Goal: Information Seeking & Learning: Learn about a topic

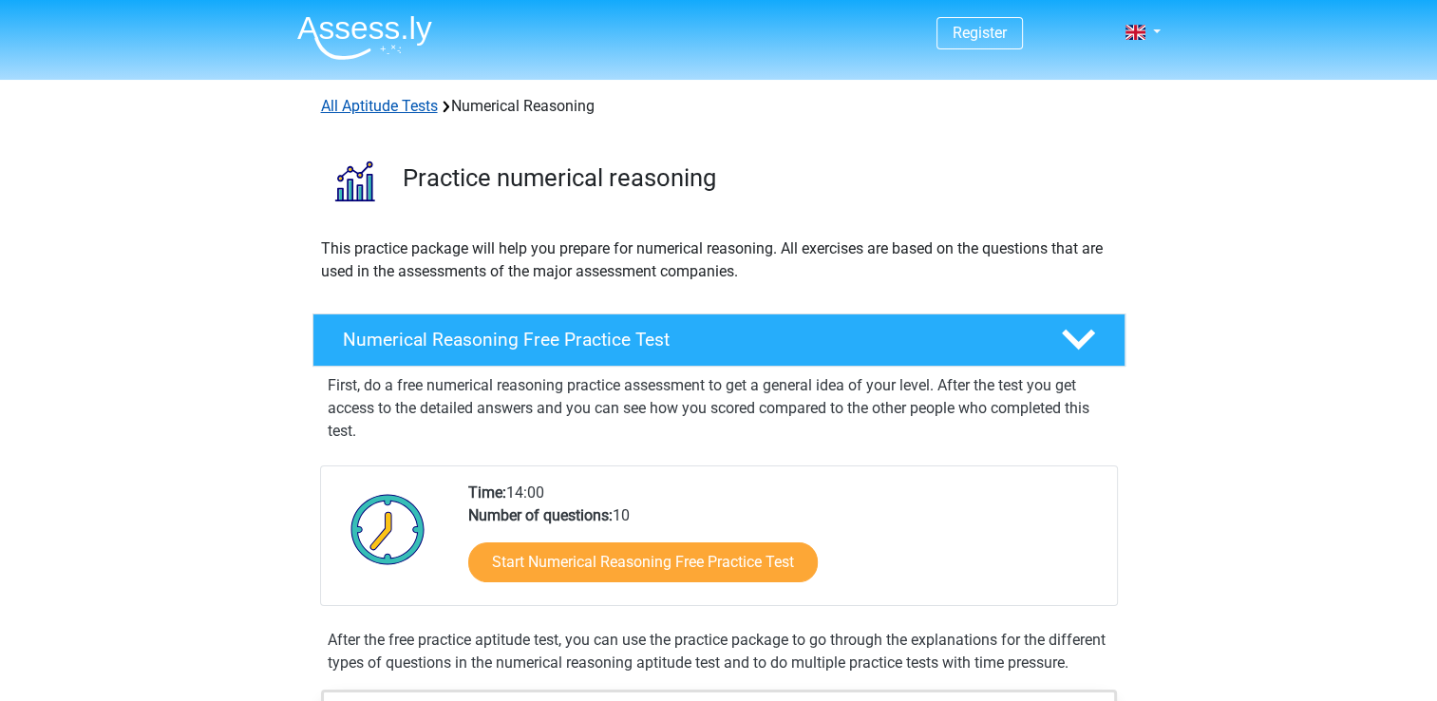
click at [421, 111] on link "All Aptitude Tests" at bounding box center [379, 106] width 117 height 18
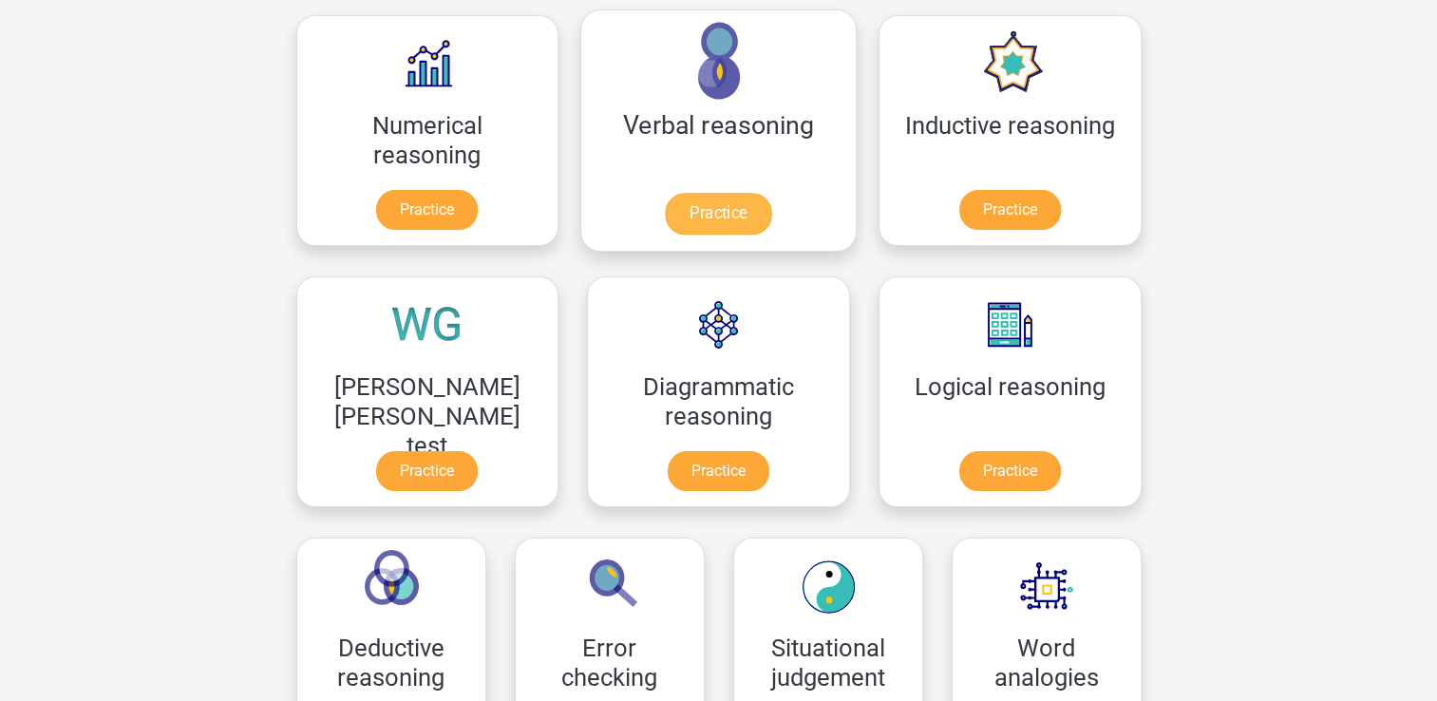
scroll to position [302, 0]
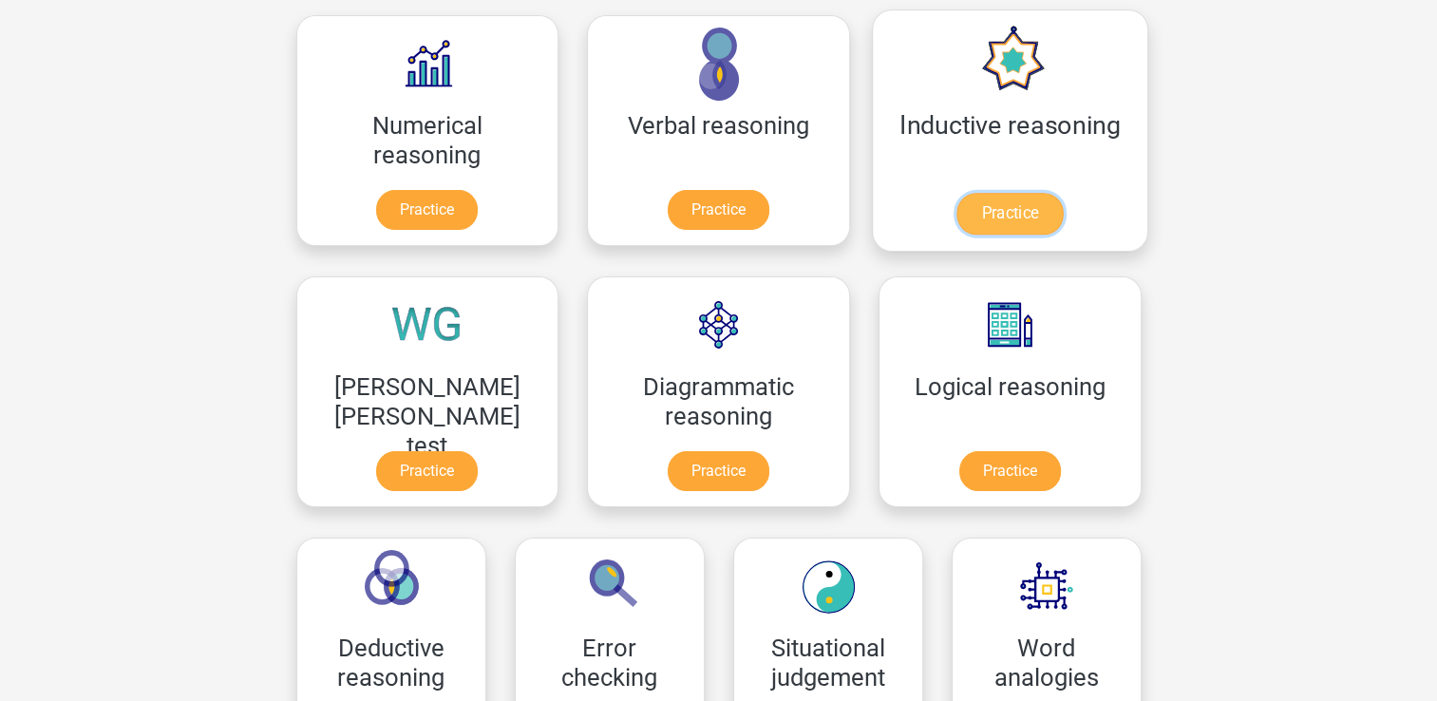
click at [957, 219] on link "Practice" at bounding box center [1010, 214] width 106 height 42
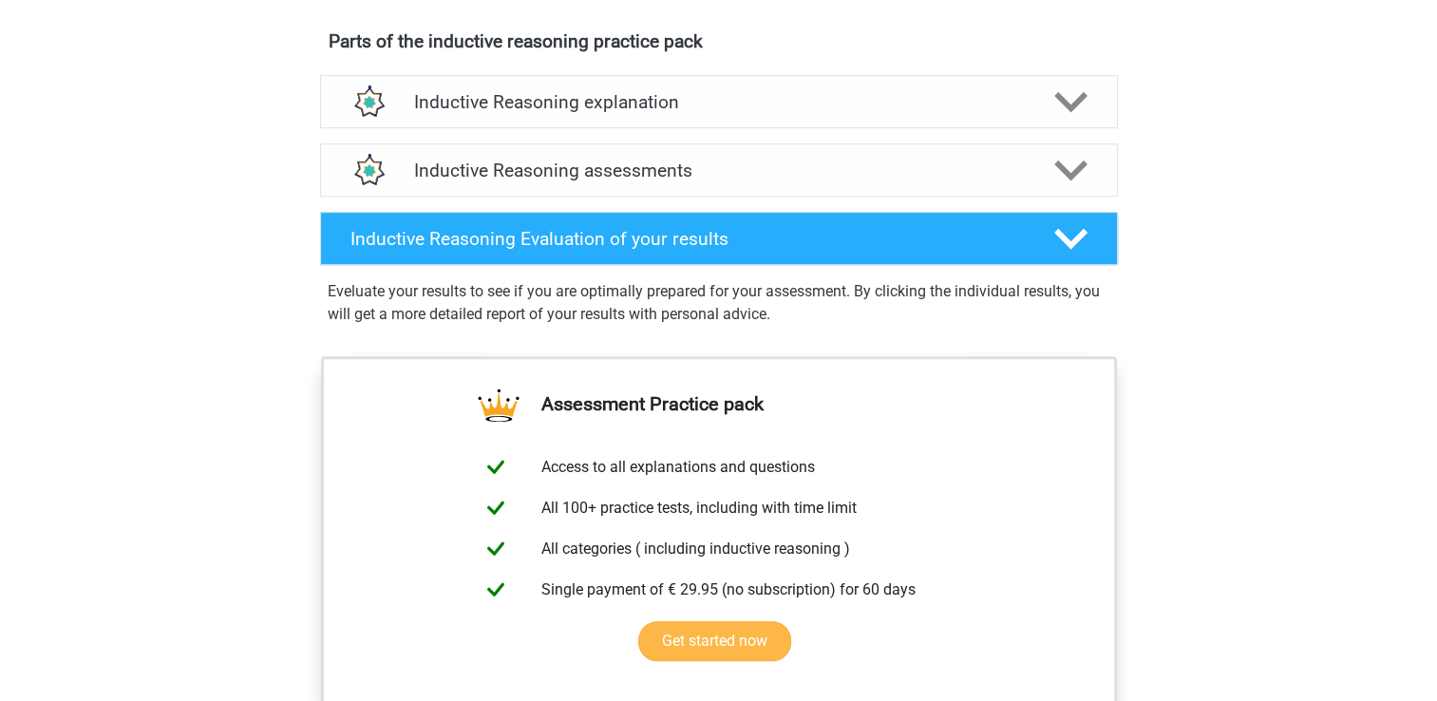
scroll to position [950, 0]
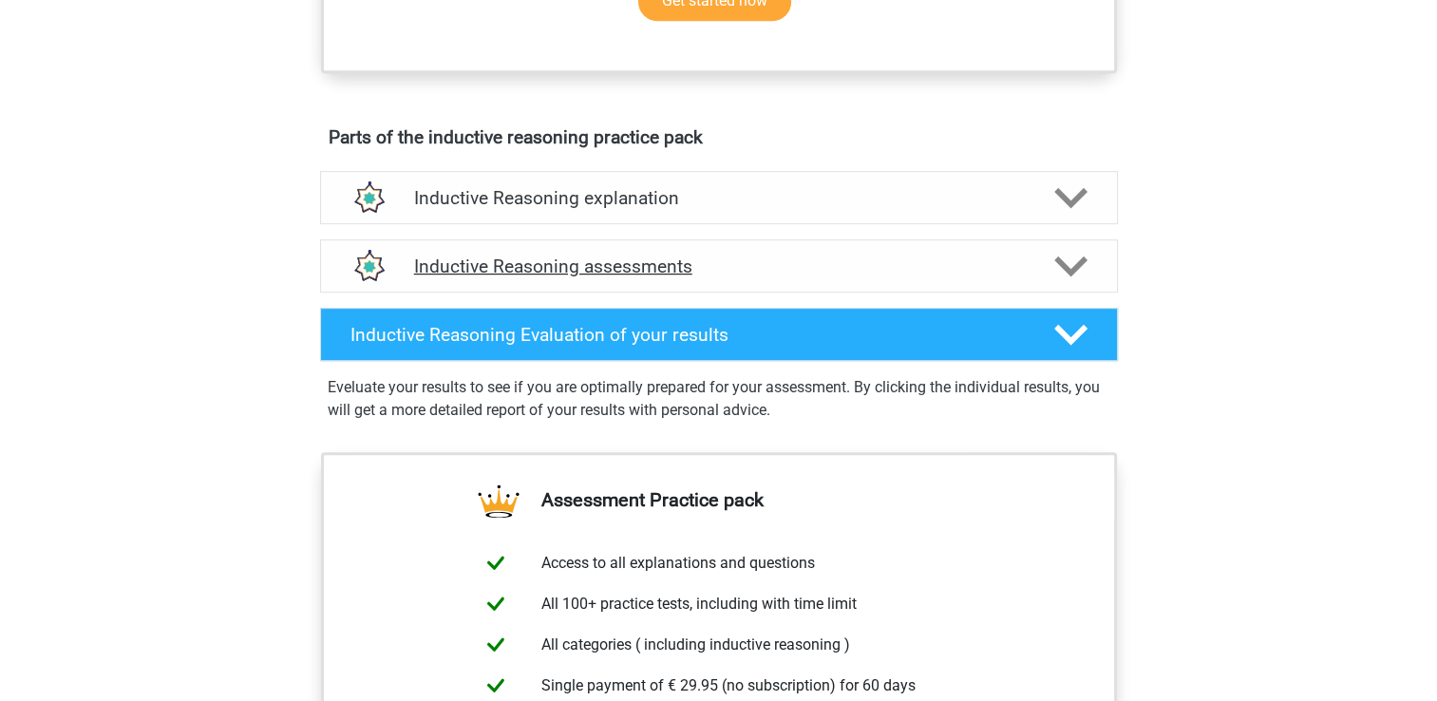
click at [671, 277] on h4 "Inductive Reasoning assessments" at bounding box center [719, 267] width 610 height 22
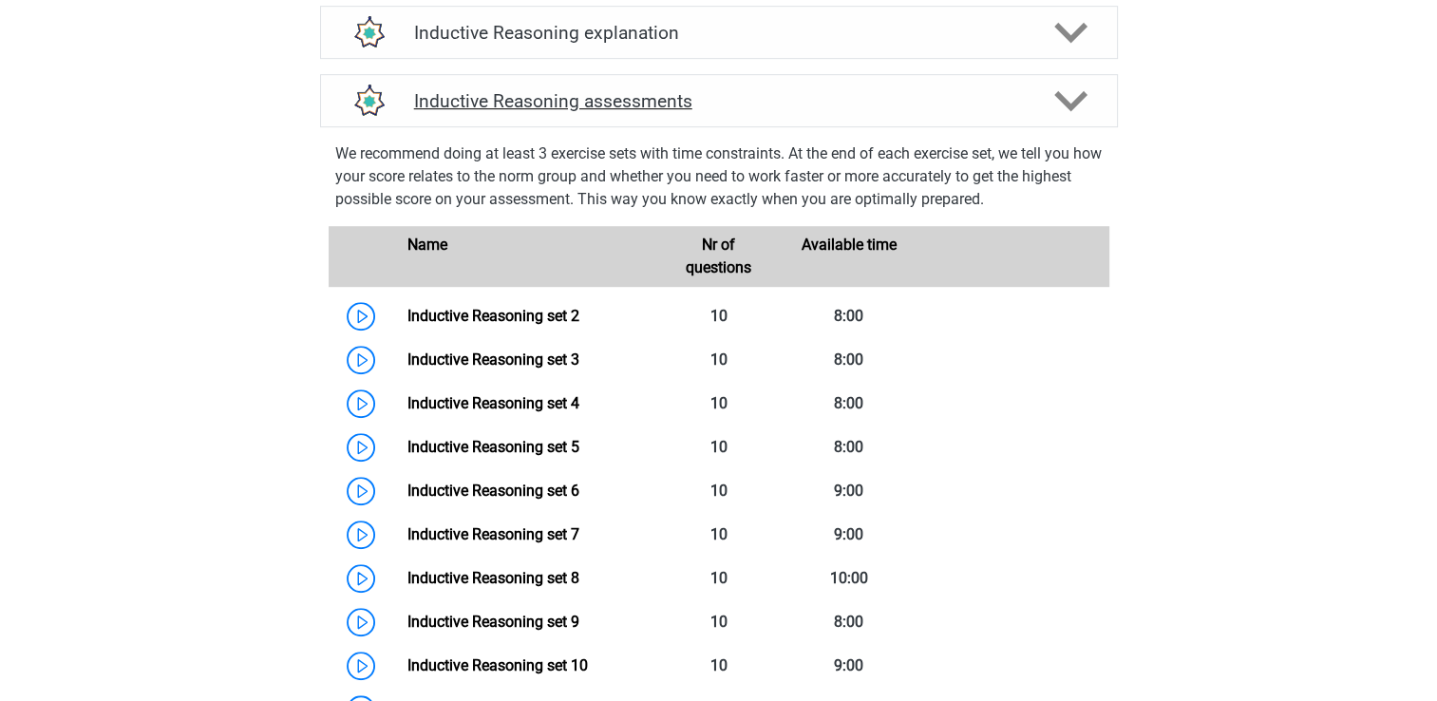
scroll to position [1330, 0]
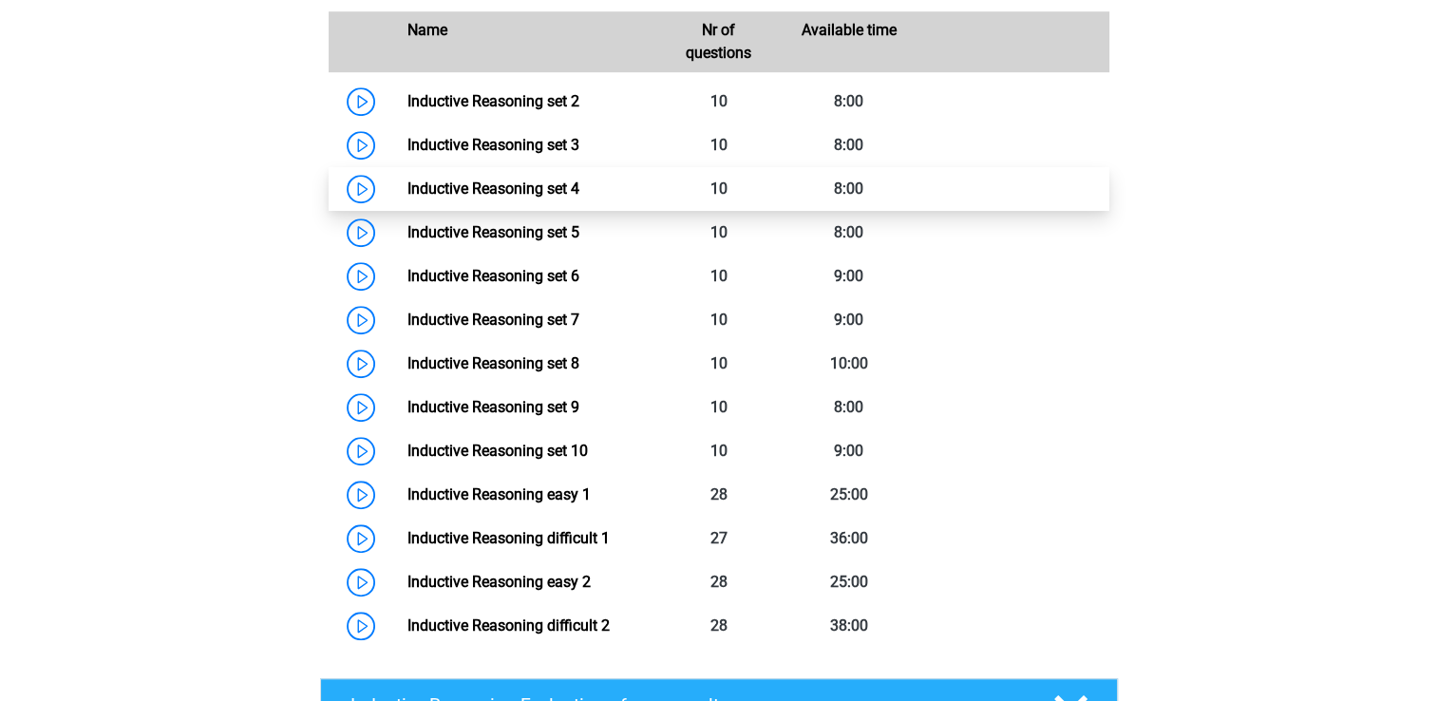
click at [516, 198] on link "Inductive Reasoning set 4" at bounding box center [494, 189] width 172 height 18
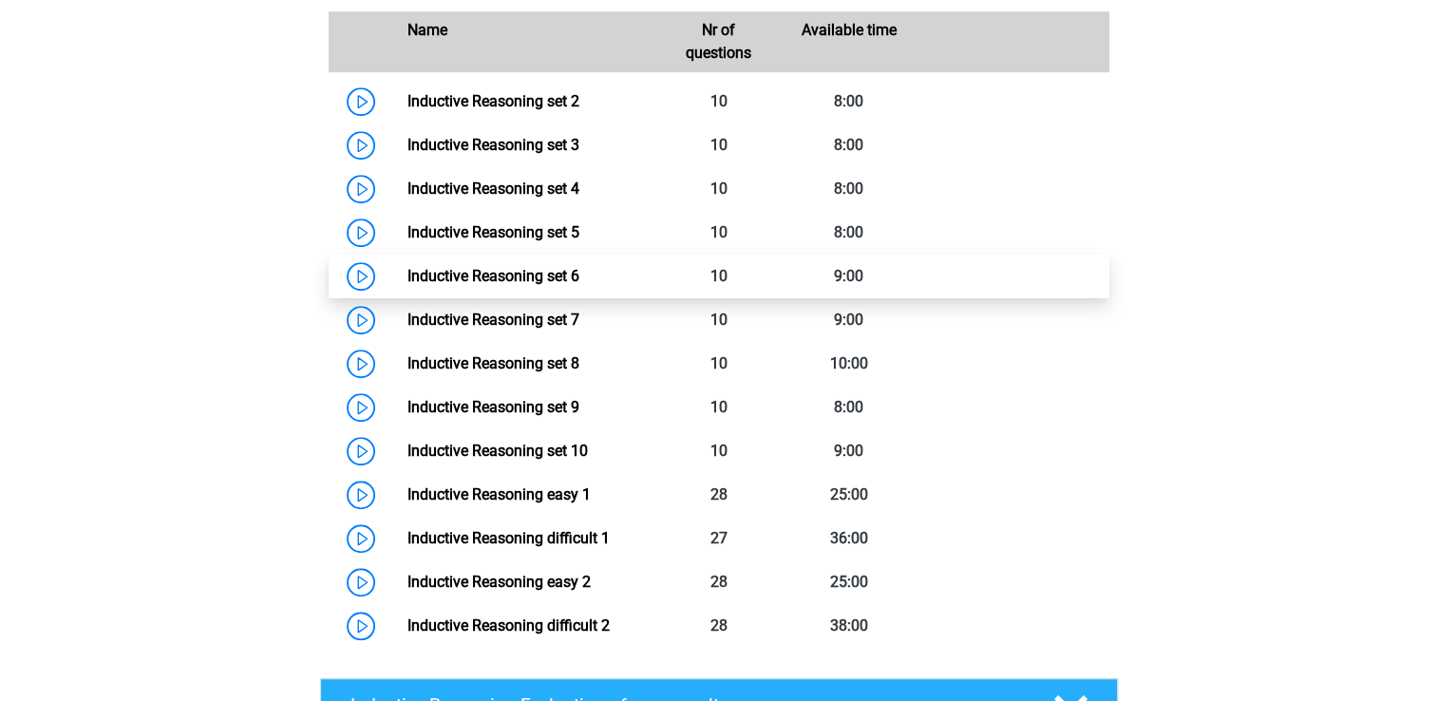
click at [509, 285] on link "Inductive Reasoning set 6" at bounding box center [494, 276] width 172 height 18
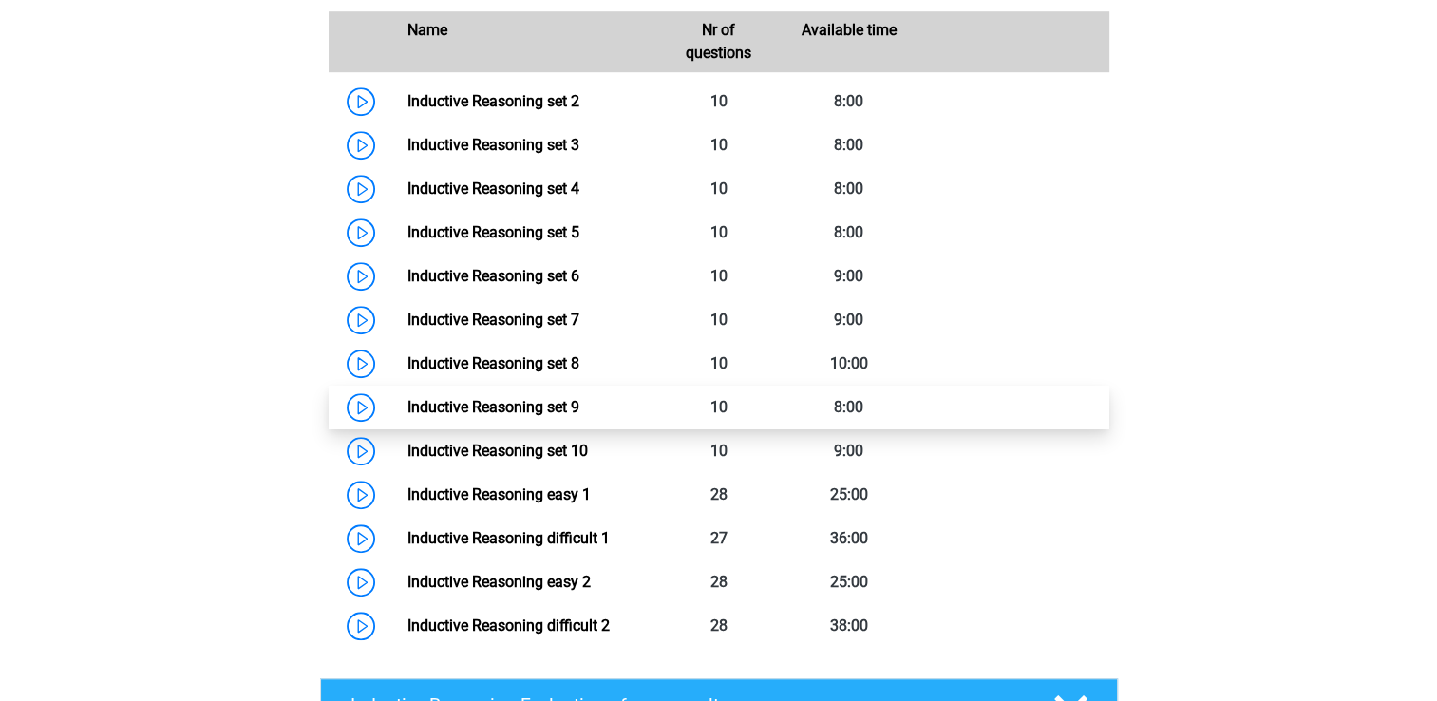
click at [541, 416] on link "Inductive Reasoning set 9" at bounding box center [494, 407] width 172 height 18
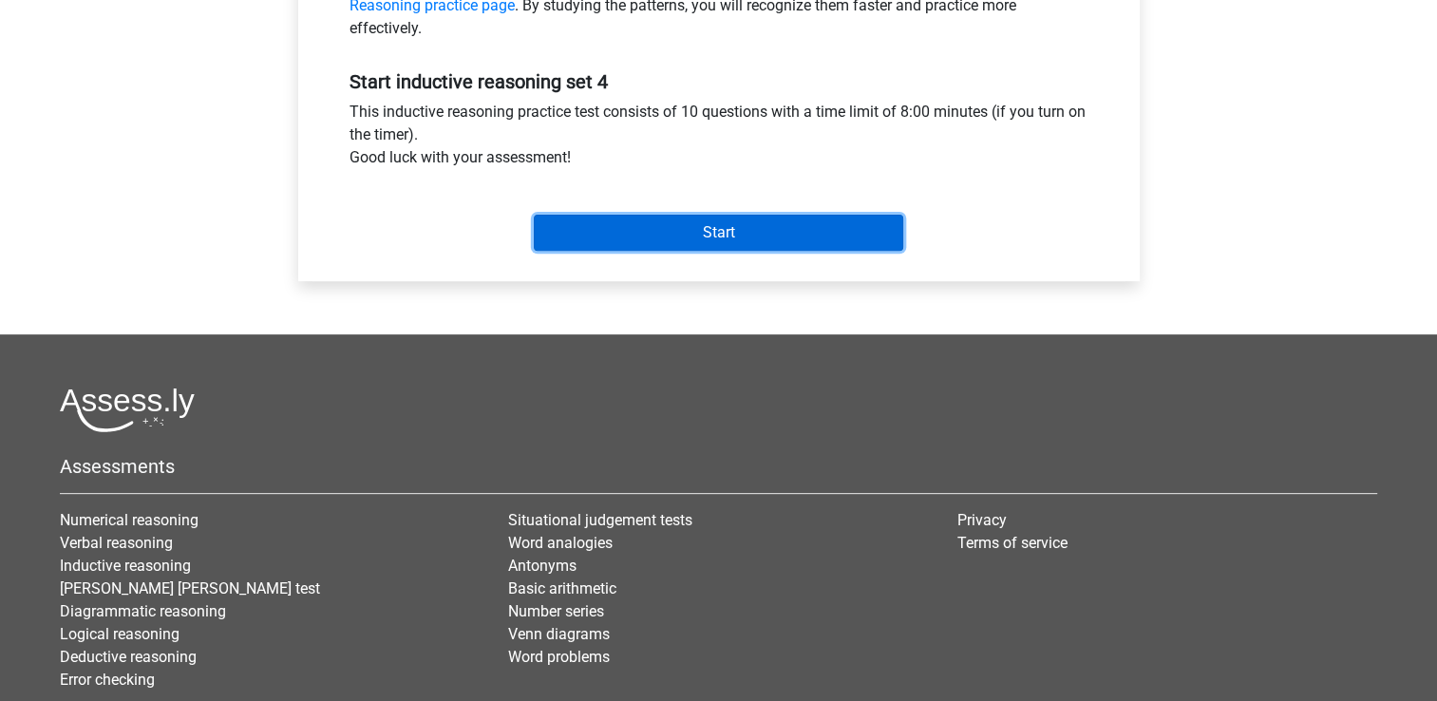
click at [704, 222] on input "Start" at bounding box center [719, 233] width 370 height 36
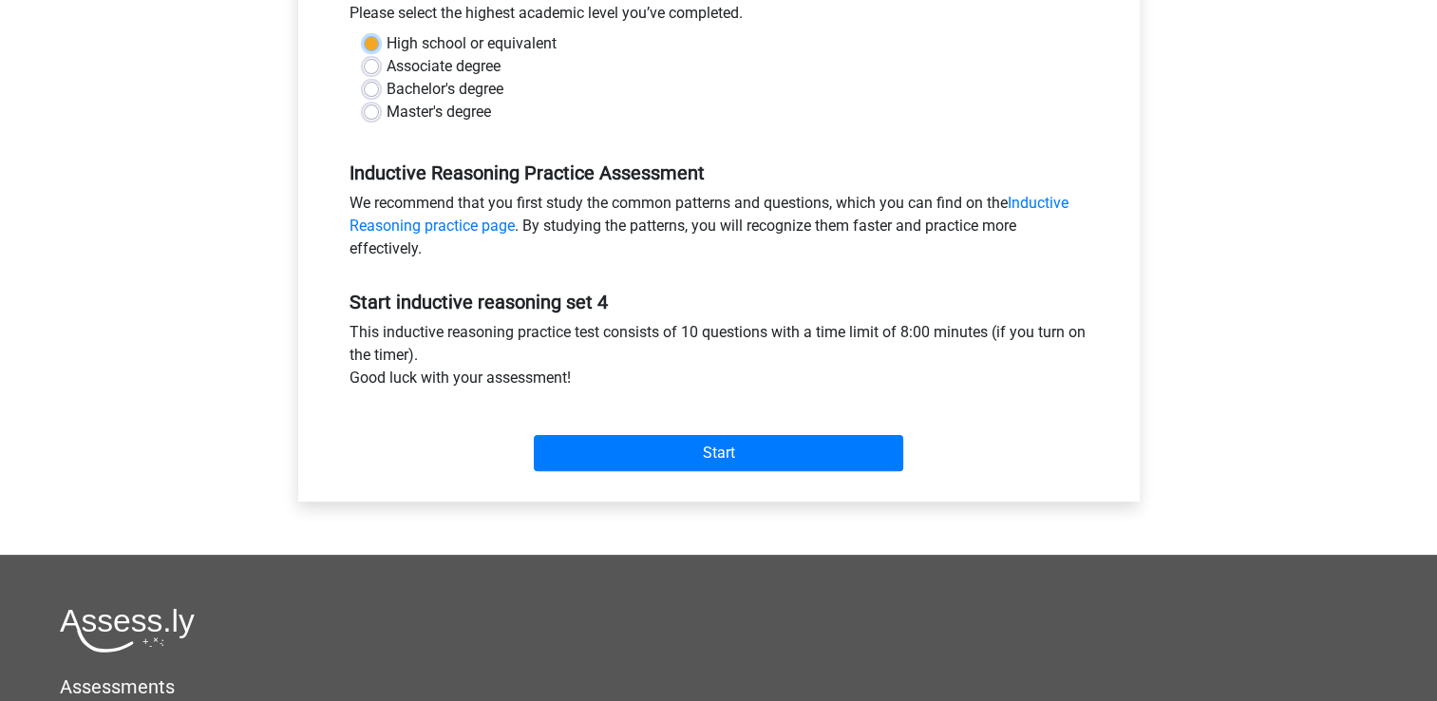
scroll to position [96, 0]
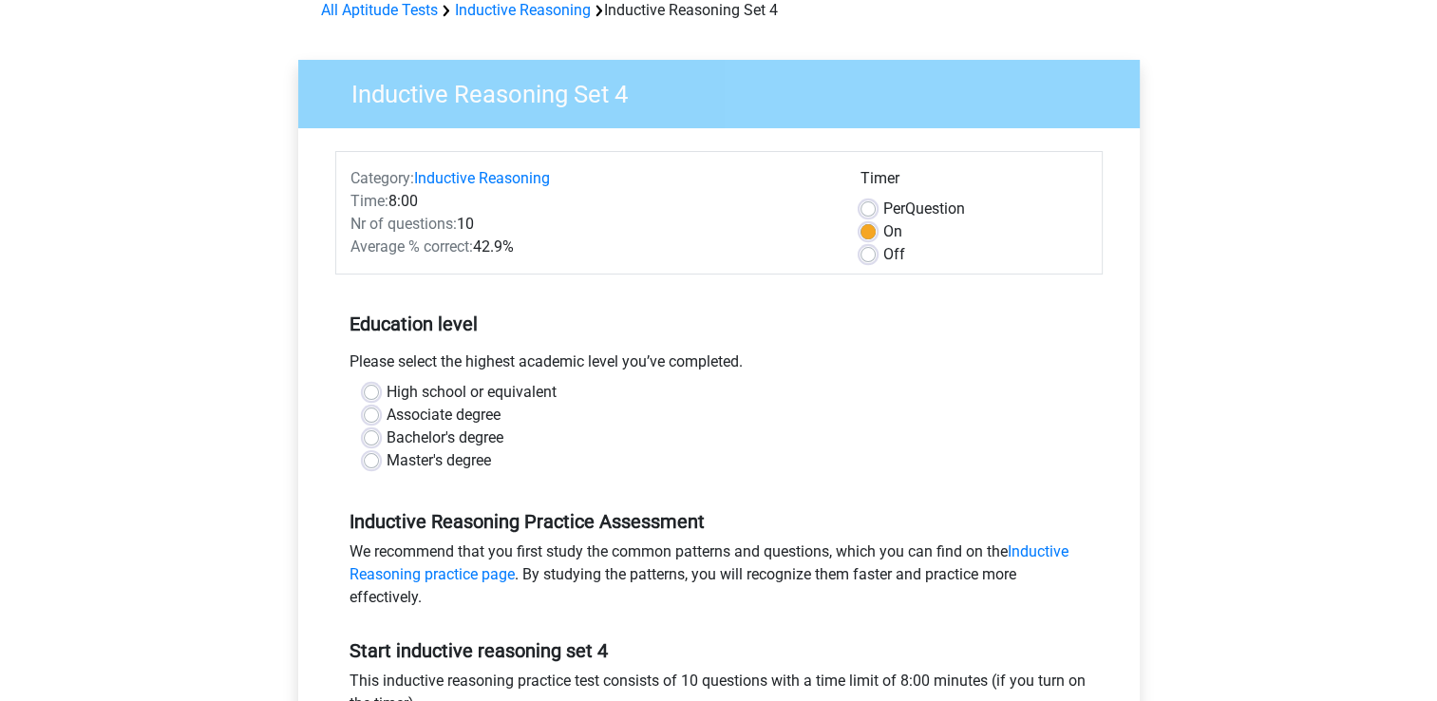
click at [686, 444] on div "Bachelor's degree" at bounding box center [719, 438] width 711 height 23
click at [387, 435] on label "Bachelor's degree" at bounding box center [445, 438] width 117 height 23
click at [373, 435] on input "Bachelor's degree" at bounding box center [371, 436] width 15 height 19
radio input "true"
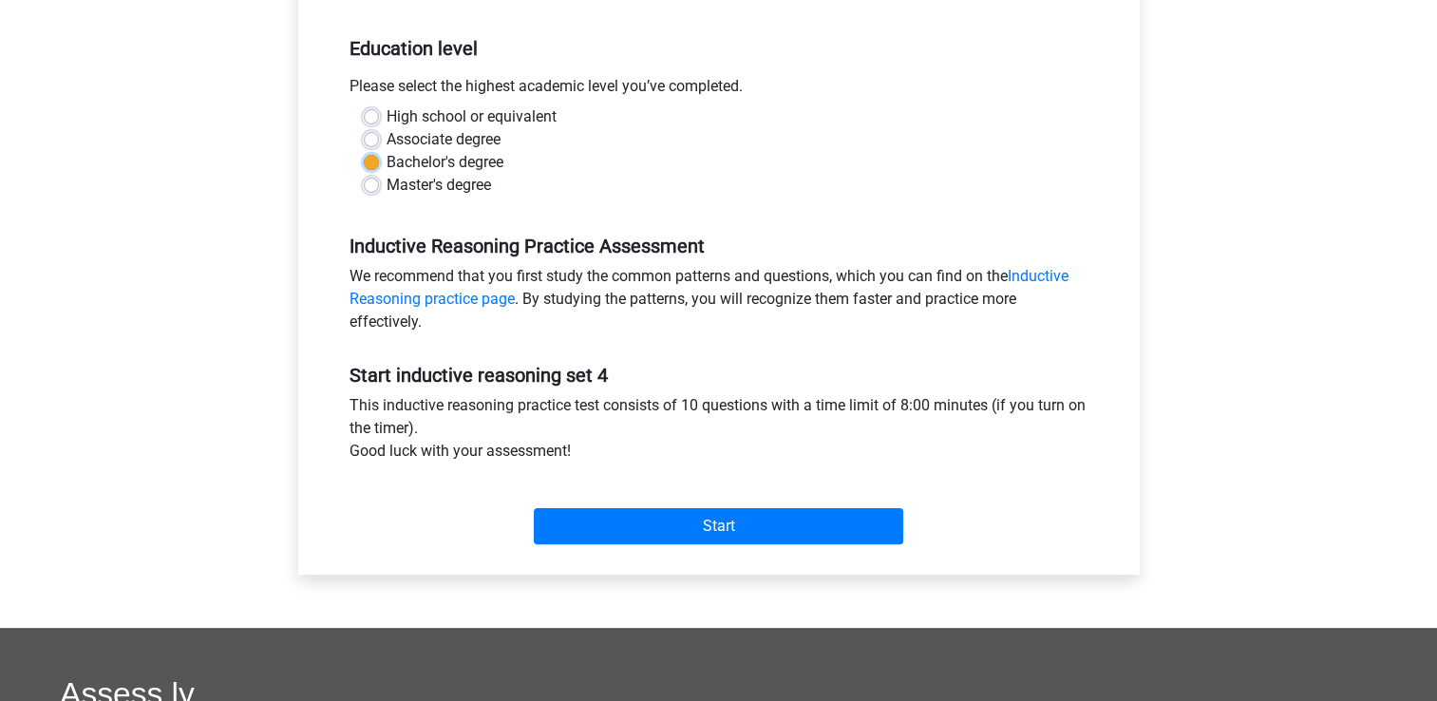
scroll to position [666, 0]
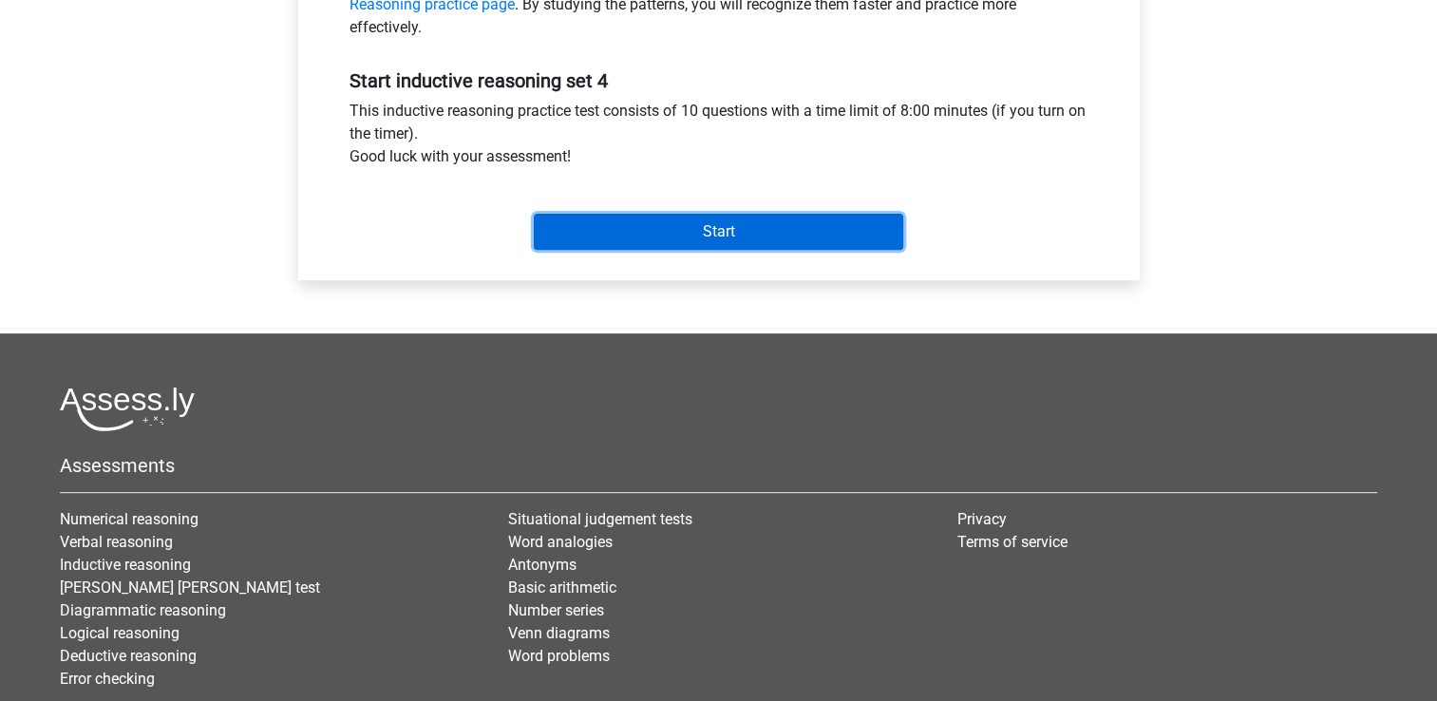
click at [729, 226] on input "Start" at bounding box center [719, 232] width 370 height 36
click at [769, 226] on input "Start" at bounding box center [719, 232] width 370 height 36
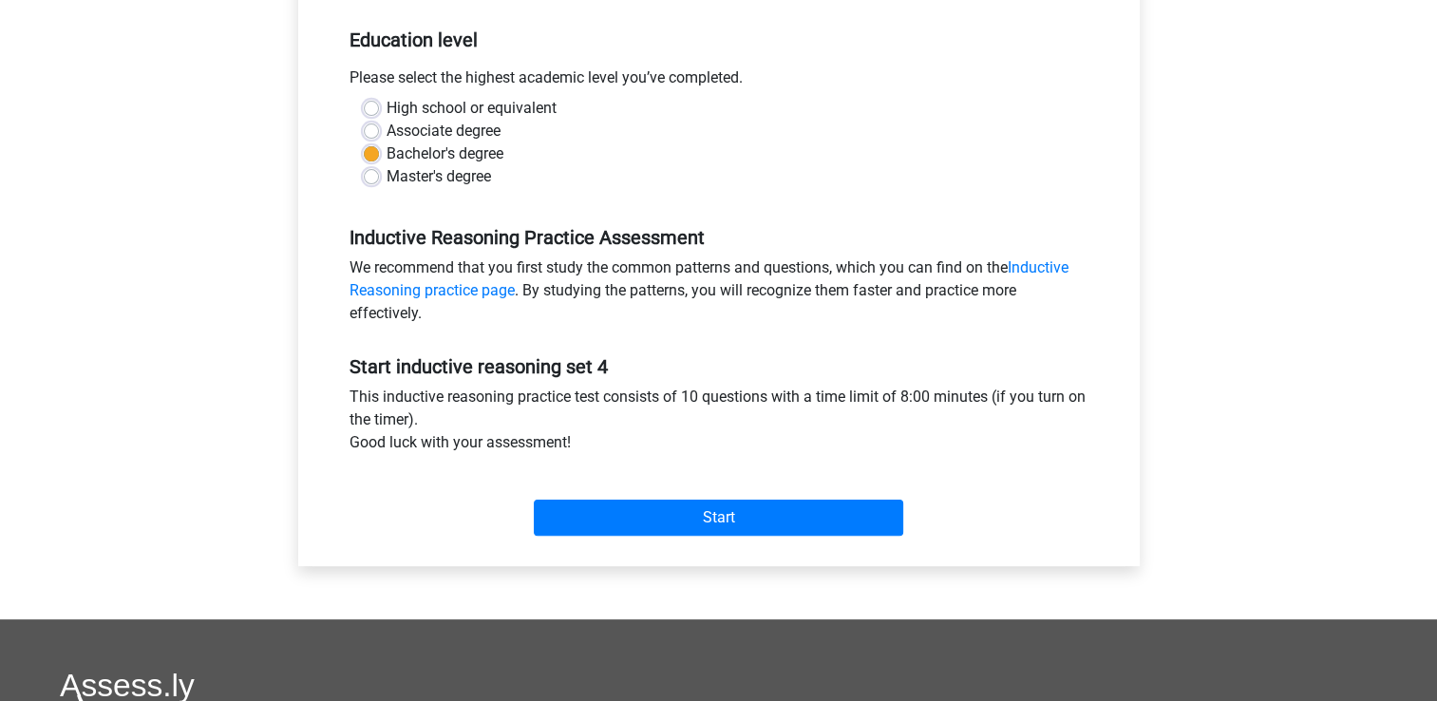
scroll to position [191, 0]
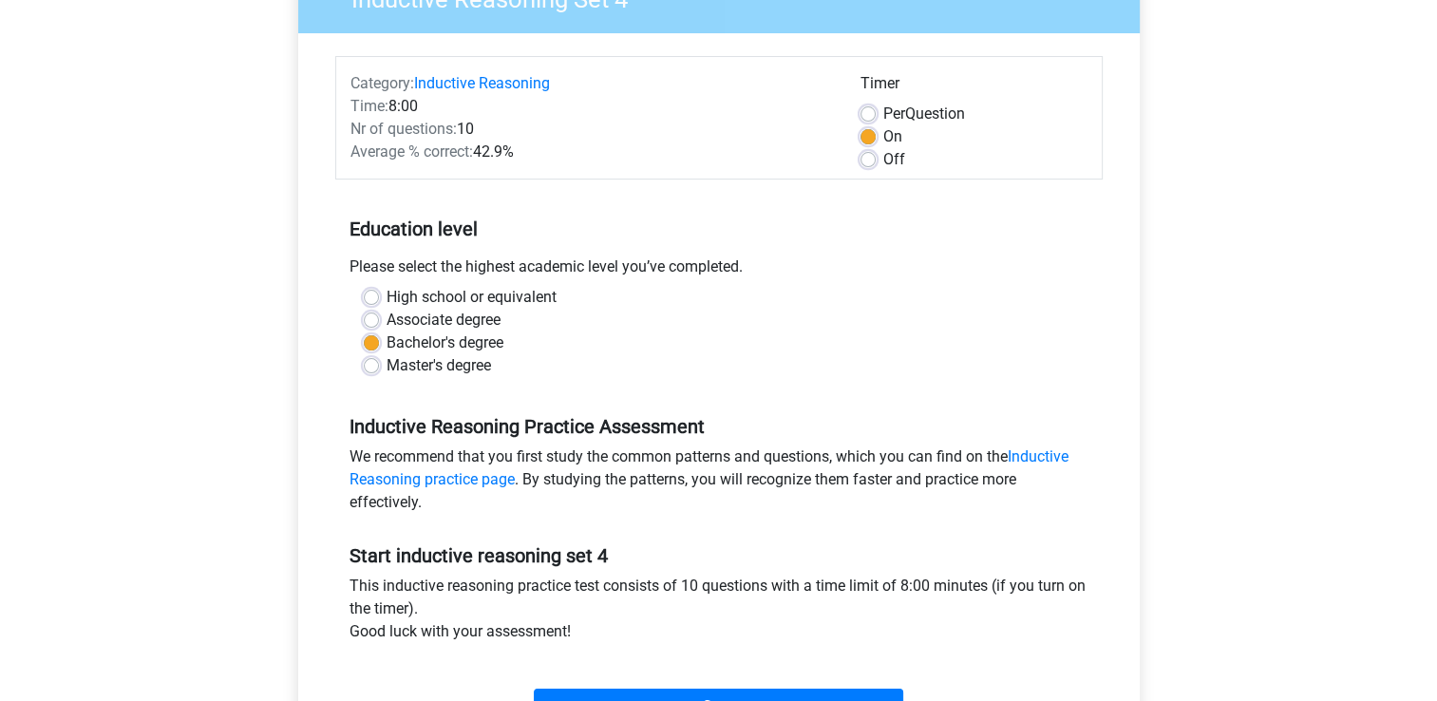
click at [883, 160] on label "Off" at bounding box center [894, 159] width 22 height 23
click at [867, 160] on input "Off" at bounding box center [868, 157] width 15 height 19
radio input "true"
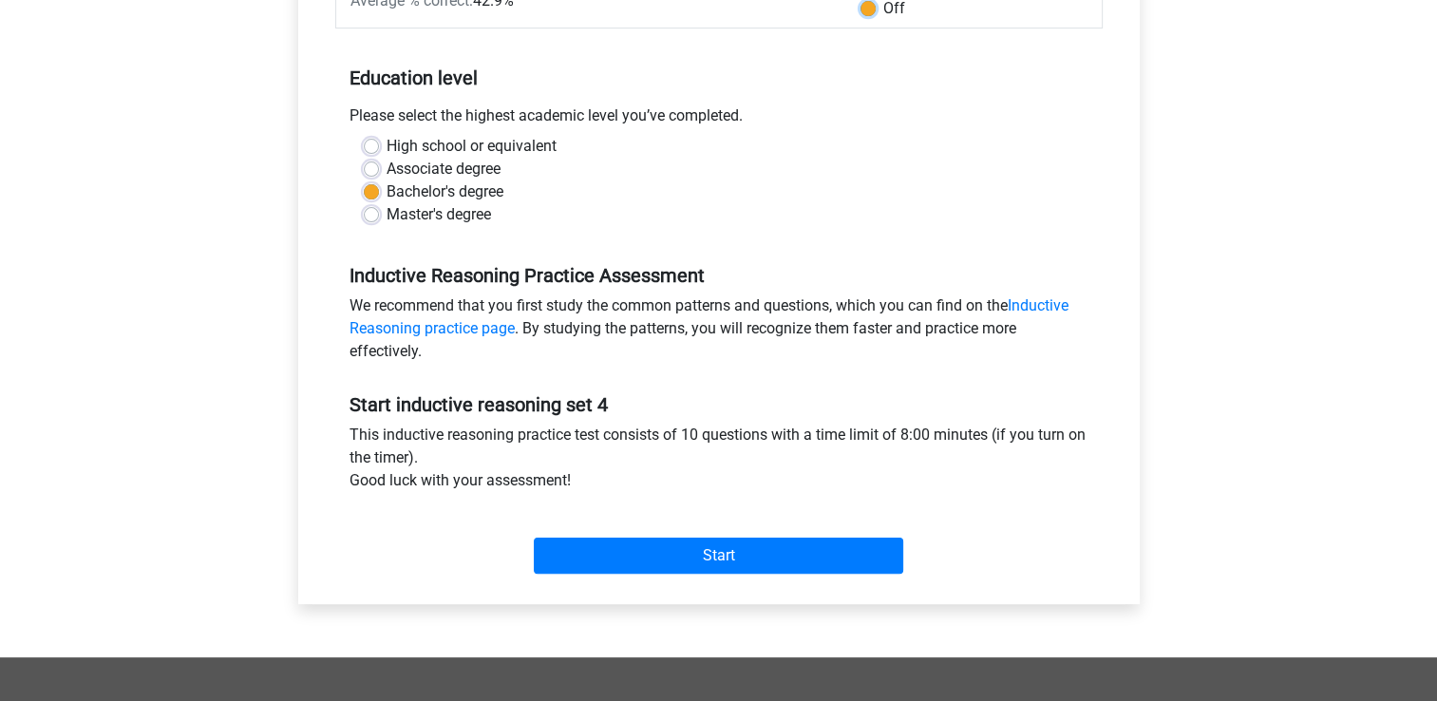
scroll to position [476, 0]
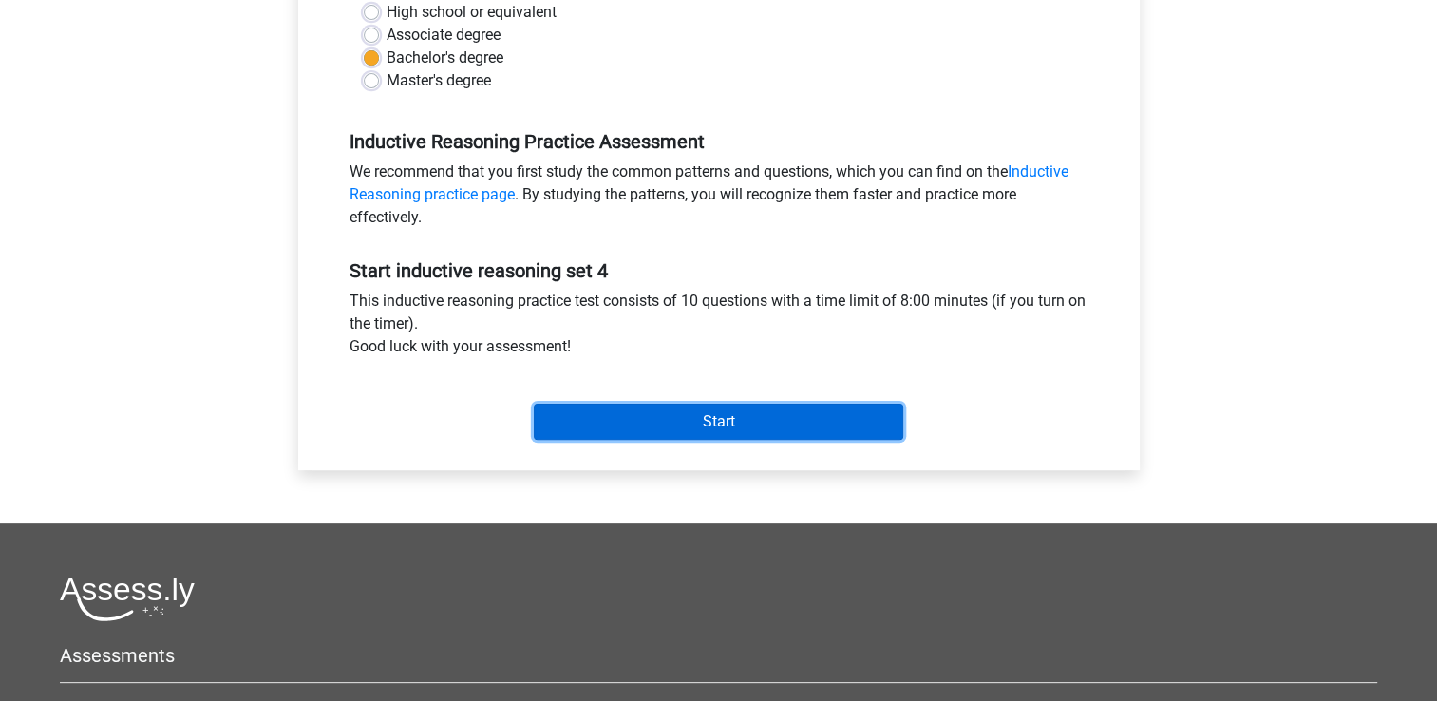
click at [722, 427] on input "Start" at bounding box center [719, 422] width 370 height 36
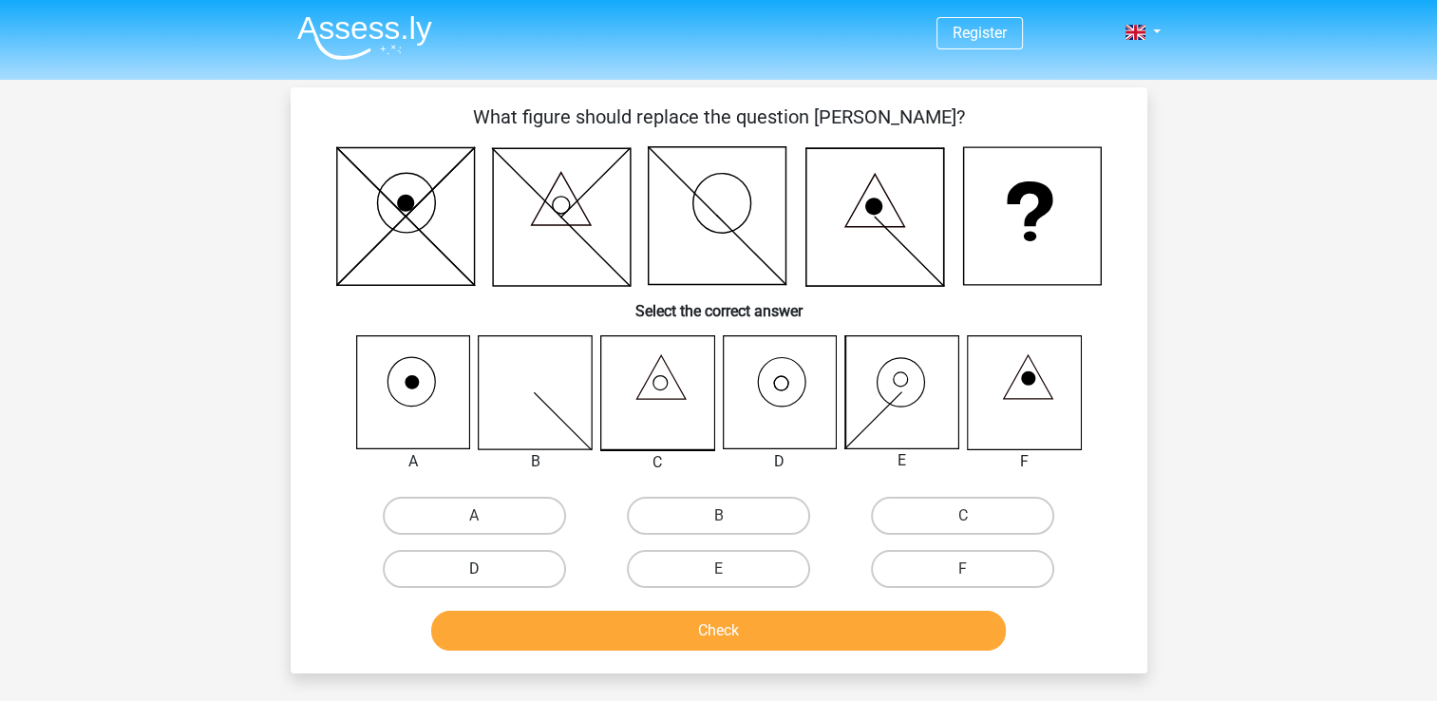
click at [460, 571] on label "D" at bounding box center [474, 569] width 183 height 38
click at [474, 571] on input "D" at bounding box center [480, 575] width 12 height 12
radio input "true"
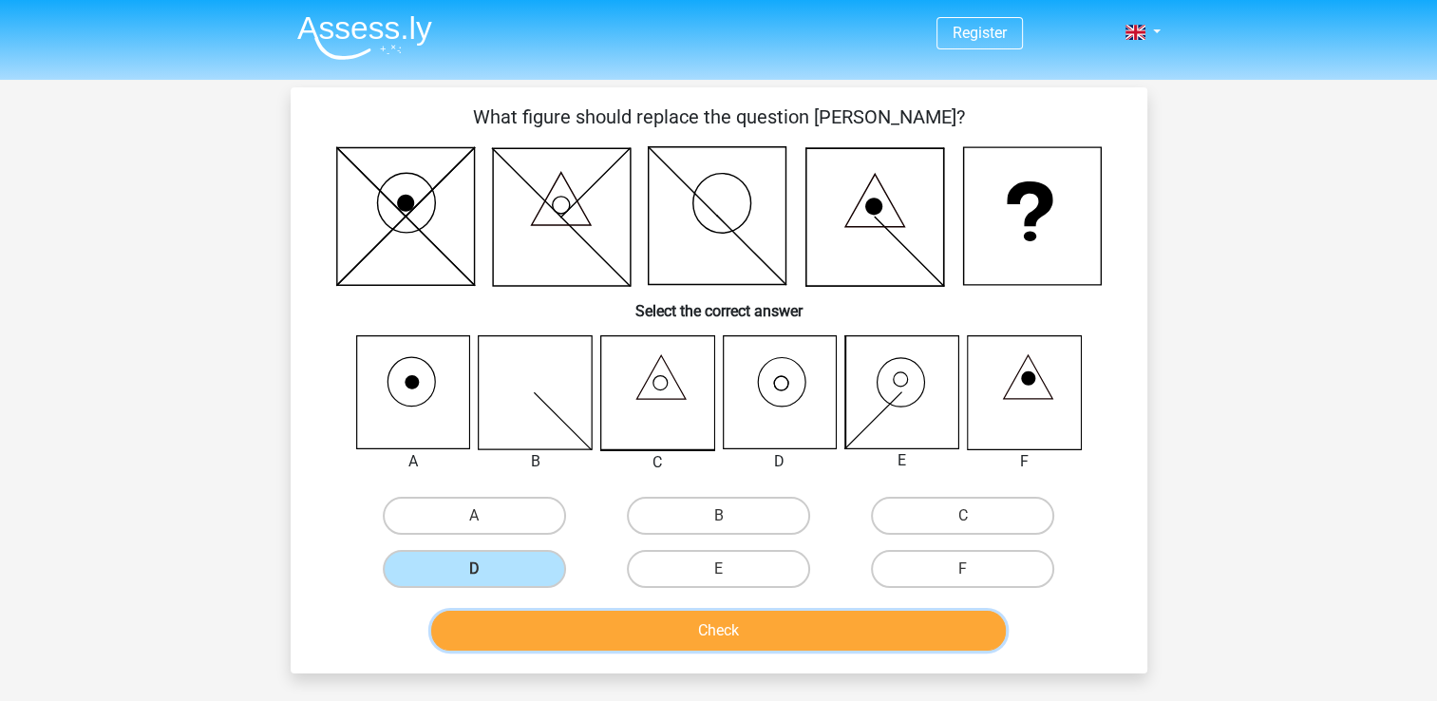
click at [759, 625] on button "Check" at bounding box center [718, 631] width 575 height 40
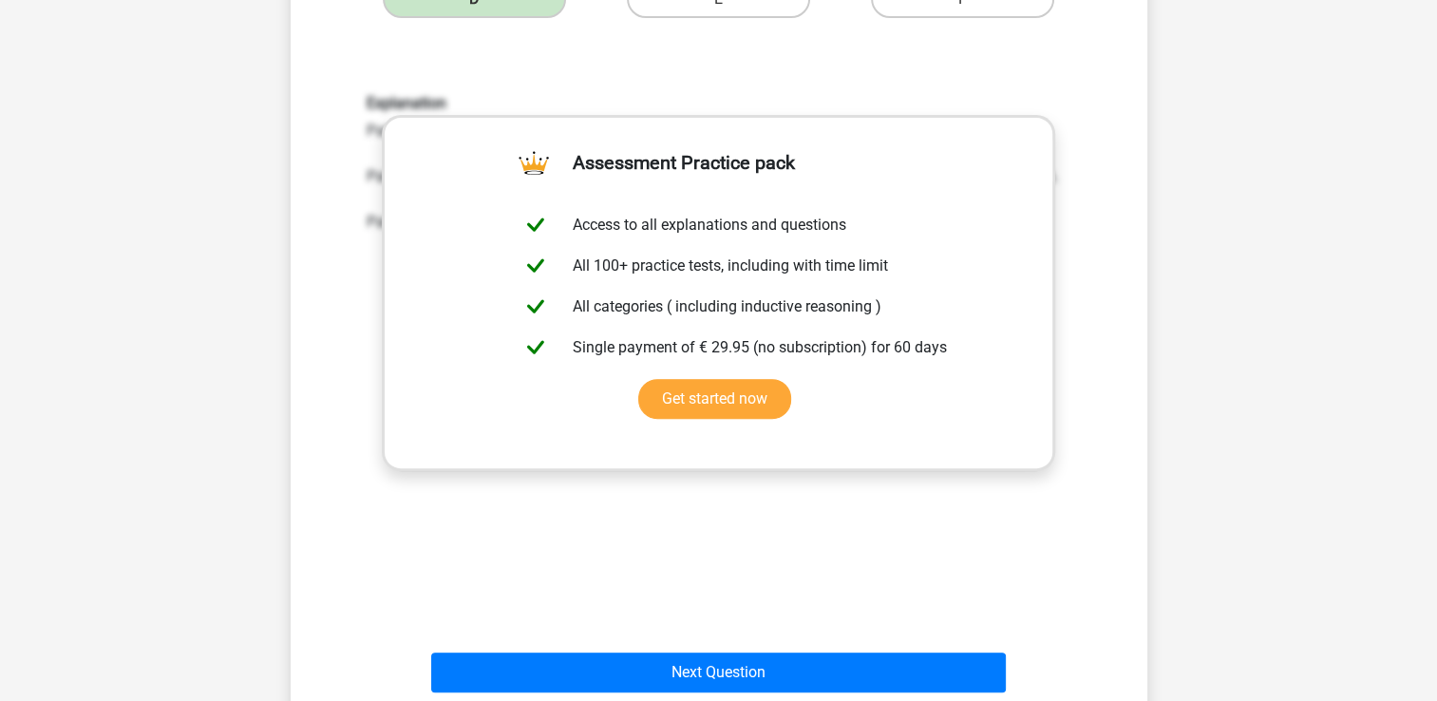
scroll to position [665, 0]
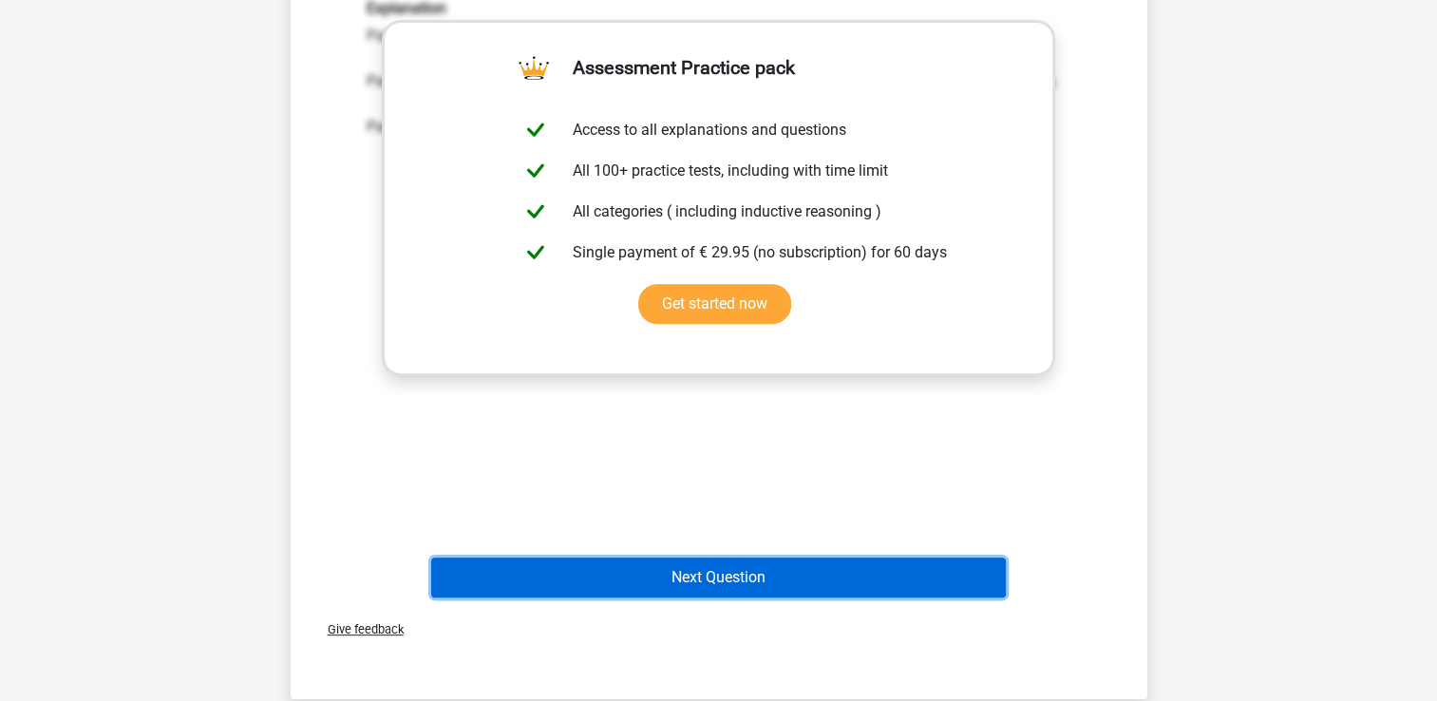
click at [725, 563] on button "Next Question" at bounding box center [718, 578] width 575 height 40
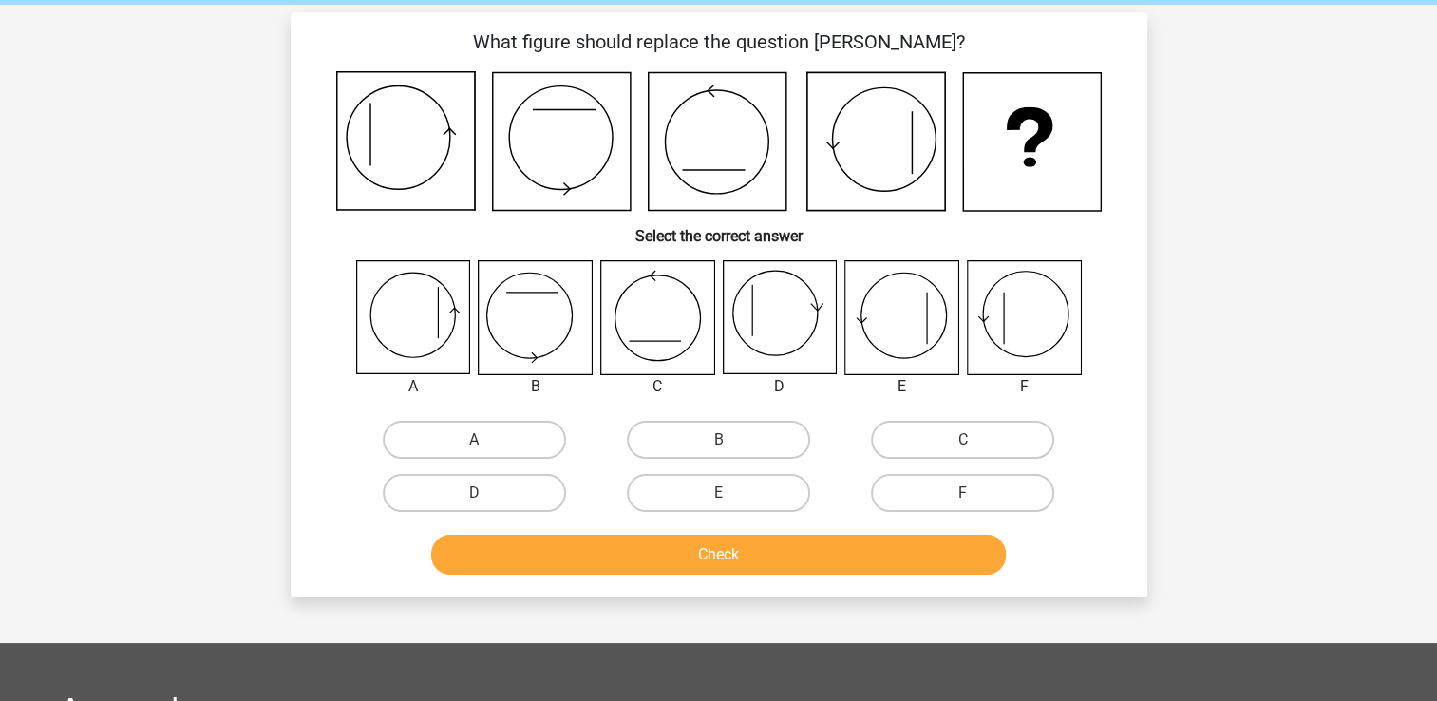
scroll to position [0, 0]
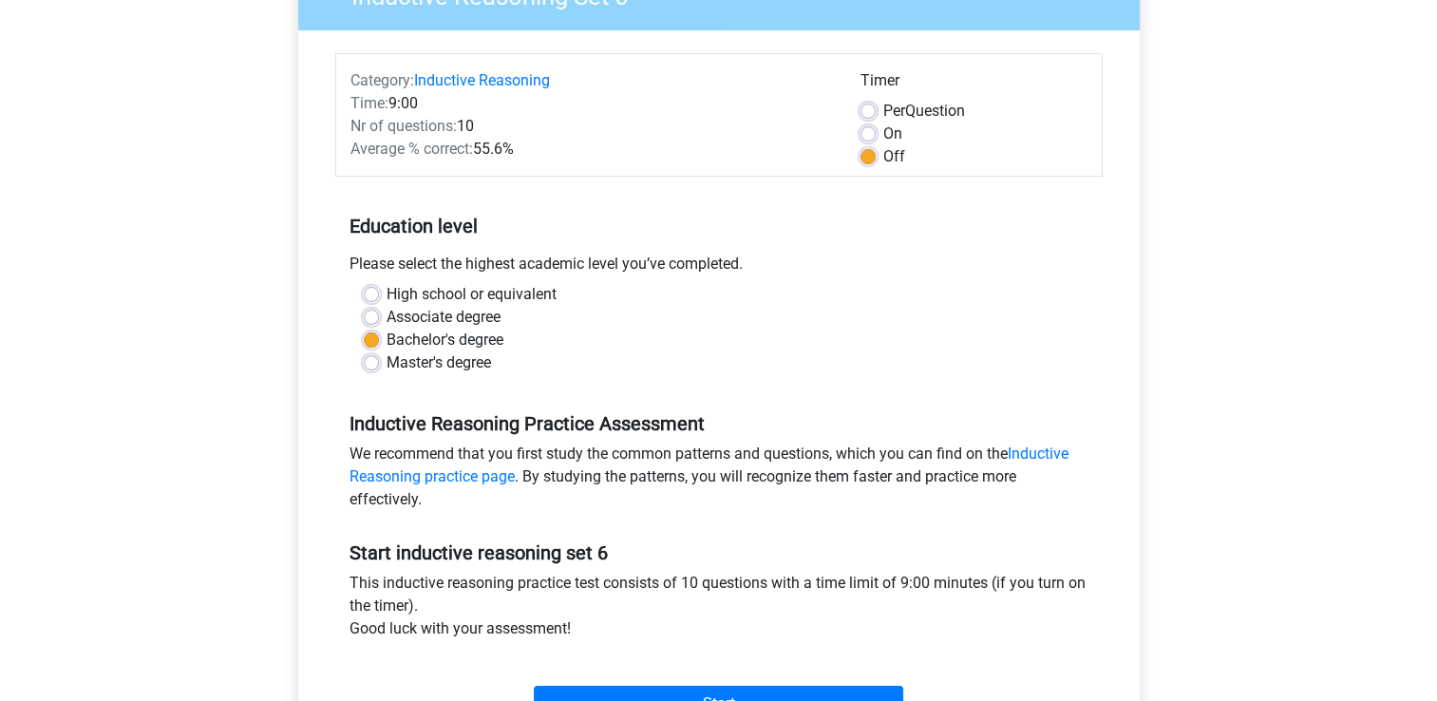
scroll to position [380, 0]
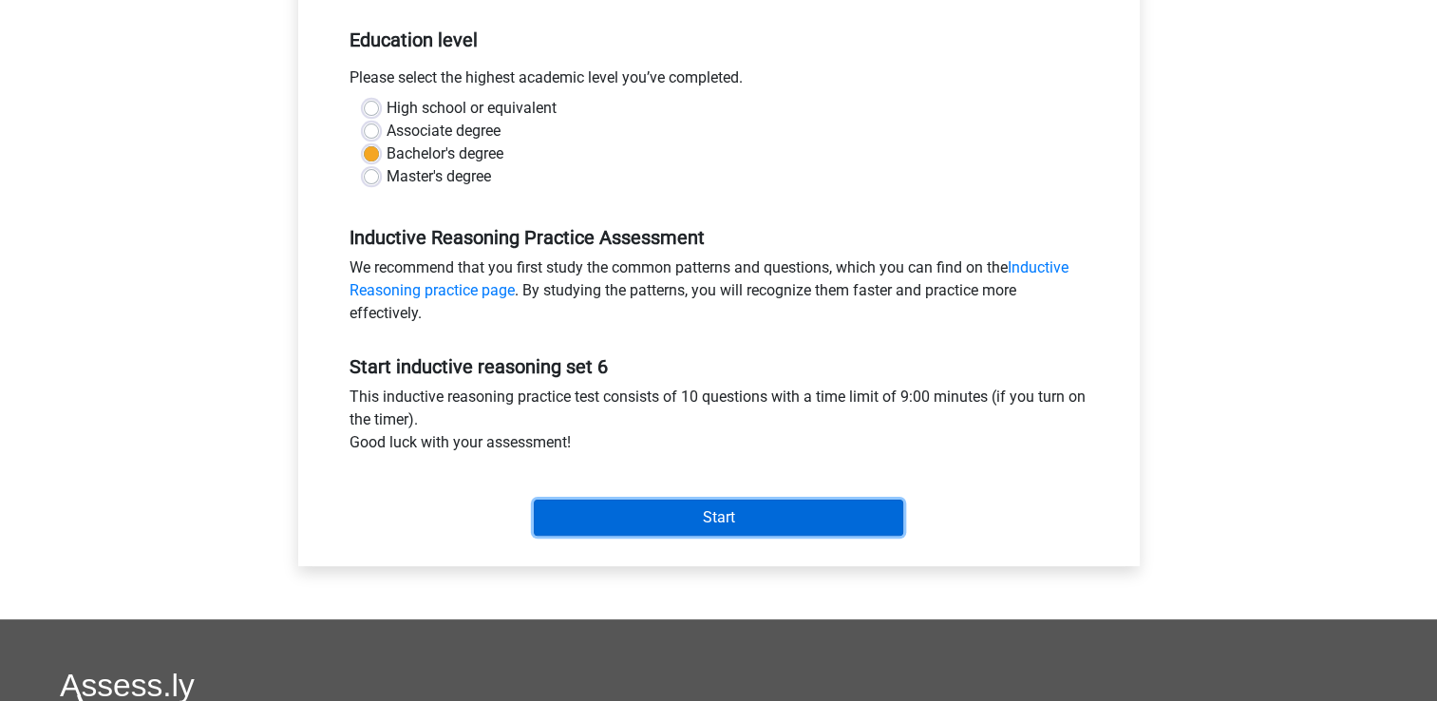
click at [786, 509] on input "Start" at bounding box center [719, 518] width 370 height 36
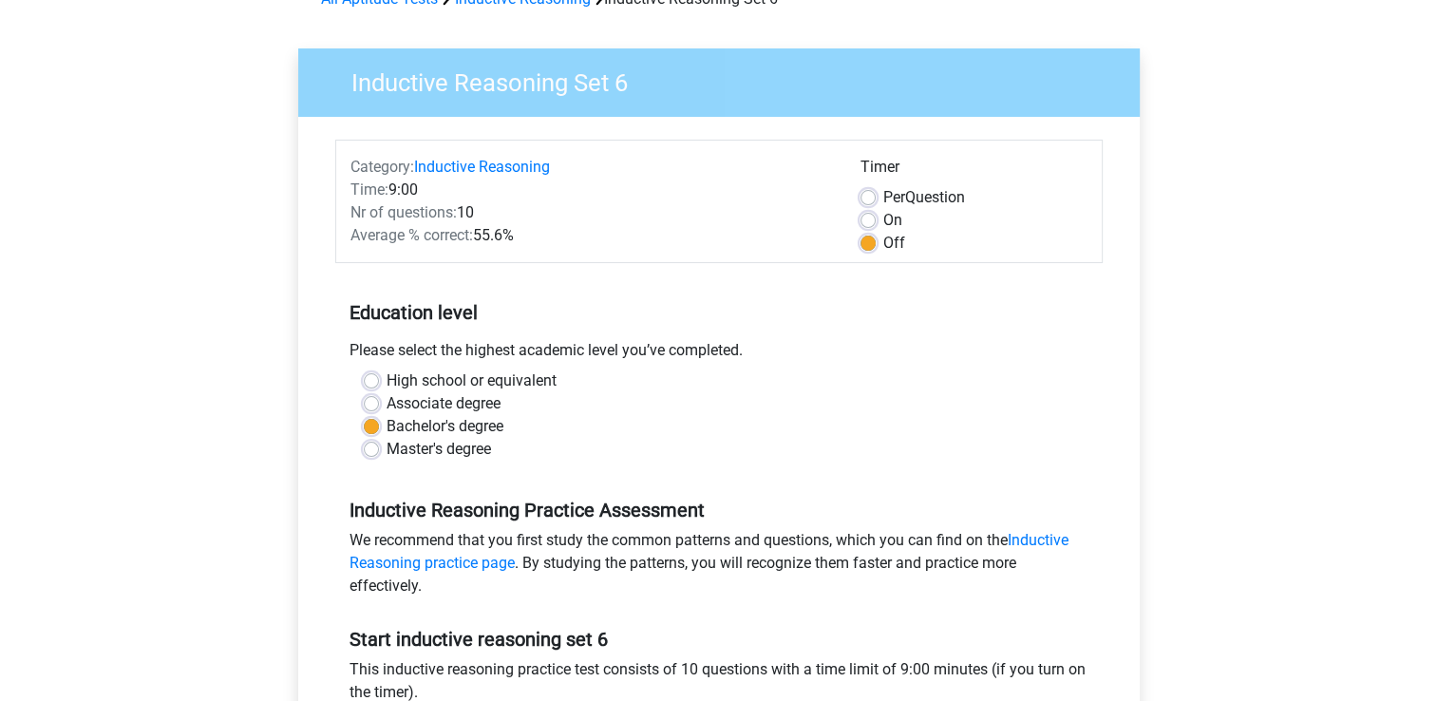
scroll to position [0, 0]
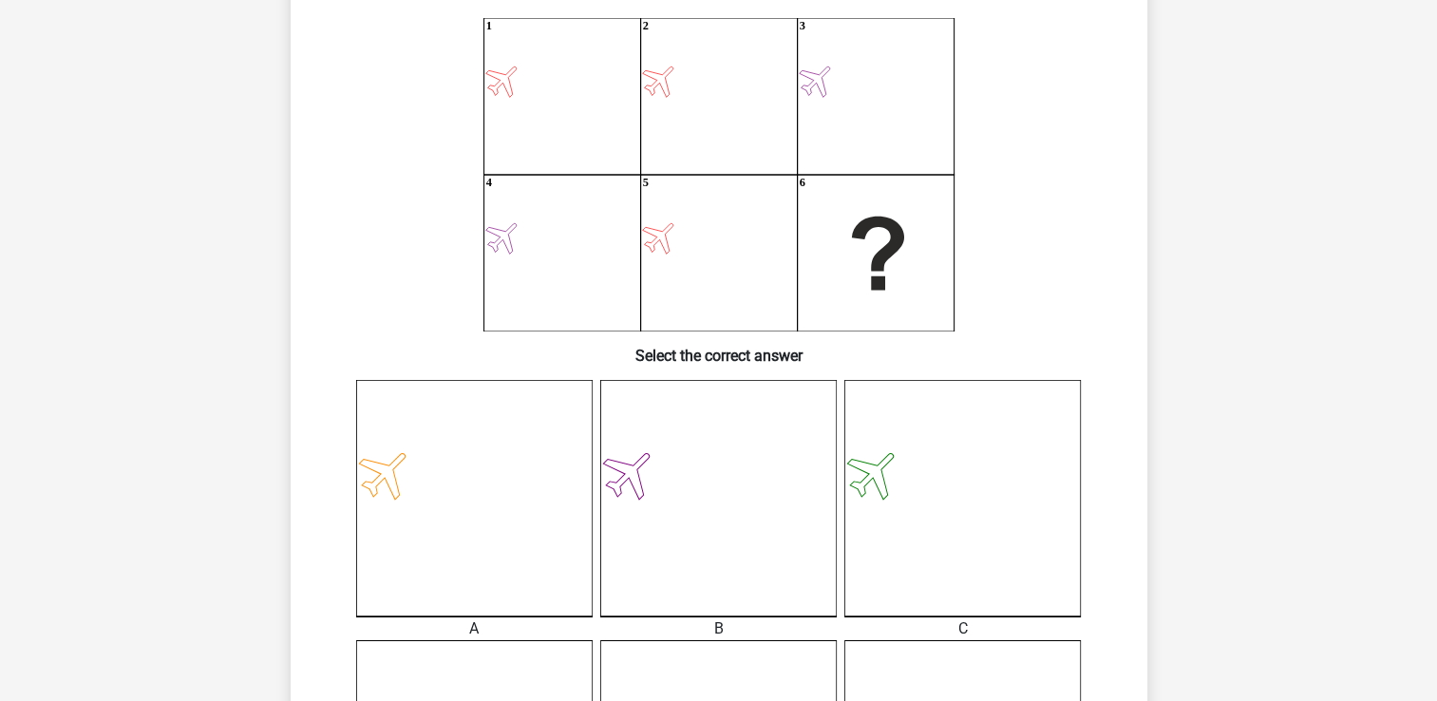
scroll to position [285, 0]
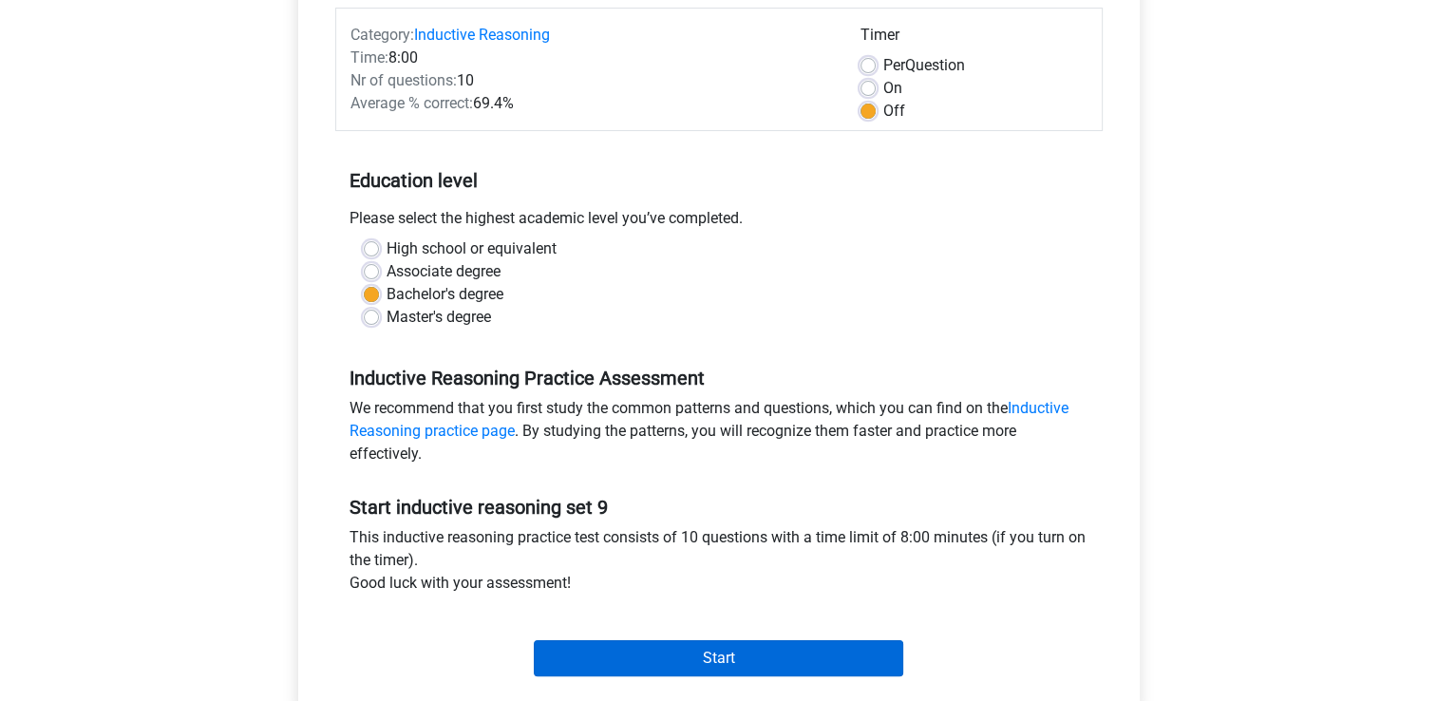
scroll to position [475, 0]
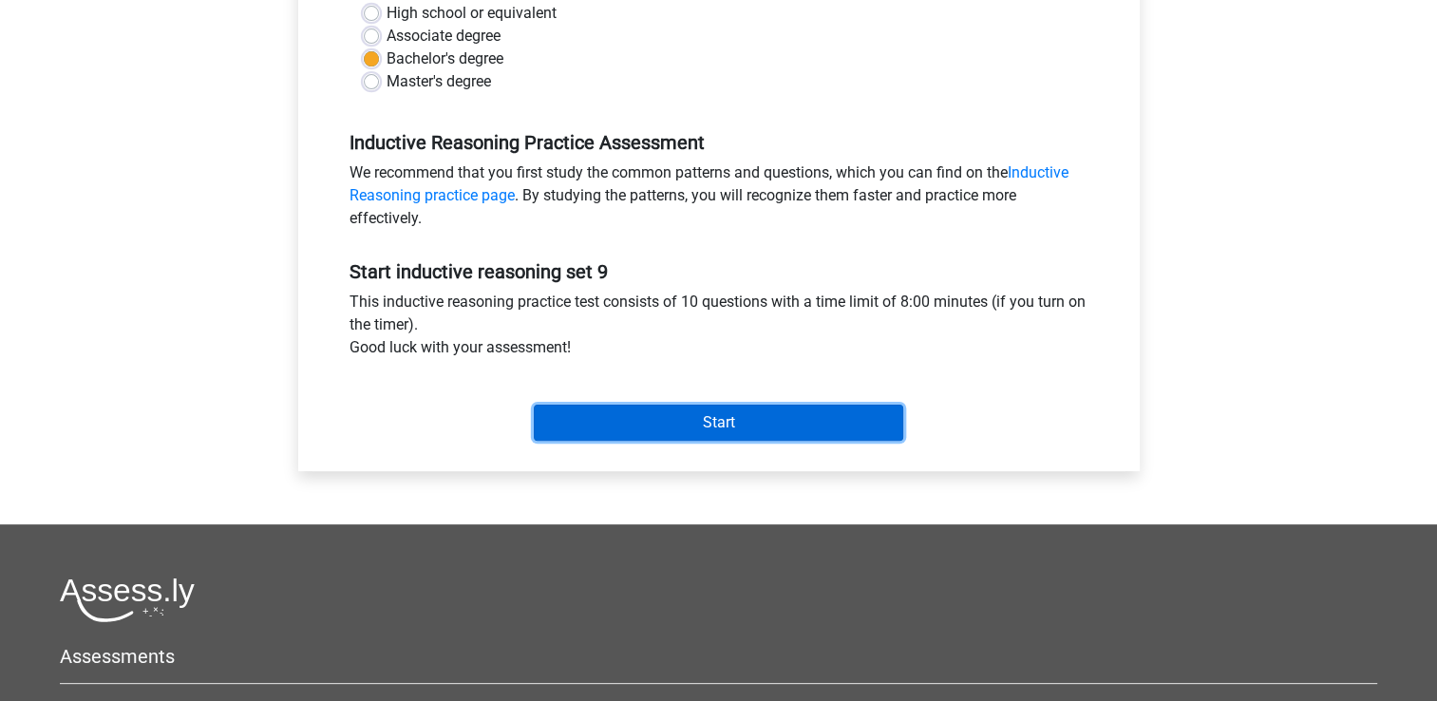
click at [779, 417] on input "Start" at bounding box center [719, 423] width 370 height 36
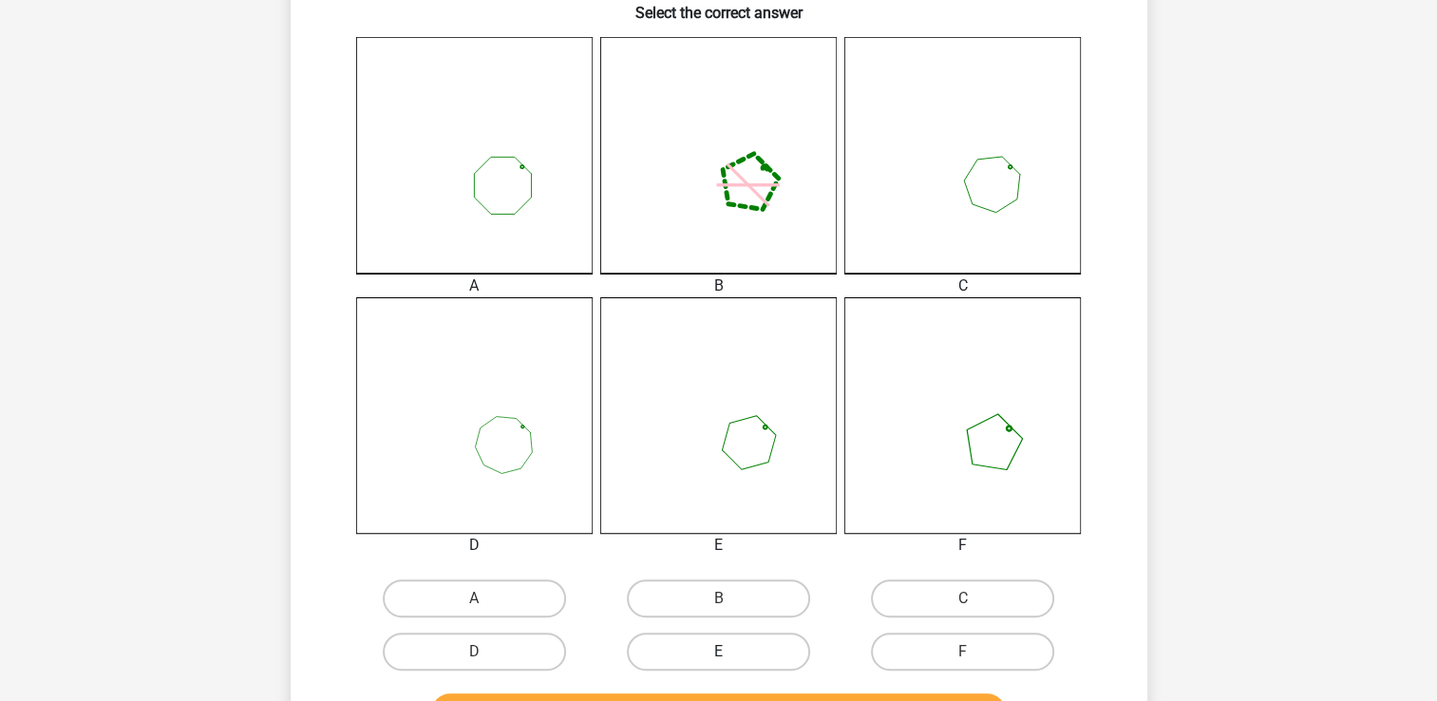
scroll to position [570, 0]
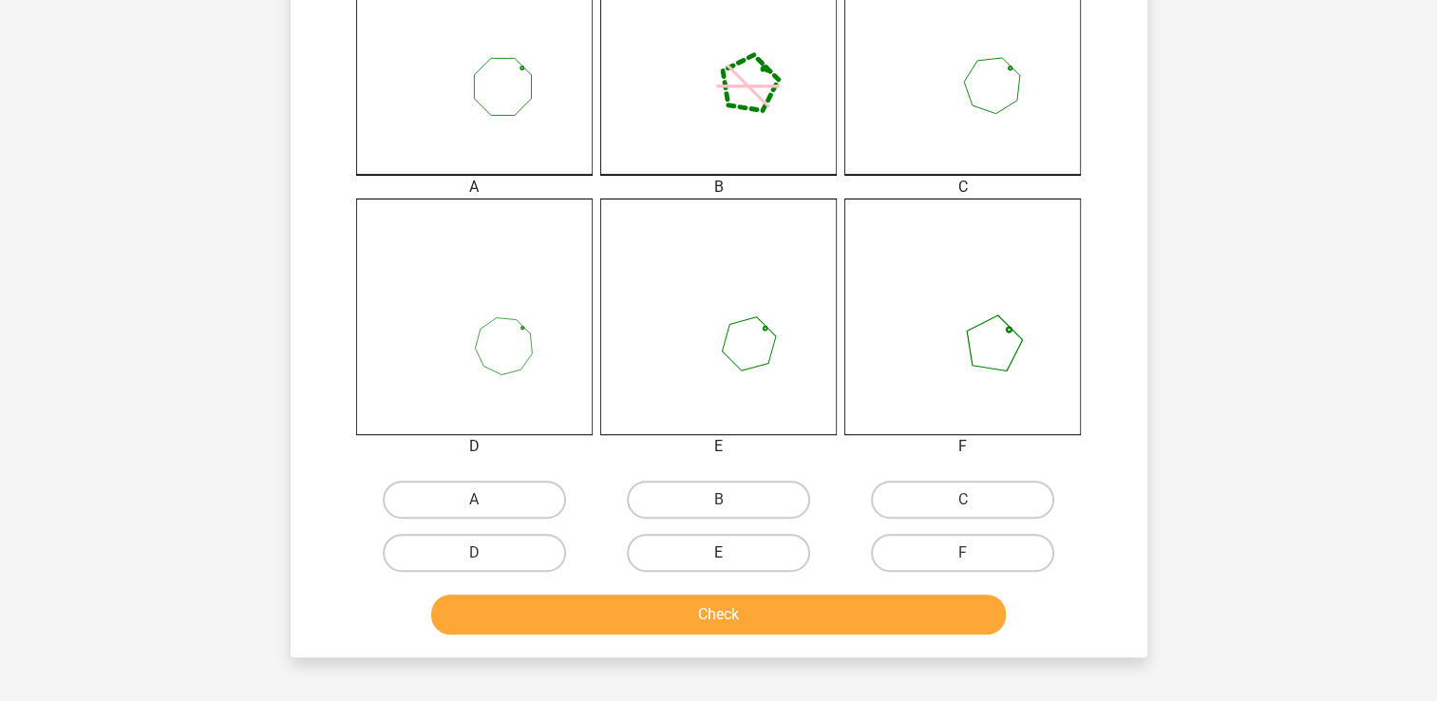
click at [733, 548] on label "E" at bounding box center [718, 553] width 183 height 38
click at [731, 553] on input "E" at bounding box center [724, 559] width 12 height 12
radio input "true"
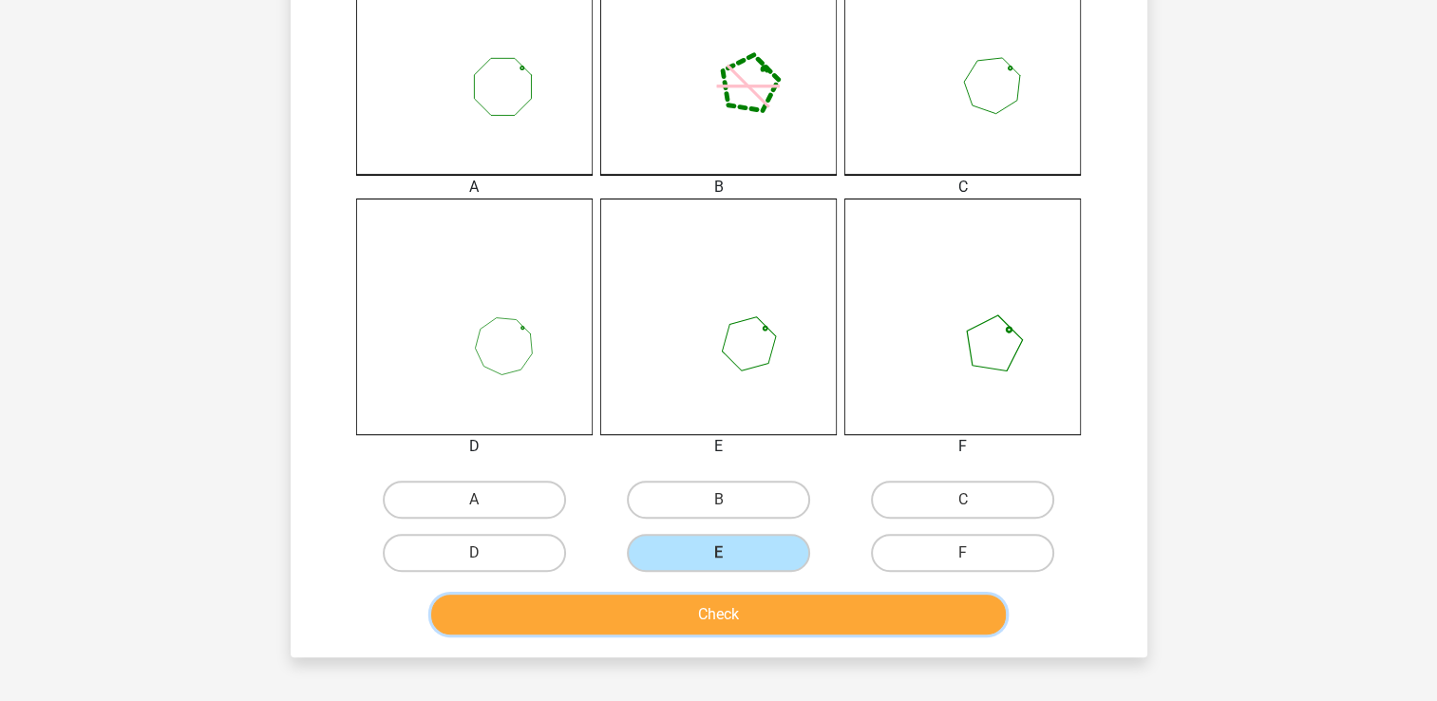
click at [790, 612] on button "Check" at bounding box center [718, 615] width 575 height 40
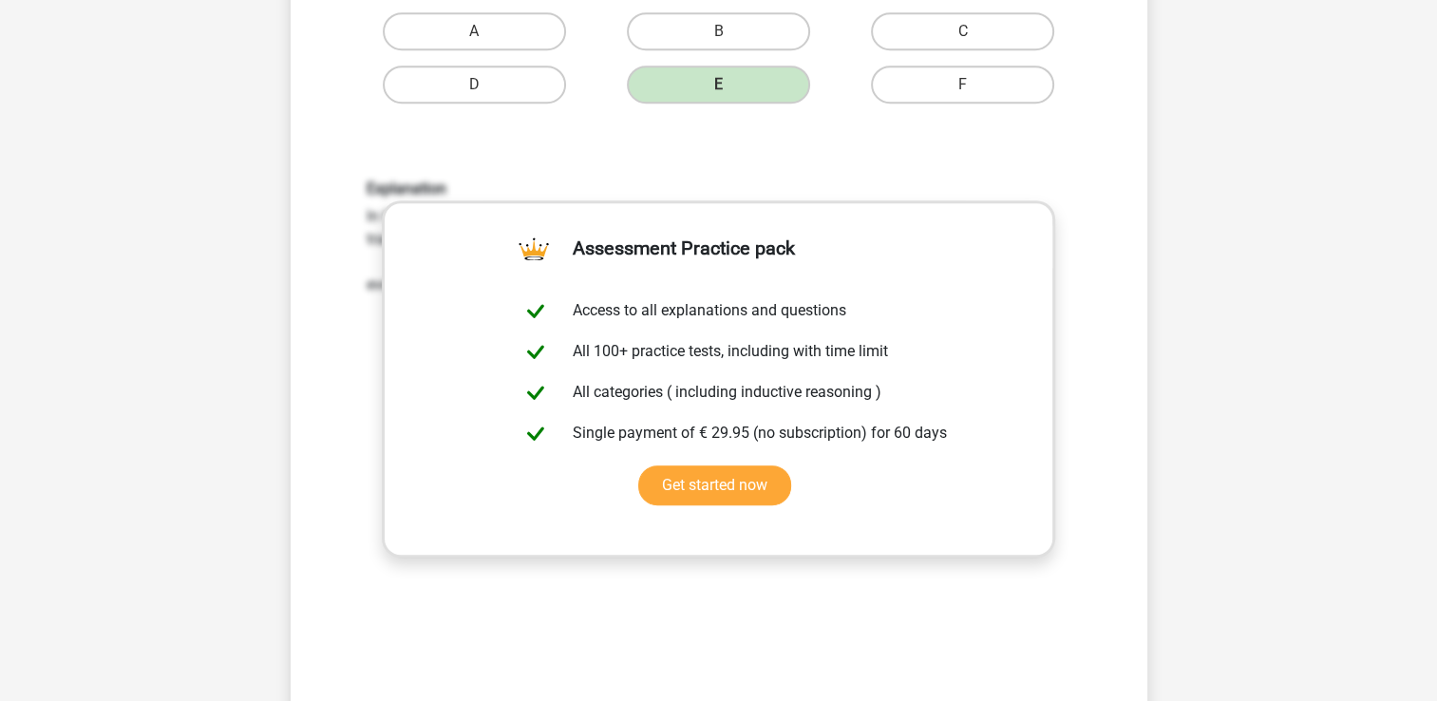
scroll to position [1140, 0]
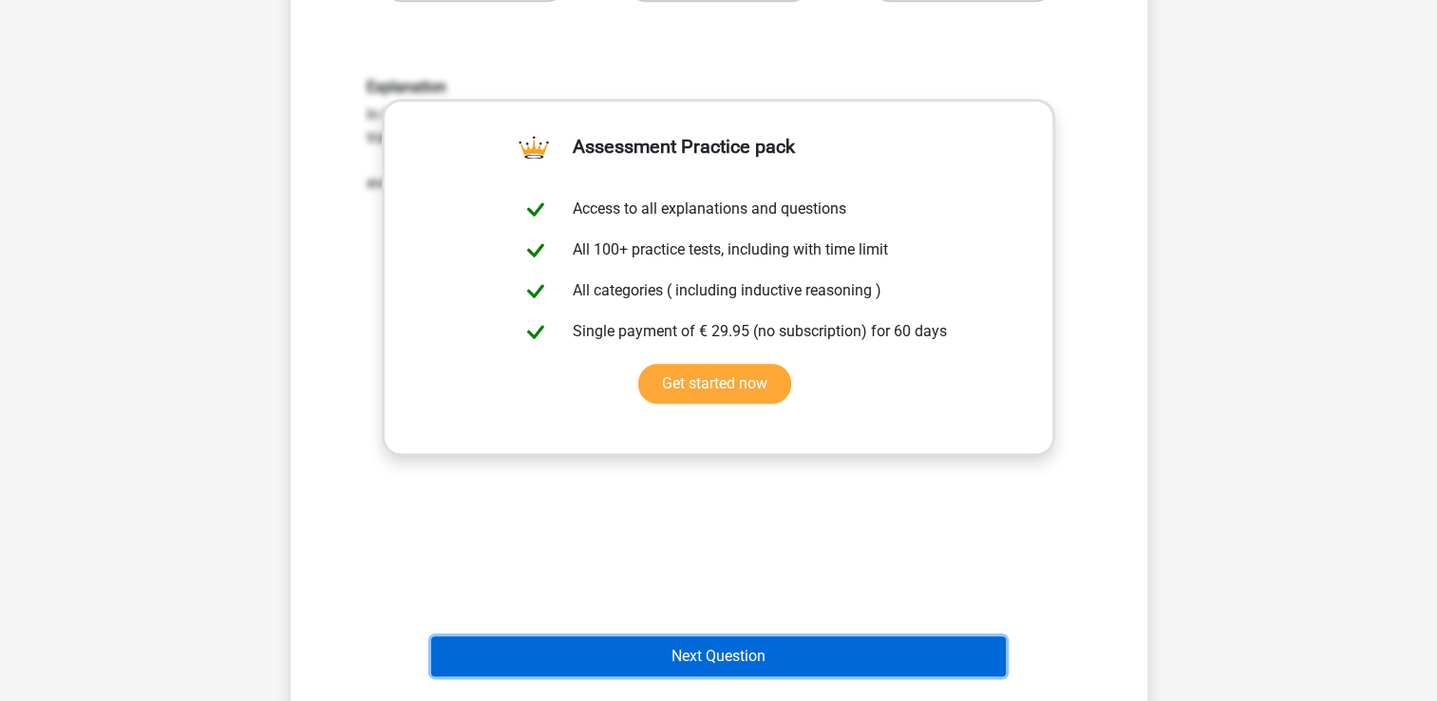
click at [750, 652] on button "Next Question" at bounding box center [718, 656] width 575 height 40
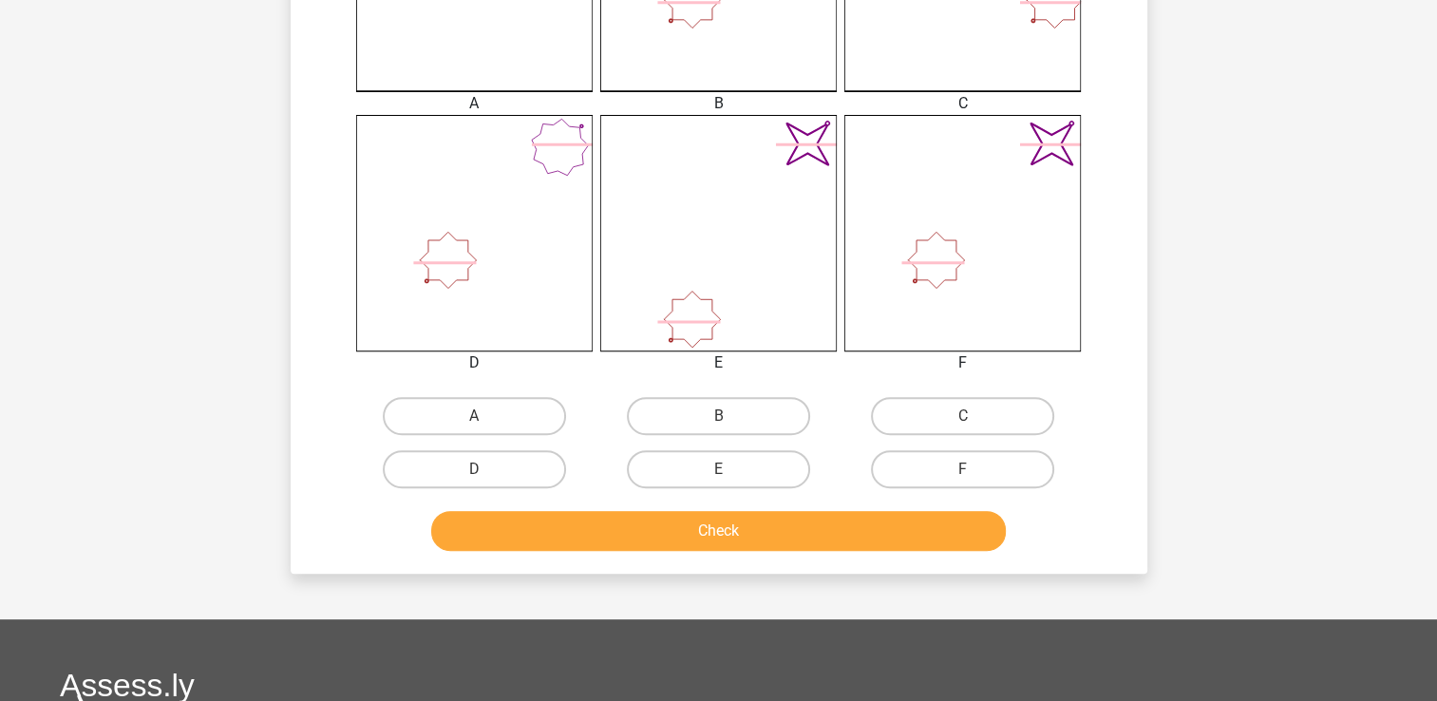
scroll to position [657, 0]
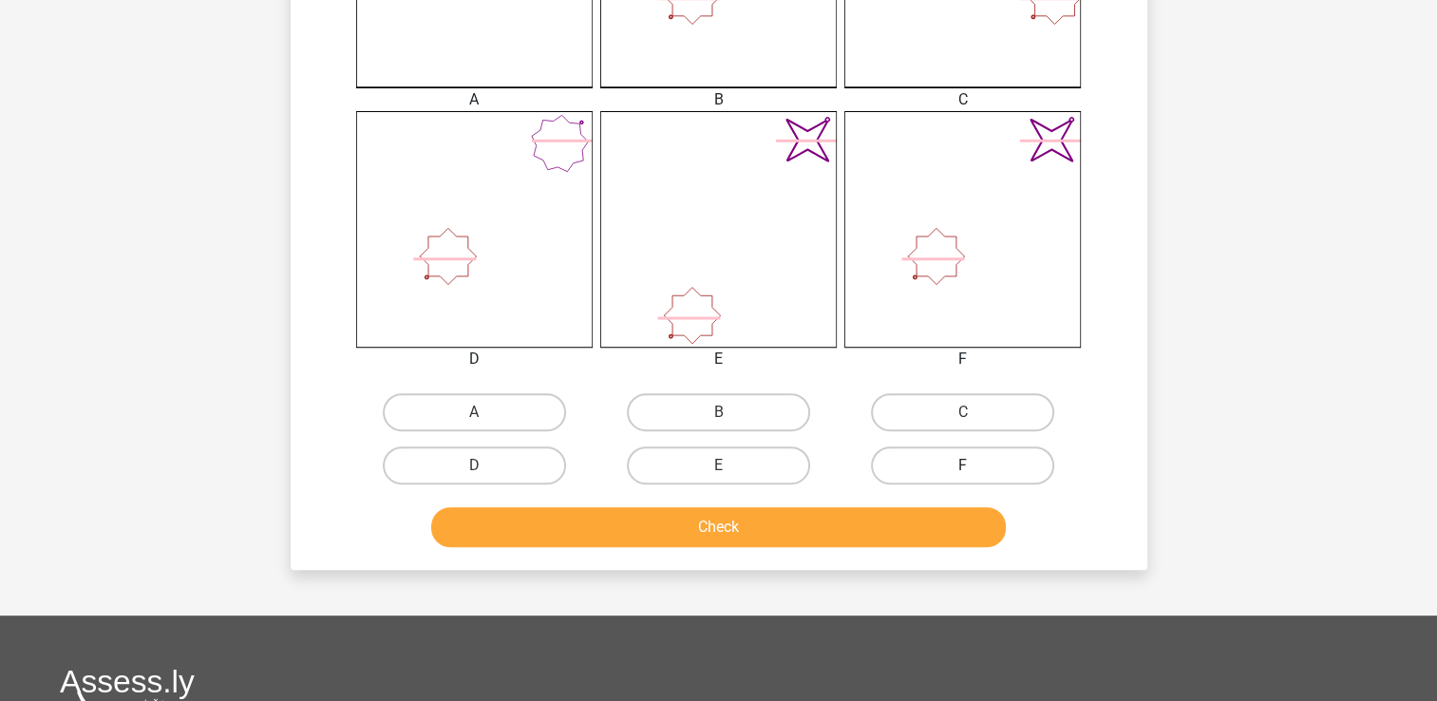
click at [997, 472] on label "F" at bounding box center [962, 465] width 183 height 38
click at [976, 472] on input "F" at bounding box center [969, 471] width 12 height 12
radio input "true"
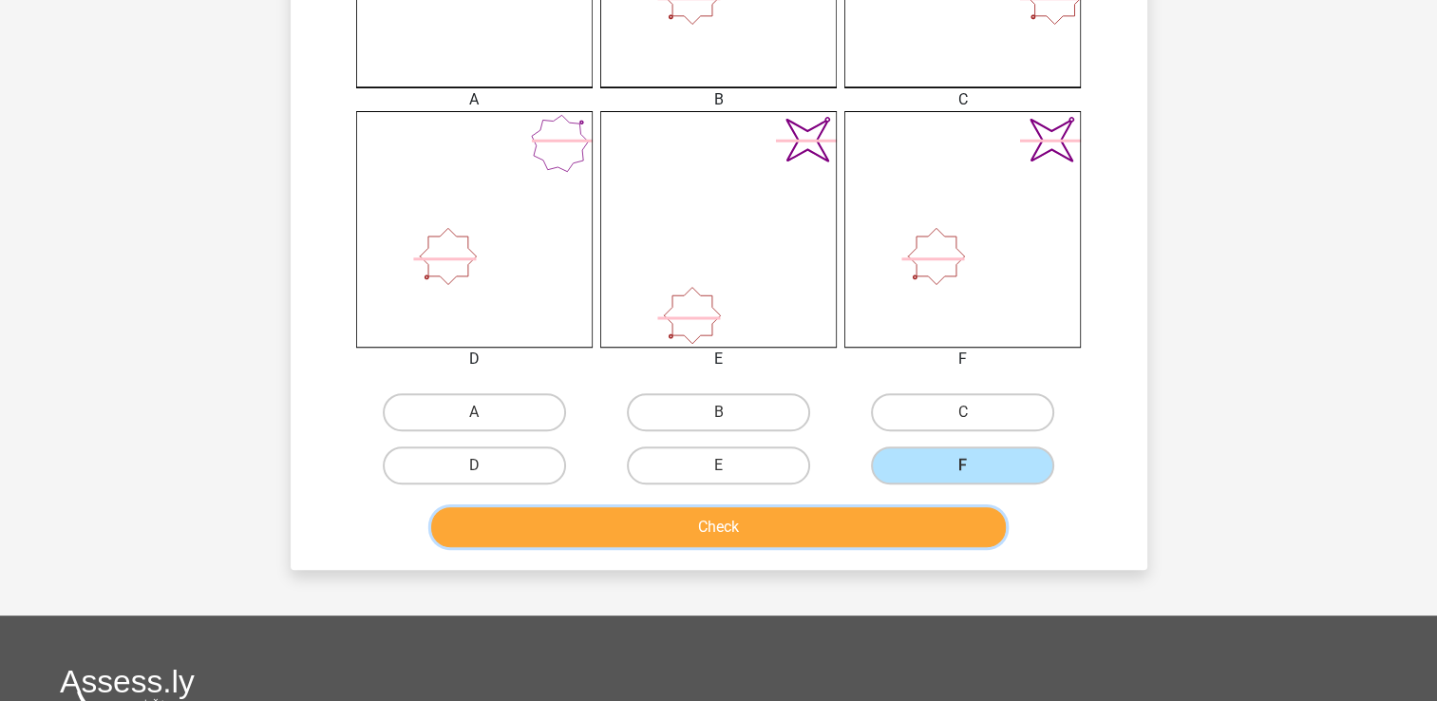
click at [943, 511] on button "Check" at bounding box center [718, 527] width 575 height 40
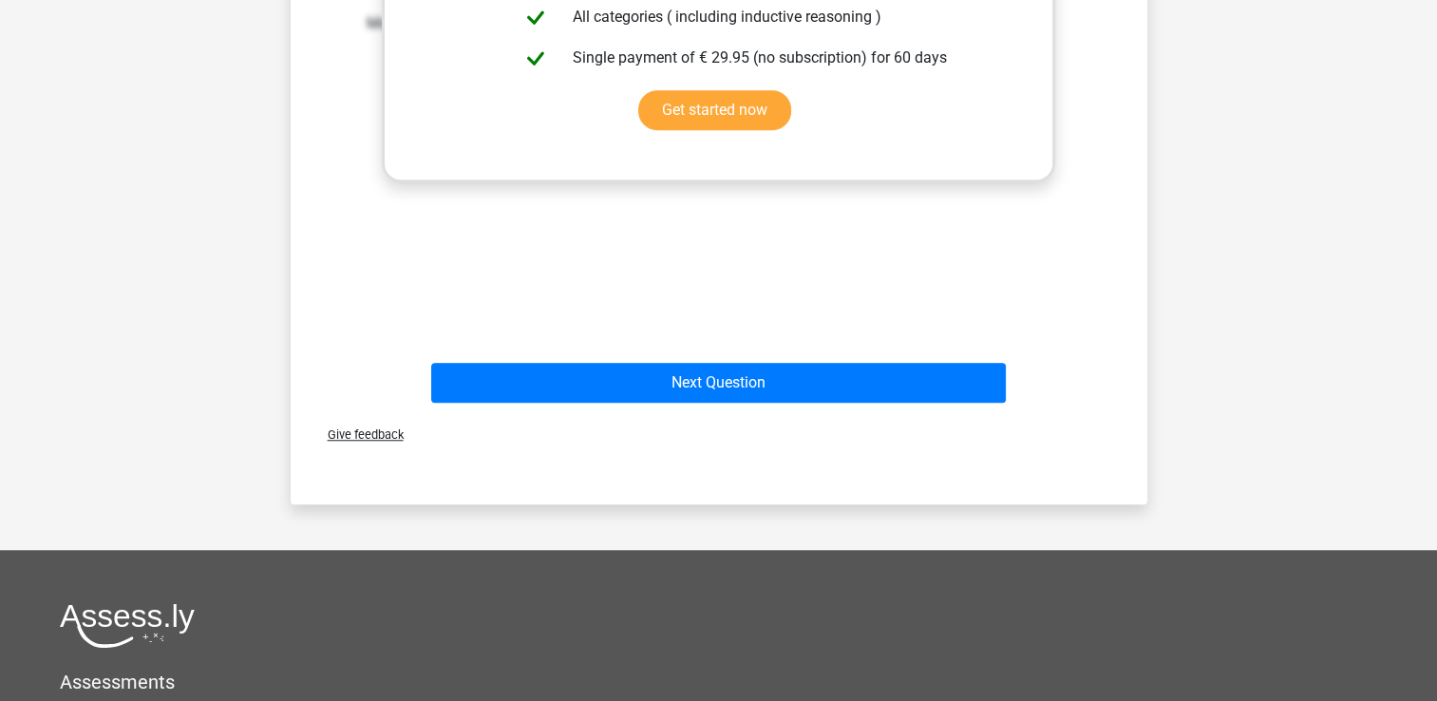
scroll to position [1417, 0]
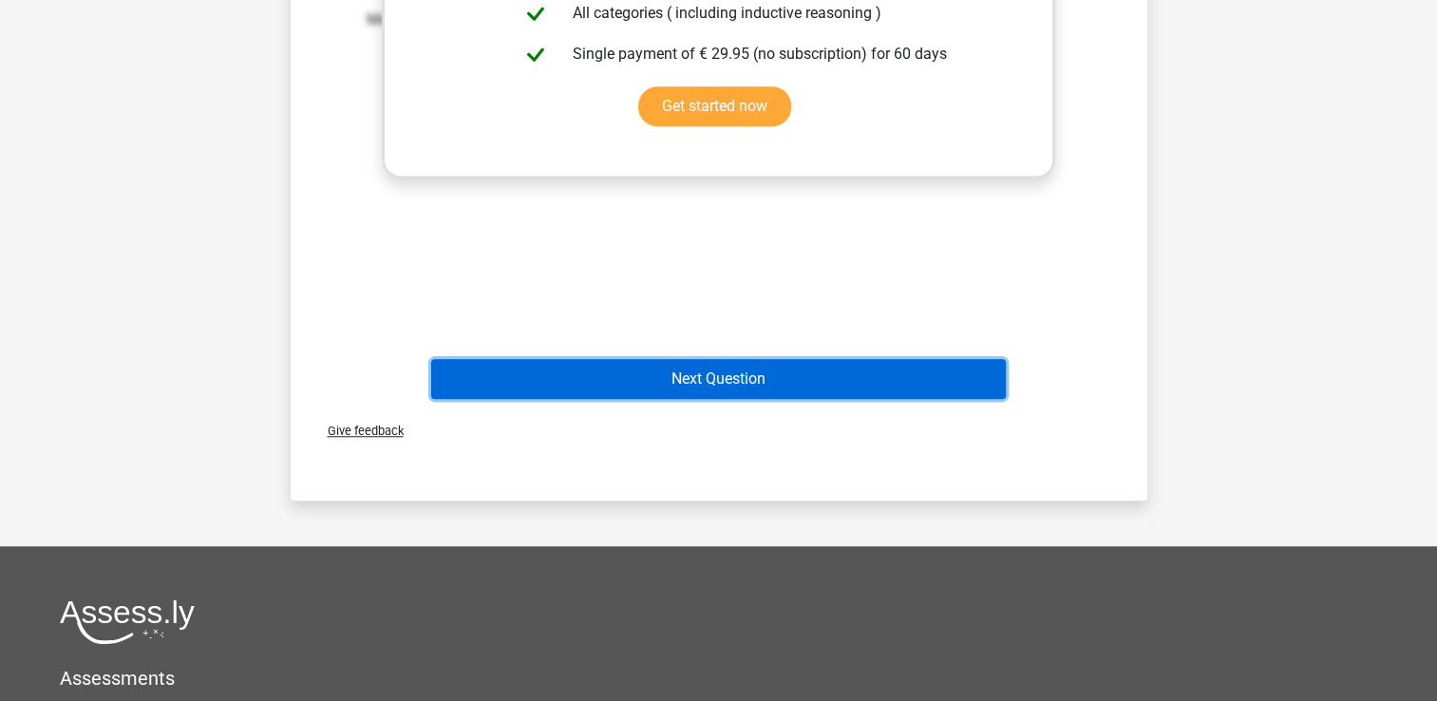
click at [786, 373] on button "Next Question" at bounding box center [718, 379] width 575 height 40
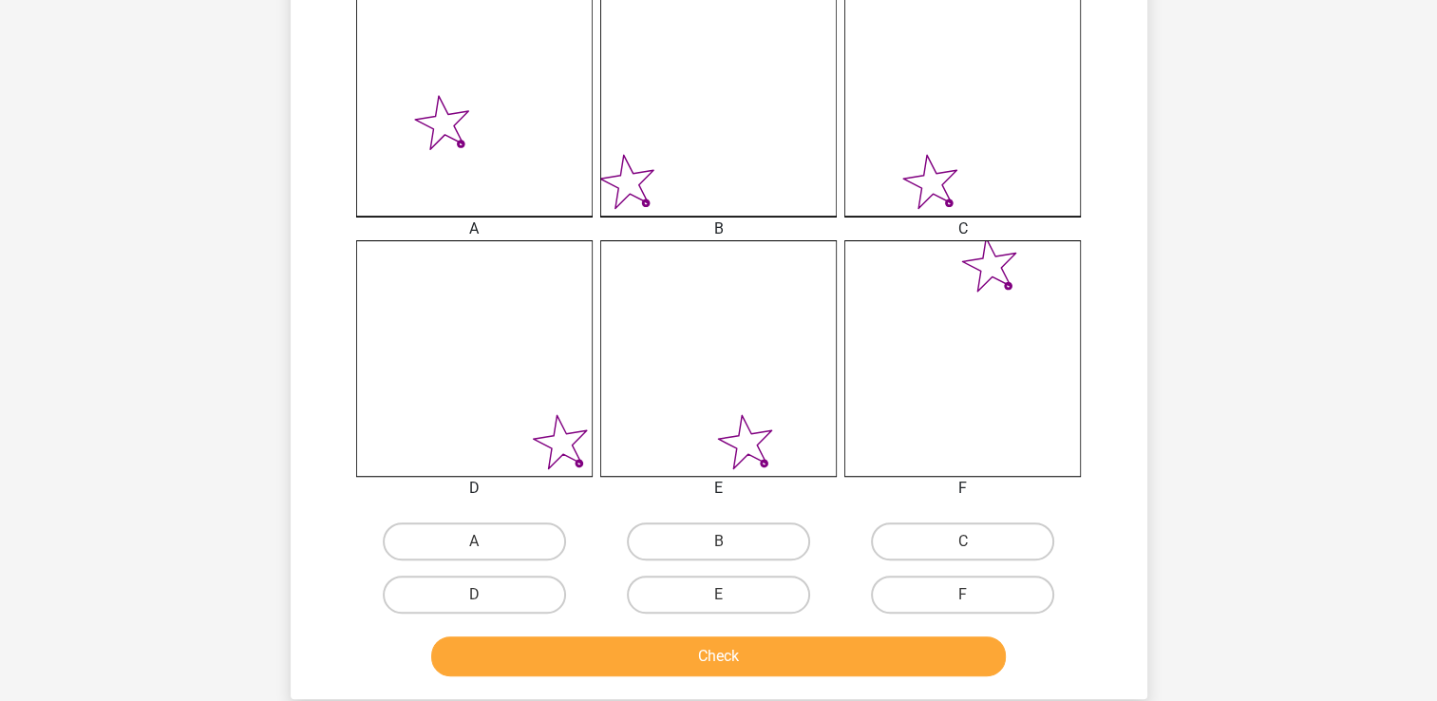
scroll to position [657, 0]
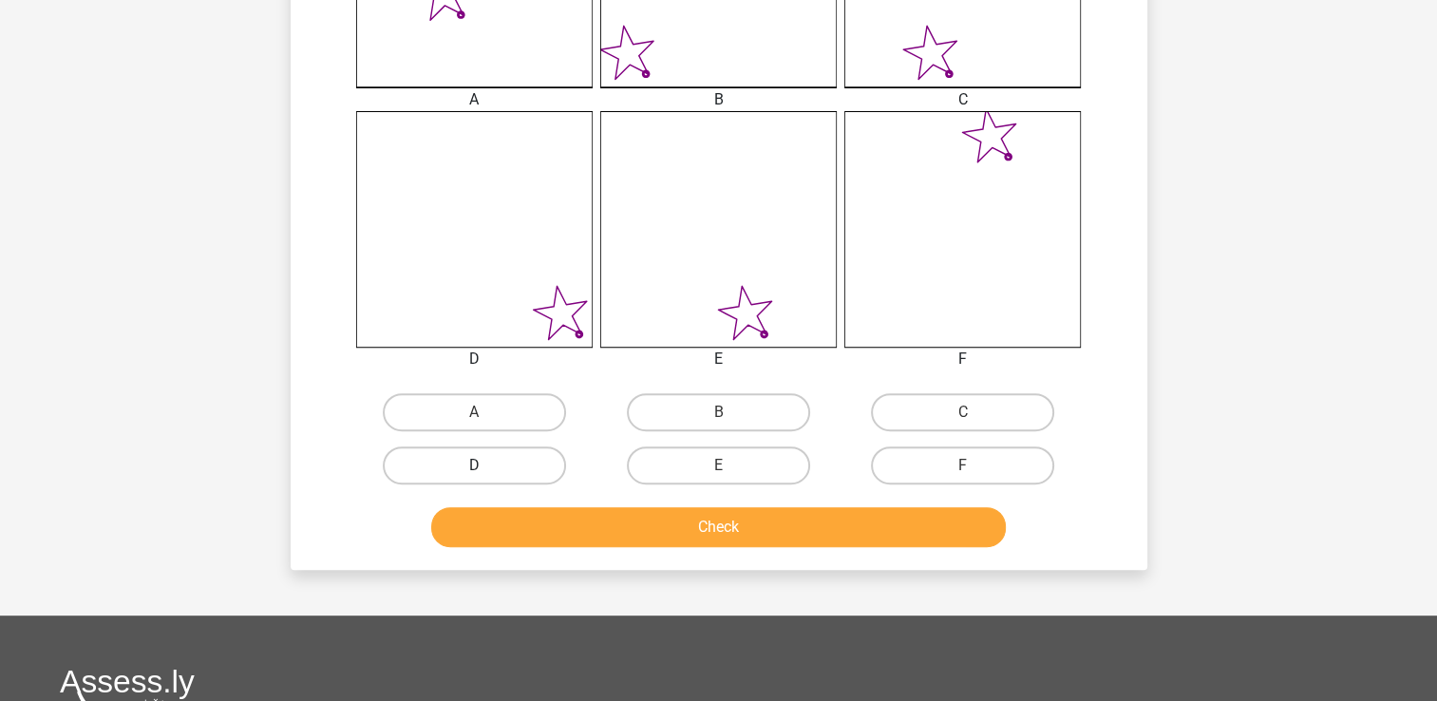
click at [498, 460] on label "D" at bounding box center [474, 465] width 183 height 38
click at [486, 465] on input "D" at bounding box center [480, 471] width 12 height 12
radio input "true"
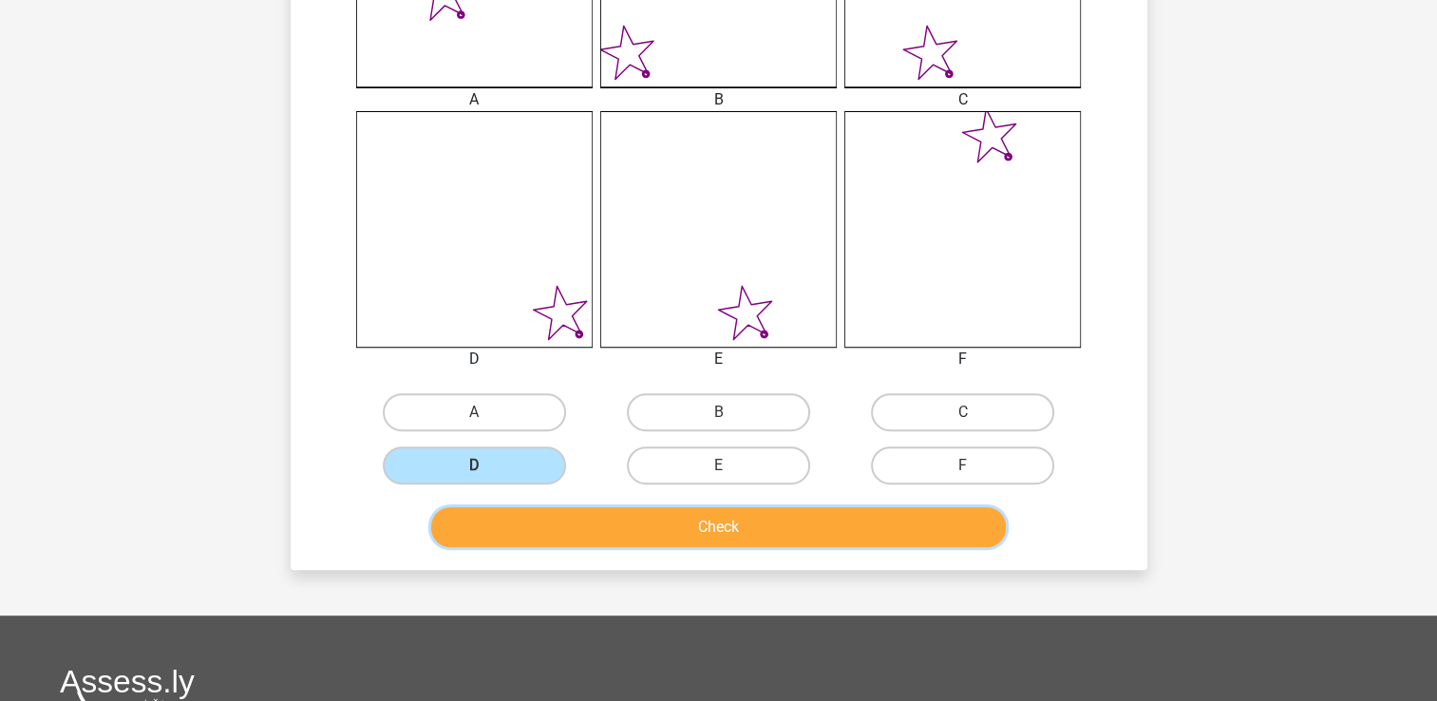
click at [786, 518] on button "Check" at bounding box center [718, 527] width 575 height 40
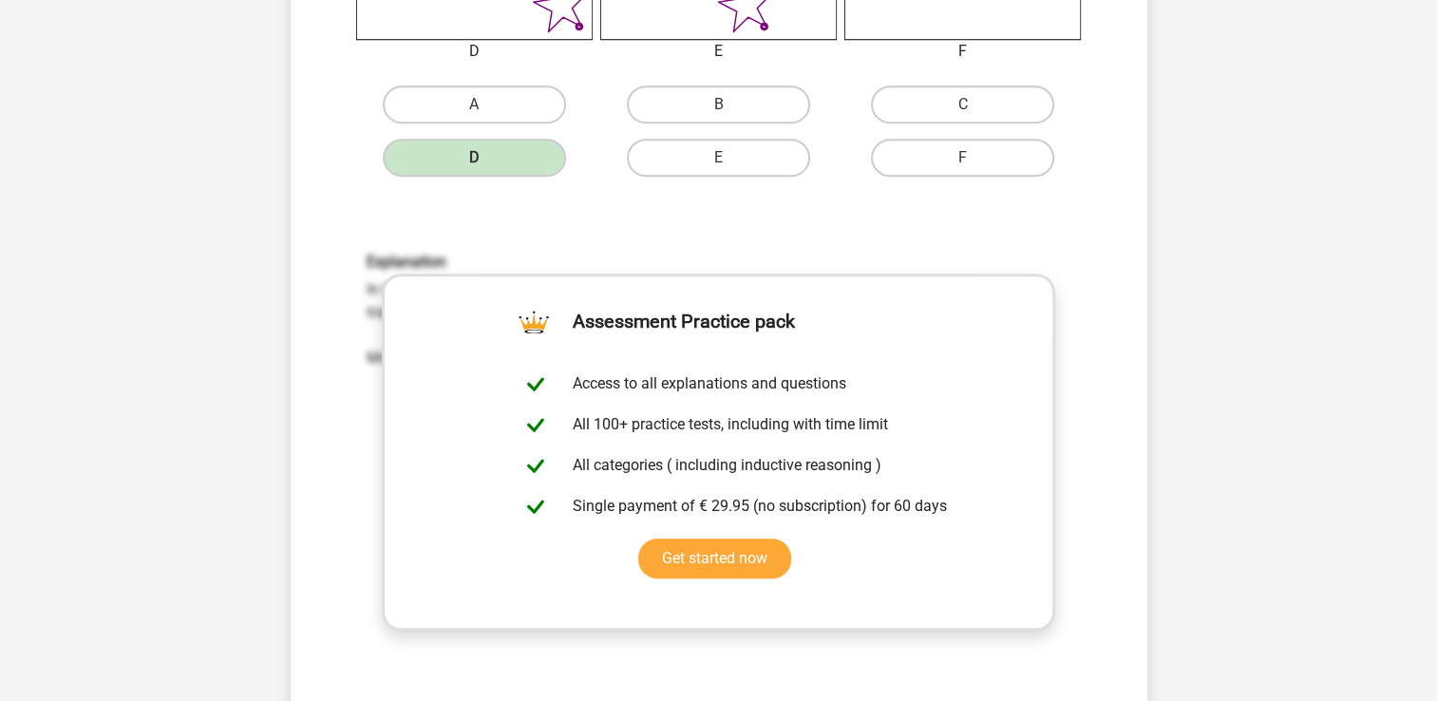
scroll to position [1227, 0]
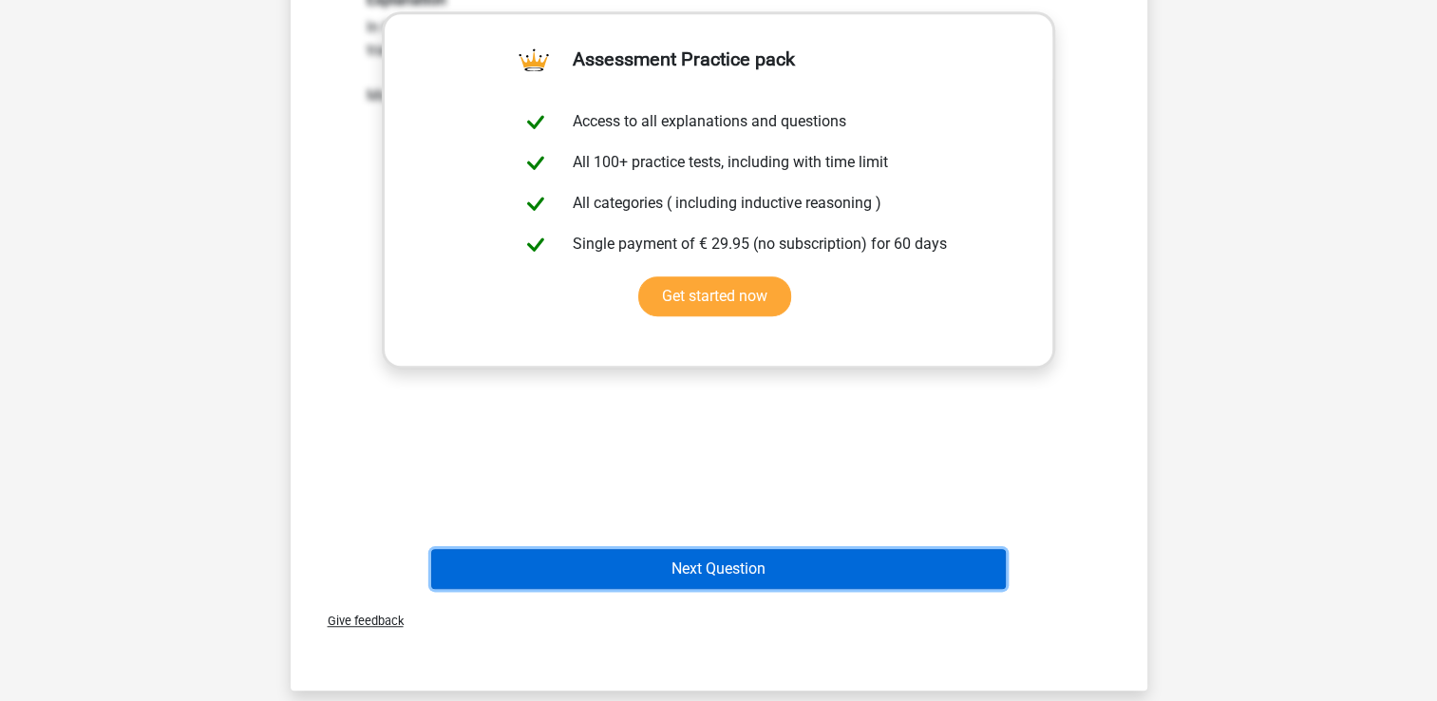
click at [767, 563] on button "Next Question" at bounding box center [718, 569] width 575 height 40
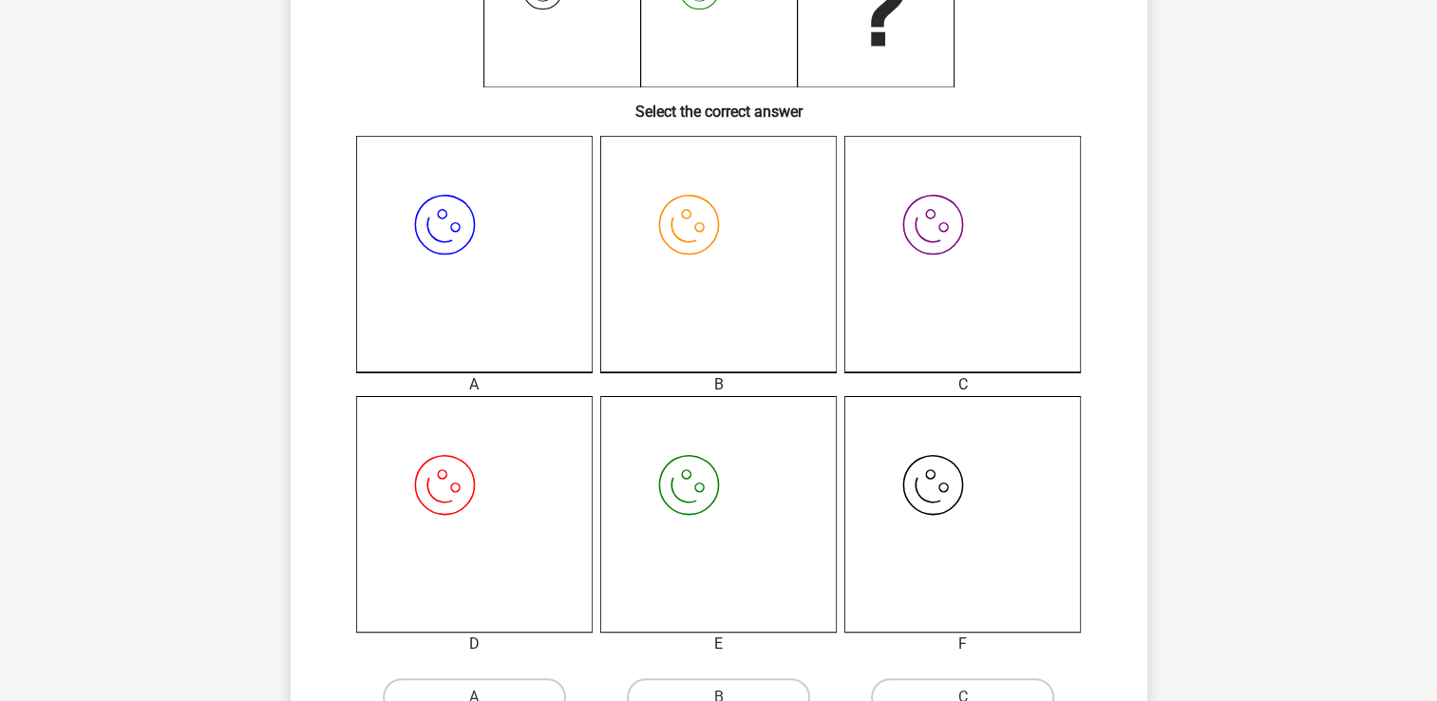
scroll to position [562, 0]
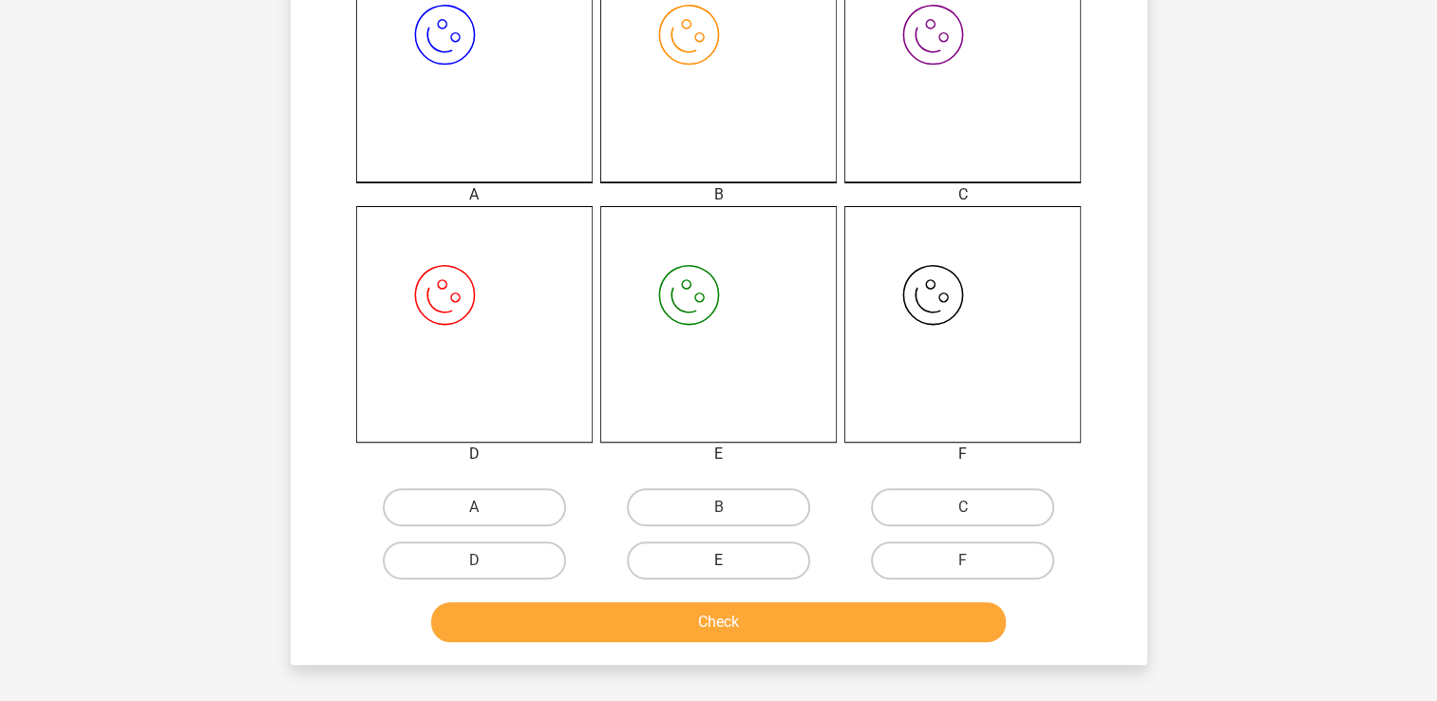
click at [734, 560] on label "E" at bounding box center [718, 560] width 183 height 38
click at [731, 560] on input "E" at bounding box center [724, 566] width 12 height 12
radio input "true"
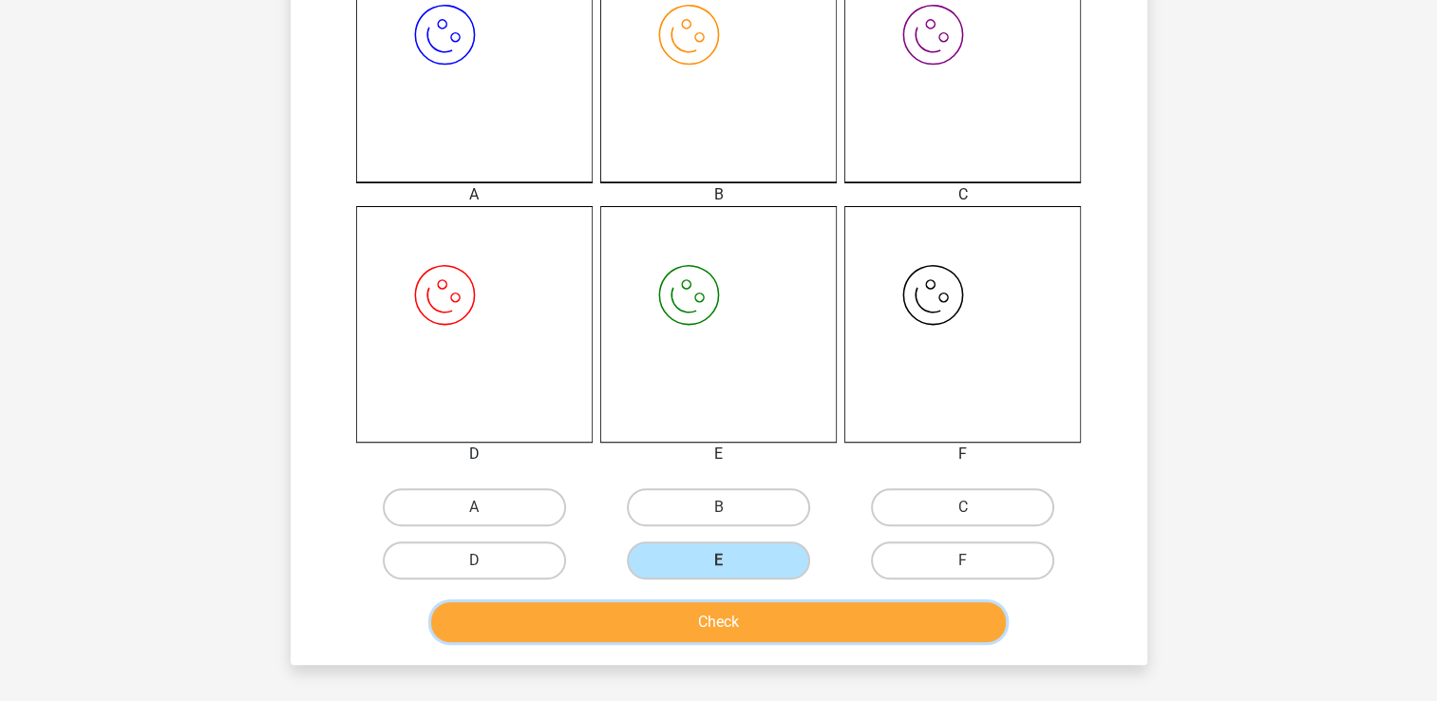
click at [780, 611] on button "Check" at bounding box center [718, 622] width 575 height 40
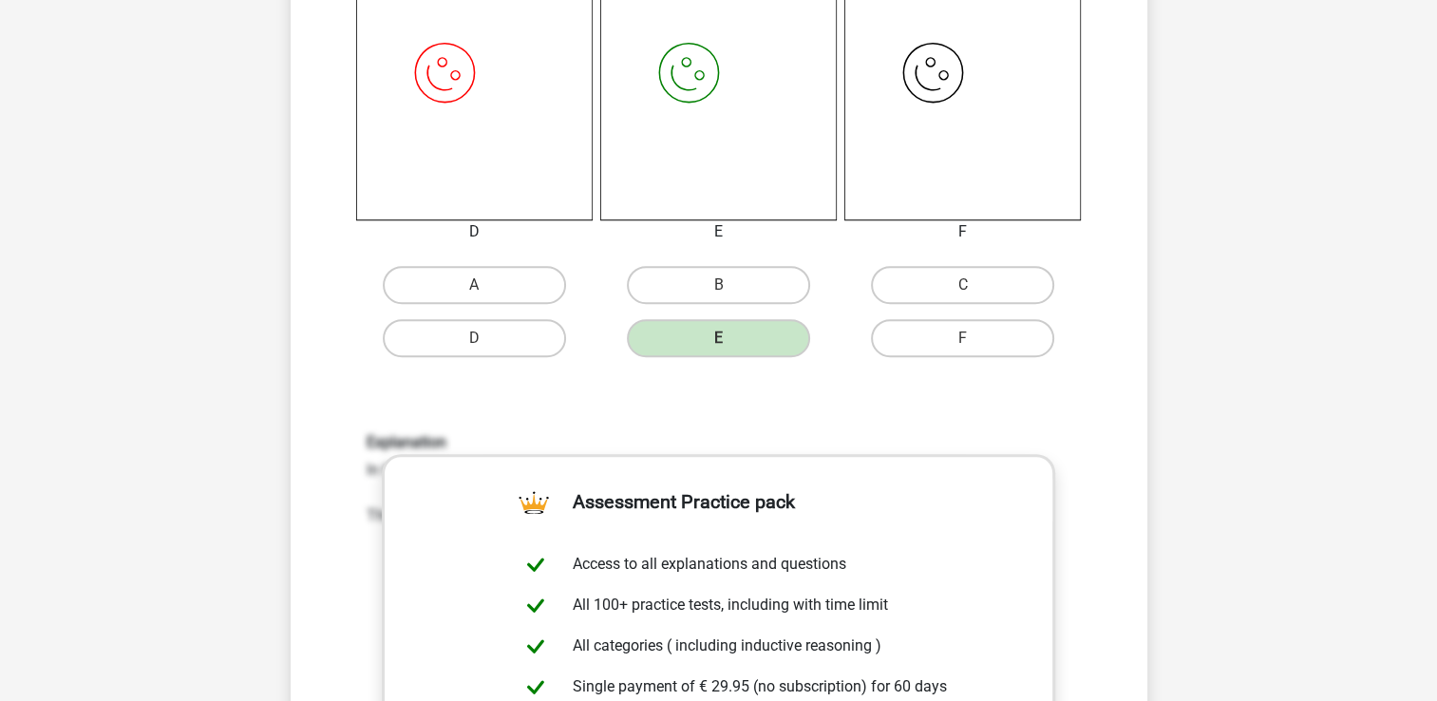
scroll to position [1132, 0]
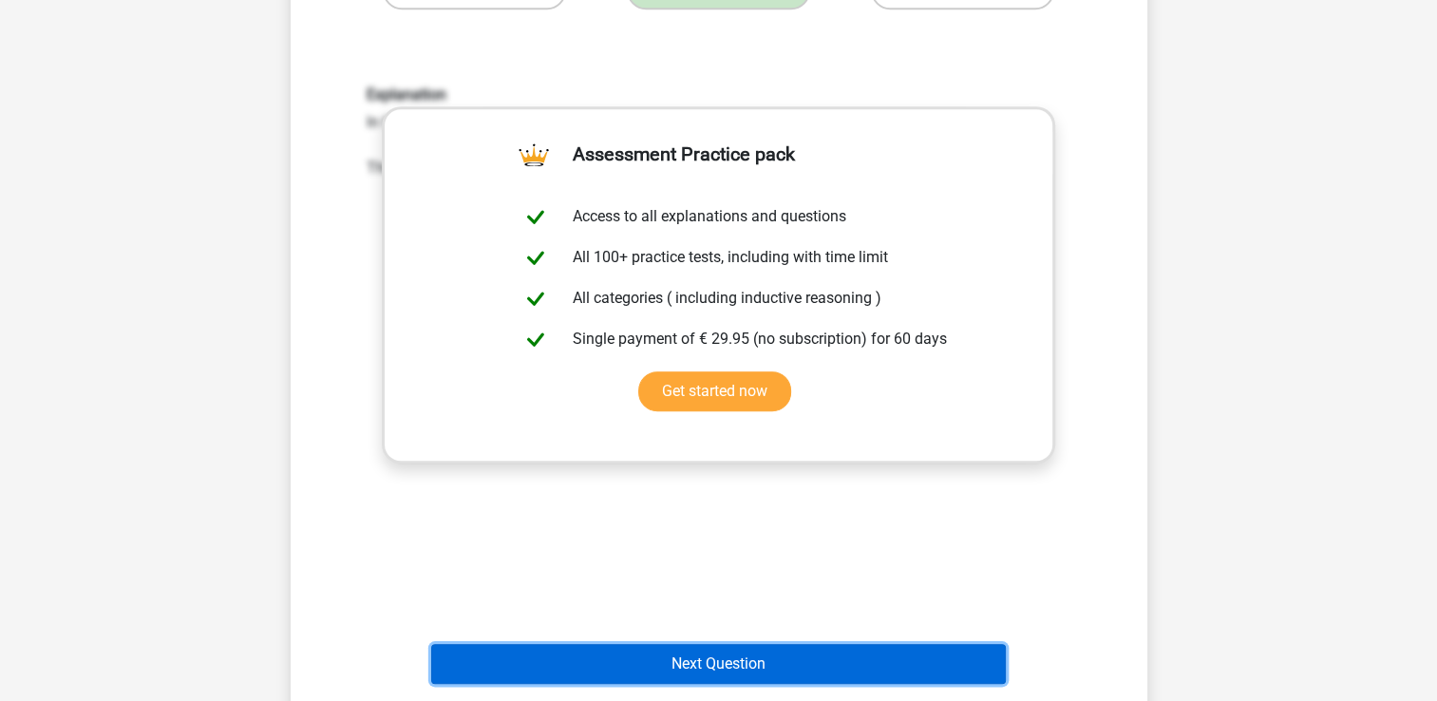
click at [817, 656] on button "Next Question" at bounding box center [718, 664] width 575 height 40
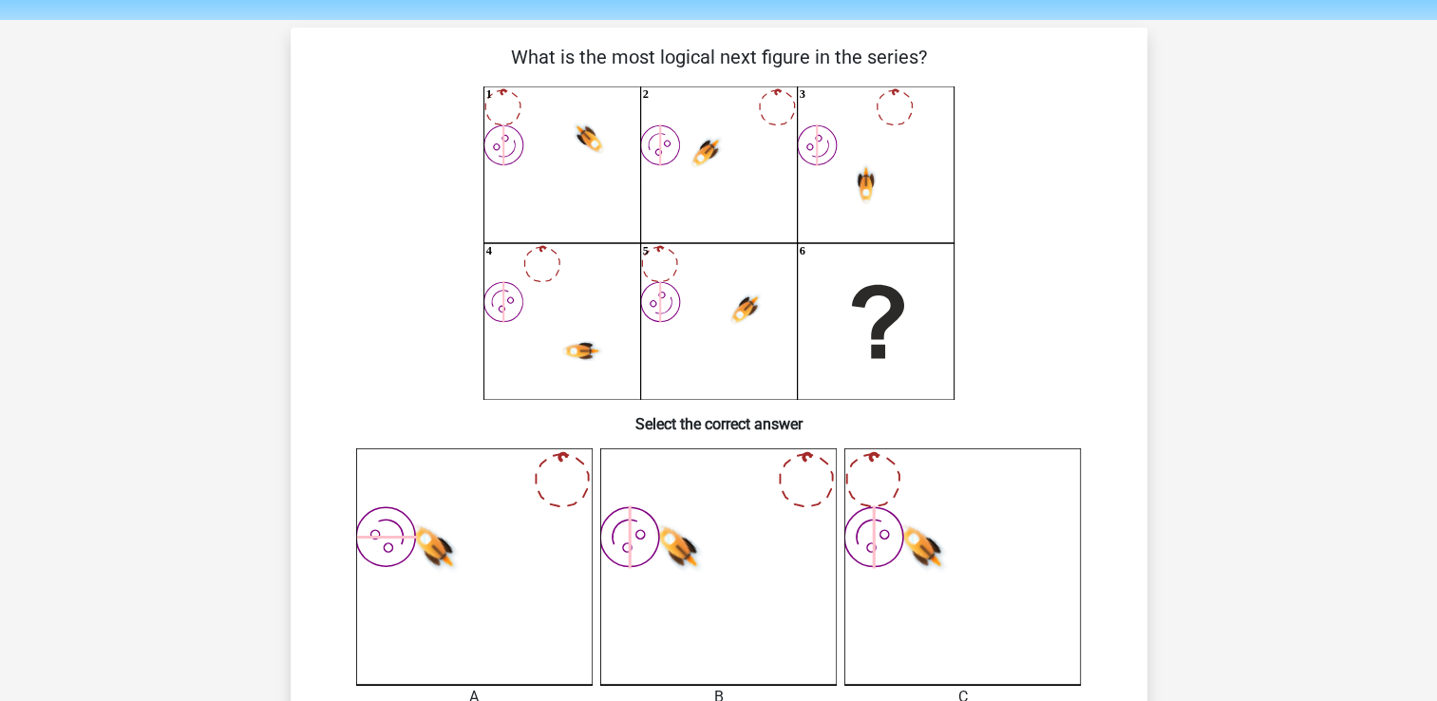
scroll to position [0, 0]
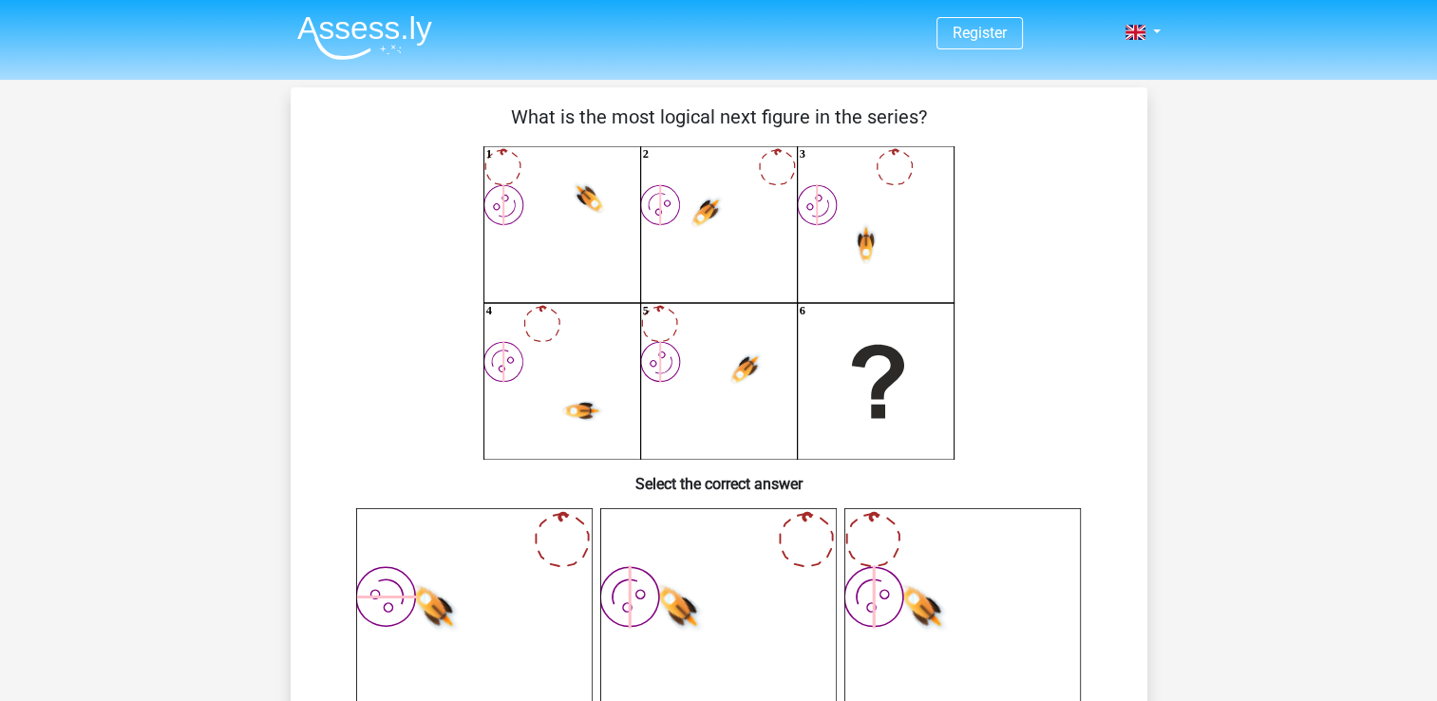
click at [407, 22] on img at bounding box center [364, 37] width 135 height 45
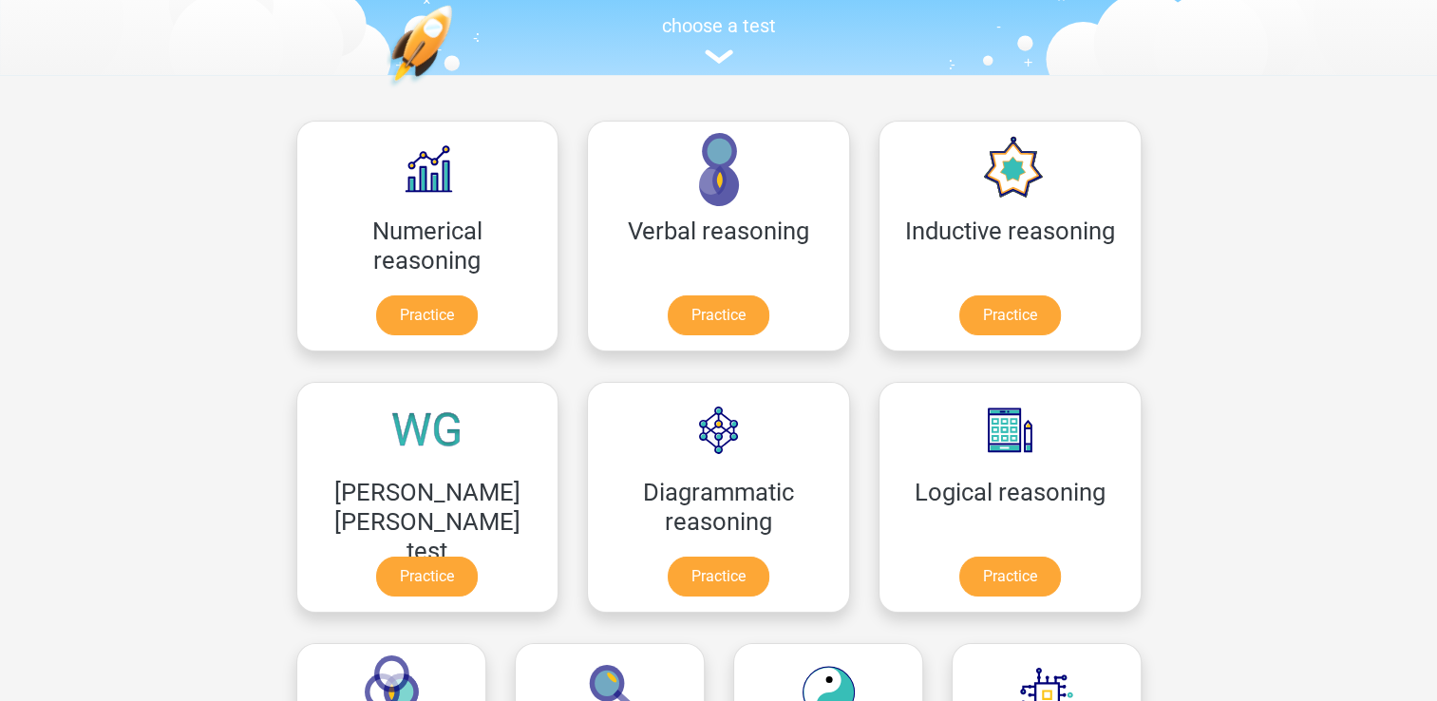
scroll to position [285, 0]
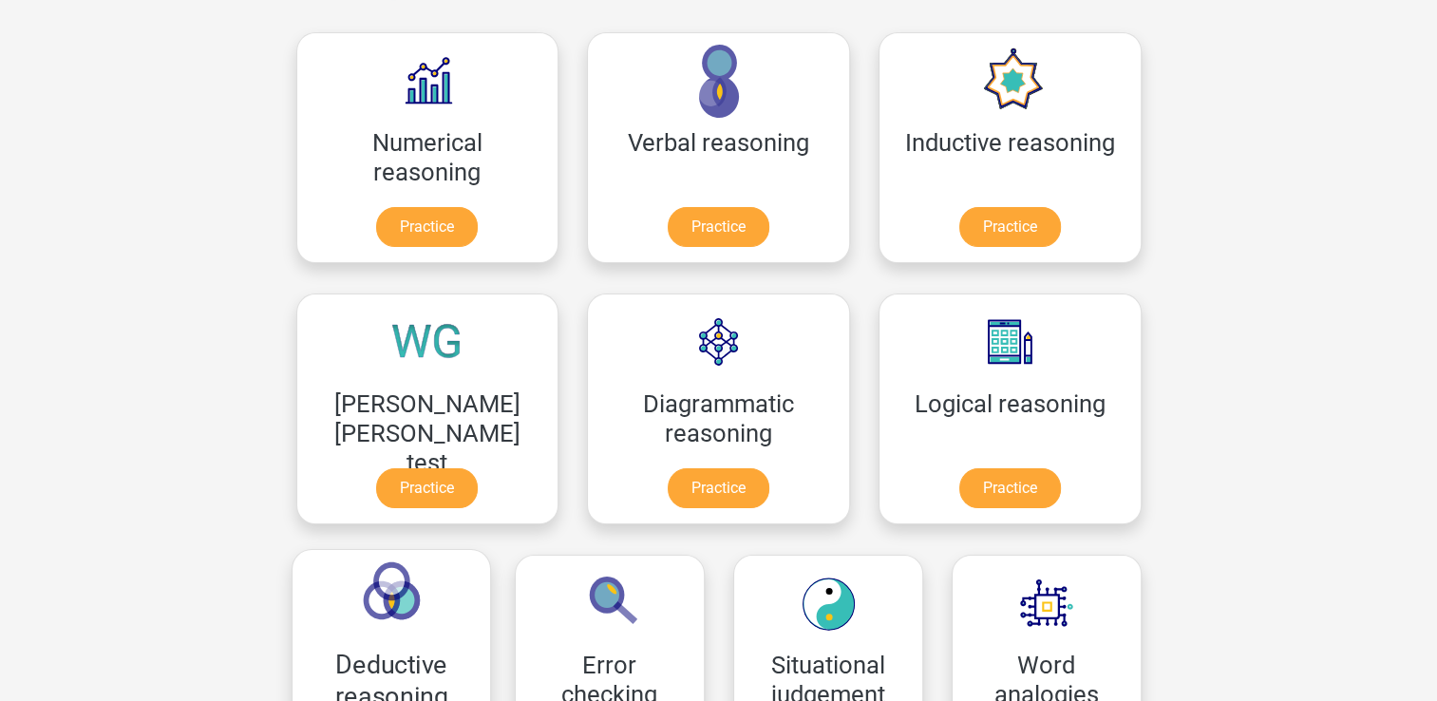
click at [957, 210] on link "Practice" at bounding box center [1010, 231] width 106 height 42
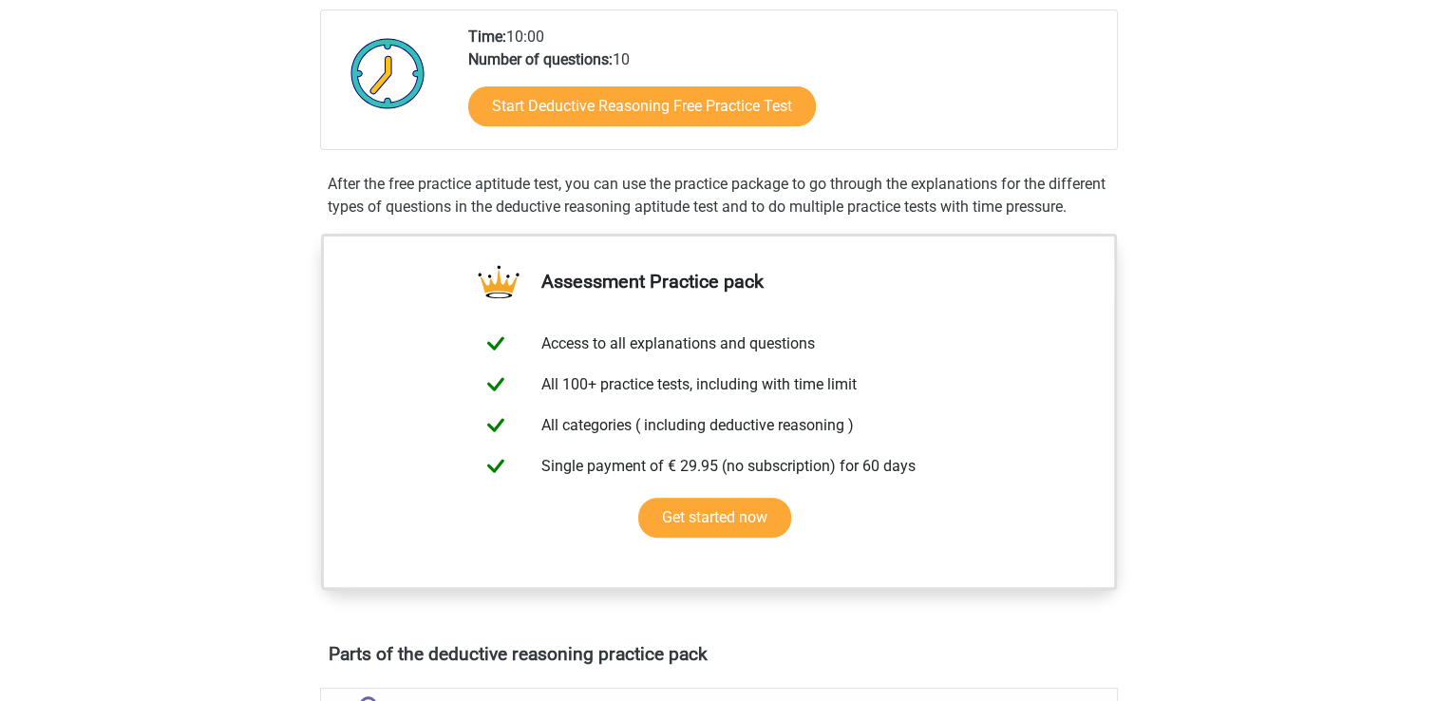
scroll to position [855, 0]
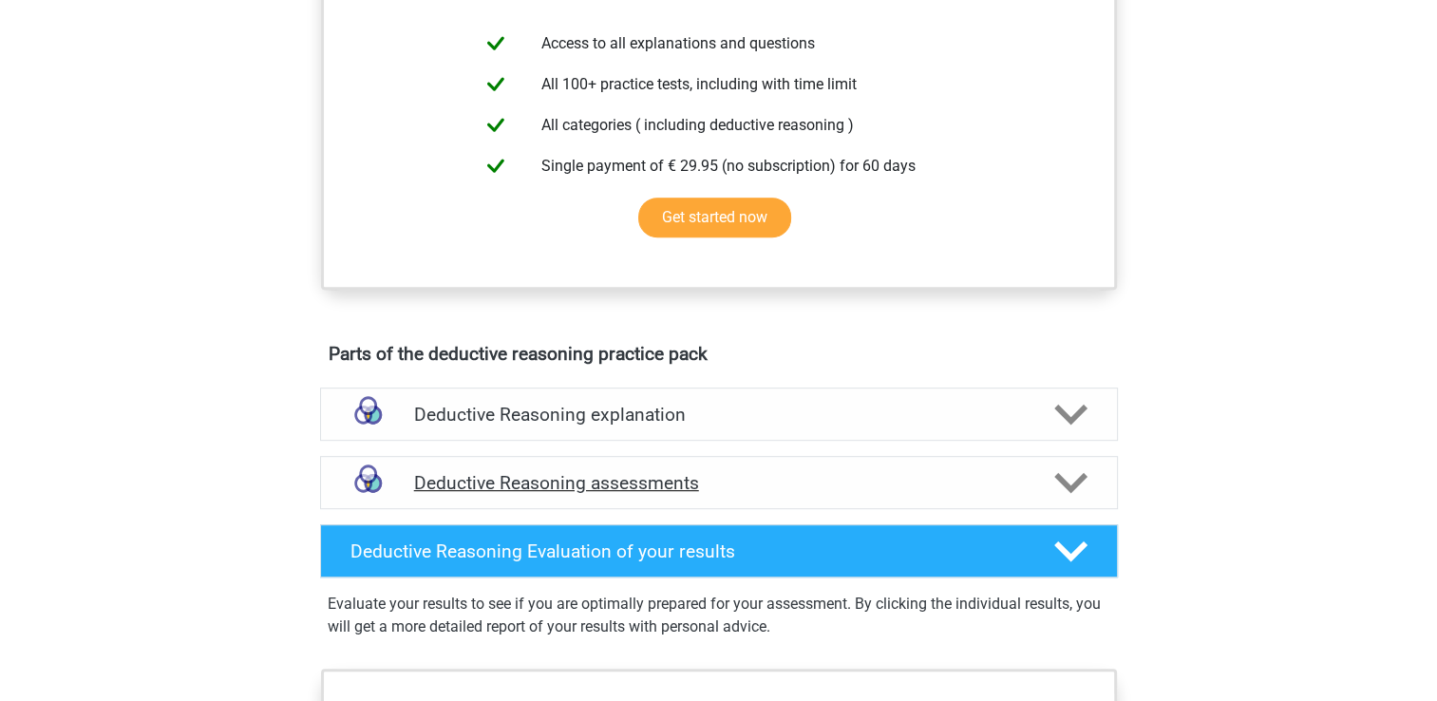
click at [625, 494] on h4 "Deductive Reasoning assessments" at bounding box center [719, 483] width 610 height 22
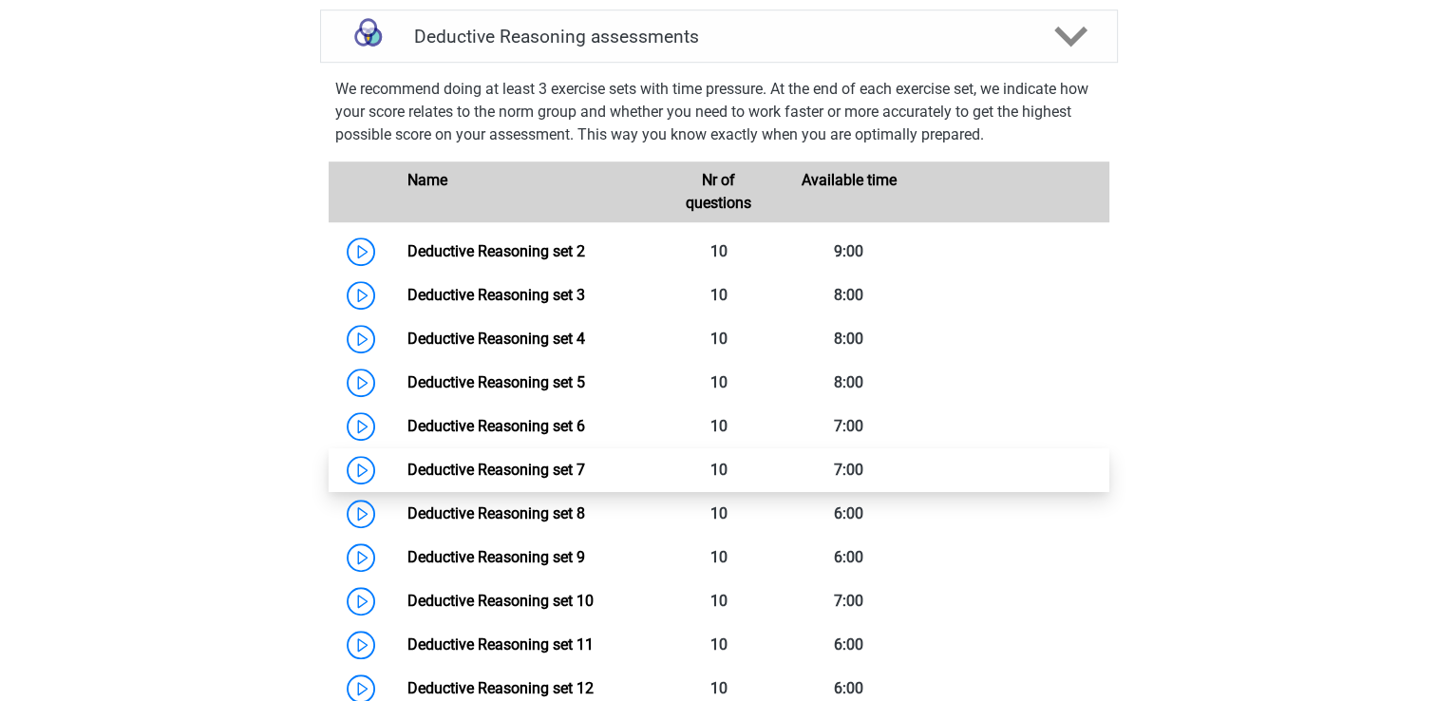
scroll to position [1330, 0]
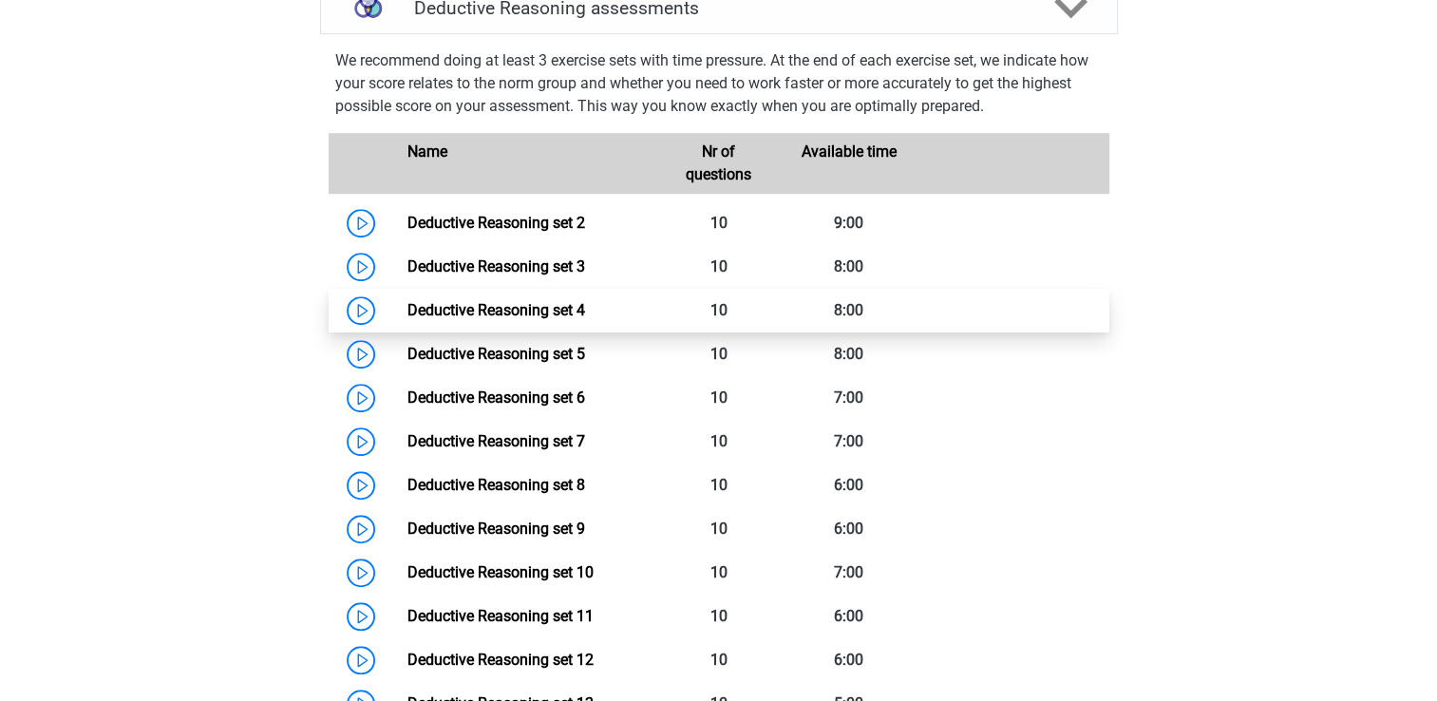
click at [449, 319] on link "Deductive Reasoning set 4" at bounding box center [497, 310] width 178 height 18
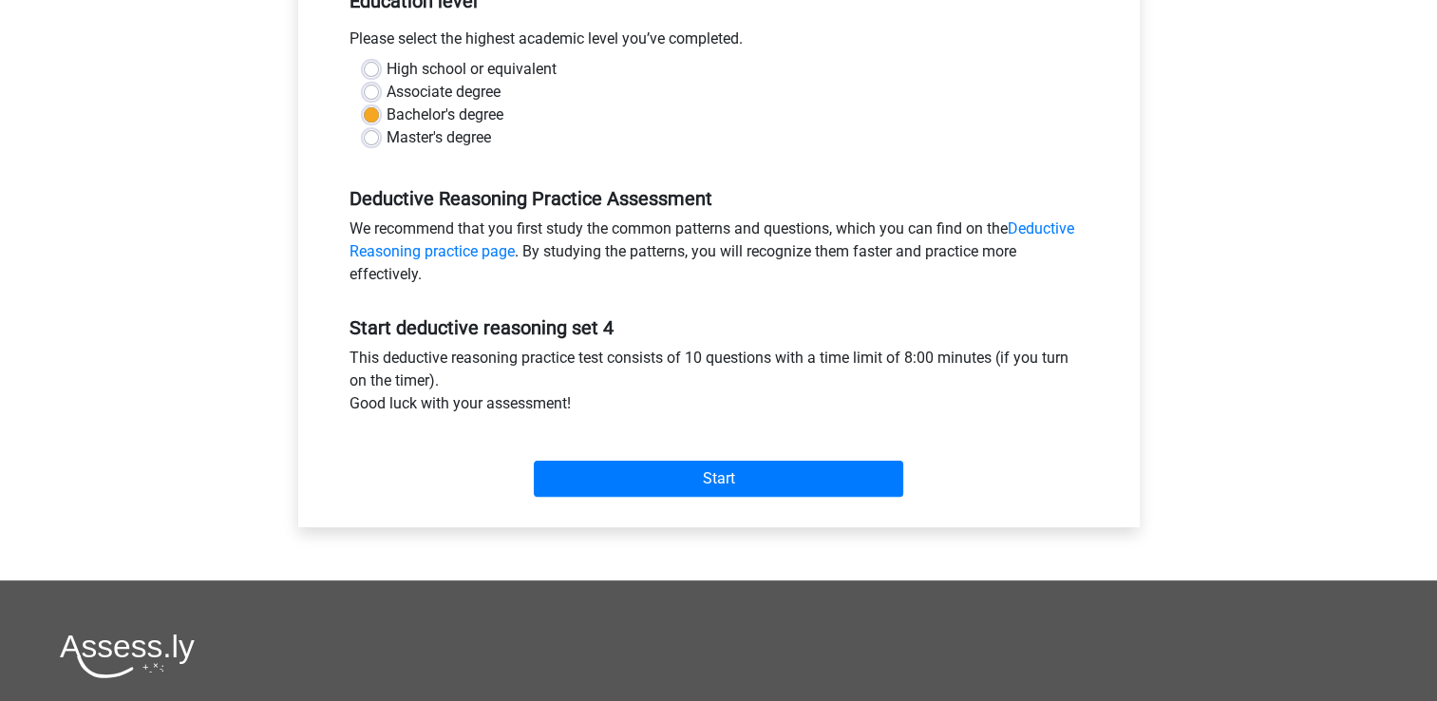
scroll to position [475, 0]
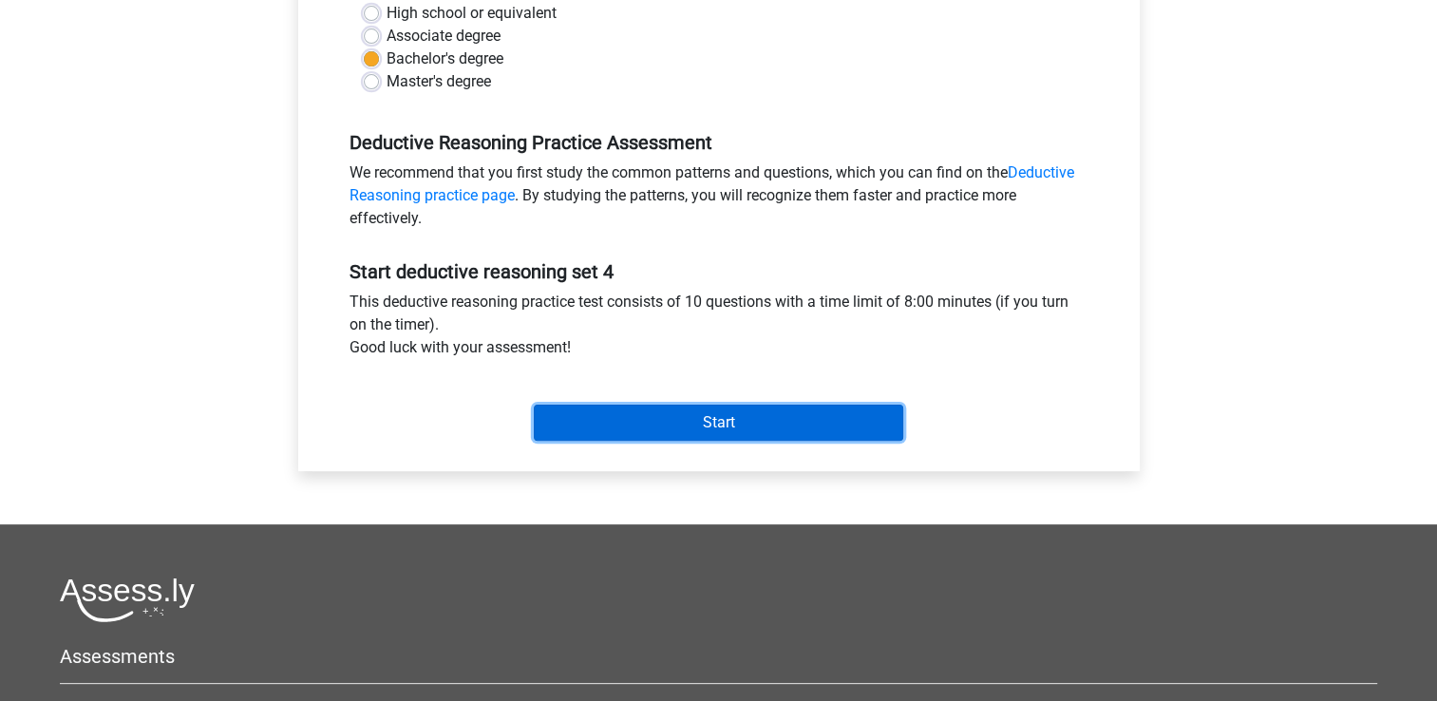
click at [733, 421] on input "Start" at bounding box center [719, 423] width 370 height 36
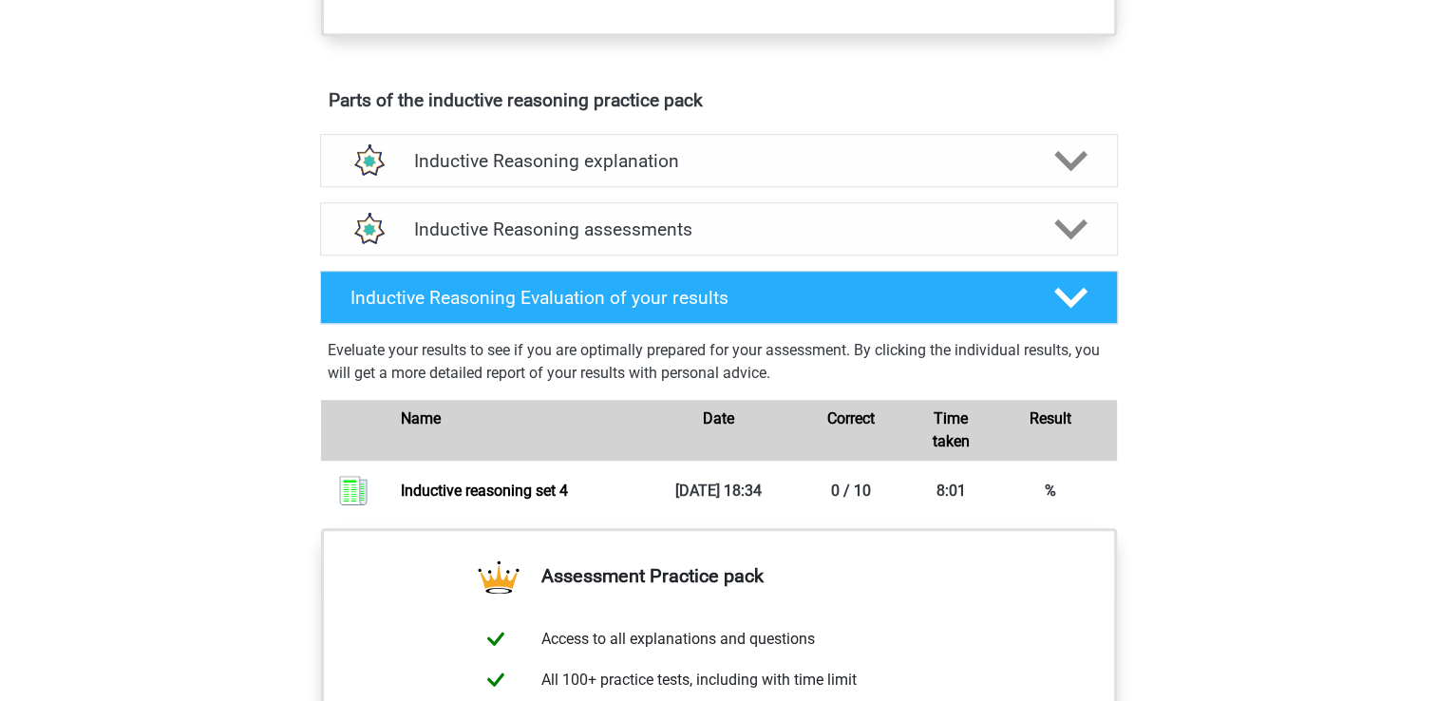
scroll to position [1045, 0]
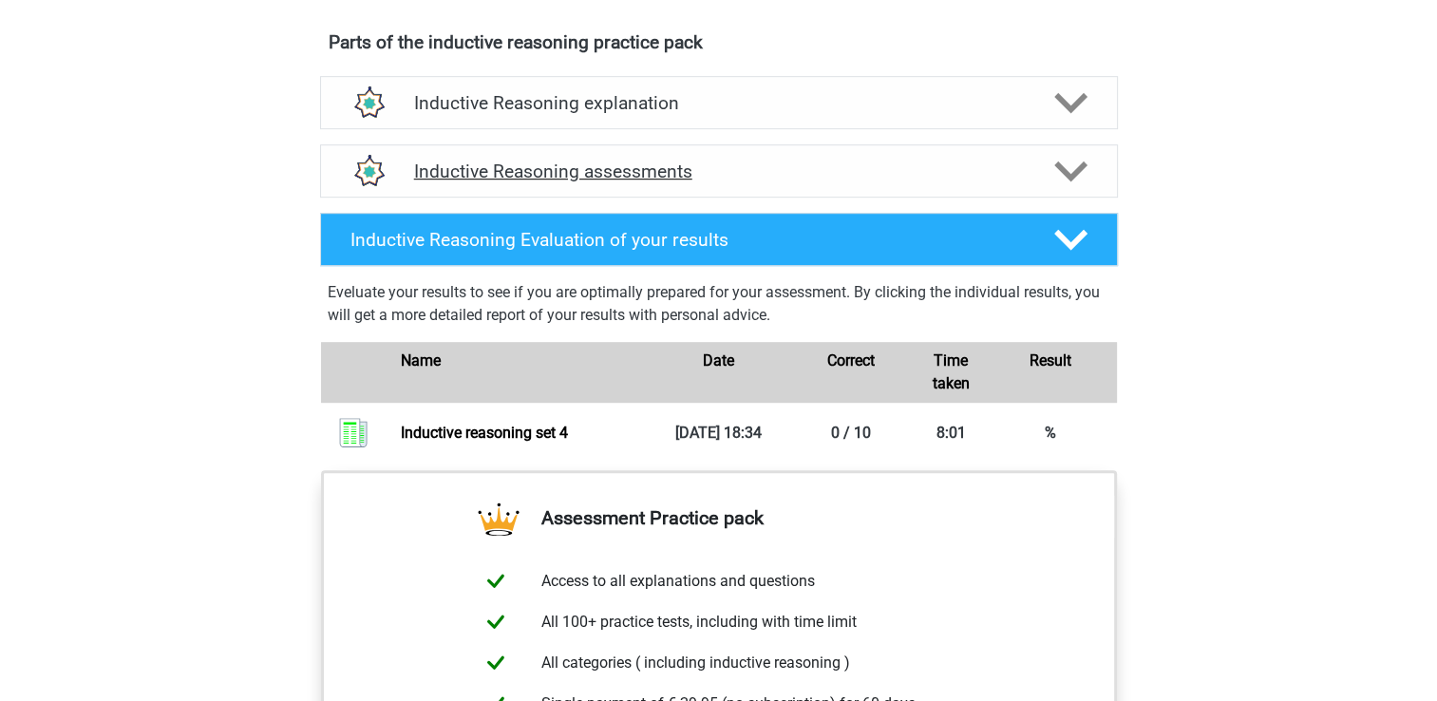
click at [607, 182] on h4 "Inductive Reasoning assessments" at bounding box center [719, 172] width 610 height 22
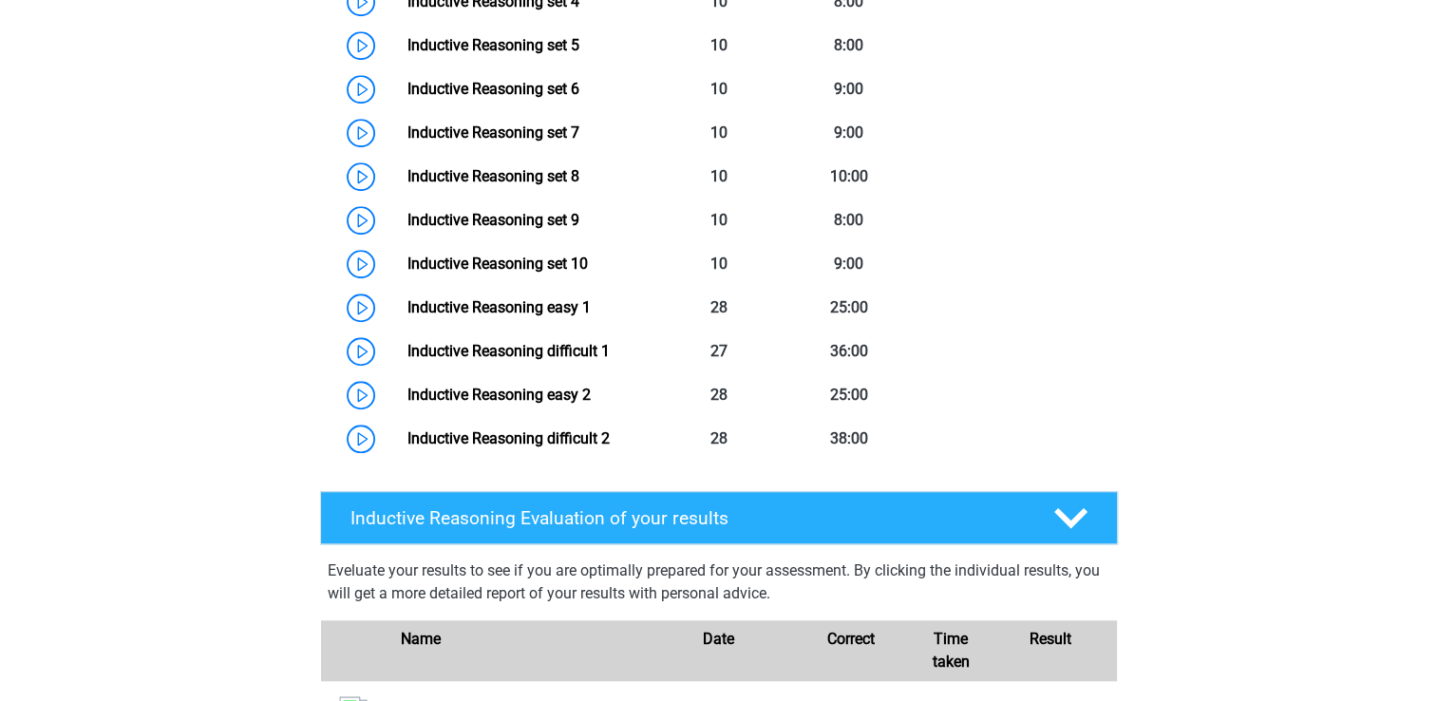
scroll to position [1520, 0]
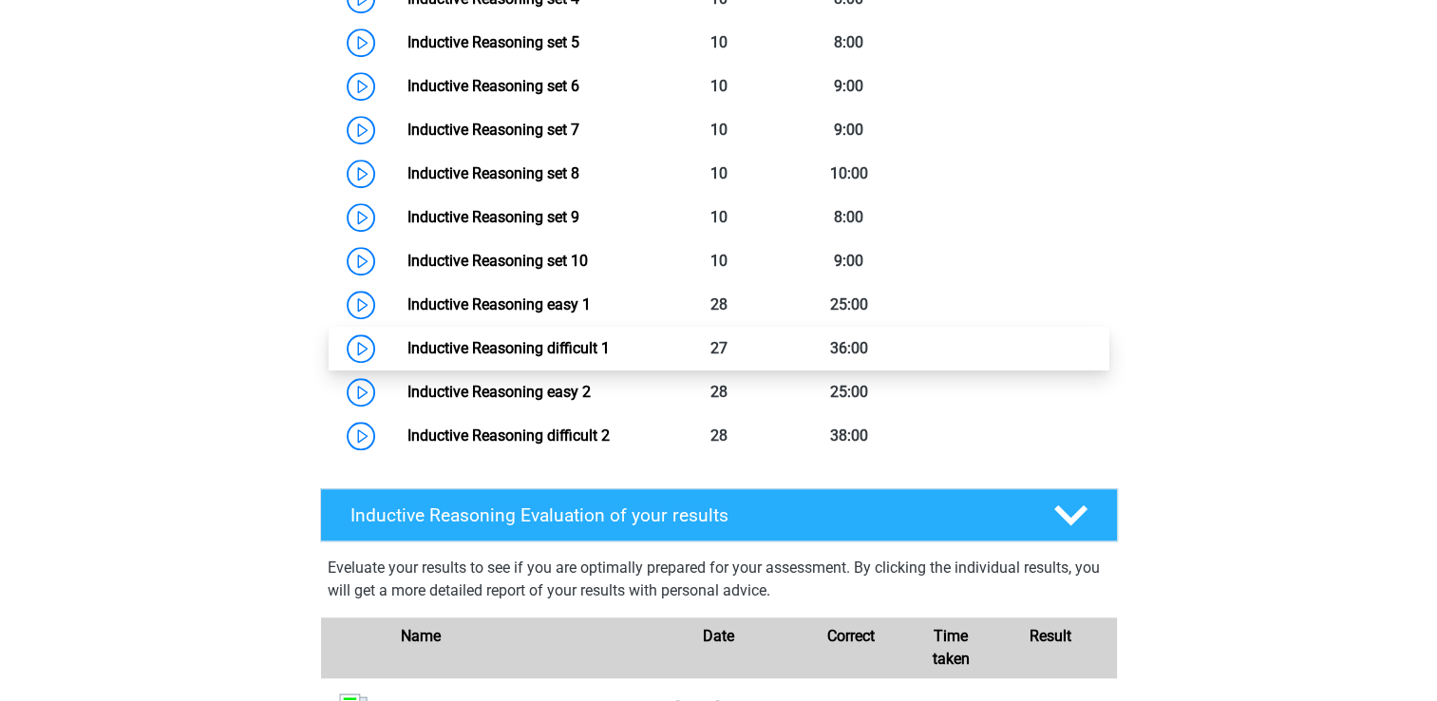
click at [562, 357] on link "Inductive Reasoning difficult 1" at bounding box center [509, 348] width 202 height 18
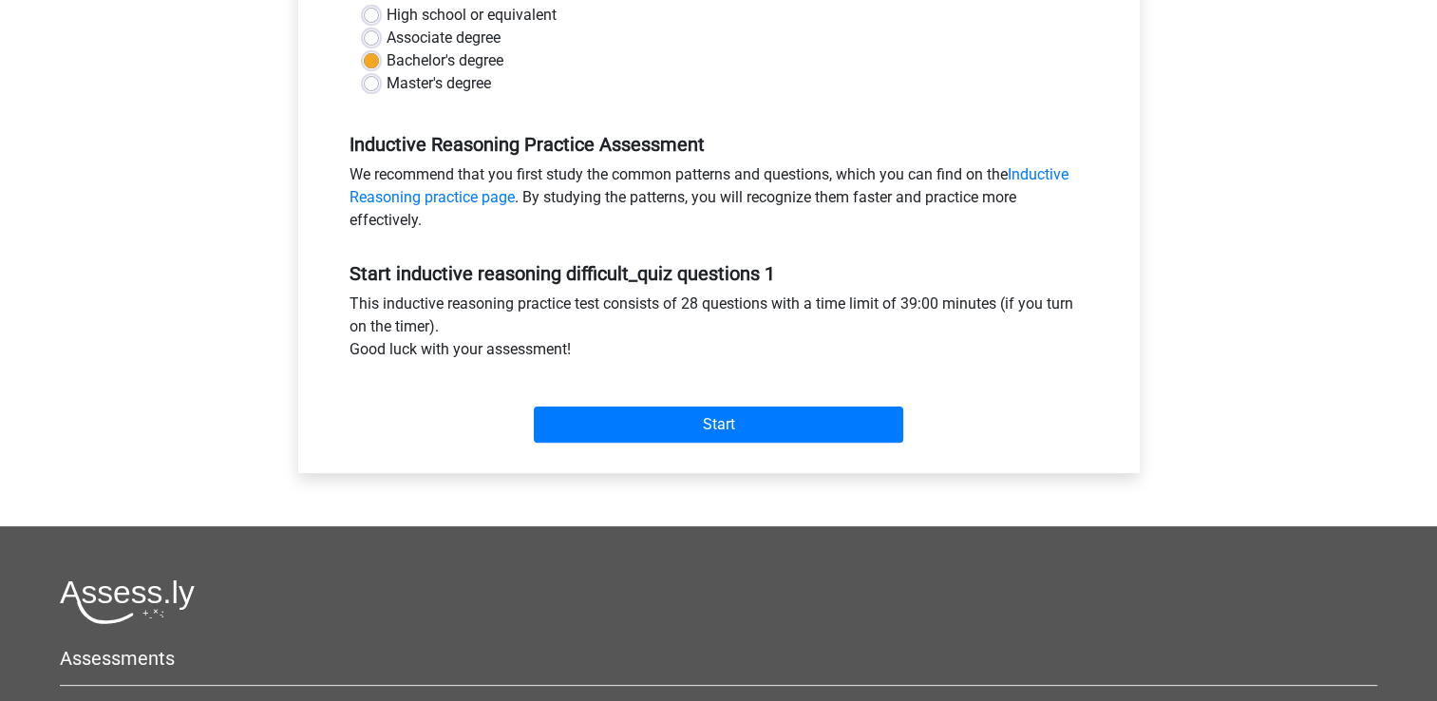
scroll to position [475, 0]
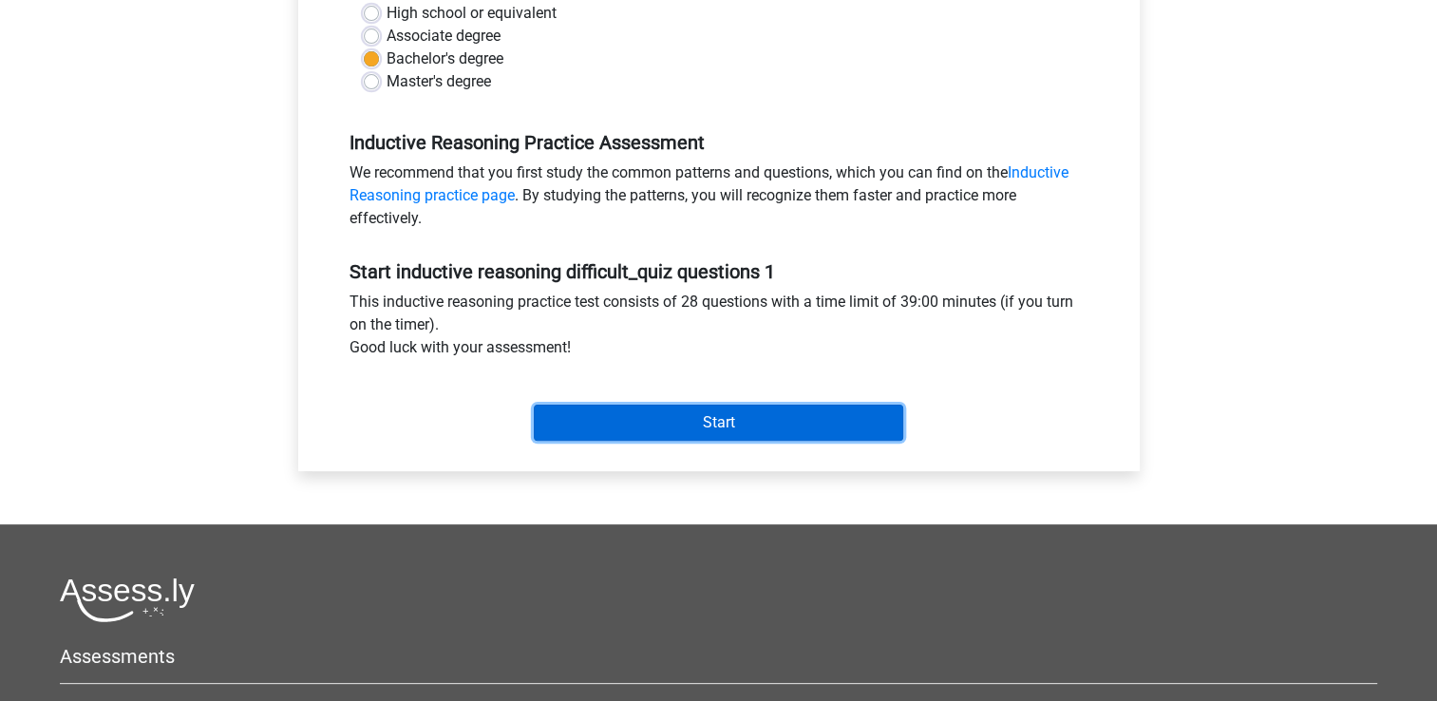
click at [767, 410] on input "Start" at bounding box center [719, 423] width 370 height 36
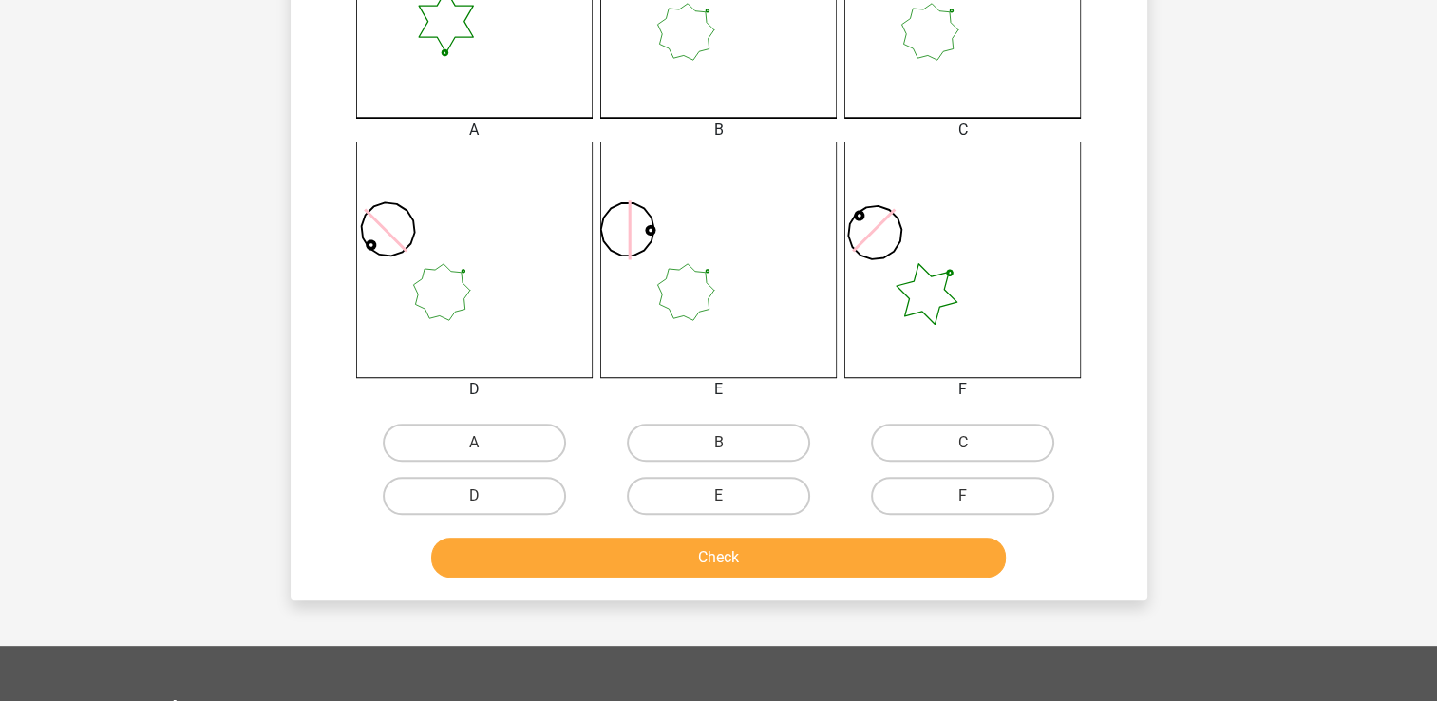
scroll to position [665, 0]
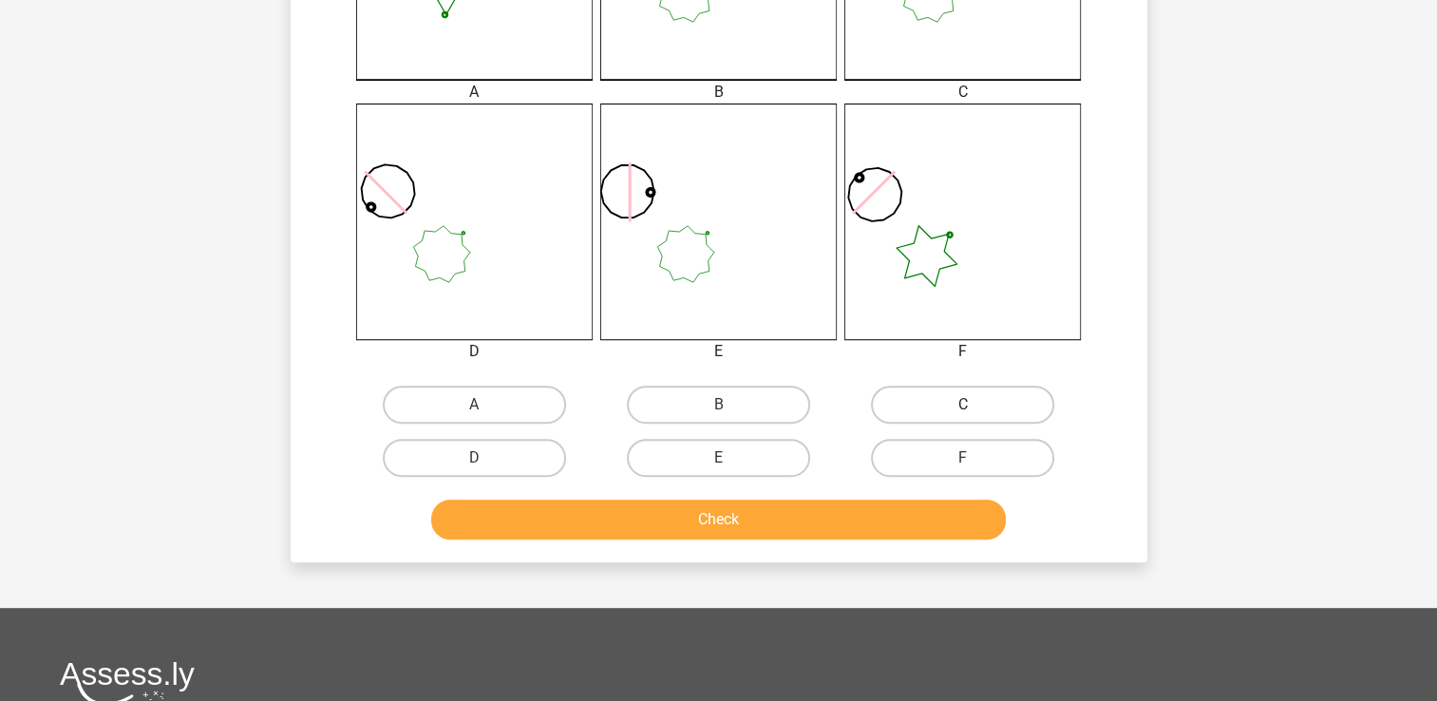
click at [1001, 401] on label "C" at bounding box center [962, 405] width 183 height 38
click at [976, 405] on input "C" at bounding box center [969, 411] width 12 height 12
radio input "true"
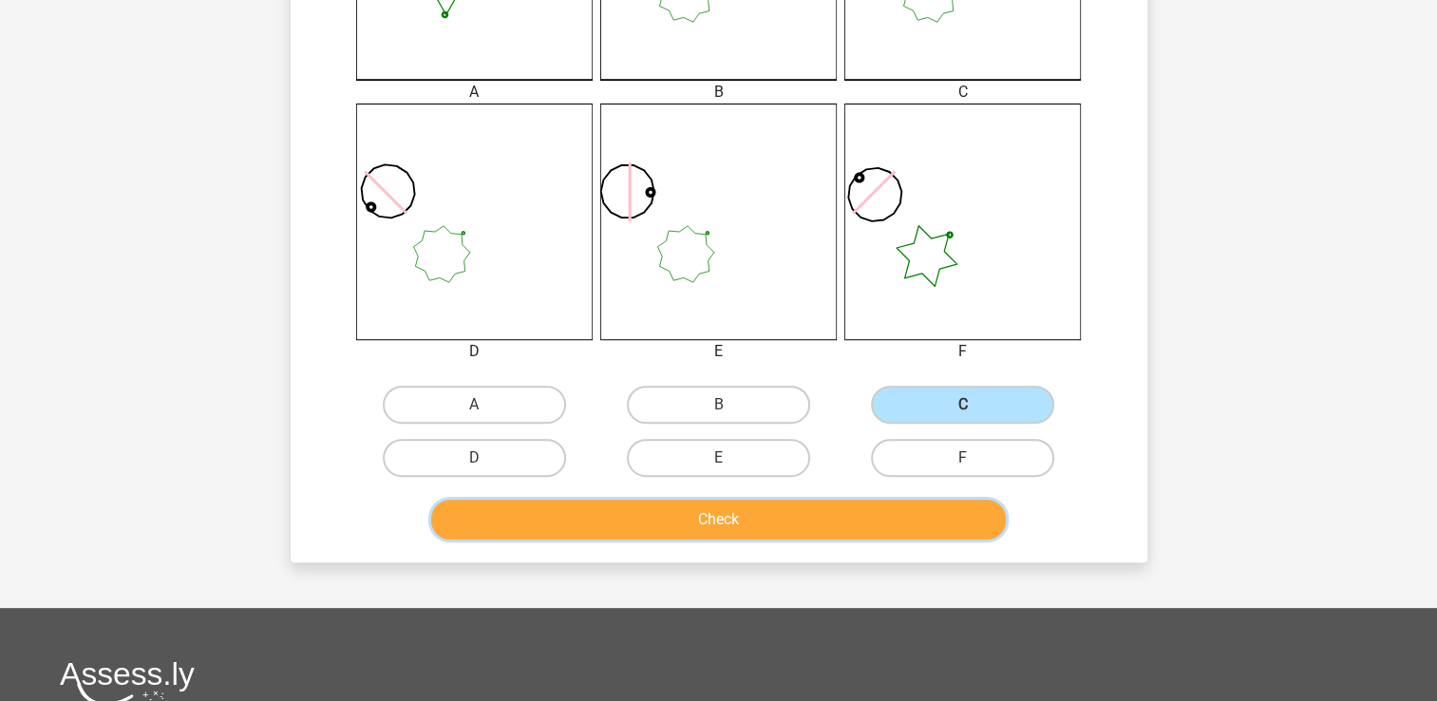
click at [897, 520] on button "Check" at bounding box center [718, 520] width 575 height 40
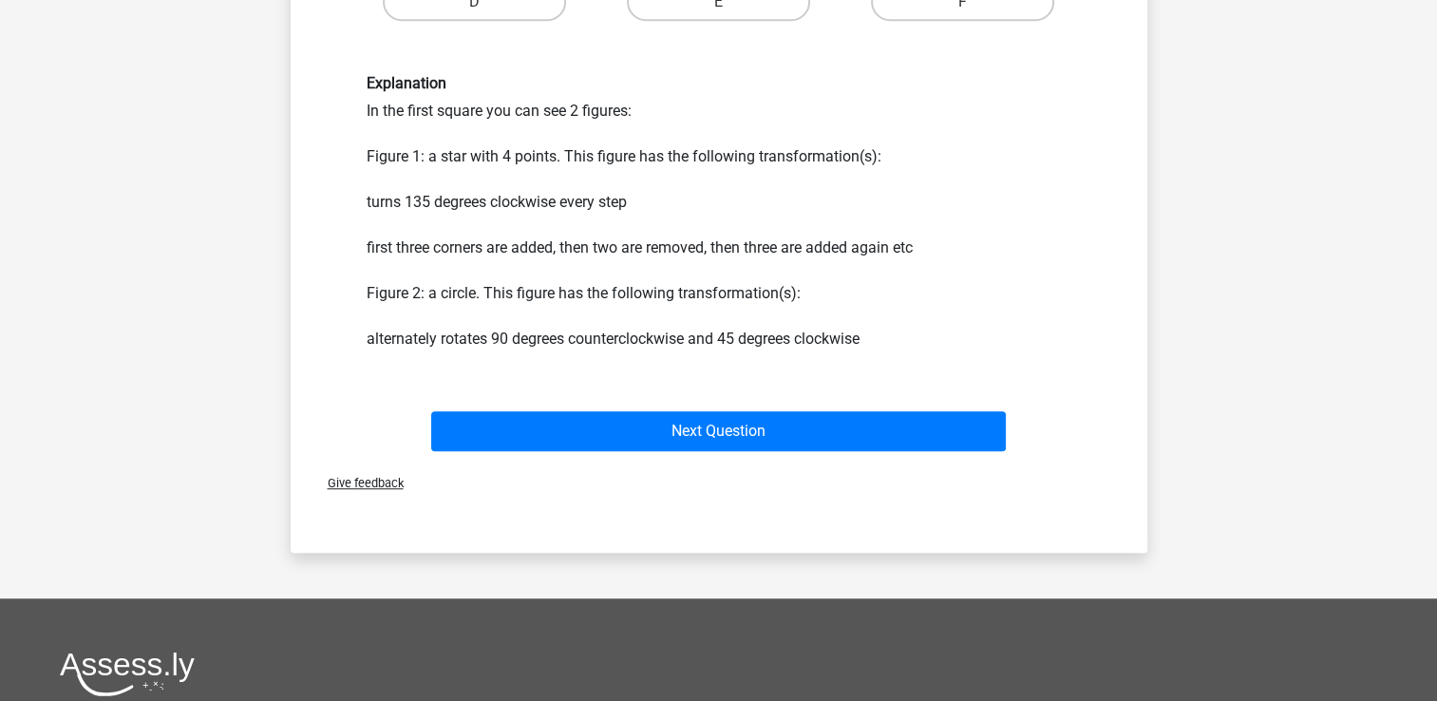
scroll to position [1235, 0]
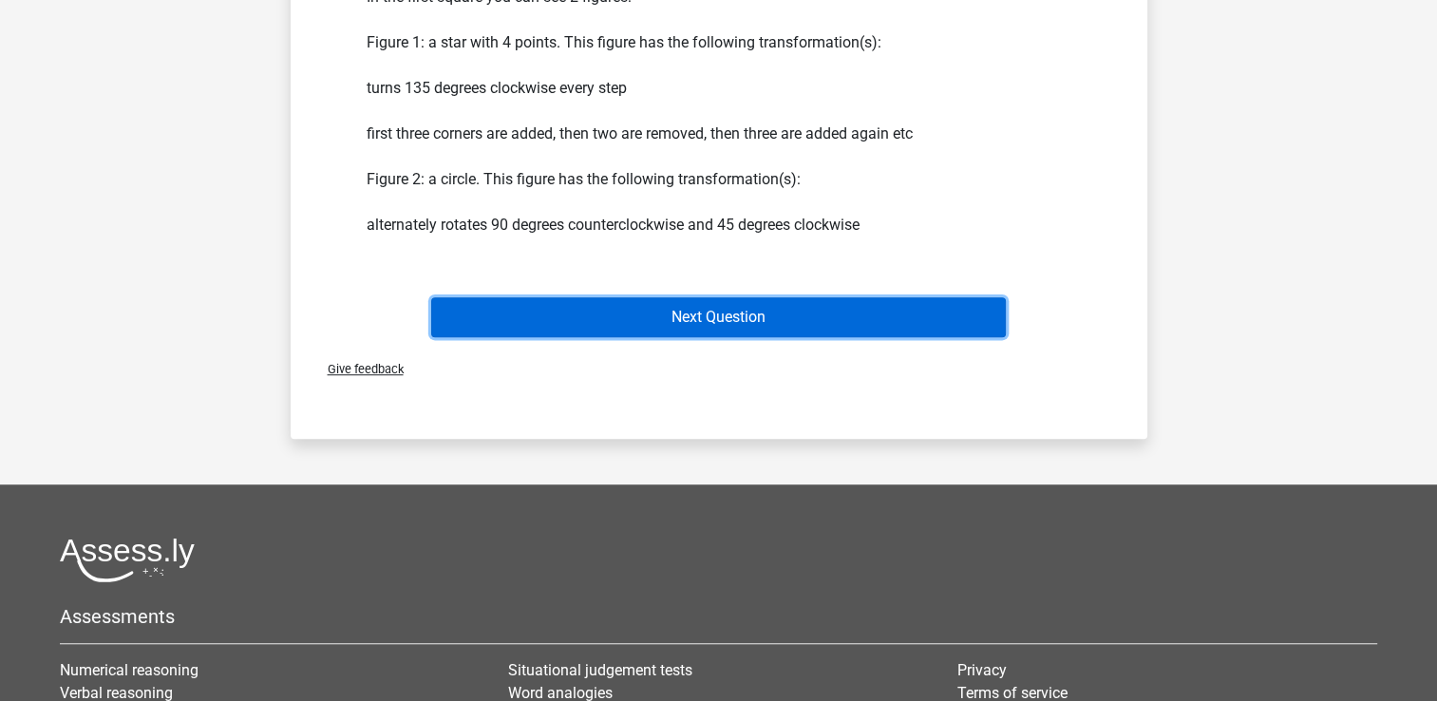
click at [822, 319] on button "Next Question" at bounding box center [718, 317] width 575 height 40
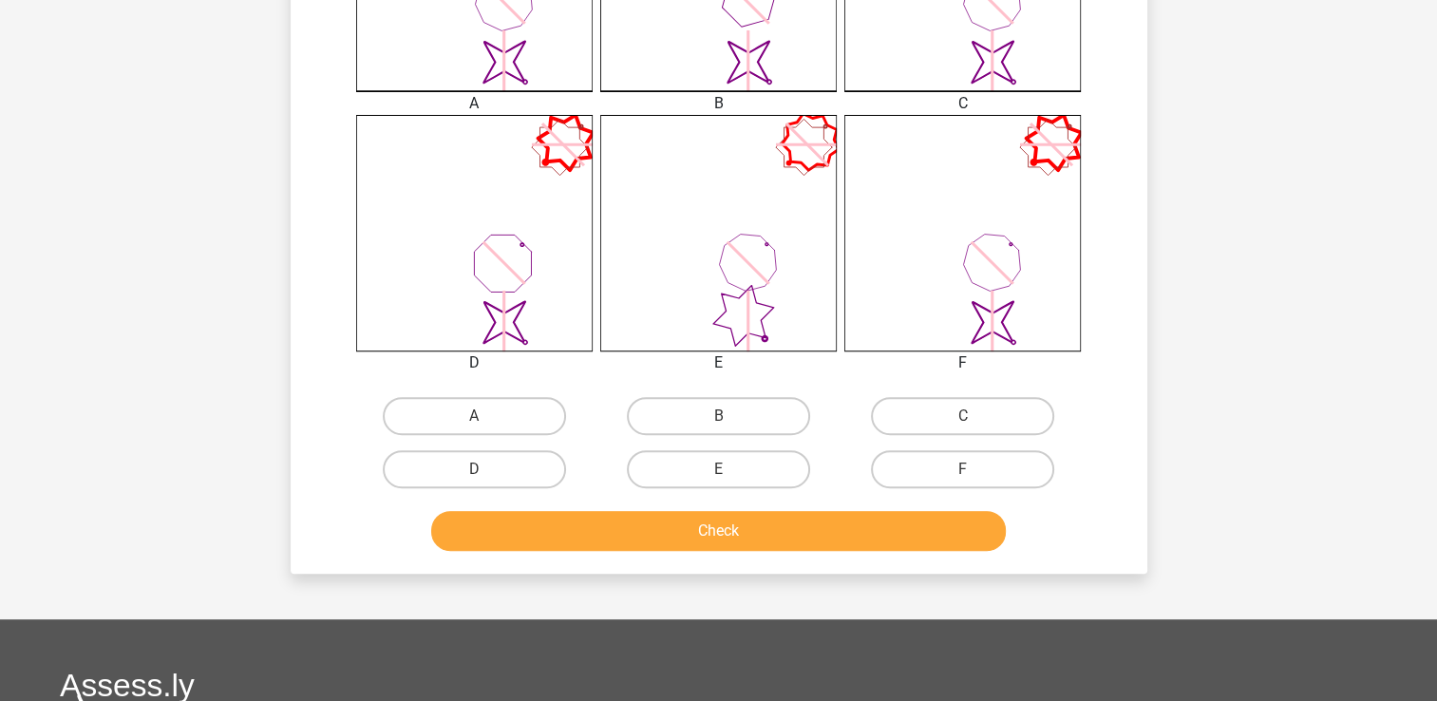
scroll to position [665, 0]
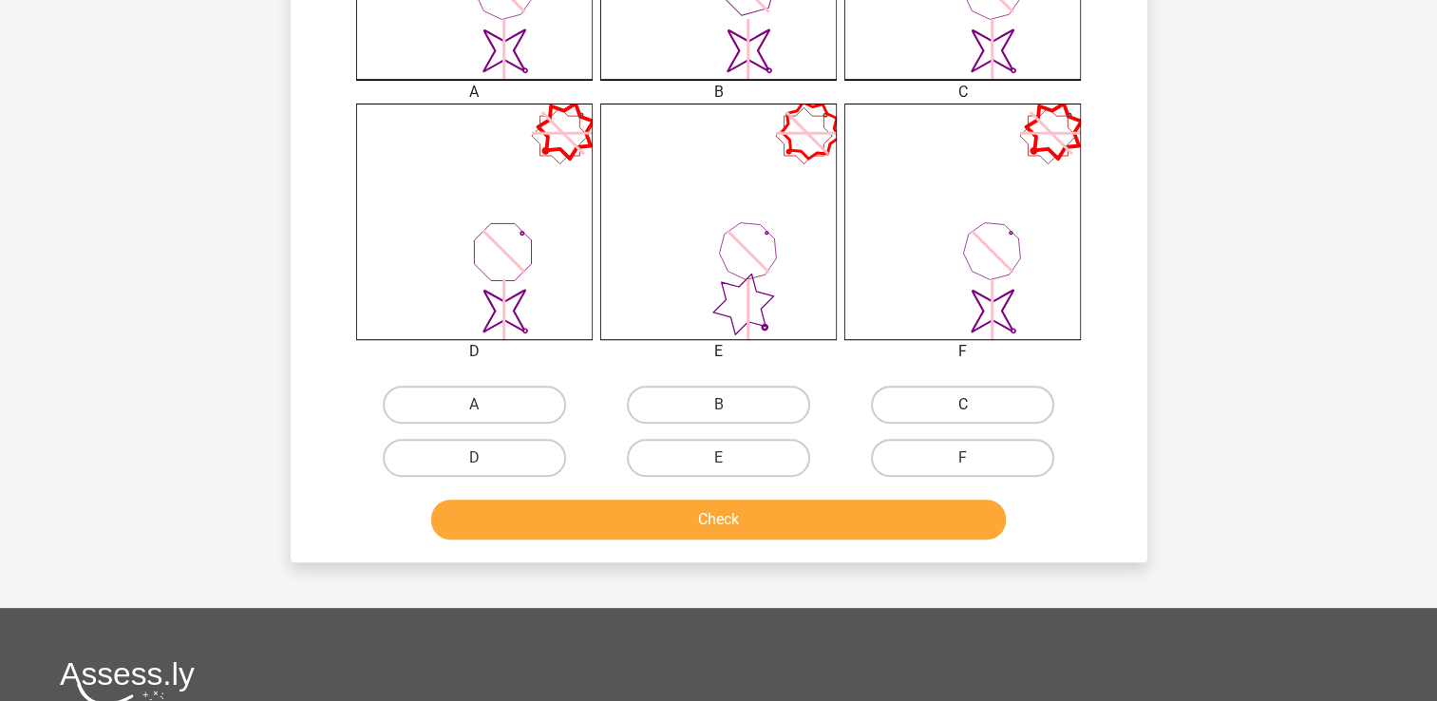
click at [985, 408] on label "C" at bounding box center [962, 405] width 183 height 38
click at [976, 408] on input "C" at bounding box center [969, 411] width 12 height 12
radio input "true"
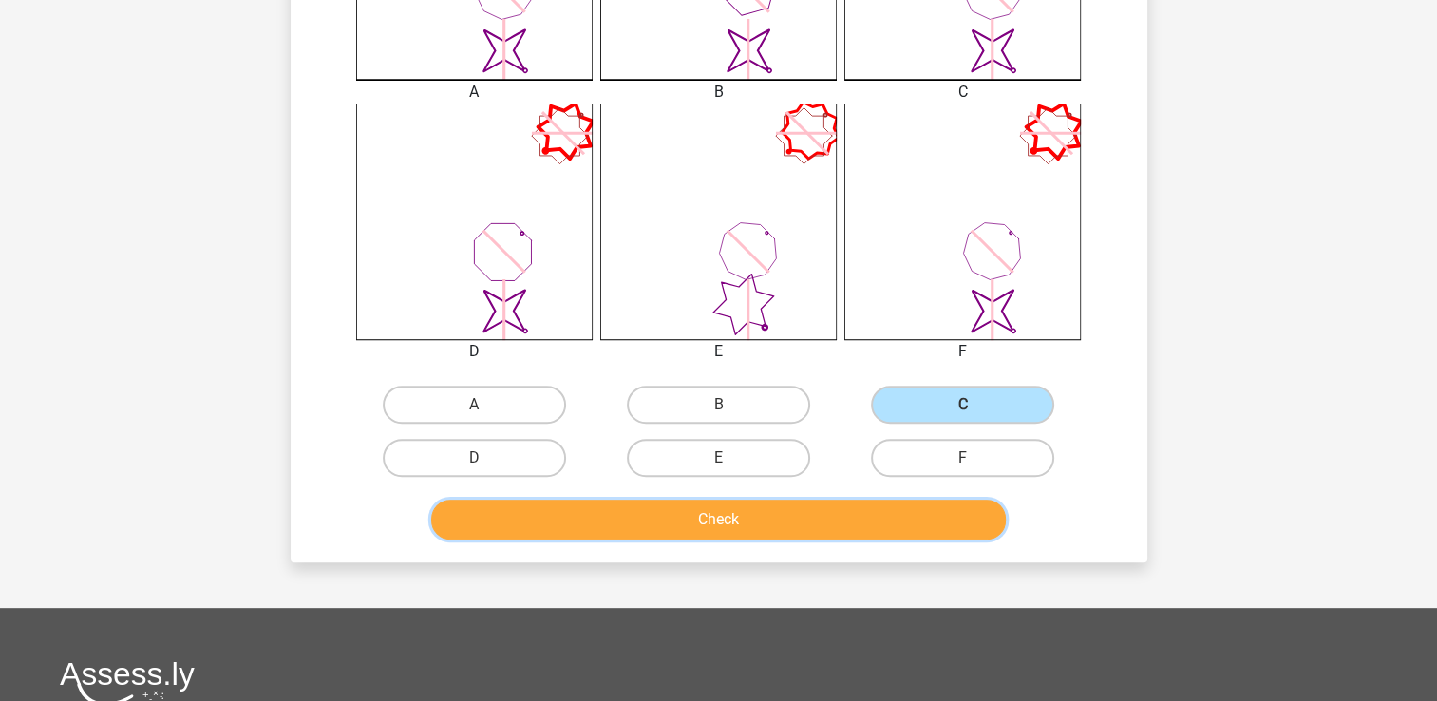
click at [870, 516] on button "Check" at bounding box center [718, 520] width 575 height 40
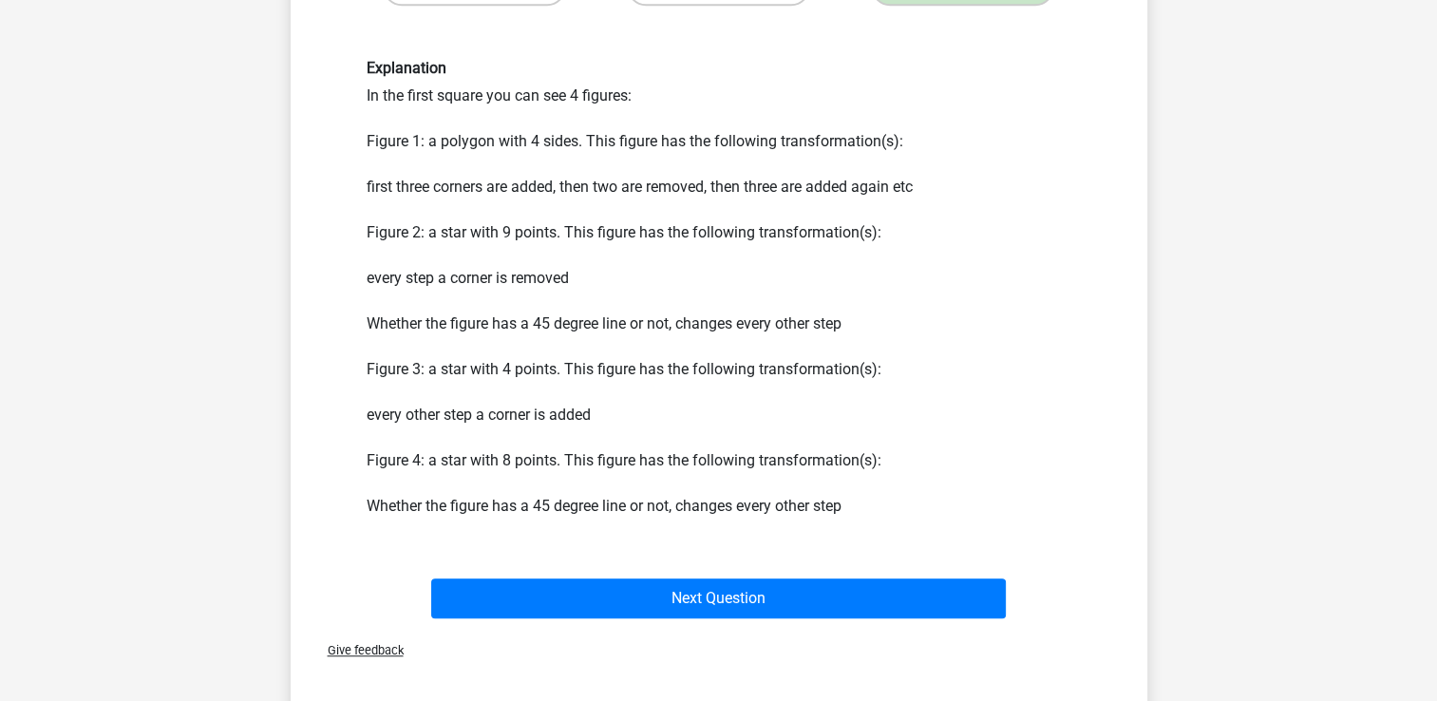
scroll to position [1140, 0]
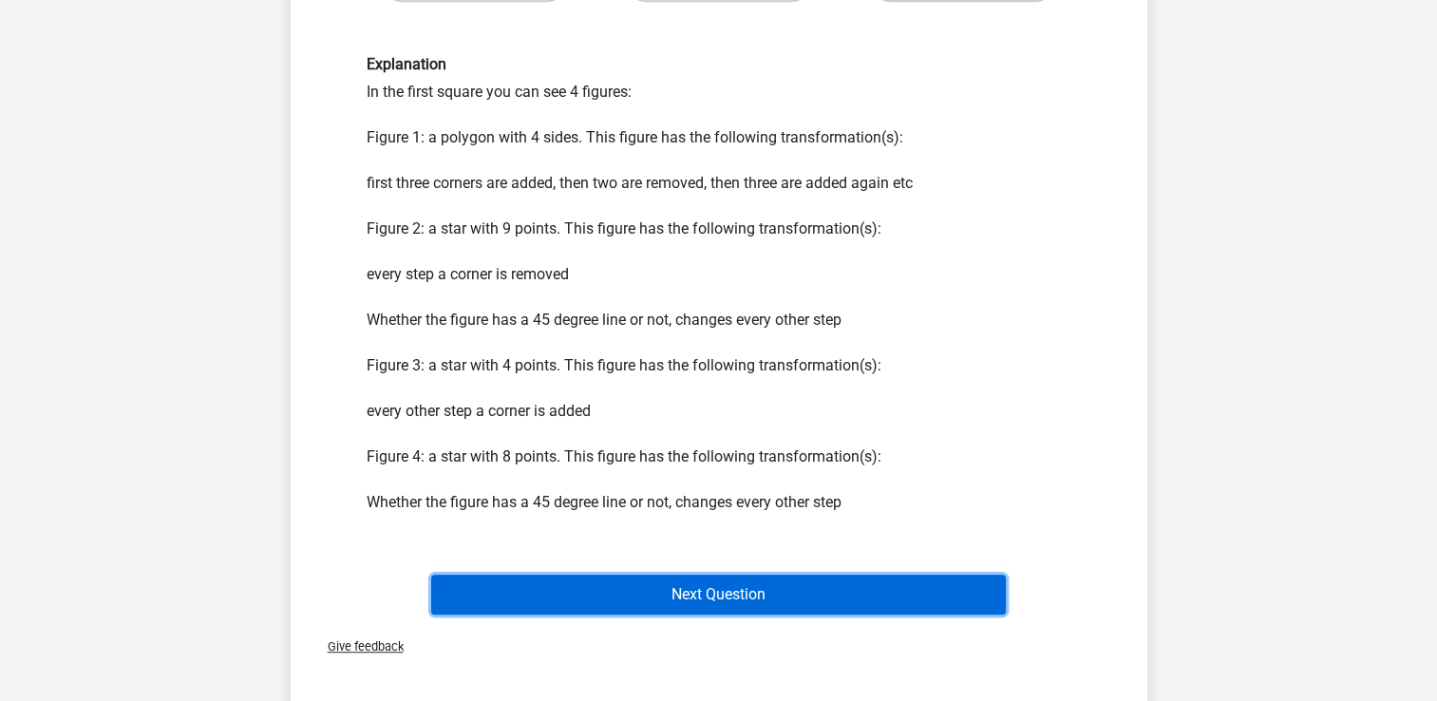
click at [906, 608] on button "Next Question" at bounding box center [718, 595] width 575 height 40
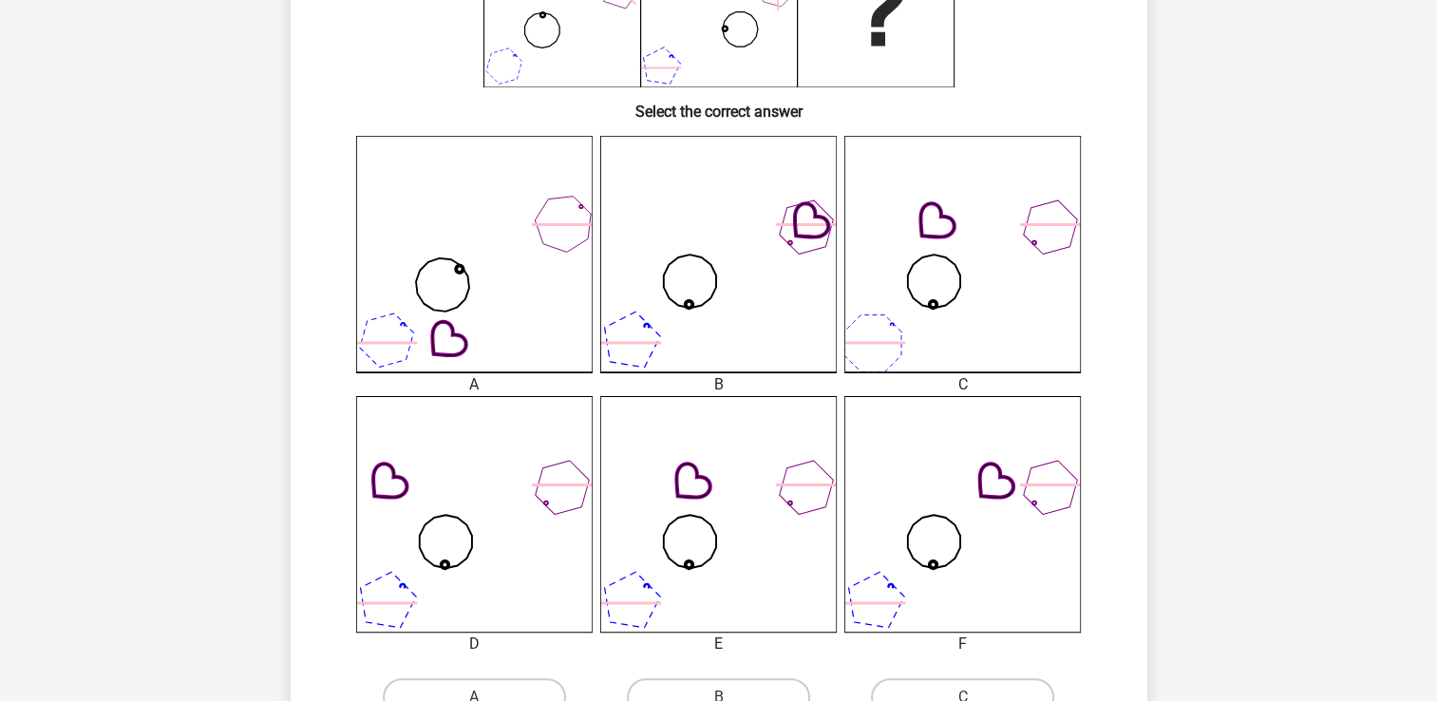
scroll to position [562, 0]
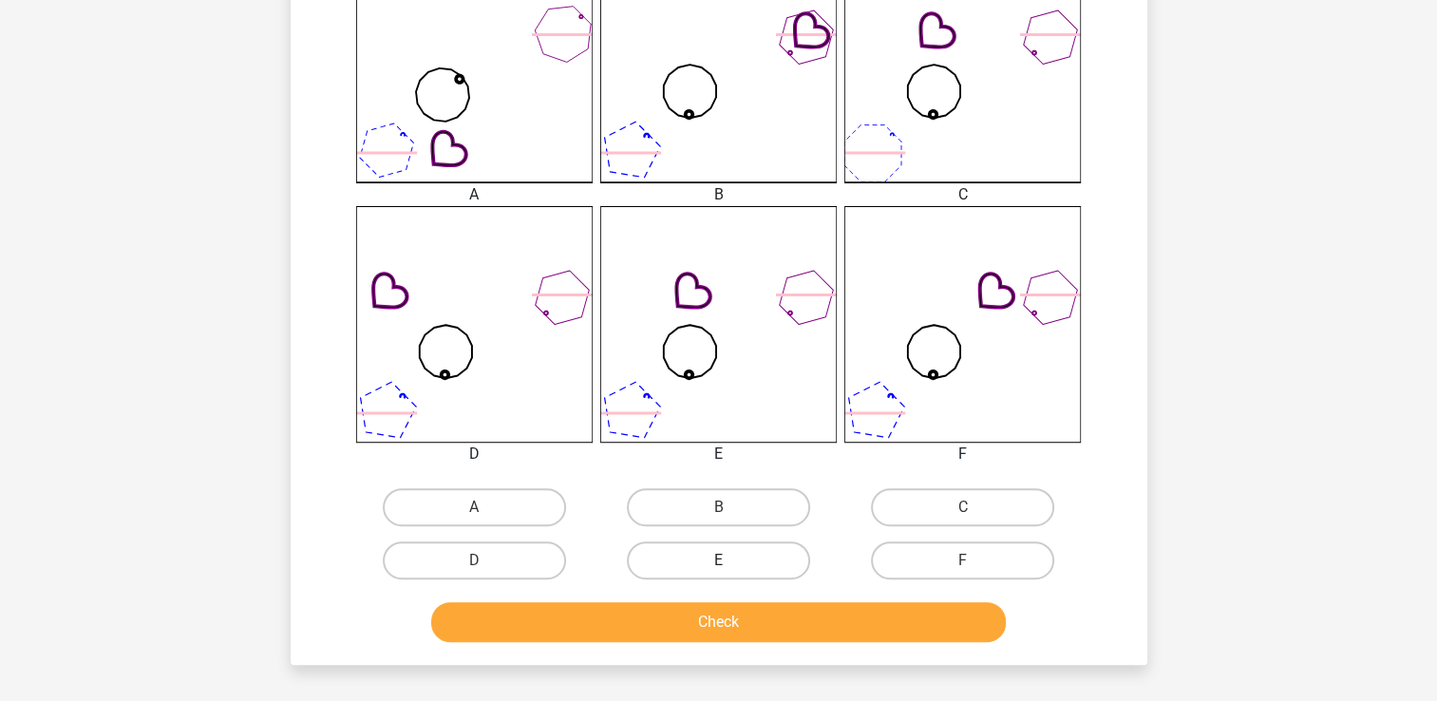
click at [736, 553] on label "E" at bounding box center [718, 560] width 183 height 38
click at [731, 560] on input "E" at bounding box center [724, 566] width 12 height 12
radio input "true"
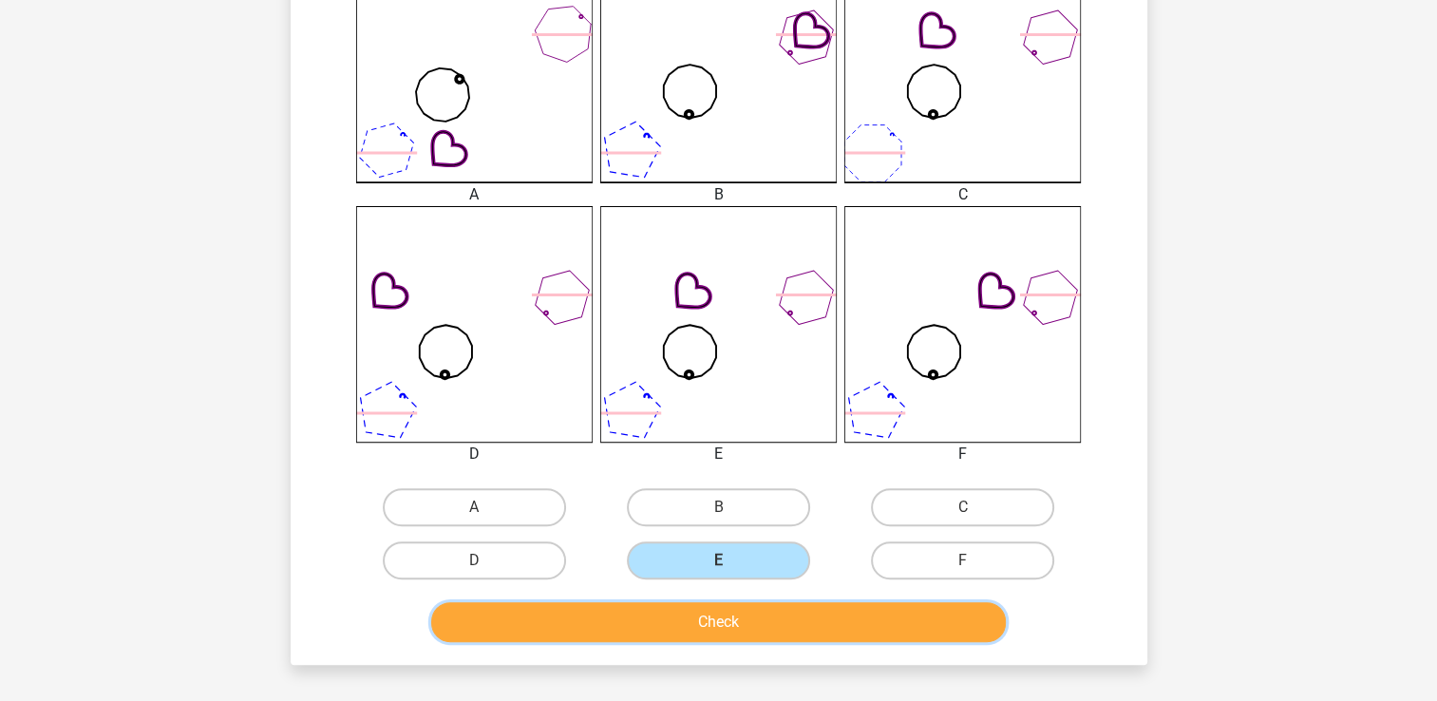
click at [760, 632] on button "Check" at bounding box center [718, 622] width 575 height 40
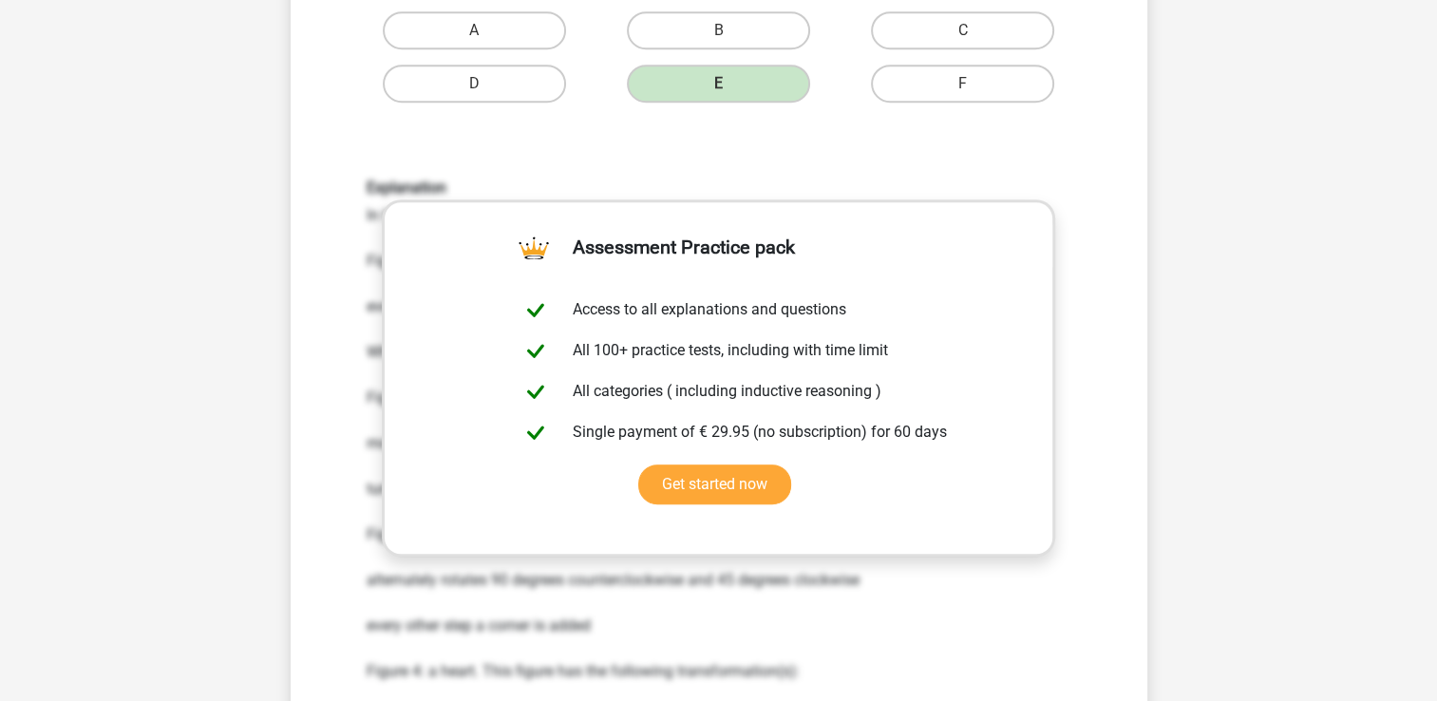
scroll to position [1227, 0]
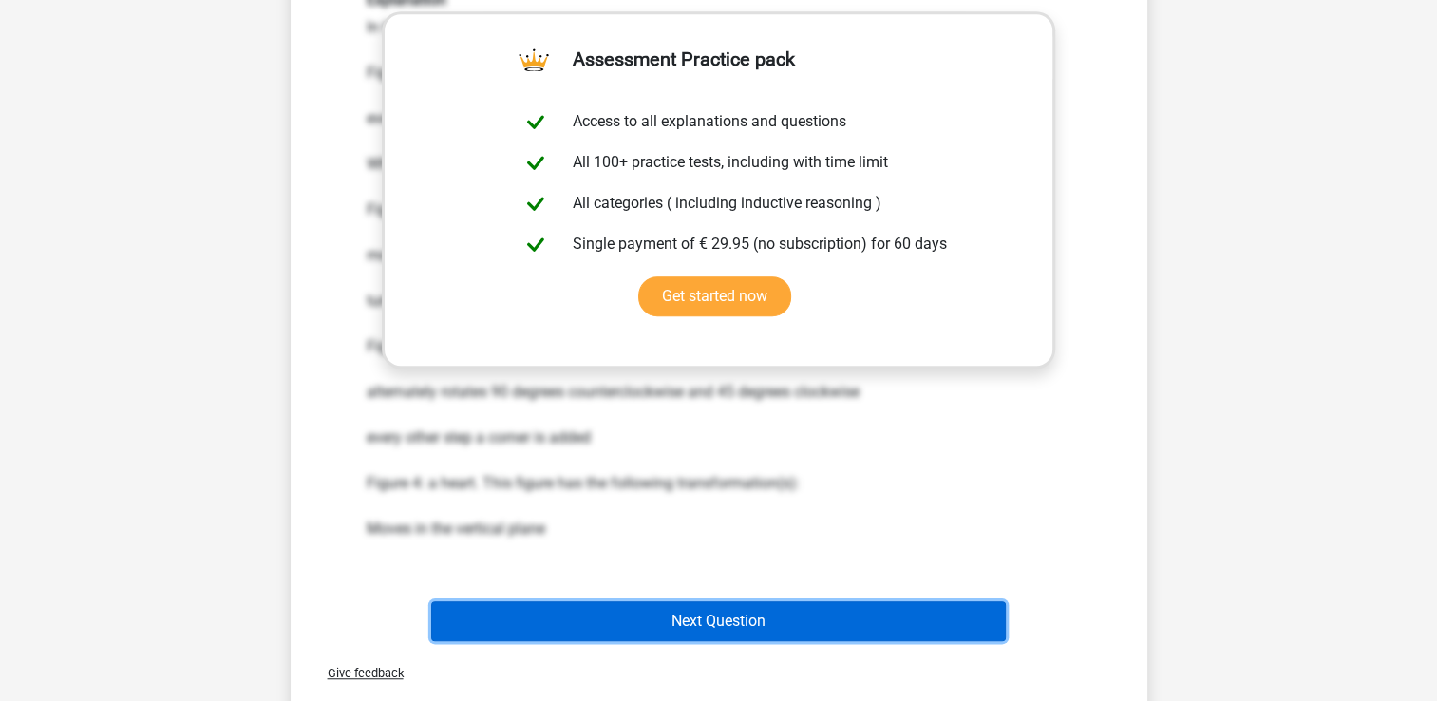
click at [711, 621] on button "Next Question" at bounding box center [718, 621] width 575 height 40
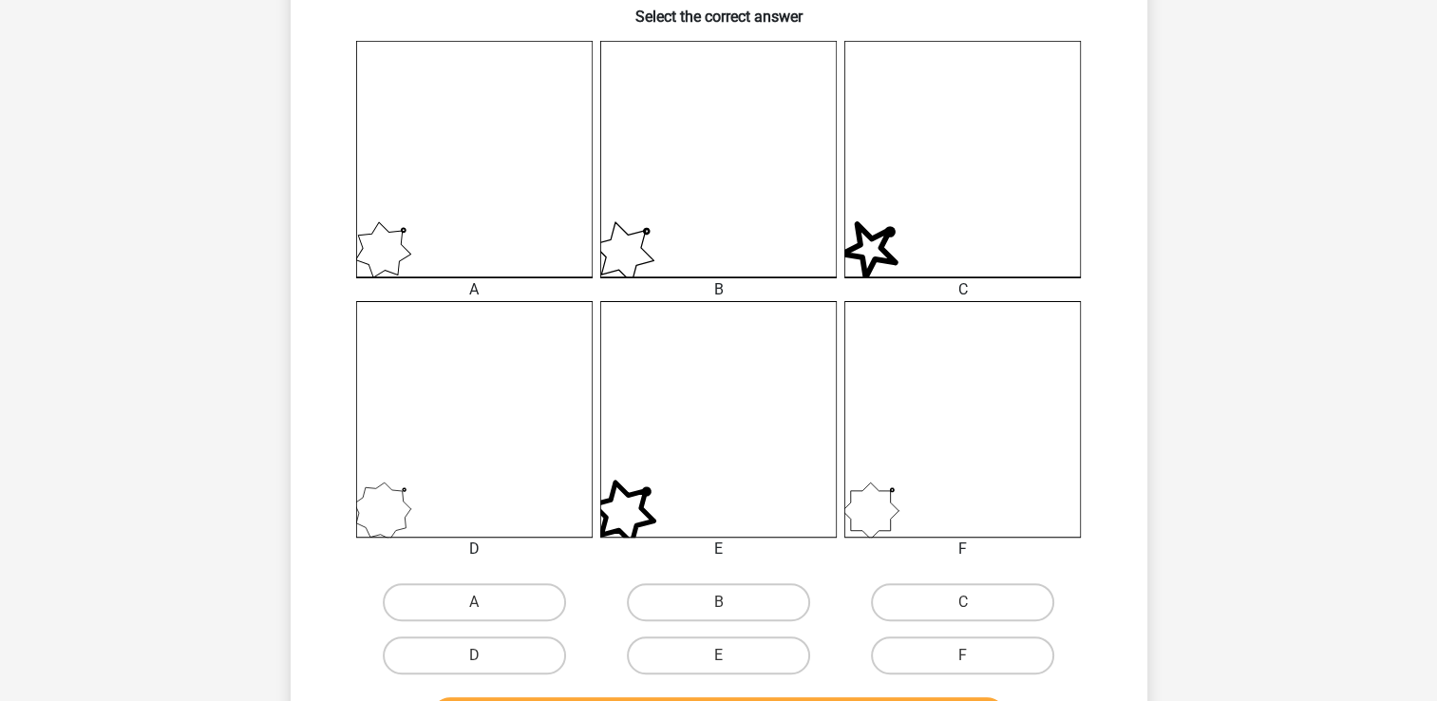
scroll to position [562, 0]
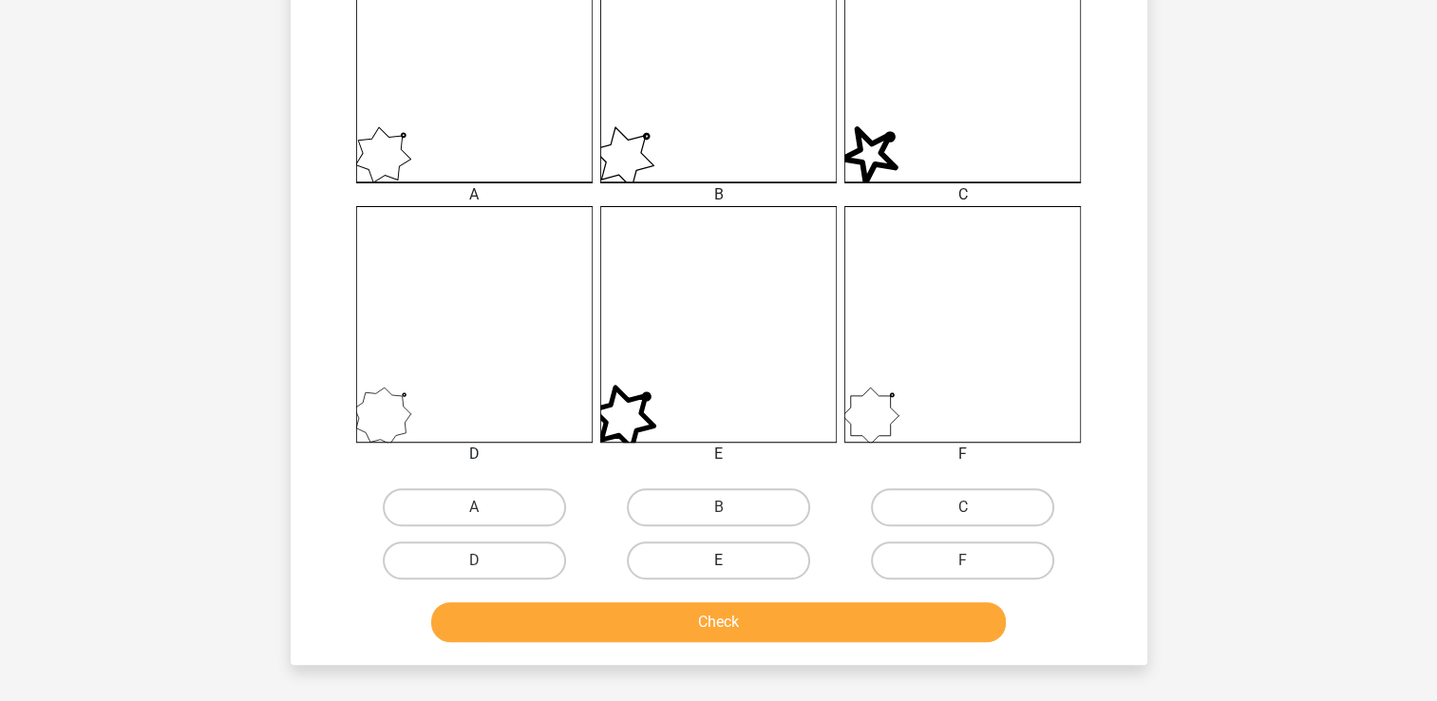
click at [714, 566] on label "E" at bounding box center [718, 560] width 183 height 38
click at [718, 566] on input "E" at bounding box center [724, 566] width 12 height 12
radio input "true"
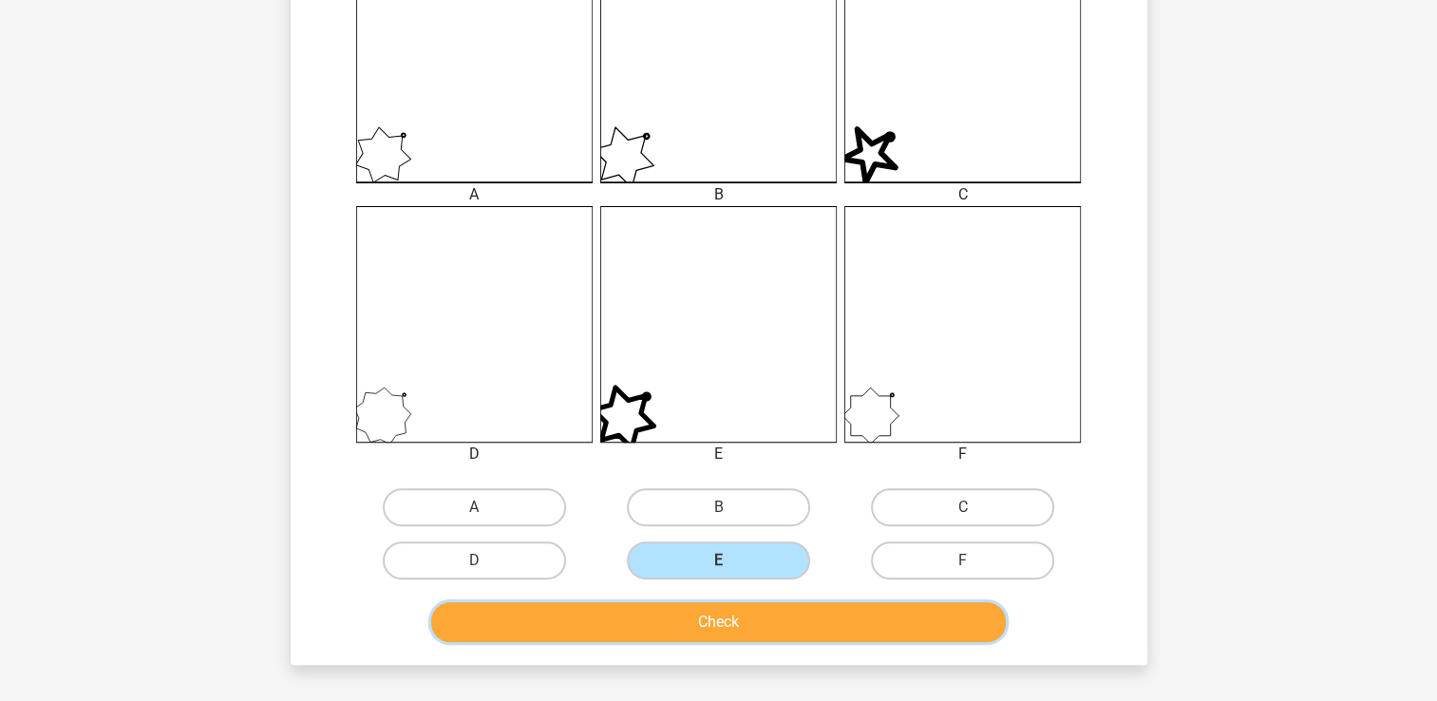
click at [748, 629] on button "Check" at bounding box center [718, 622] width 575 height 40
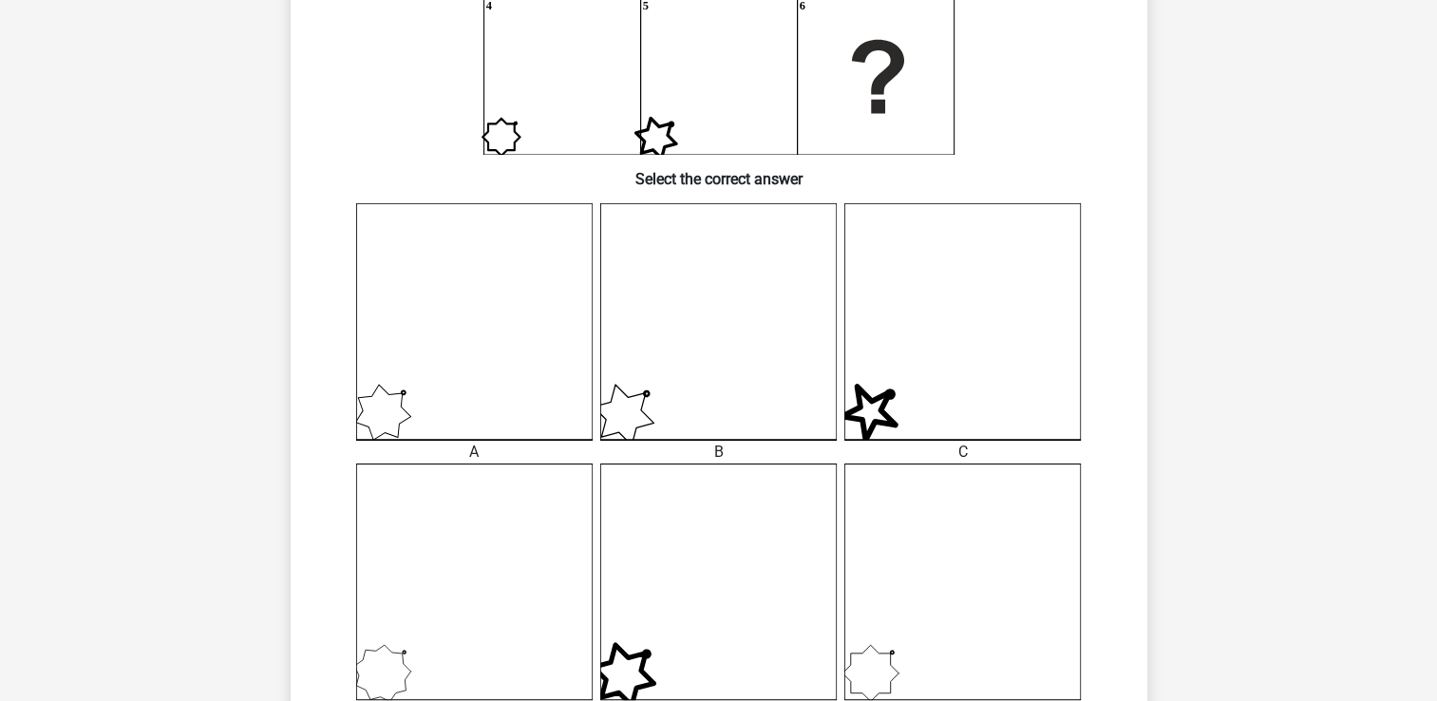
scroll to position [277, 0]
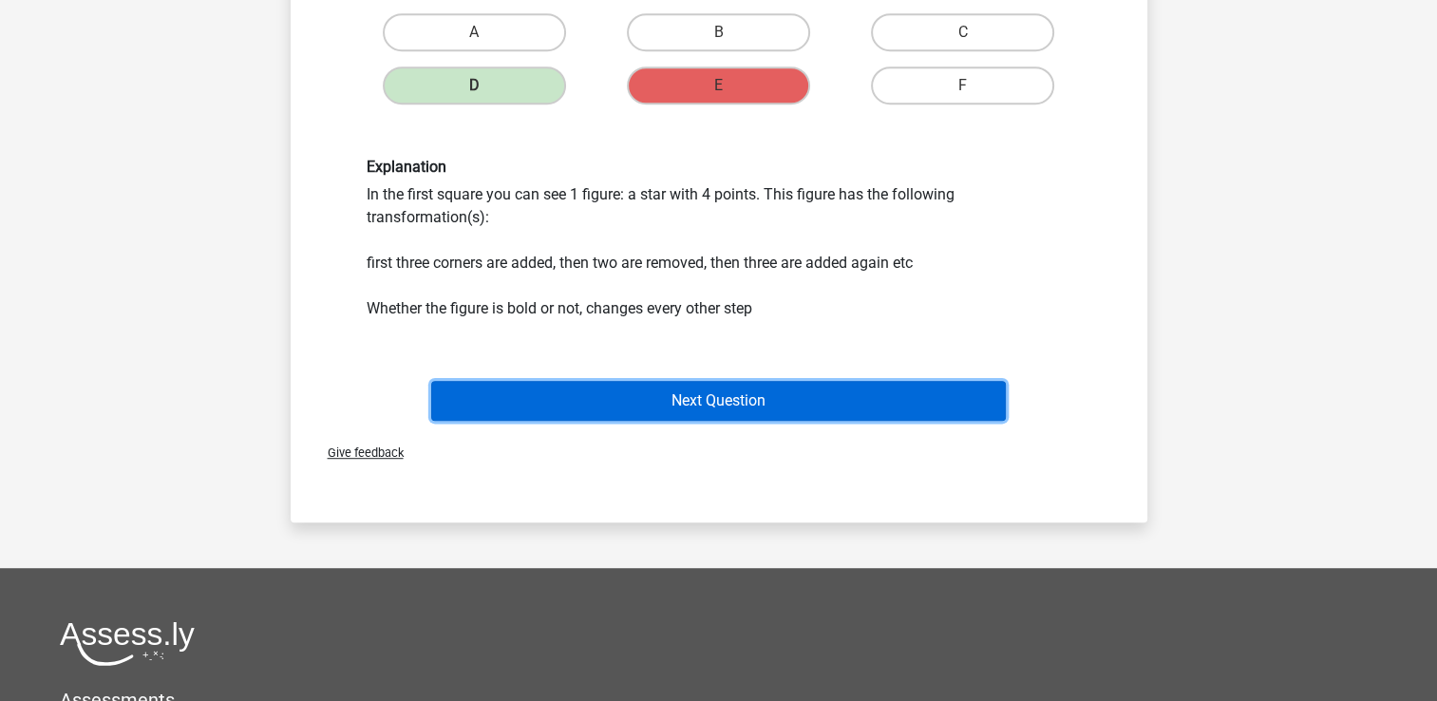
click at [783, 392] on button "Next Question" at bounding box center [718, 401] width 575 height 40
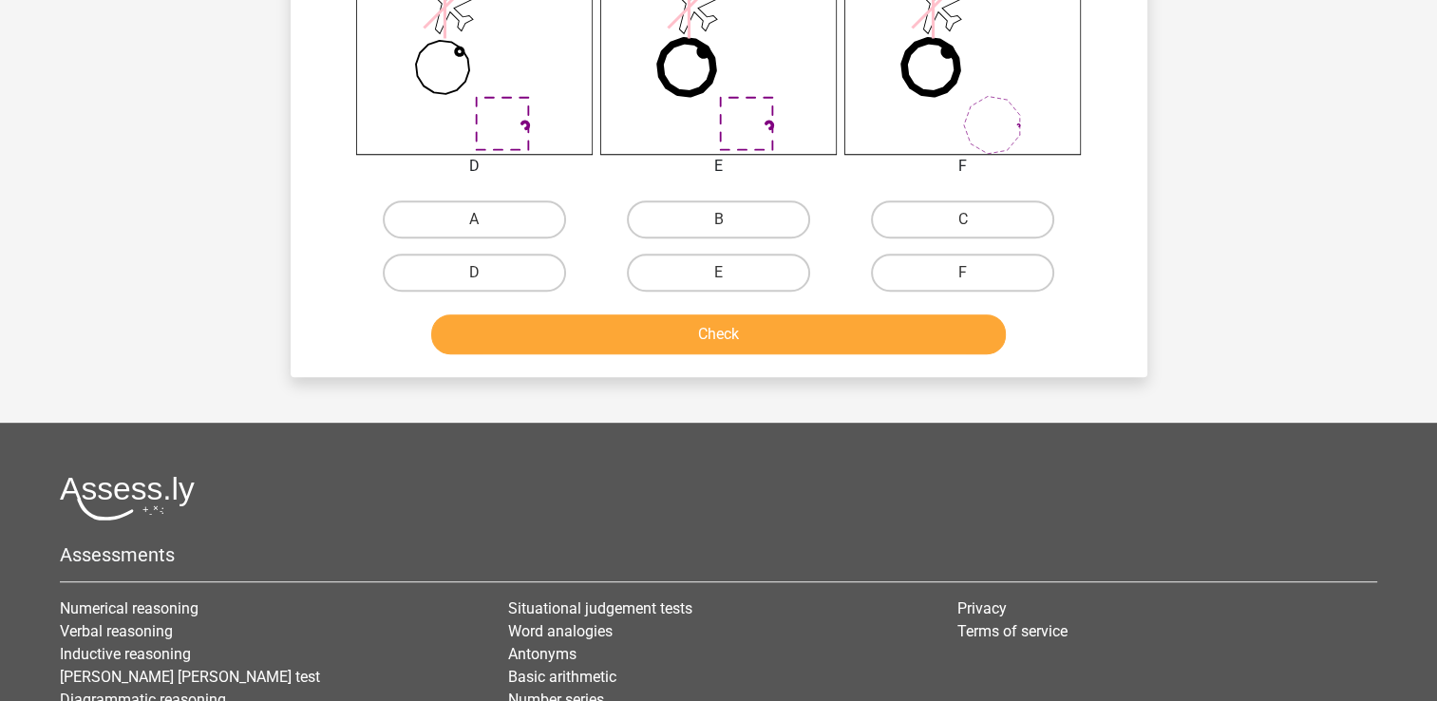
scroll to position [853, 0]
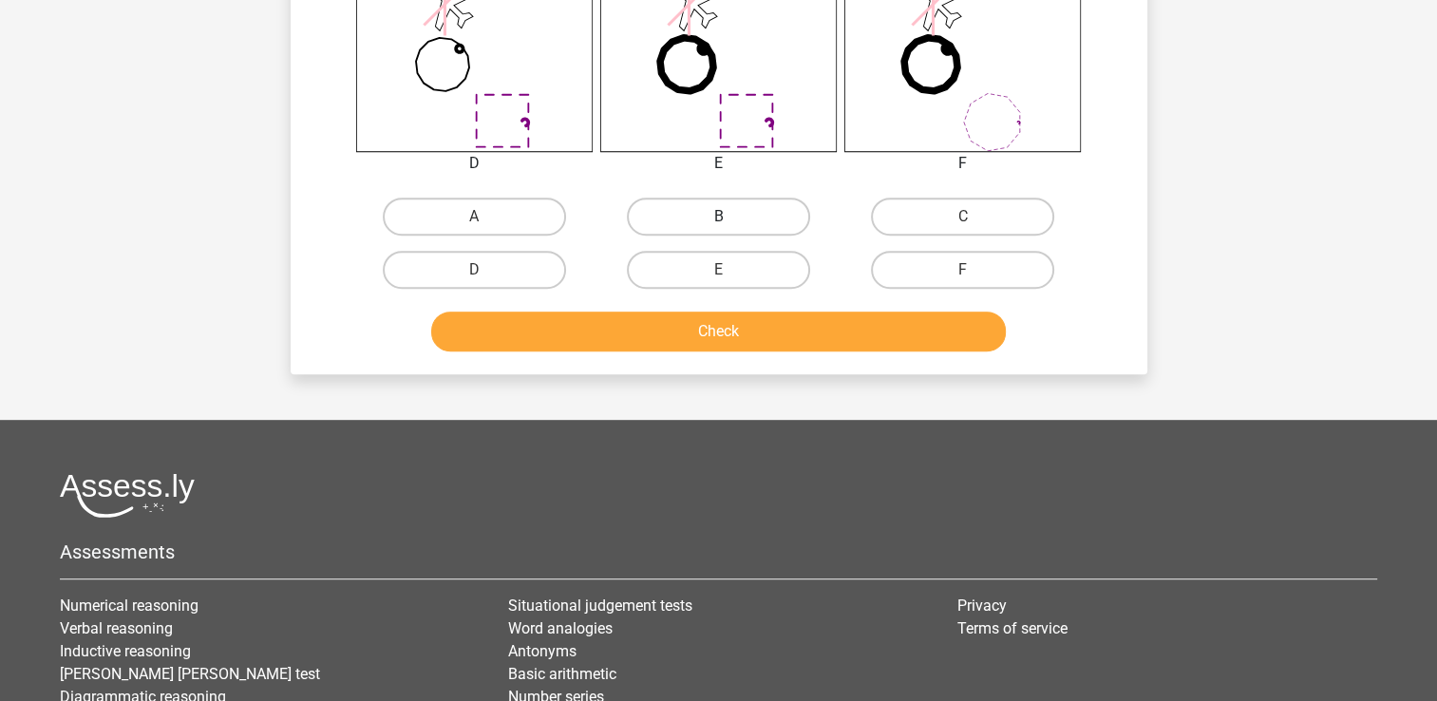
click at [754, 211] on label "B" at bounding box center [718, 217] width 183 height 38
click at [731, 217] on input "B" at bounding box center [724, 223] width 12 height 12
radio input "true"
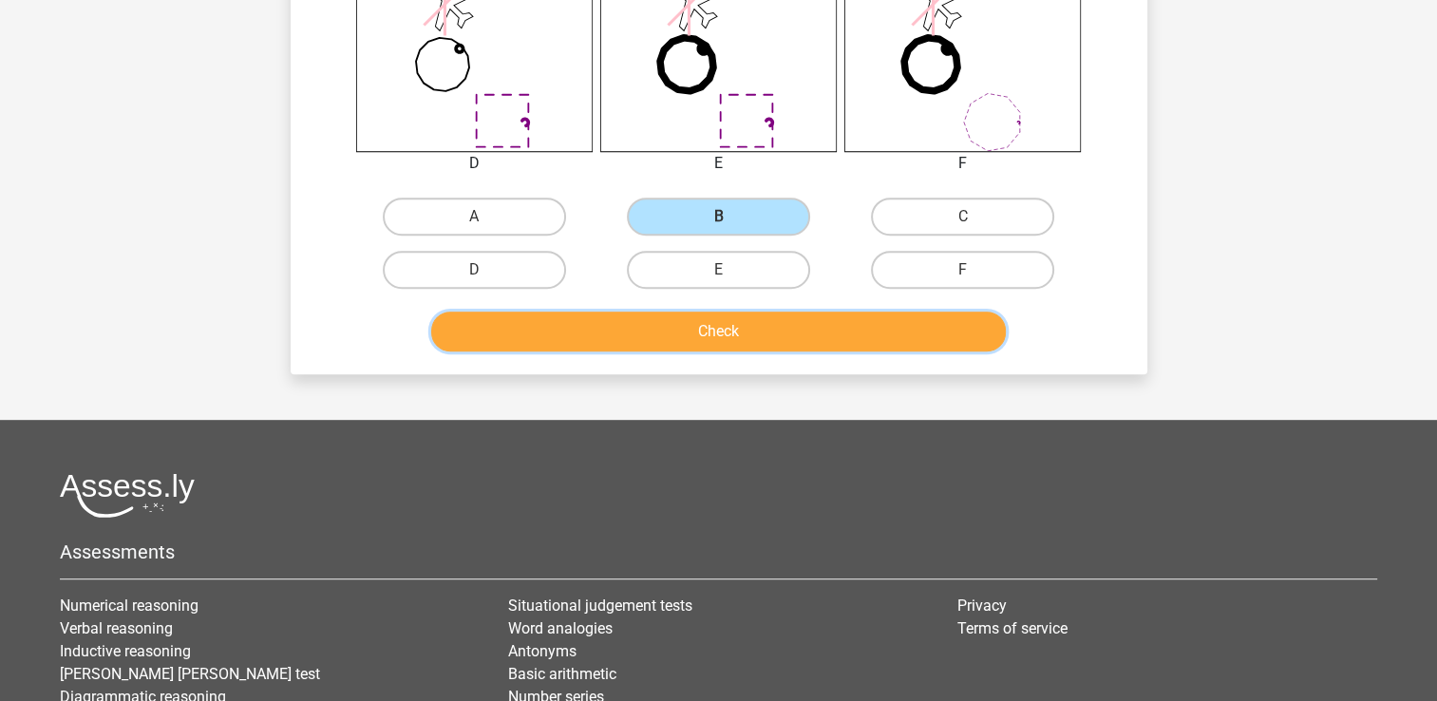
click at [800, 323] on button "Check" at bounding box center [718, 332] width 575 height 40
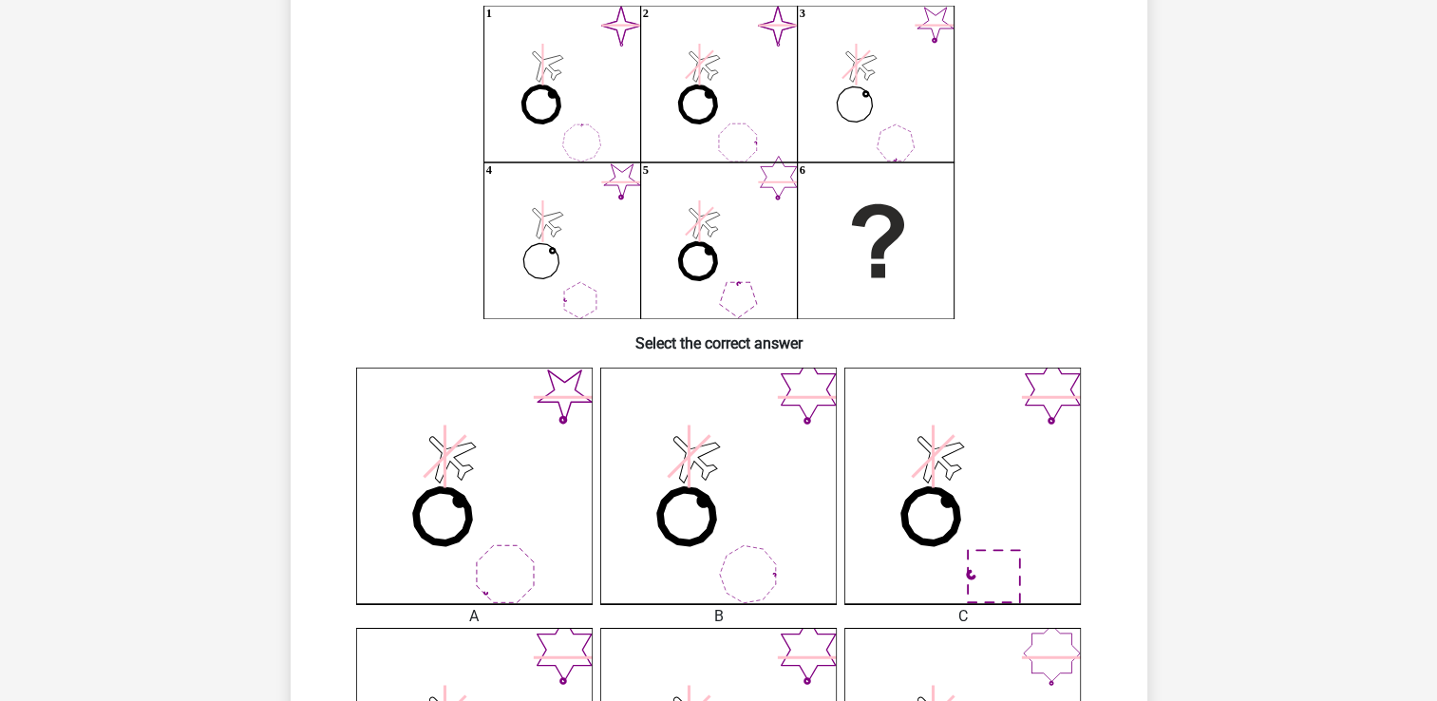
scroll to position [93, 0]
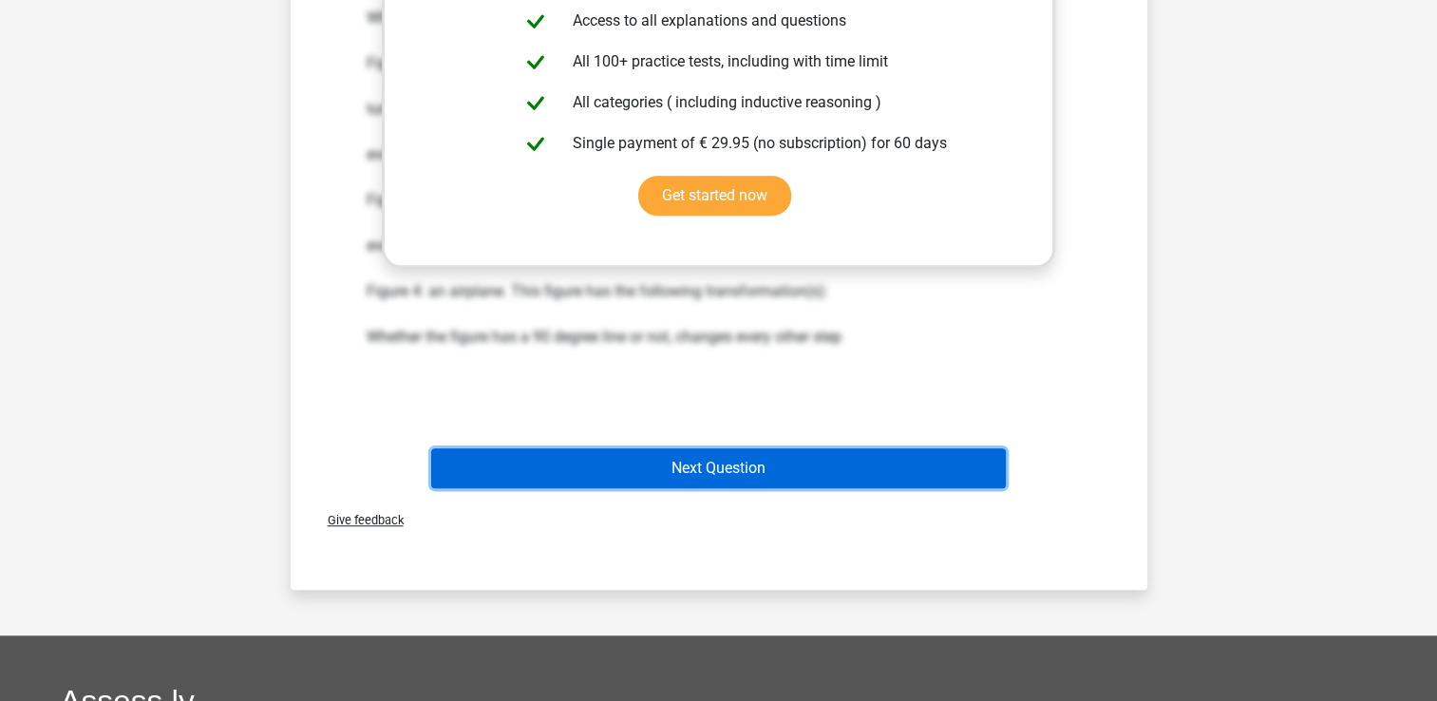
click at [730, 475] on button "Next Question" at bounding box center [718, 468] width 575 height 40
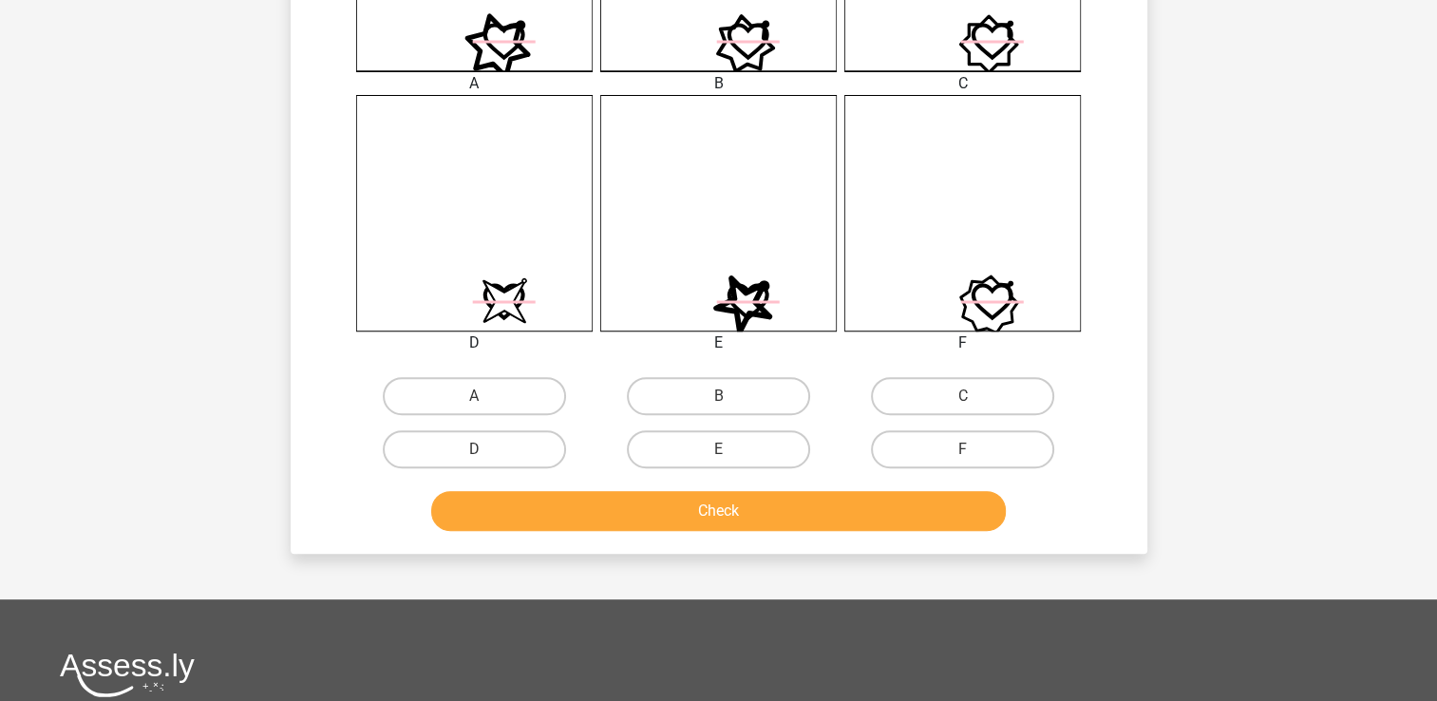
scroll to position [752, 0]
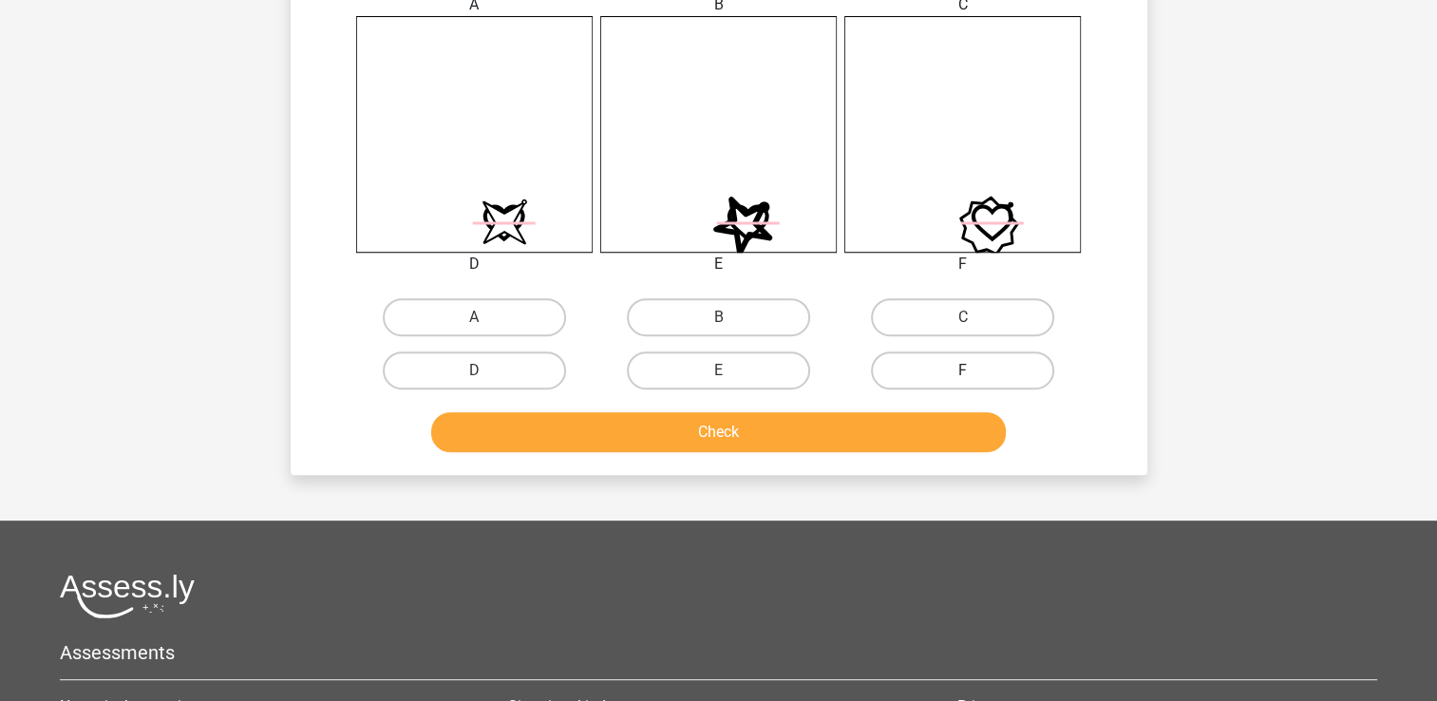
click at [963, 367] on label "F" at bounding box center [962, 370] width 183 height 38
click at [963, 370] on input "F" at bounding box center [969, 376] width 12 height 12
radio input "true"
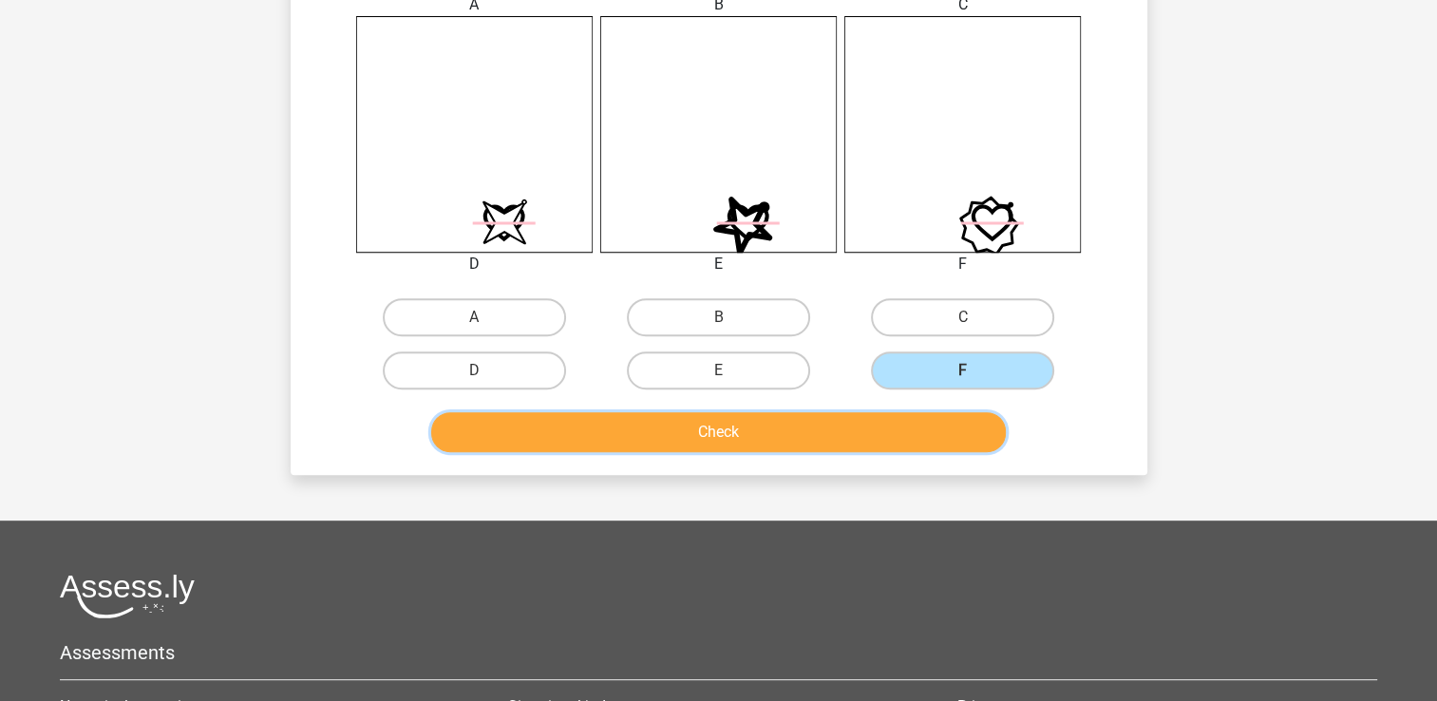
click at [954, 421] on button "Check" at bounding box center [718, 432] width 575 height 40
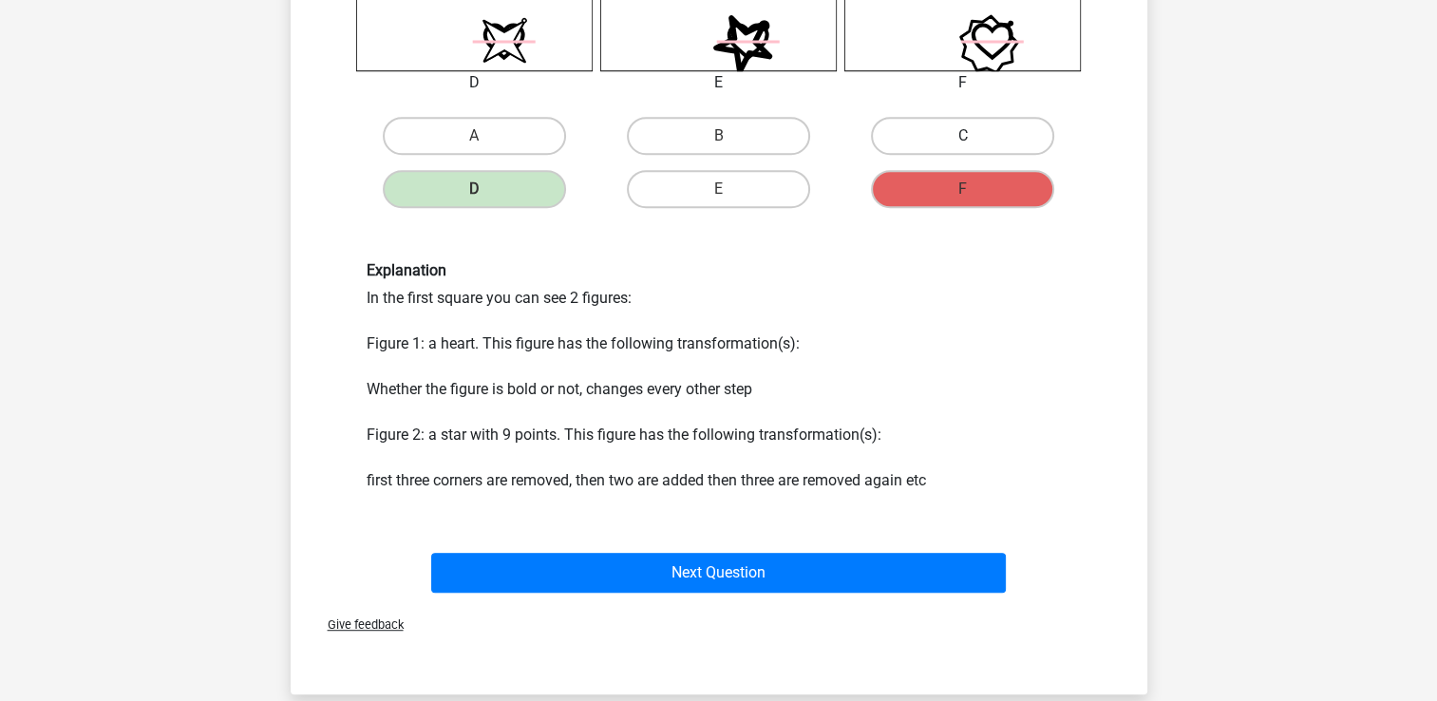
scroll to position [942, 0]
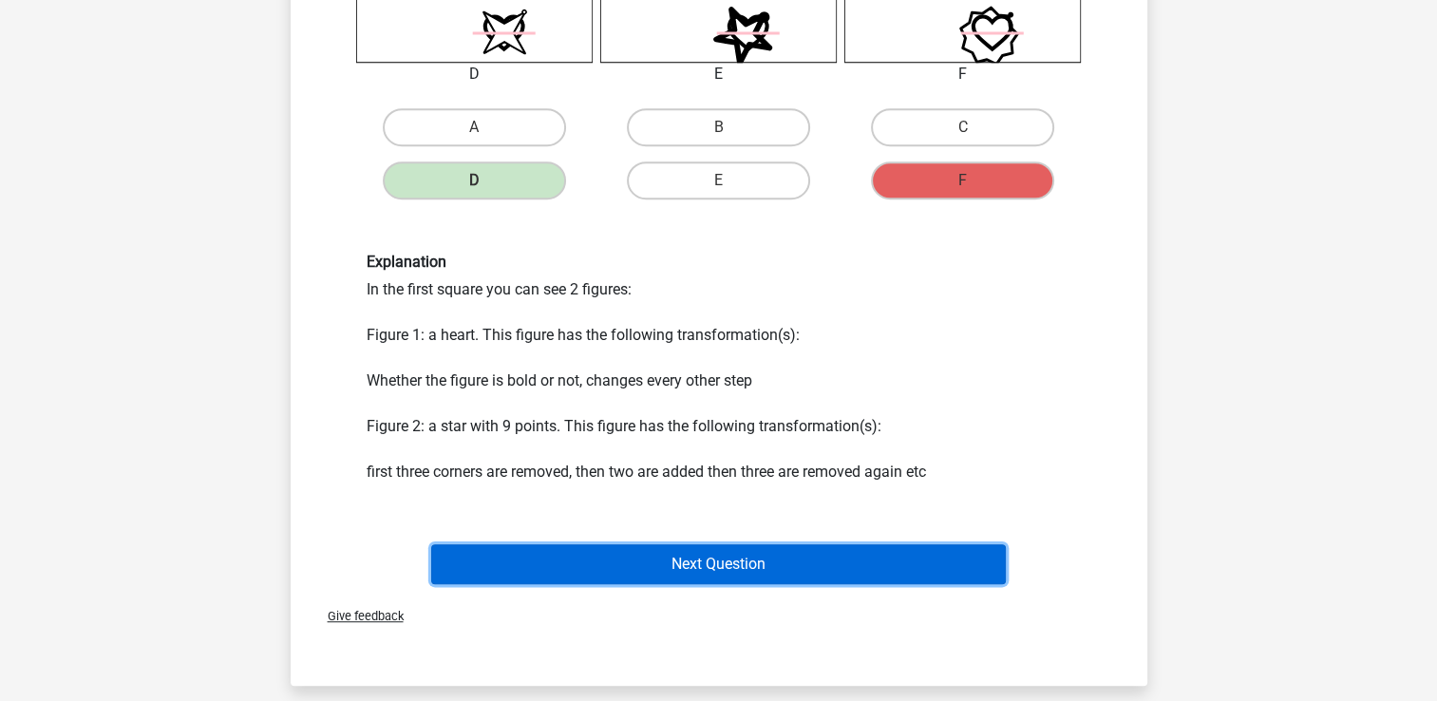
click at [826, 557] on button "Next Question" at bounding box center [718, 564] width 575 height 40
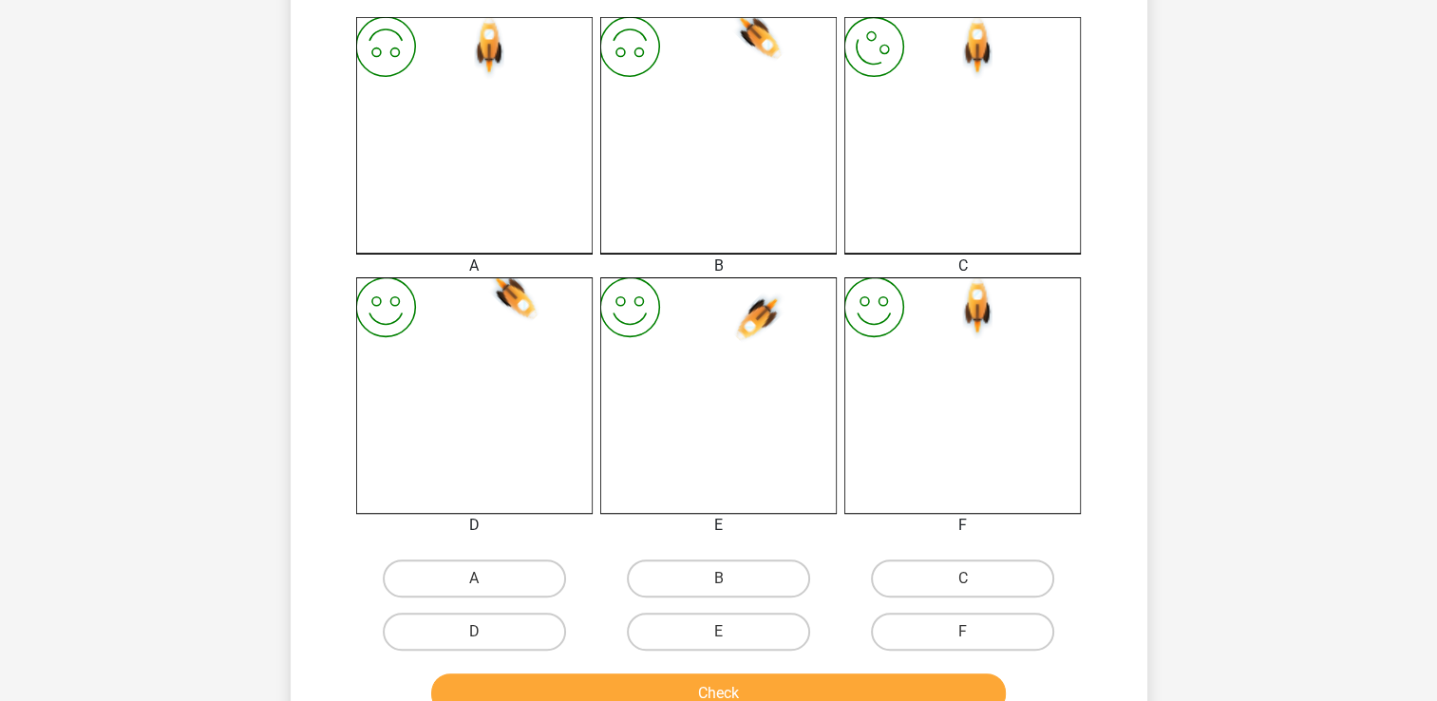
scroll to position [657, 0]
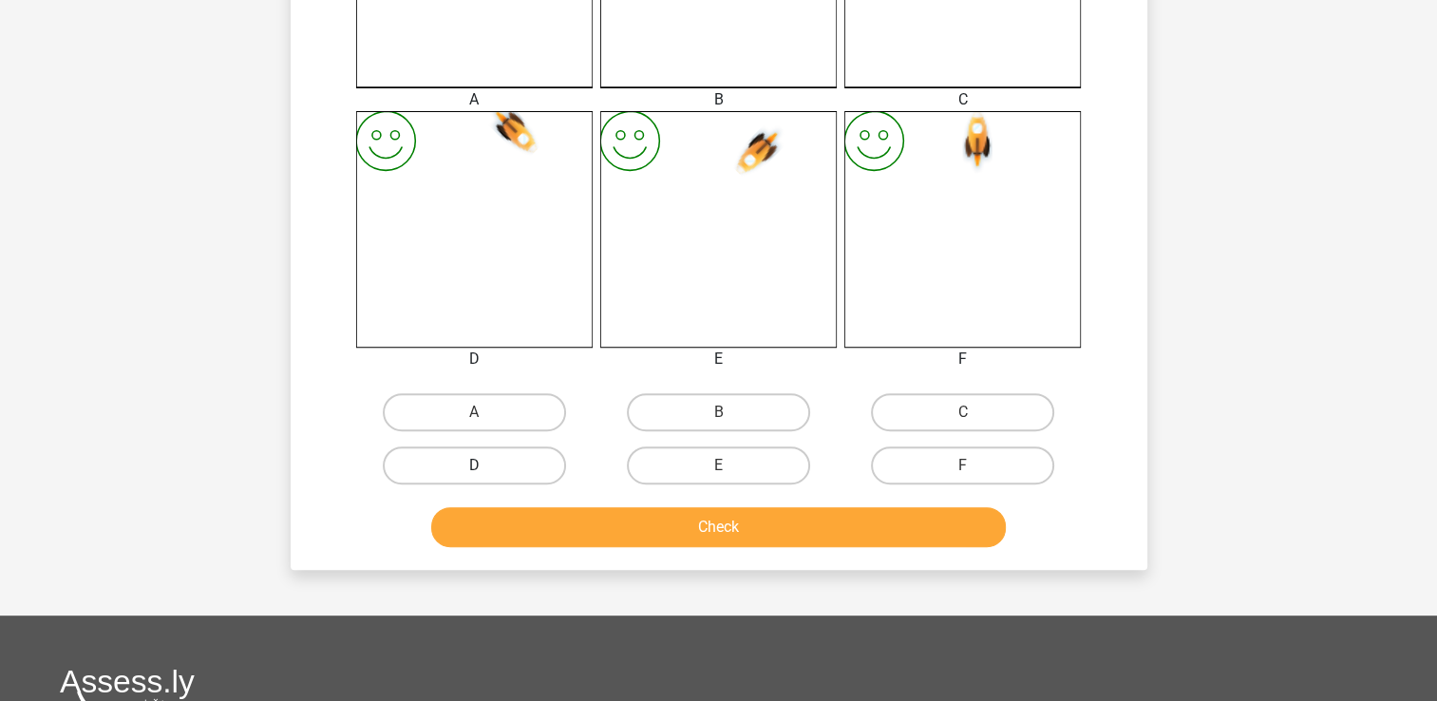
click at [498, 474] on label "D" at bounding box center [474, 465] width 183 height 38
click at [486, 474] on input "D" at bounding box center [480, 471] width 12 height 12
radio input "true"
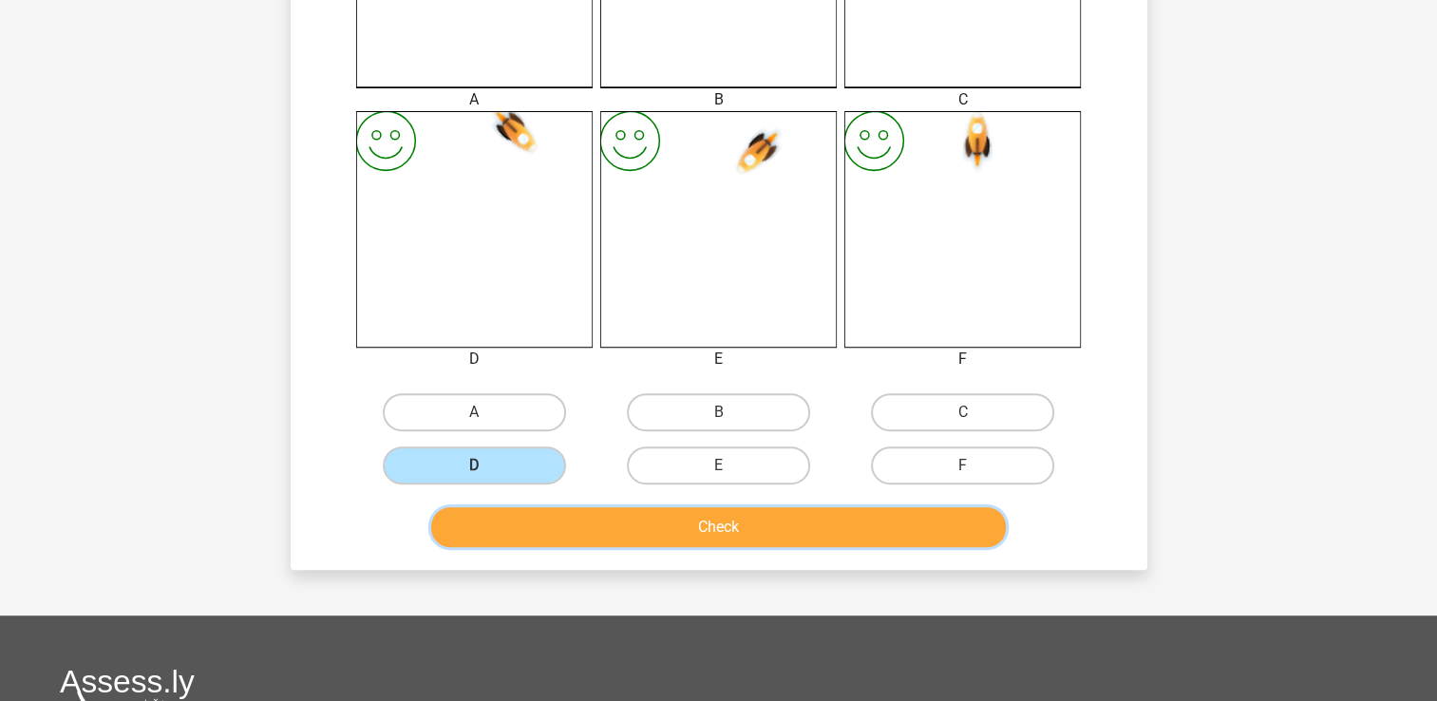
click at [625, 522] on button "Check" at bounding box center [718, 527] width 575 height 40
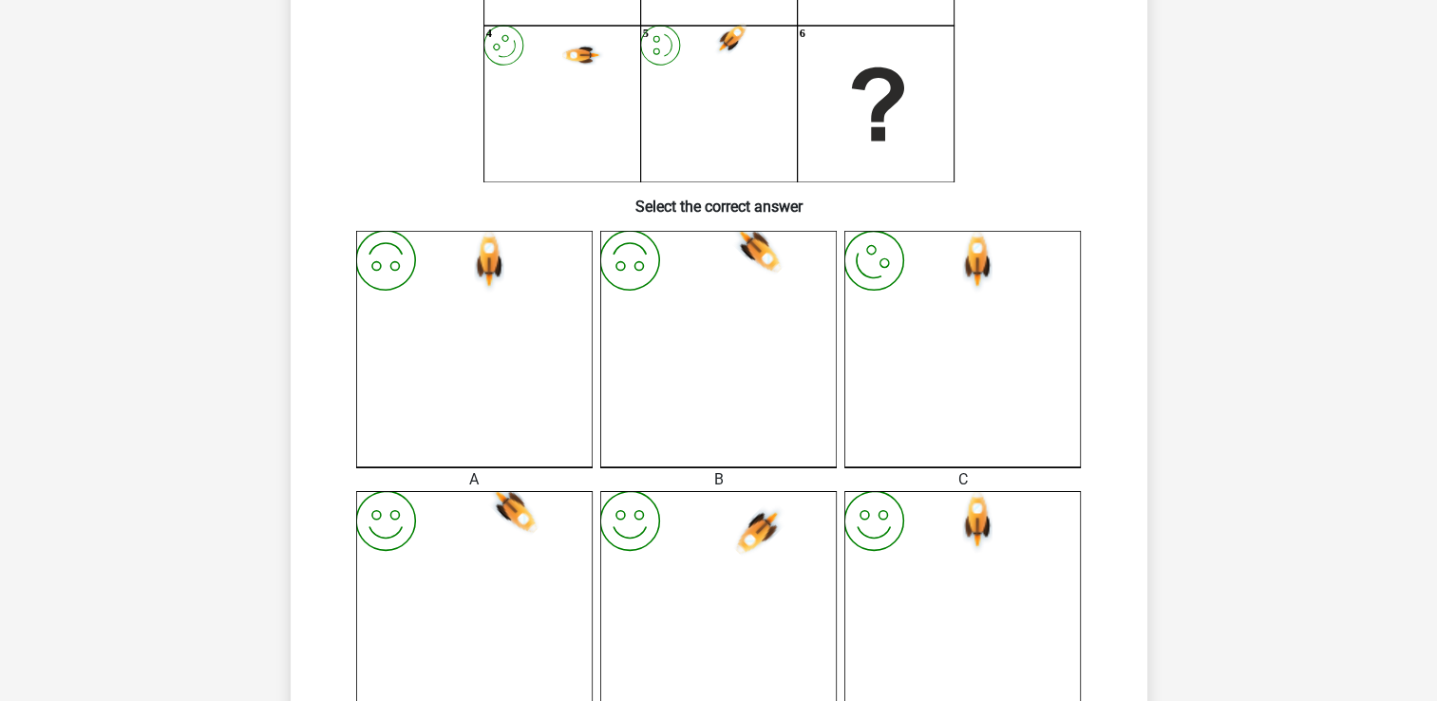
scroll to position [87, 0]
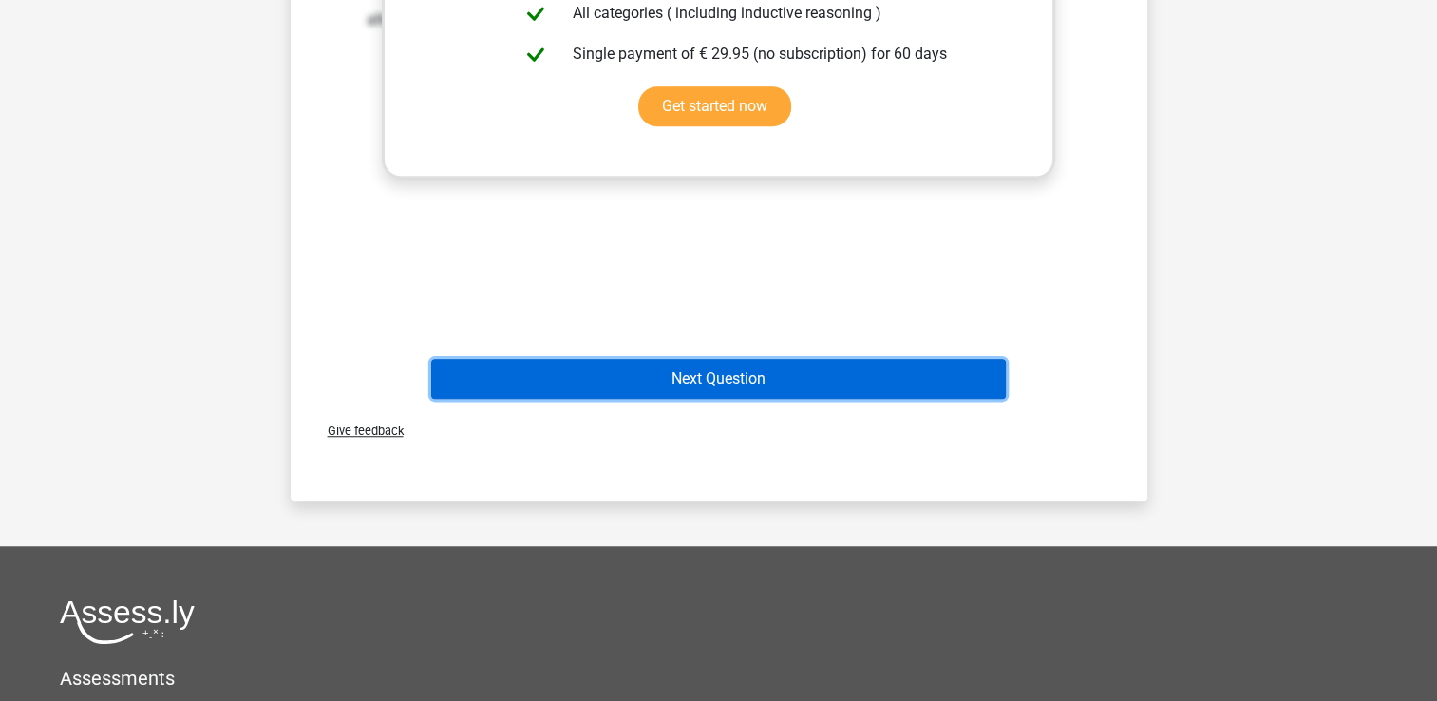
click at [766, 383] on button "Next Question" at bounding box center [718, 379] width 575 height 40
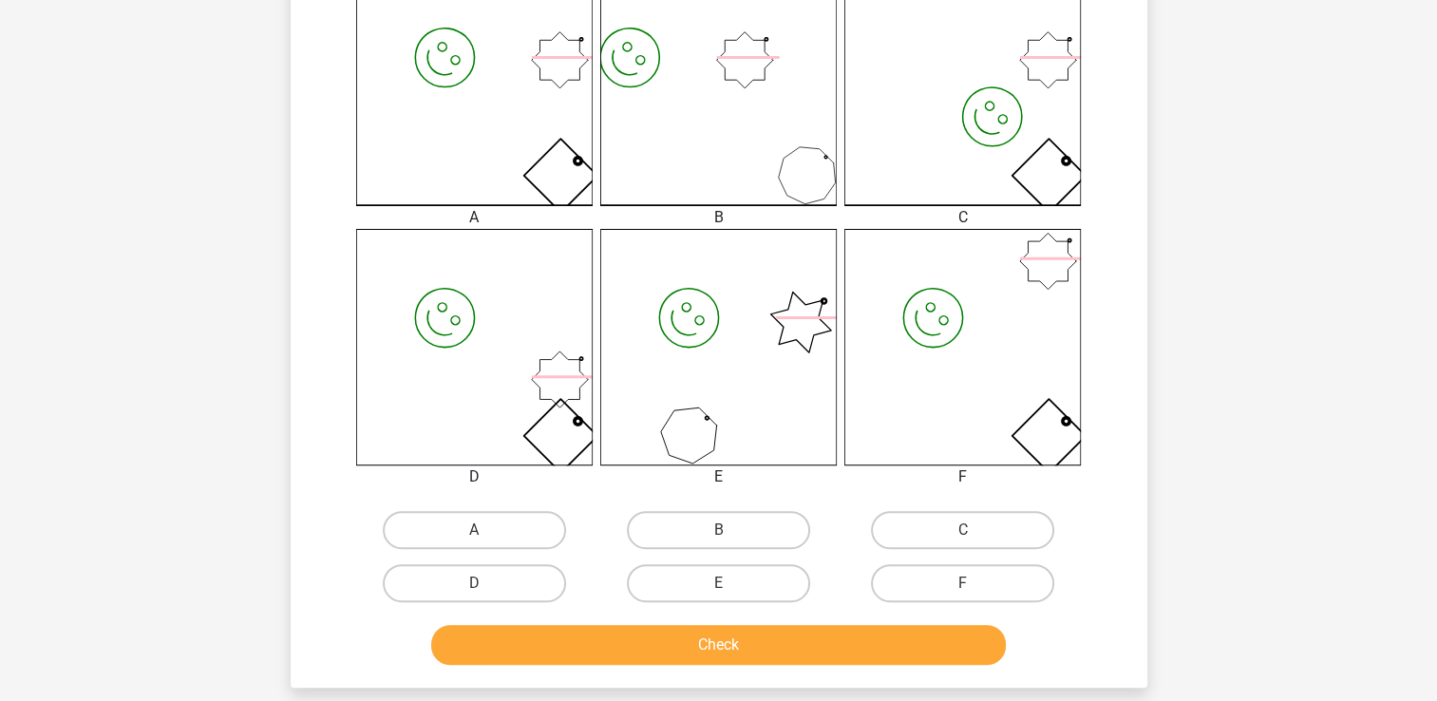
scroll to position [570, 0]
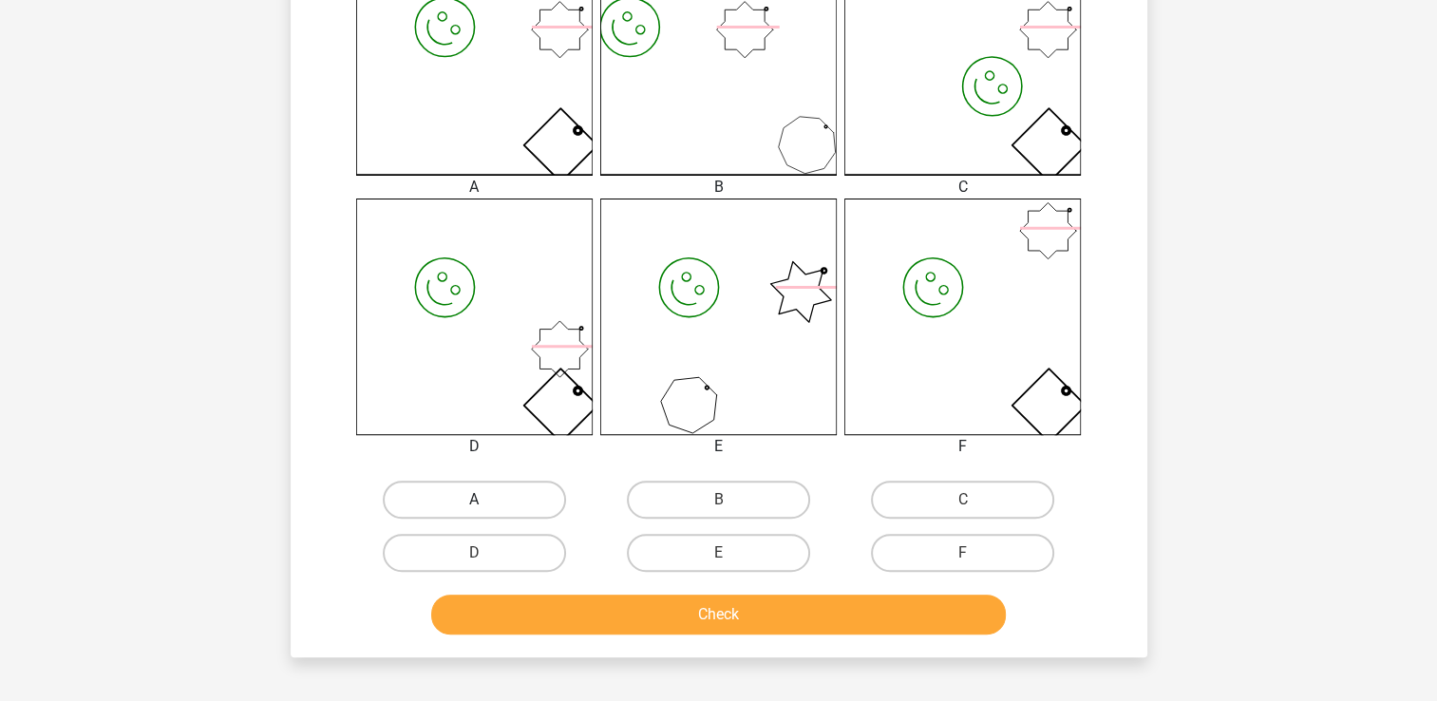
click at [498, 498] on label "A" at bounding box center [474, 500] width 183 height 38
click at [486, 500] on input "A" at bounding box center [480, 506] width 12 height 12
radio input "true"
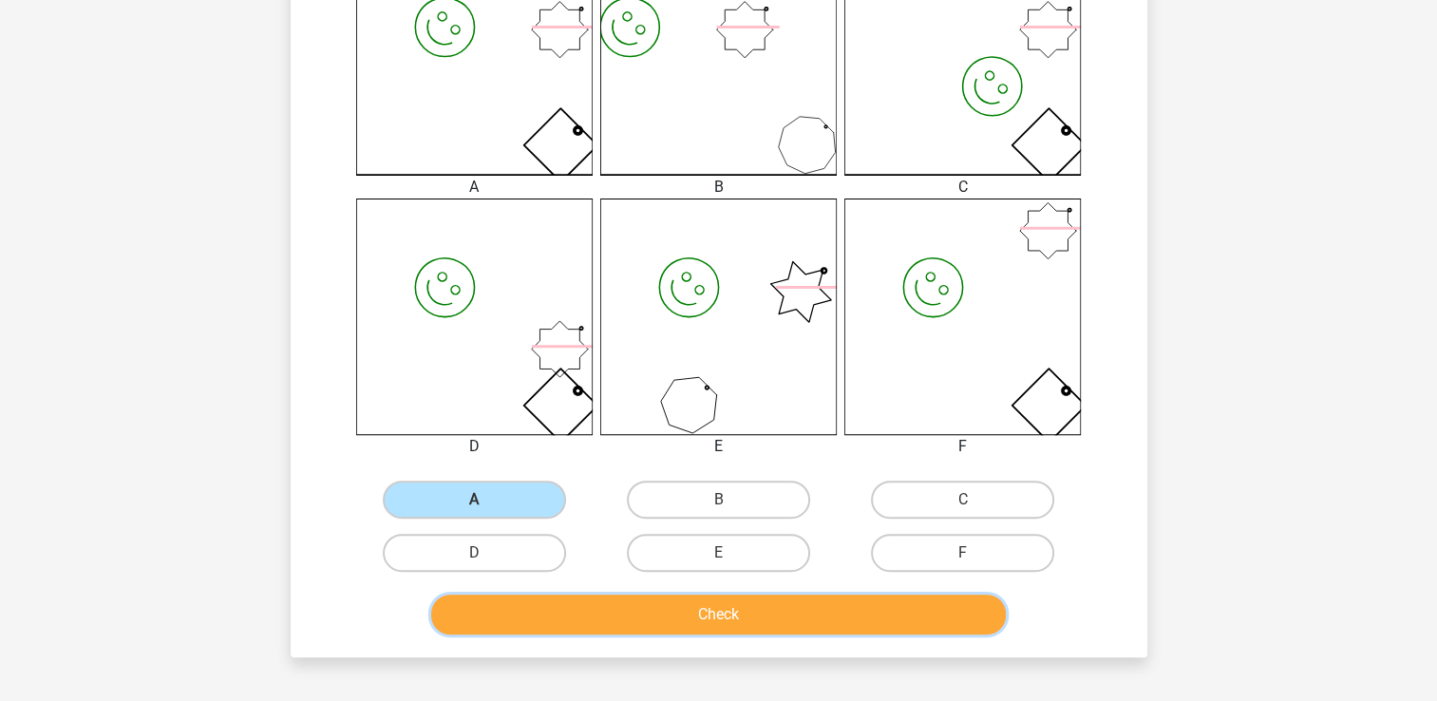
click at [741, 621] on button "Check" at bounding box center [718, 615] width 575 height 40
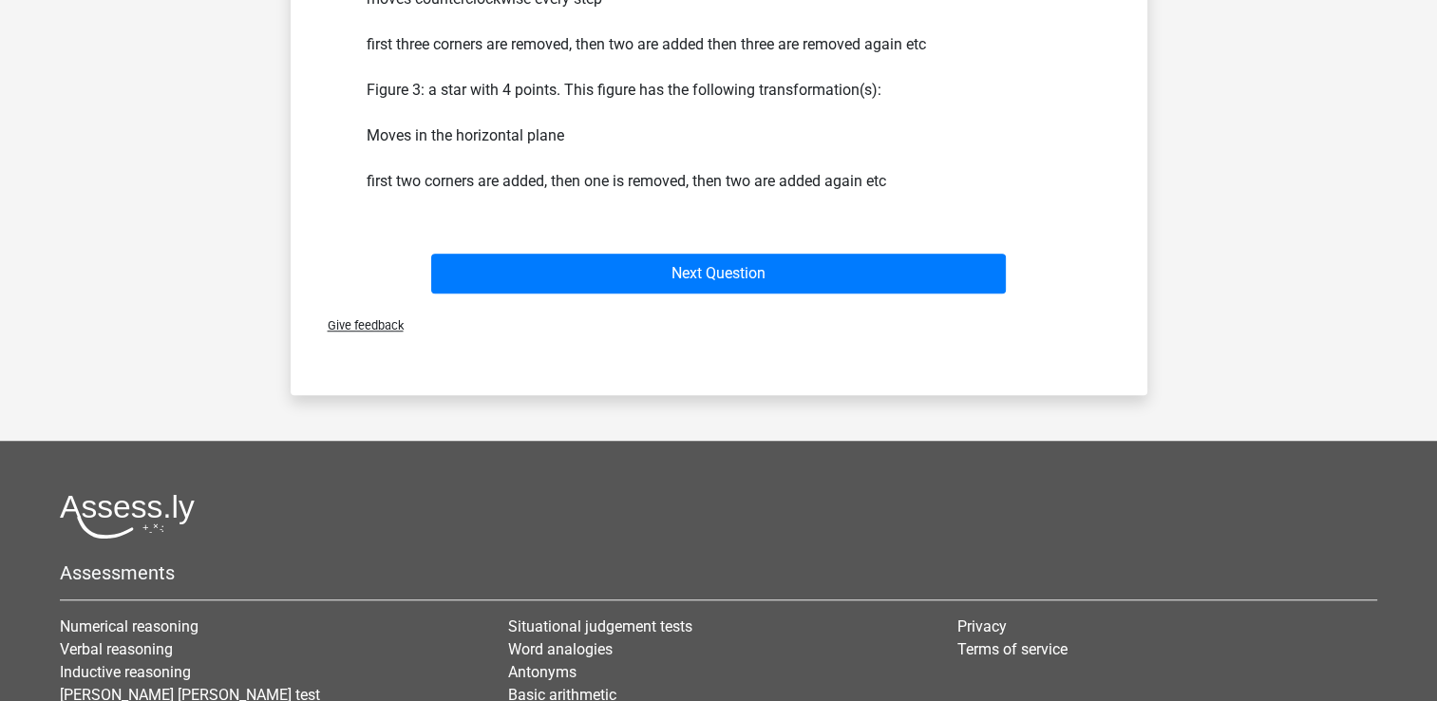
scroll to position [1425, 0]
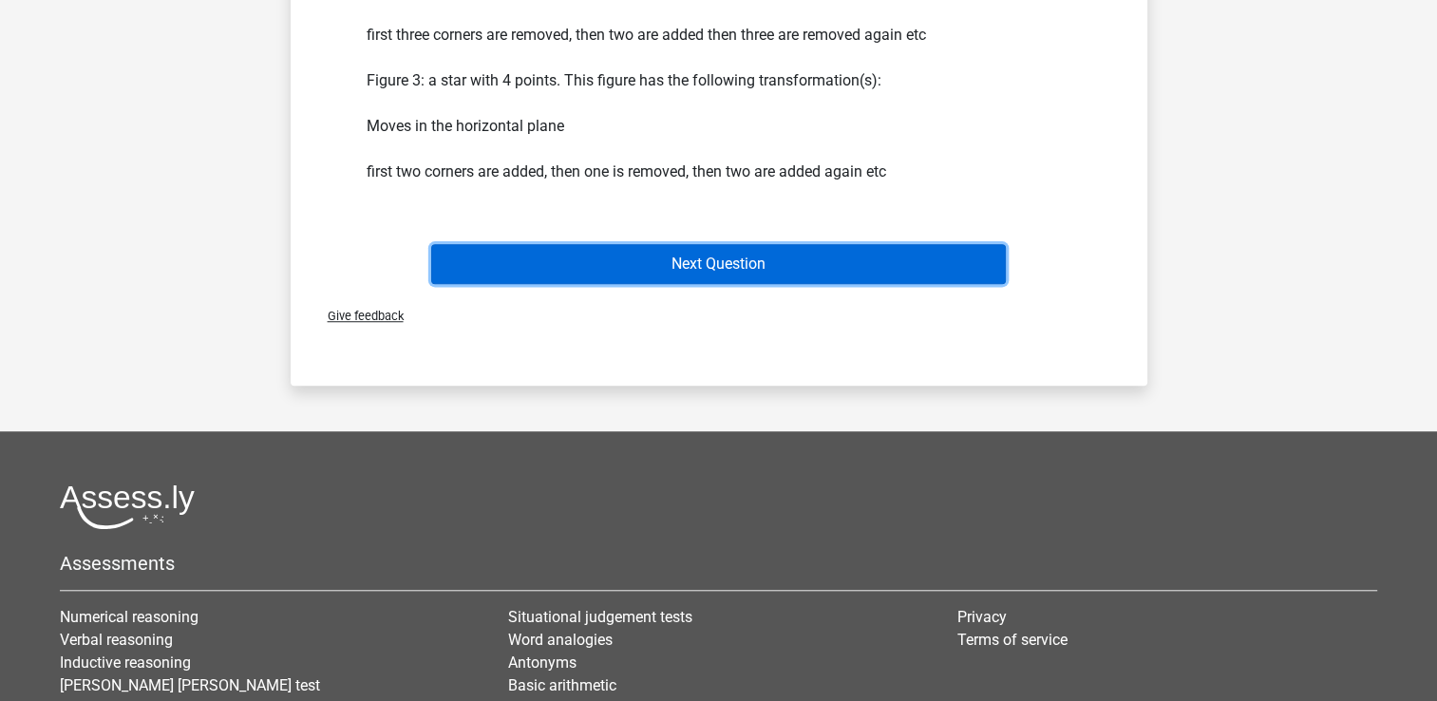
click at [787, 258] on button "Next Question" at bounding box center [718, 264] width 575 height 40
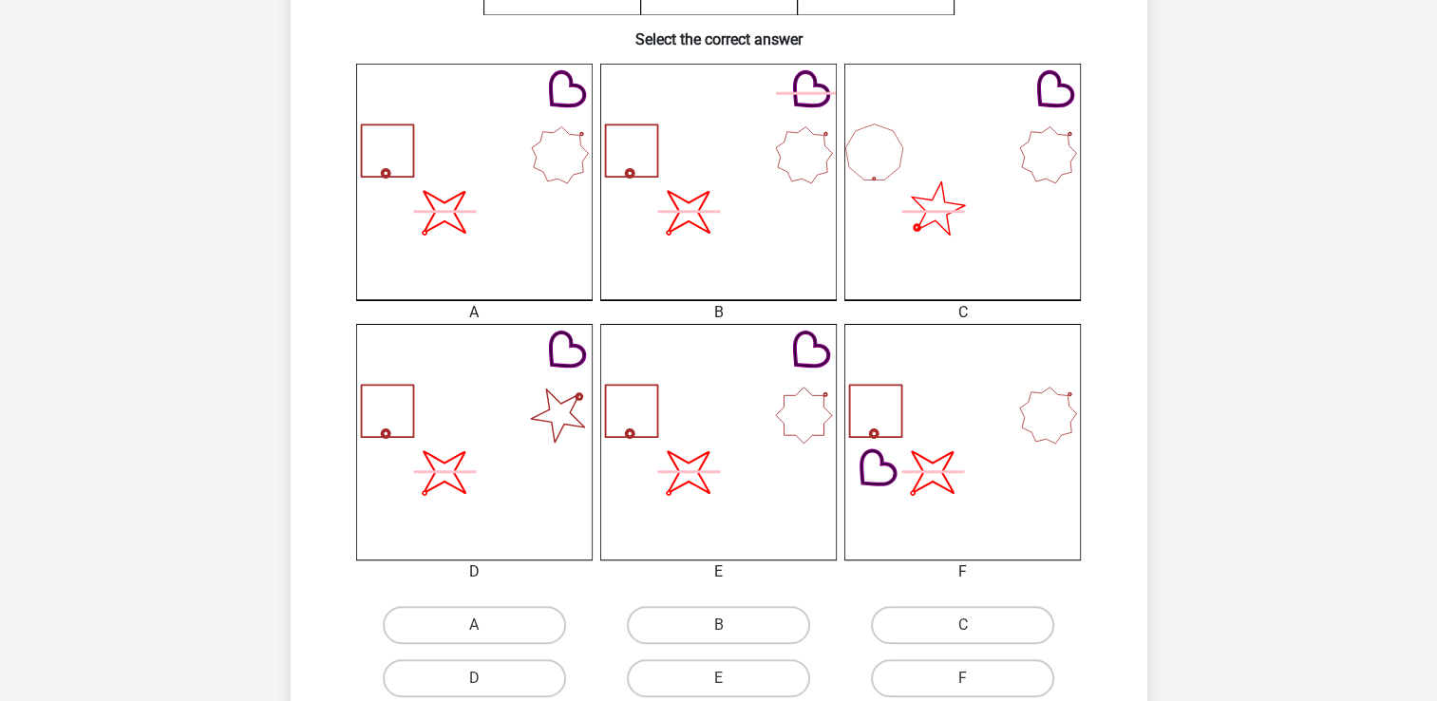
scroll to position [475, 0]
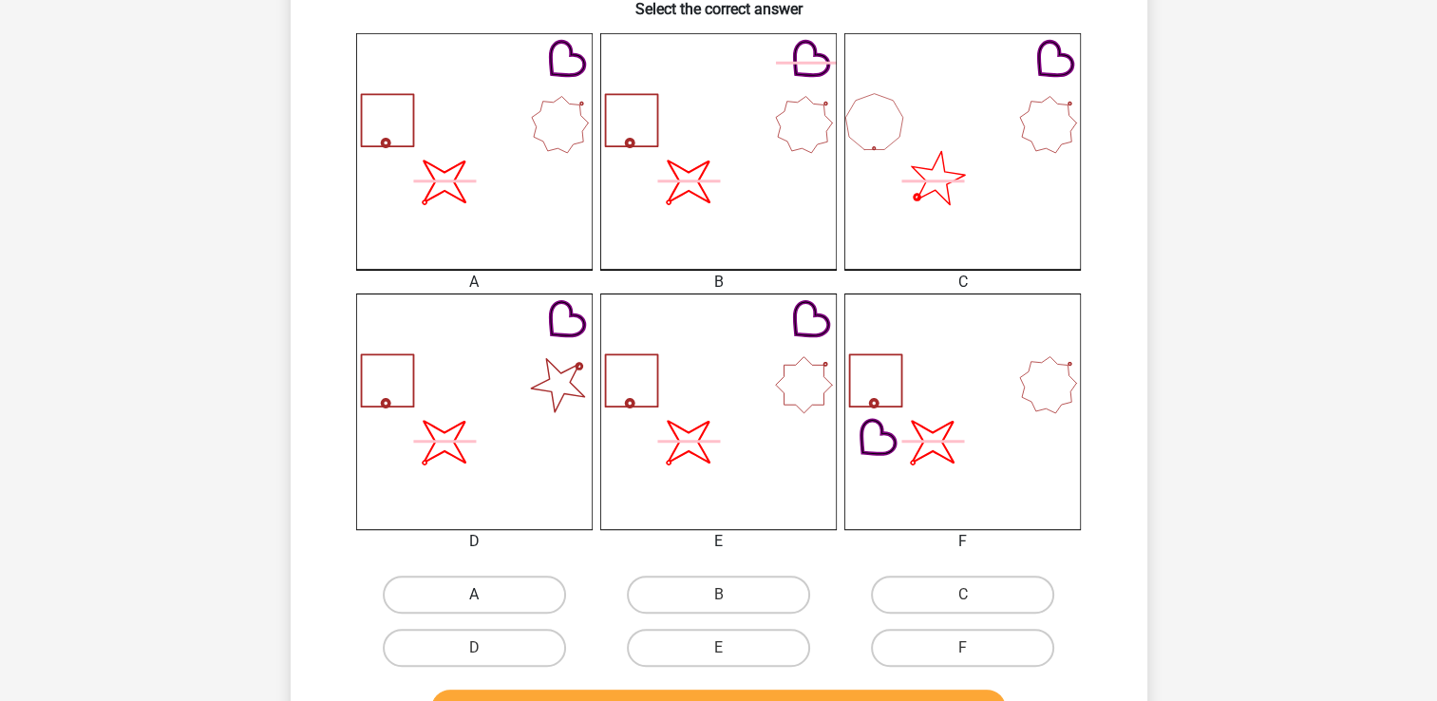
click at [521, 583] on label "A" at bounding box center [474, 595] width 183 height 38
click at [486, 595] on input "A" at bounding box center [480, 601] width 12 height 12
radio input "true"
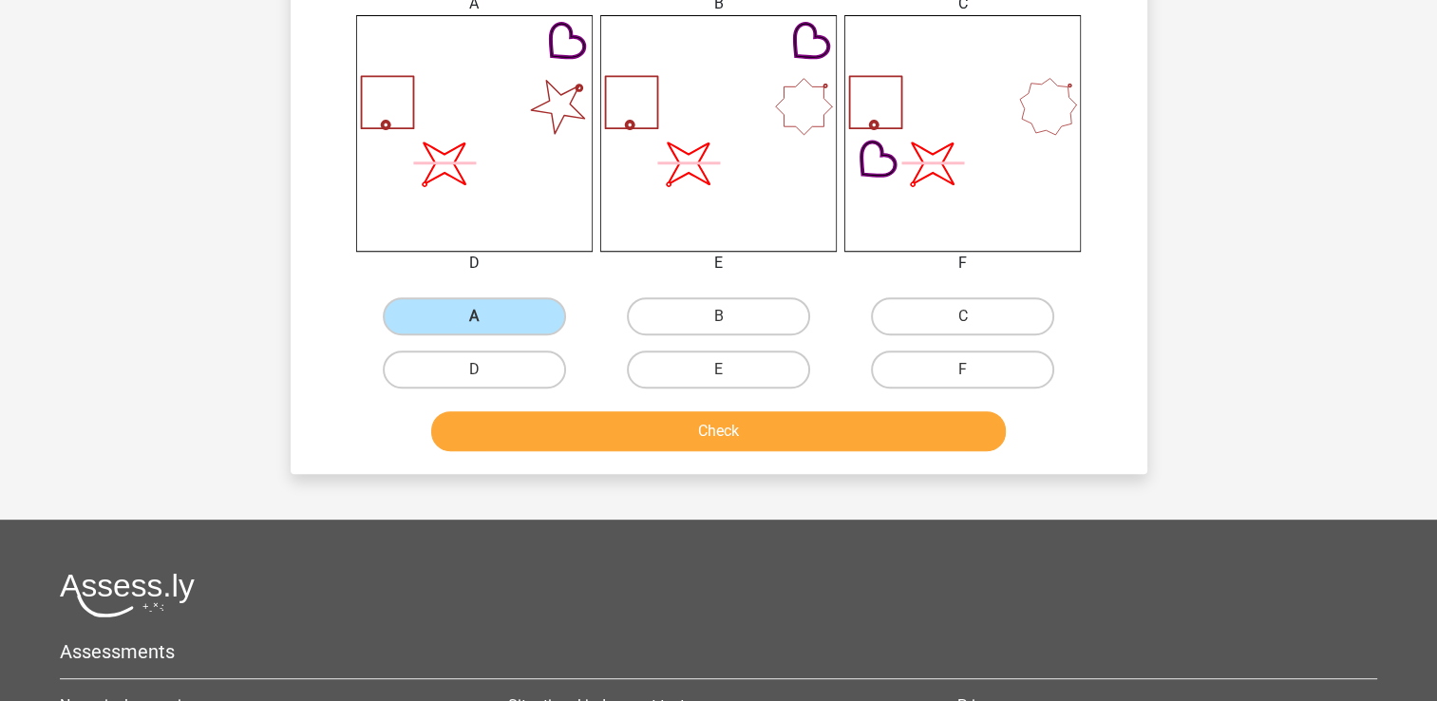
scroll to position [760, 0]
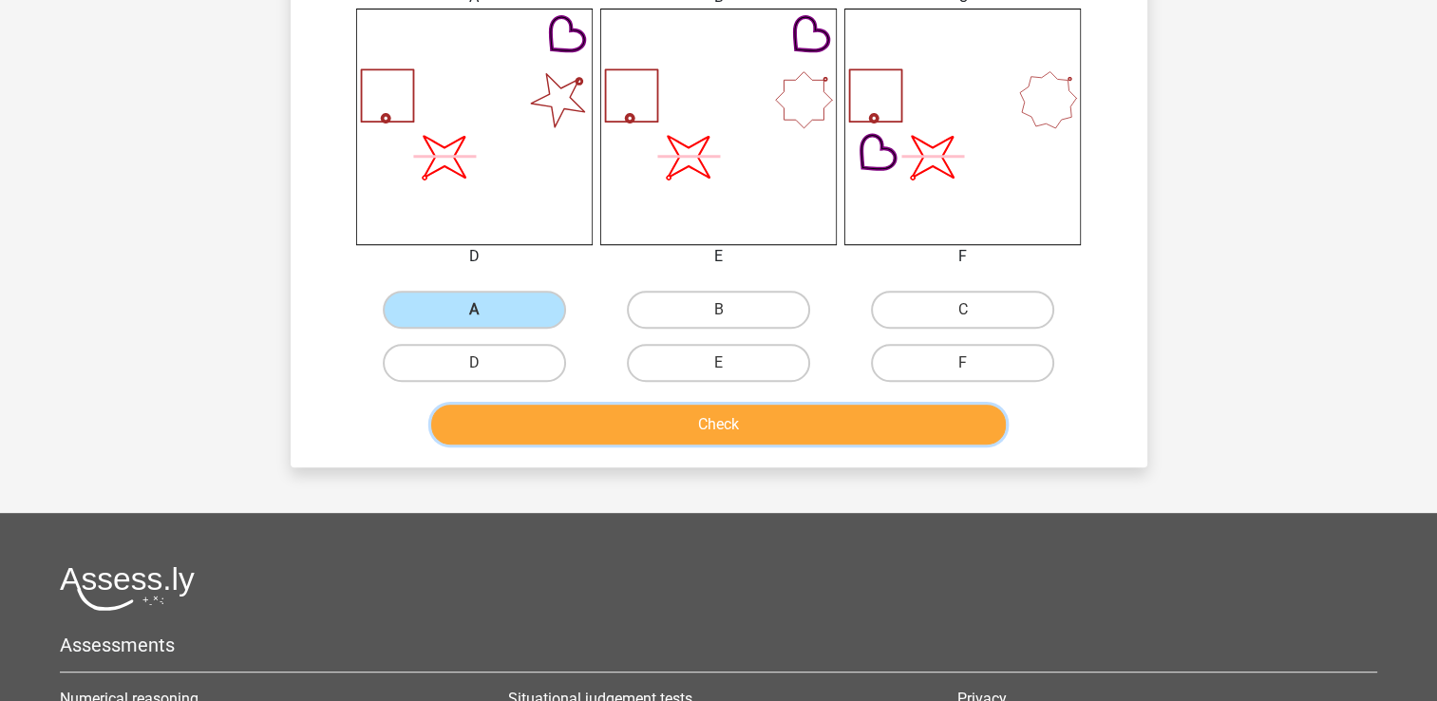
click at [665, 420] on button "Check" at bounding box center [718, 425] width 575 height 40
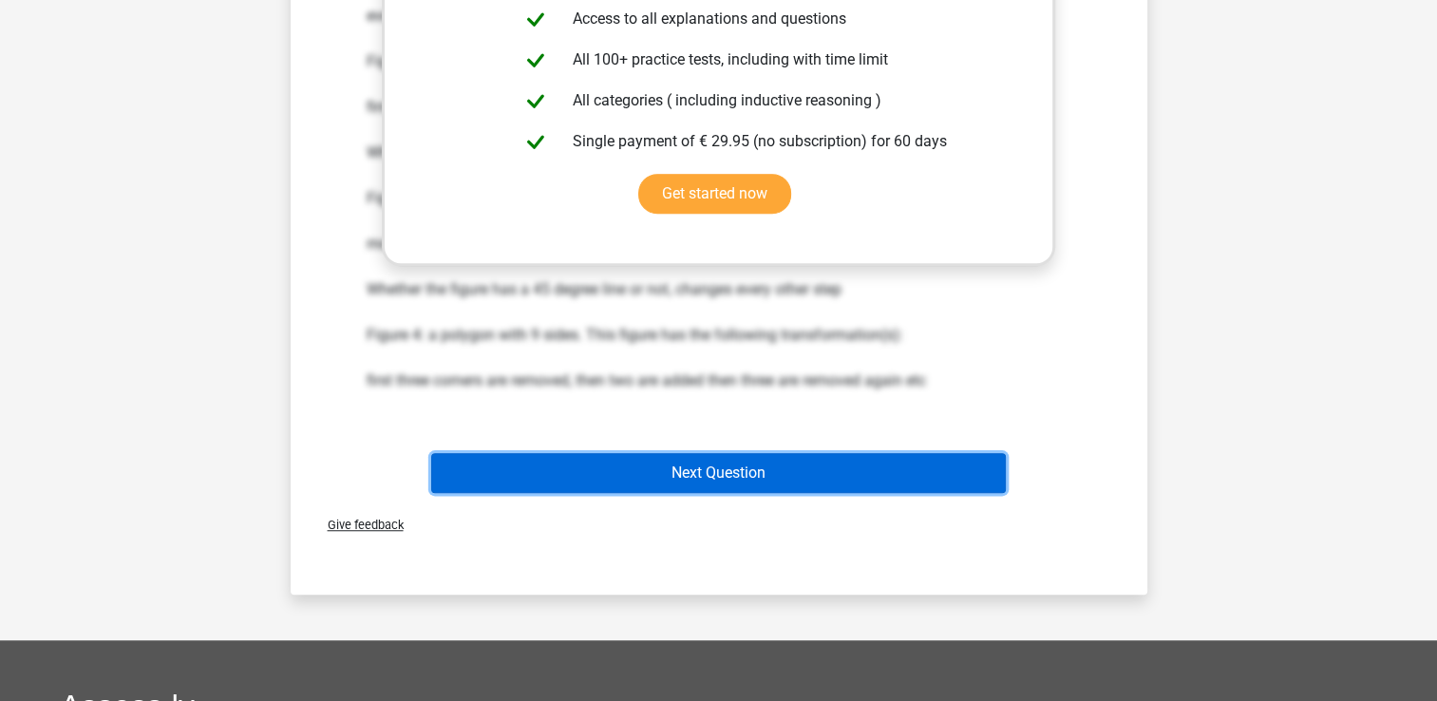
click at [788, 455] on button "Next Question" at bounding box center [718, 473] width 575 height 40
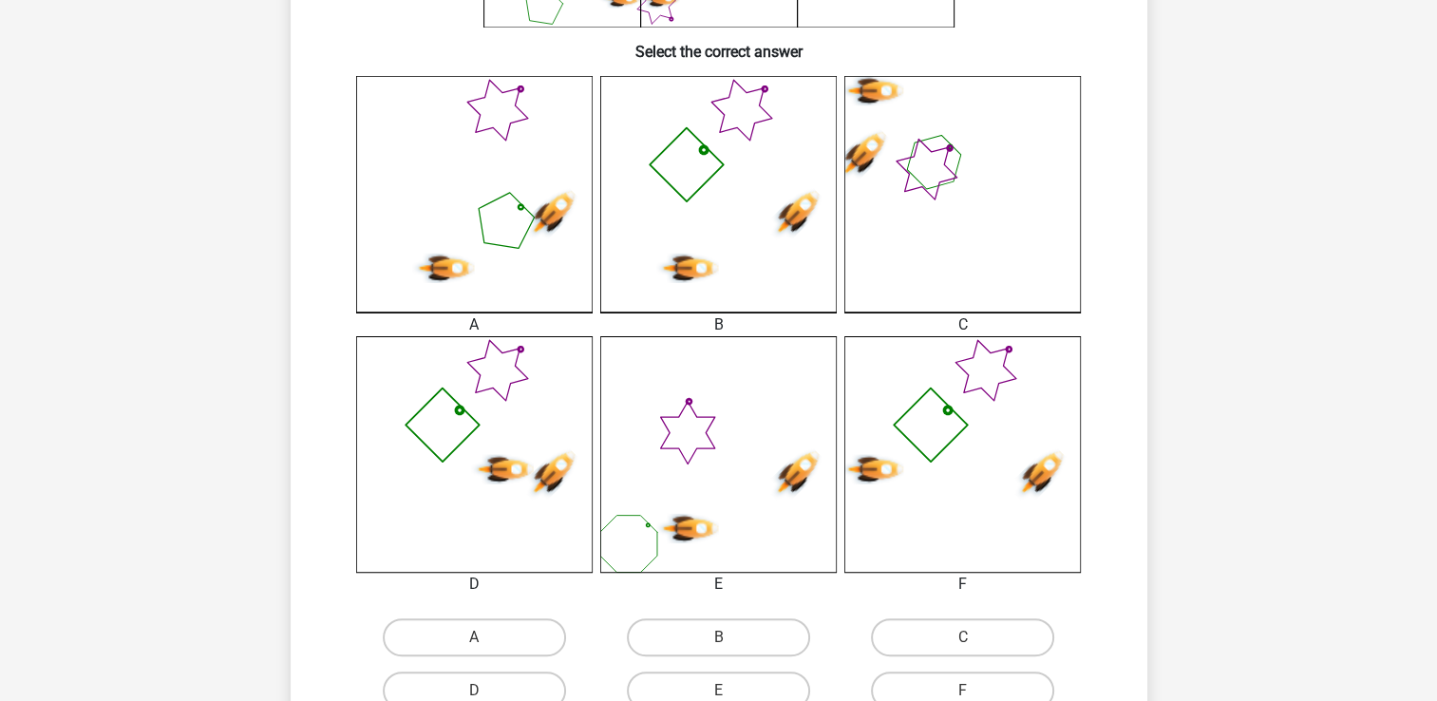
scroll to position [570, 0]
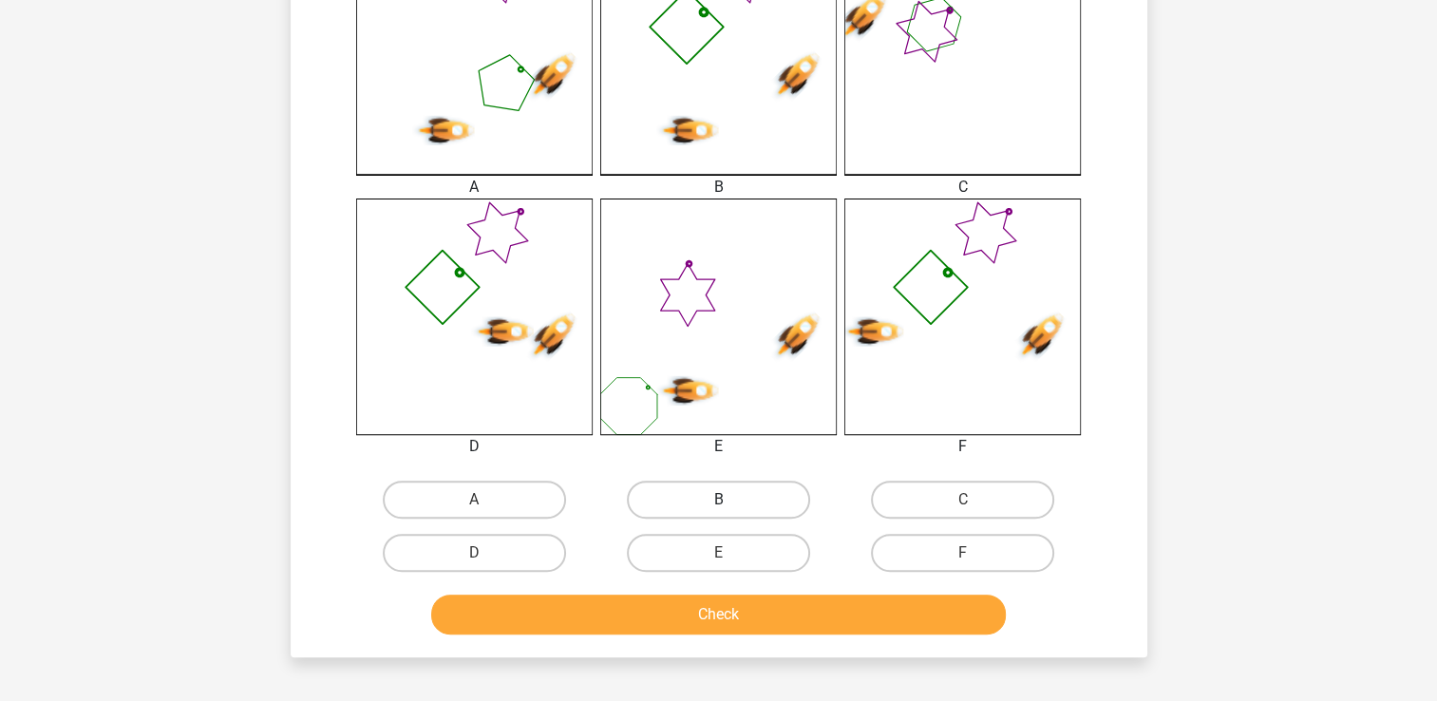
click at [748, 500] on label "B" at bounding box center [718, 500] width 183 height 38
click at [731, 500] on input "B" at bounding box center [724, 506] width 12 height 12
radio input "true"
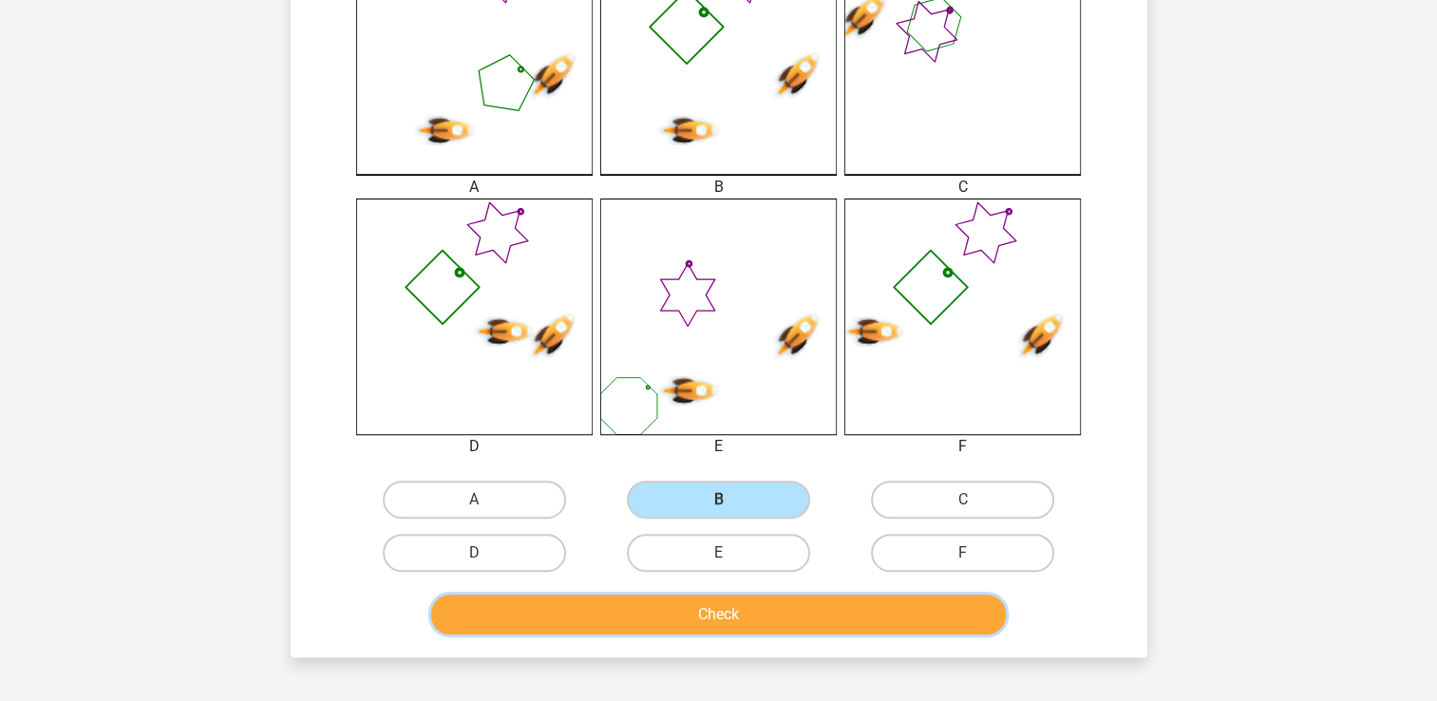
click at [797, 621] on button "Check" at bounding box center [718, 615] width 575 height 40
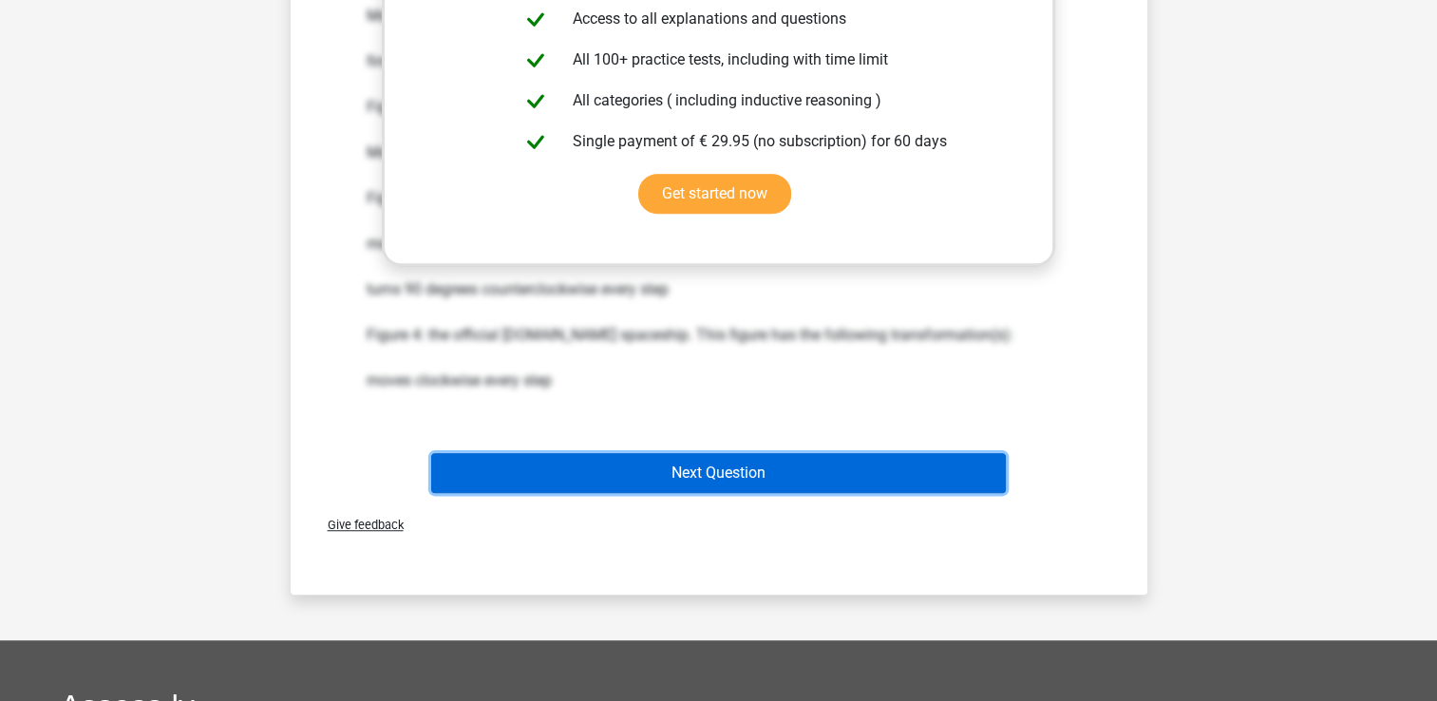
click at [756, 473] on button "Next Question" at bounding box center [718, 473] width 575 height 40
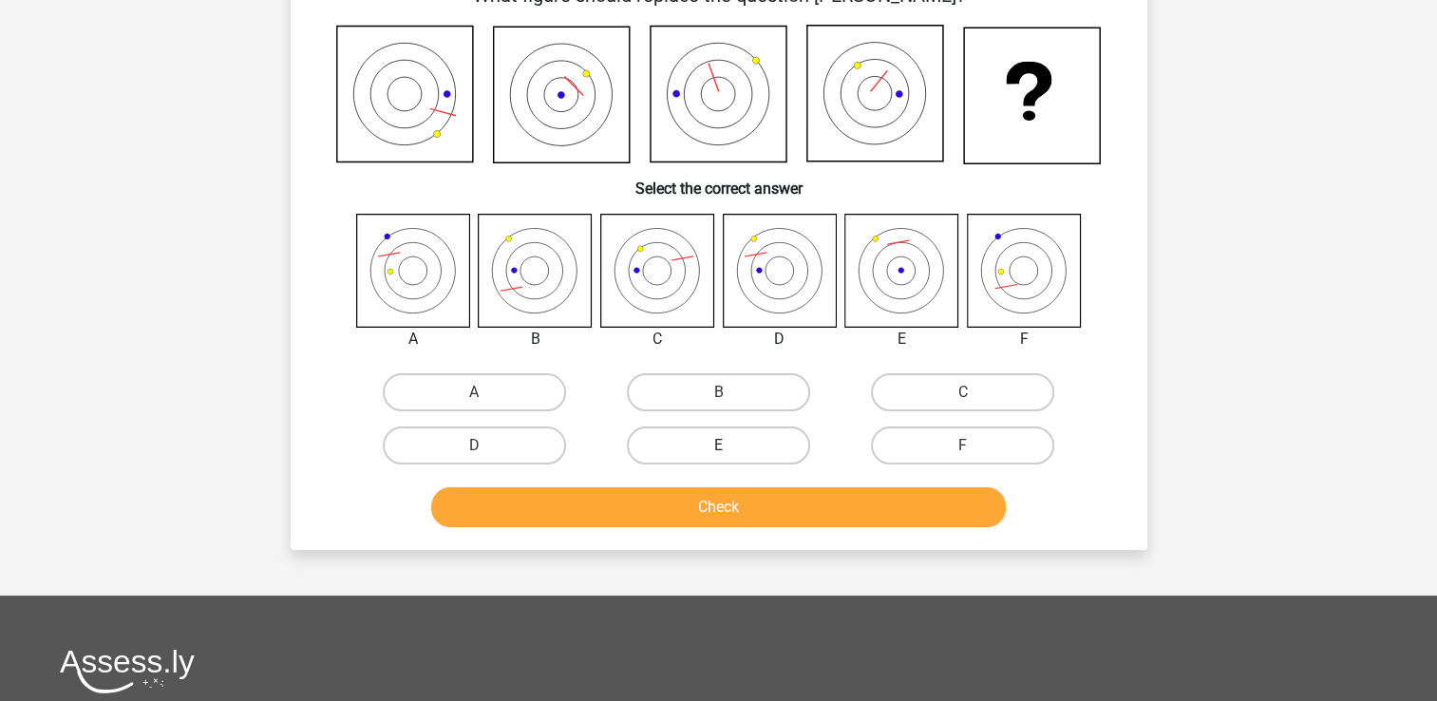
scroll to position [87, 0]
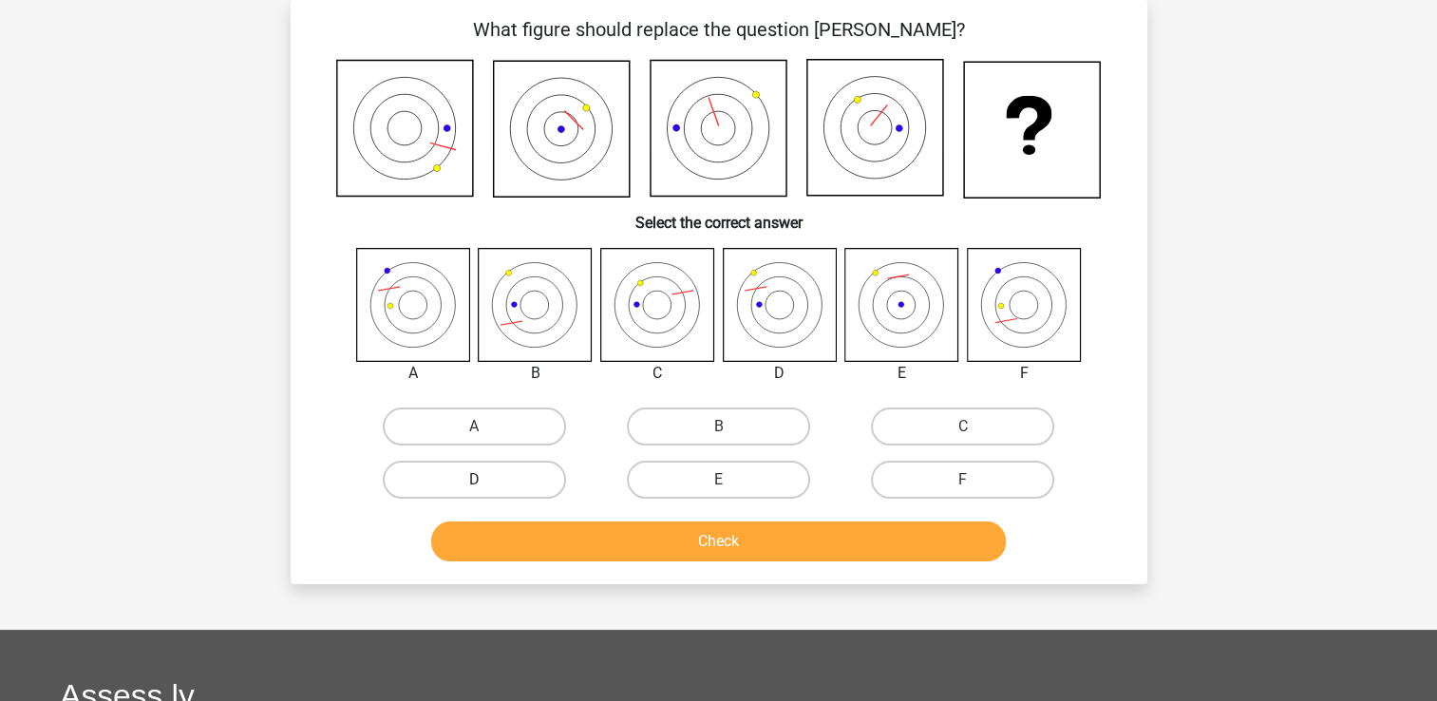
click at [513, 470] on label "D" at bounding box center [474, 480] width 183 height 38
click at [486, 480] on input "D" at bounding box center [480, 486] width 12 height 12
radio input "true"
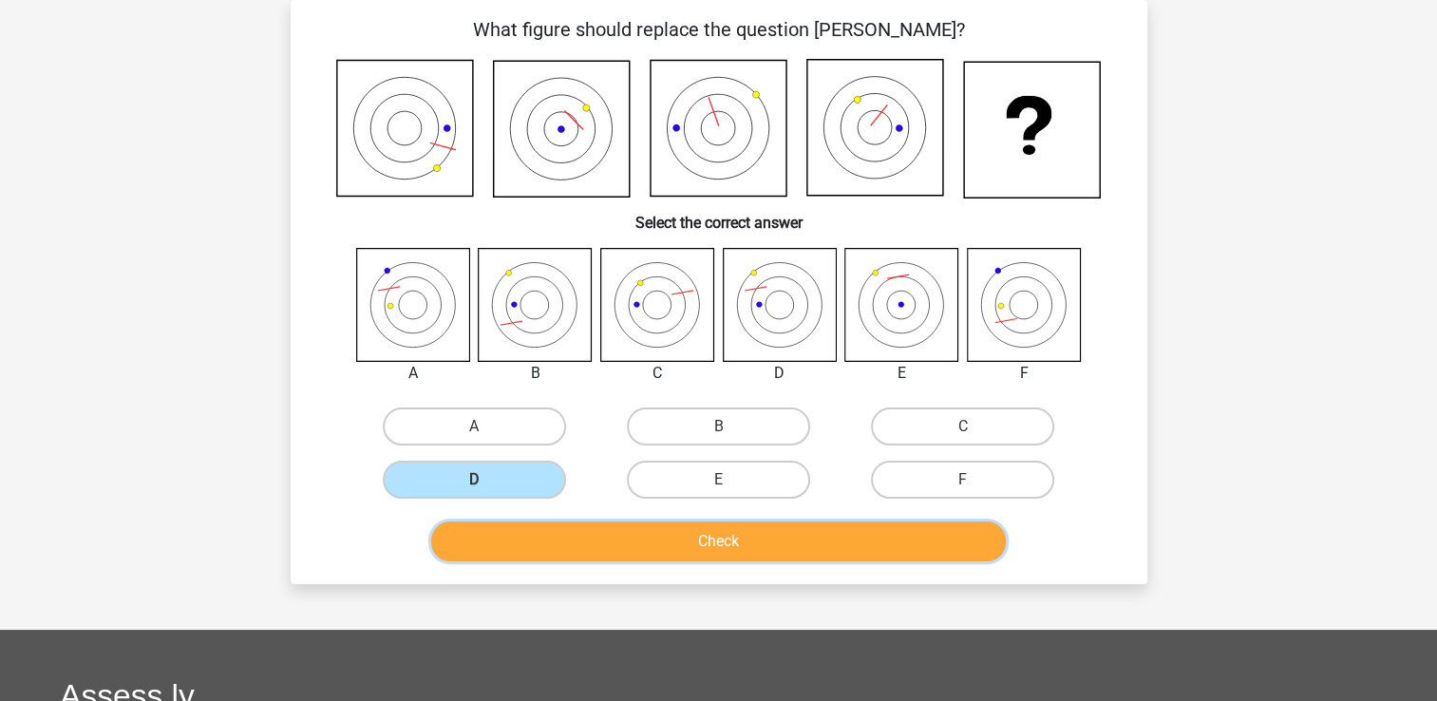
click at [752, 549] on button "Check" at bounding box center [718, 542] width 575 height 40
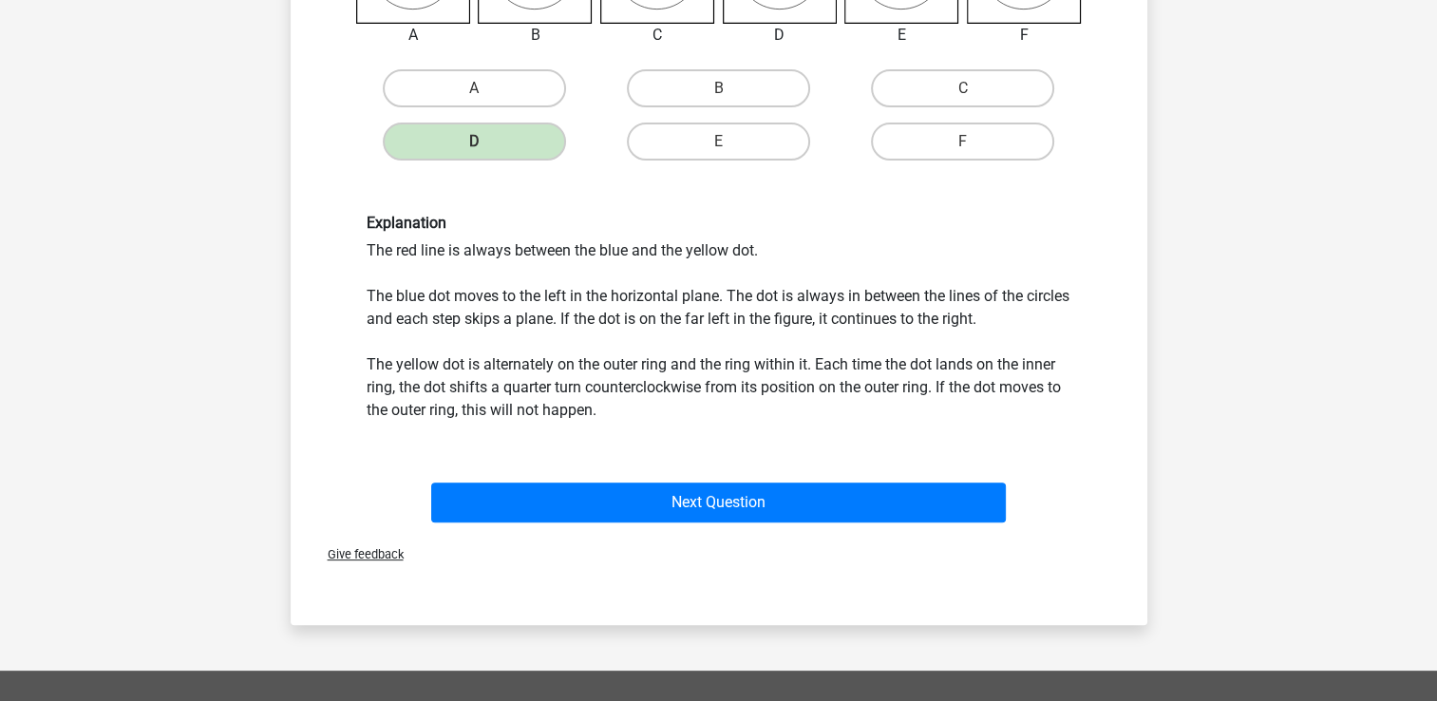
scroll to position [752, 0]
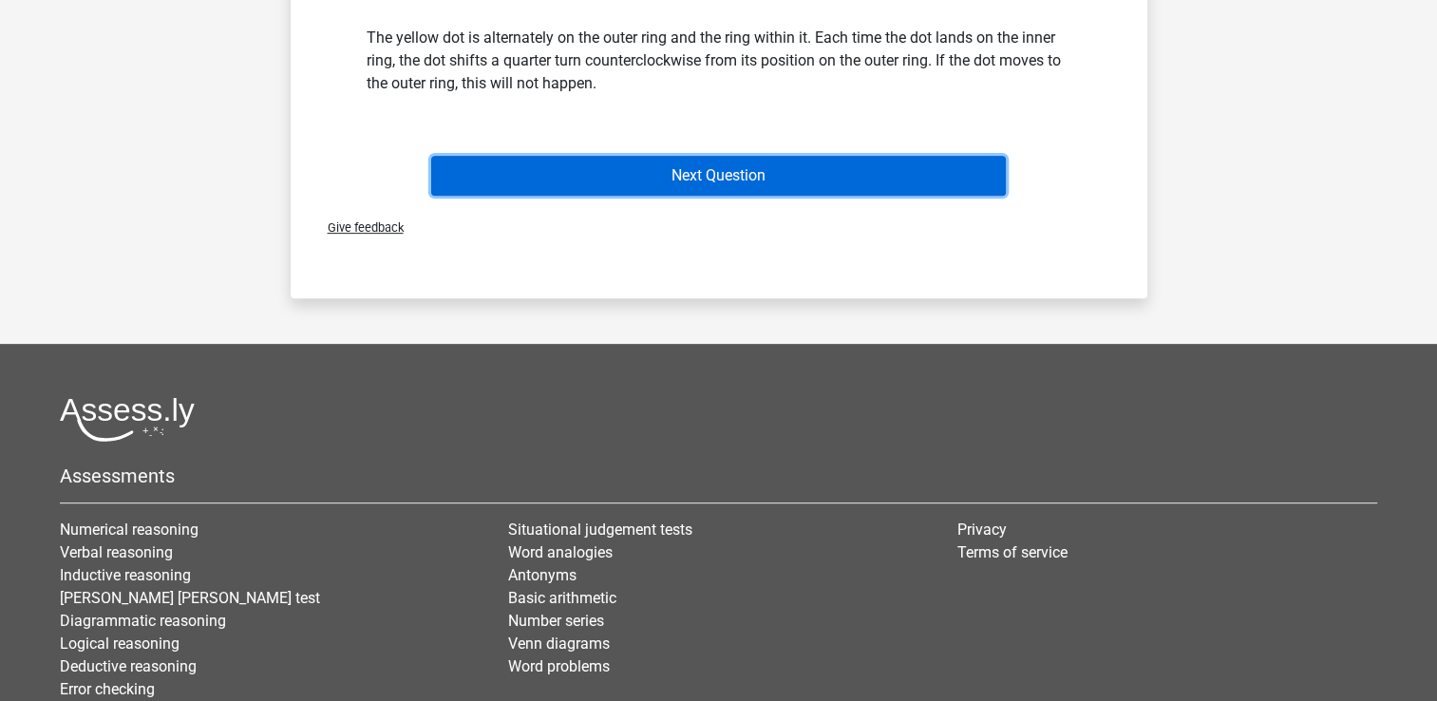
click at [684, 177] on button "Next Question" at bounding box center [718, 176] width 575 height 40
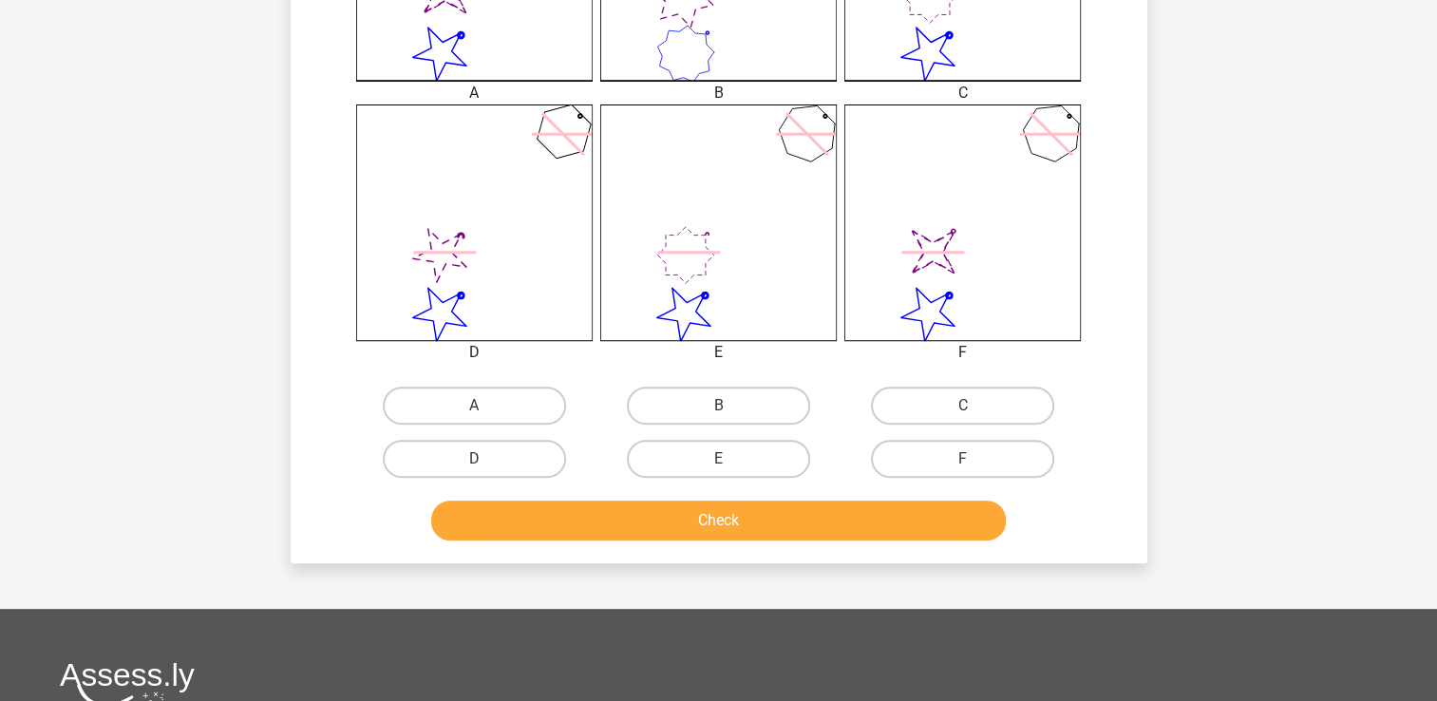
scroll to position [665, 0]
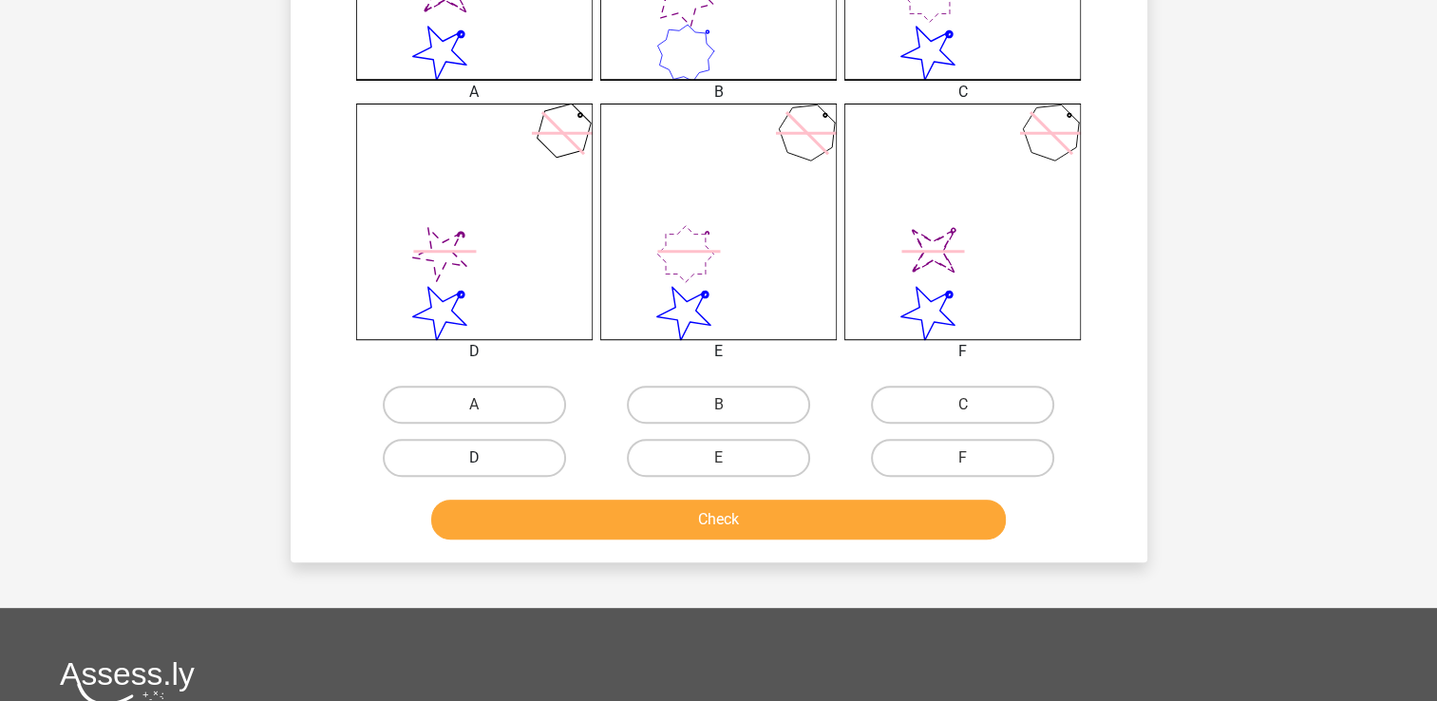
click at [517, 460] on label "D" at bounding box center [474, 458] width 183 height 38
click at [486, 460] on input "D" at bounding box center [480, 464] width 12 height 12
radio input "true"
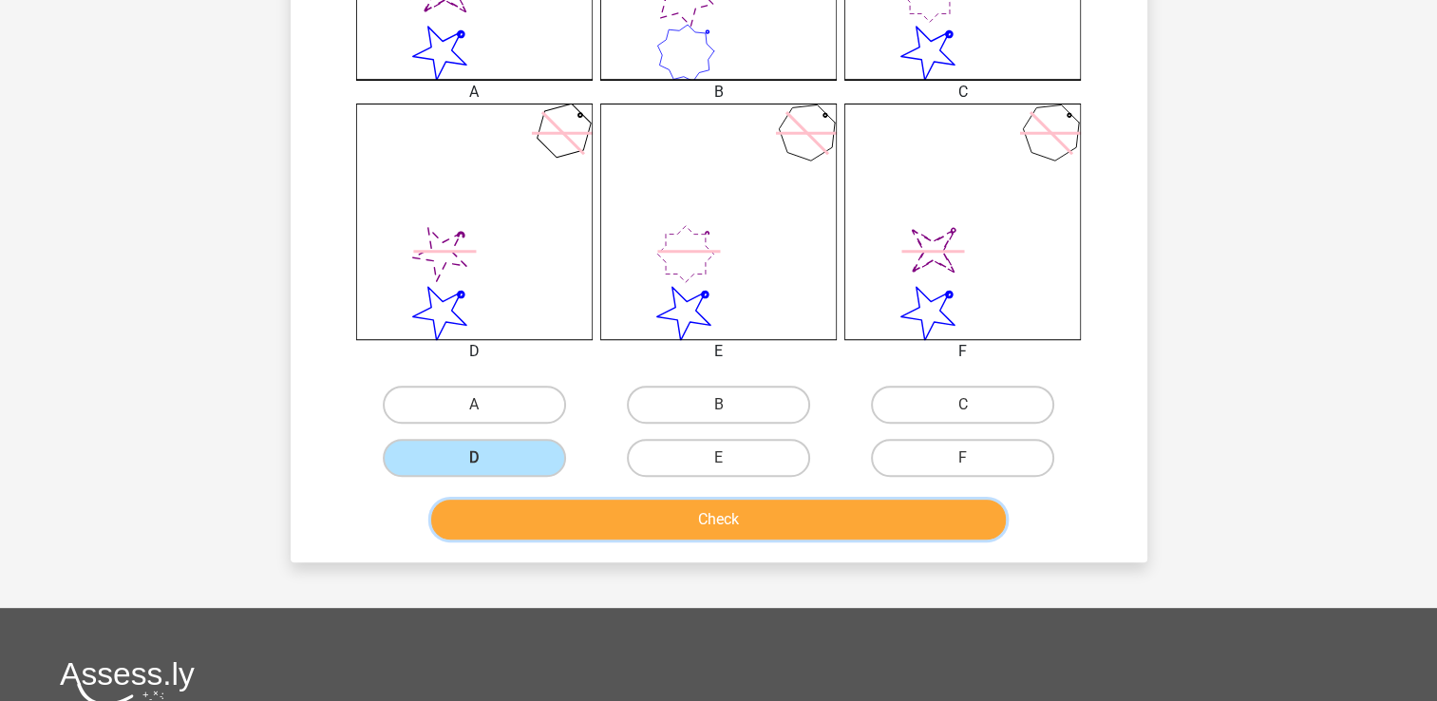
click at [760, 522] on button "Check" at bounding box center [718, 520] width 575 height 40
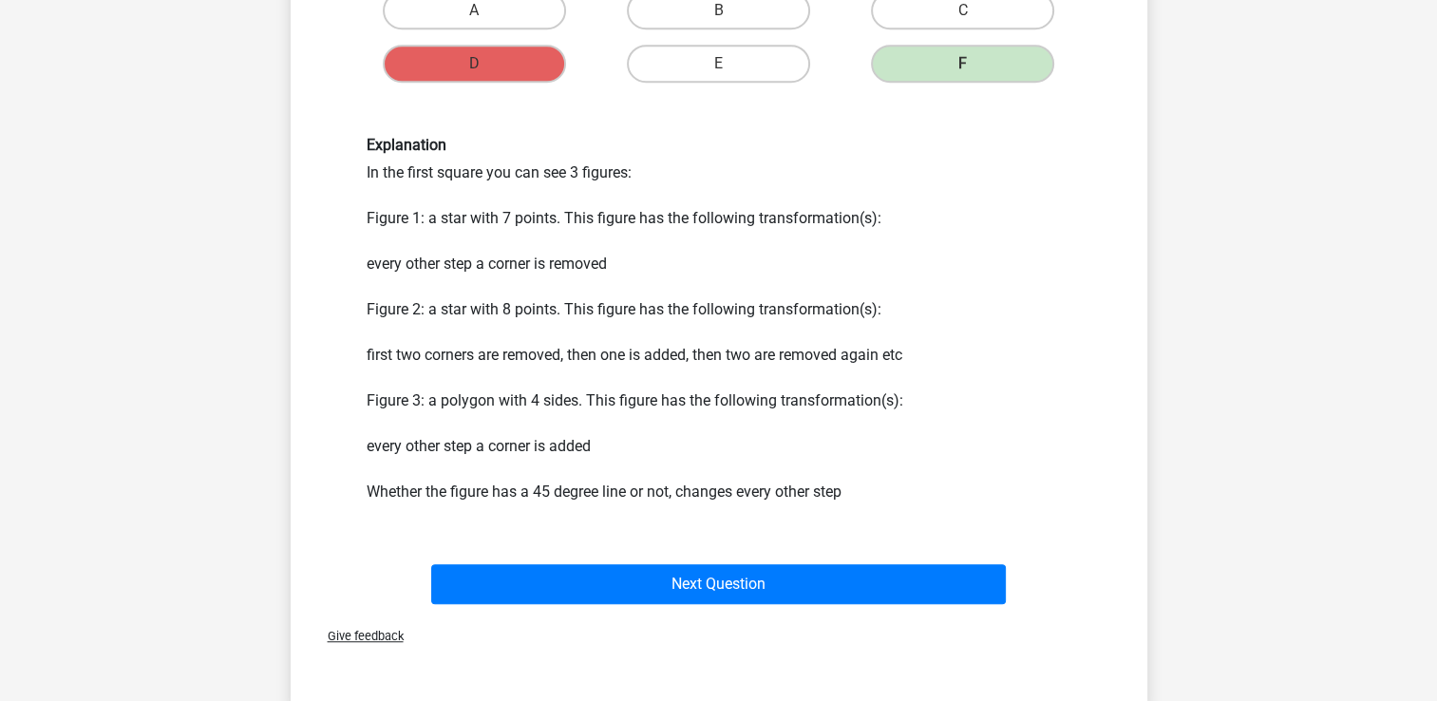
scroll to position [1235, 0]
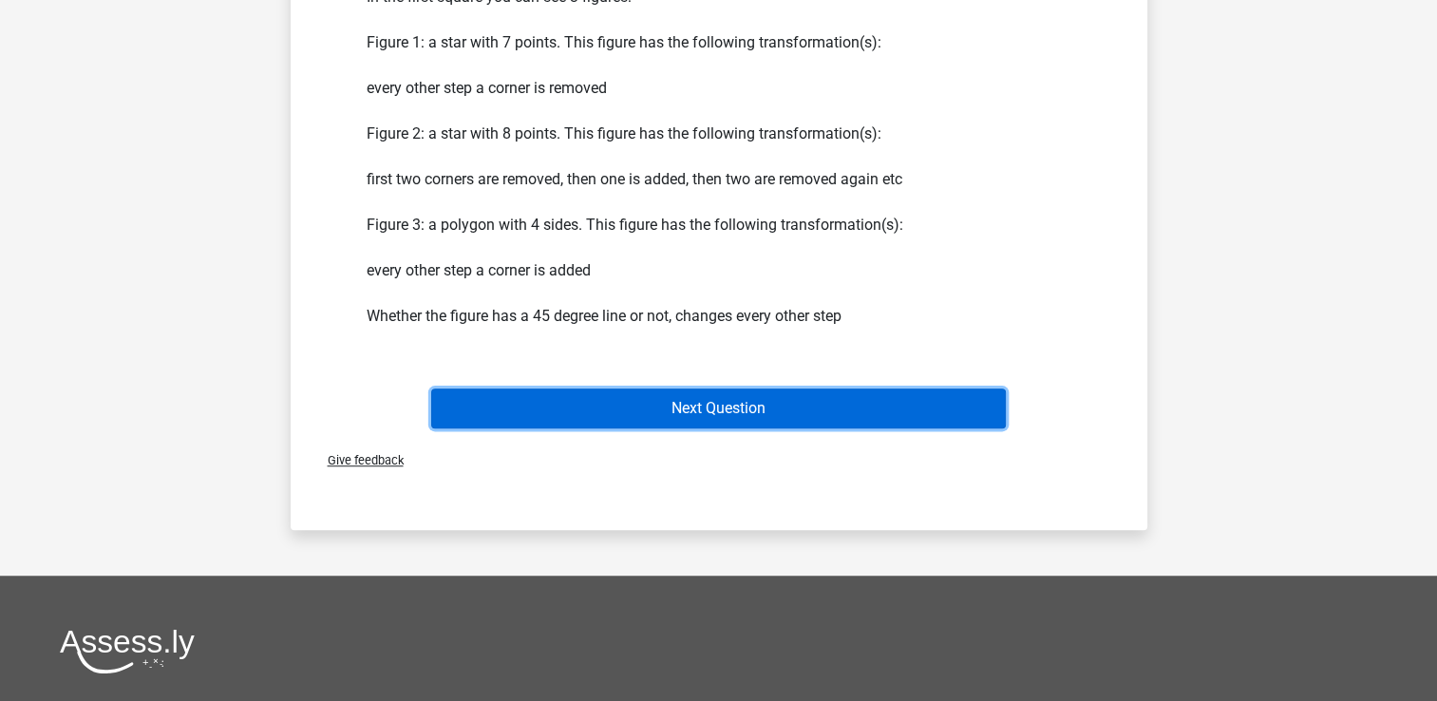
click at [768, 416] on button "Next Question" at bounding box center [718, 409] width 575 height 40
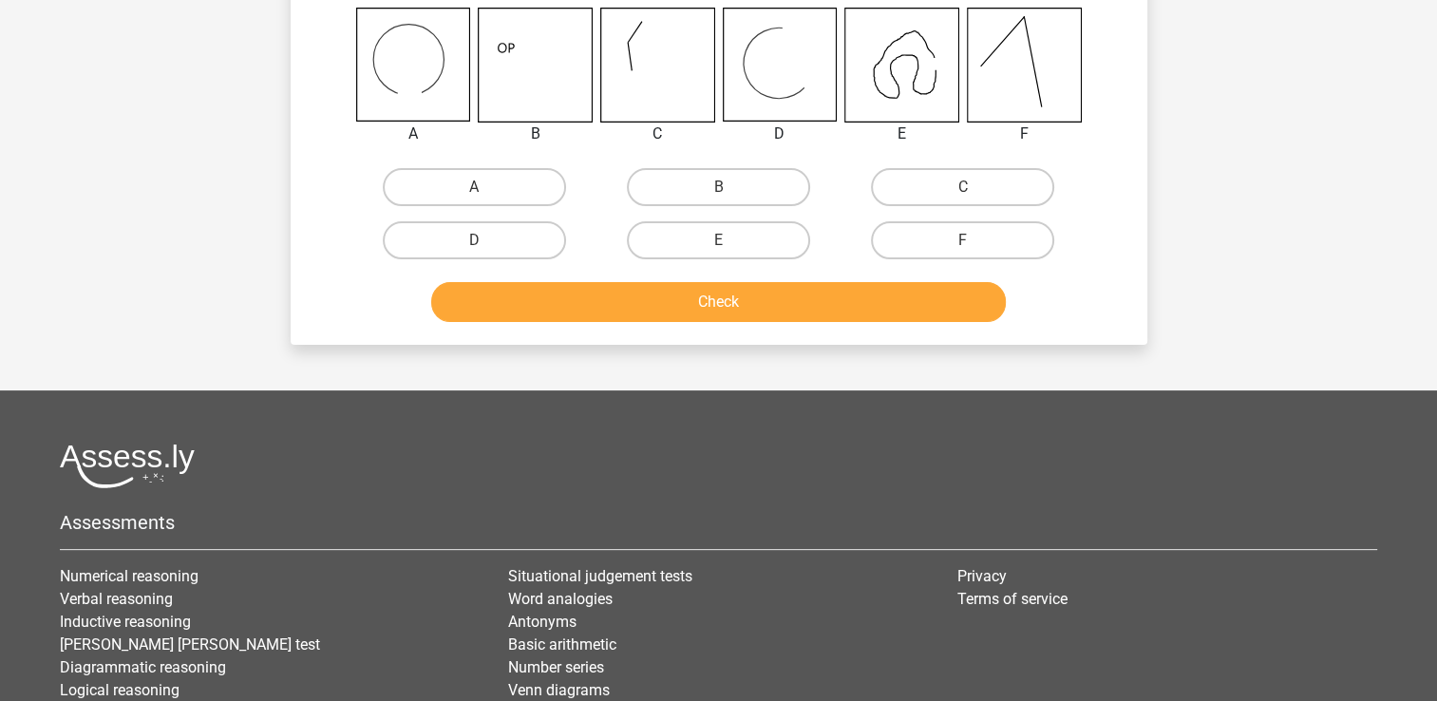
scroll to position [87, 0]
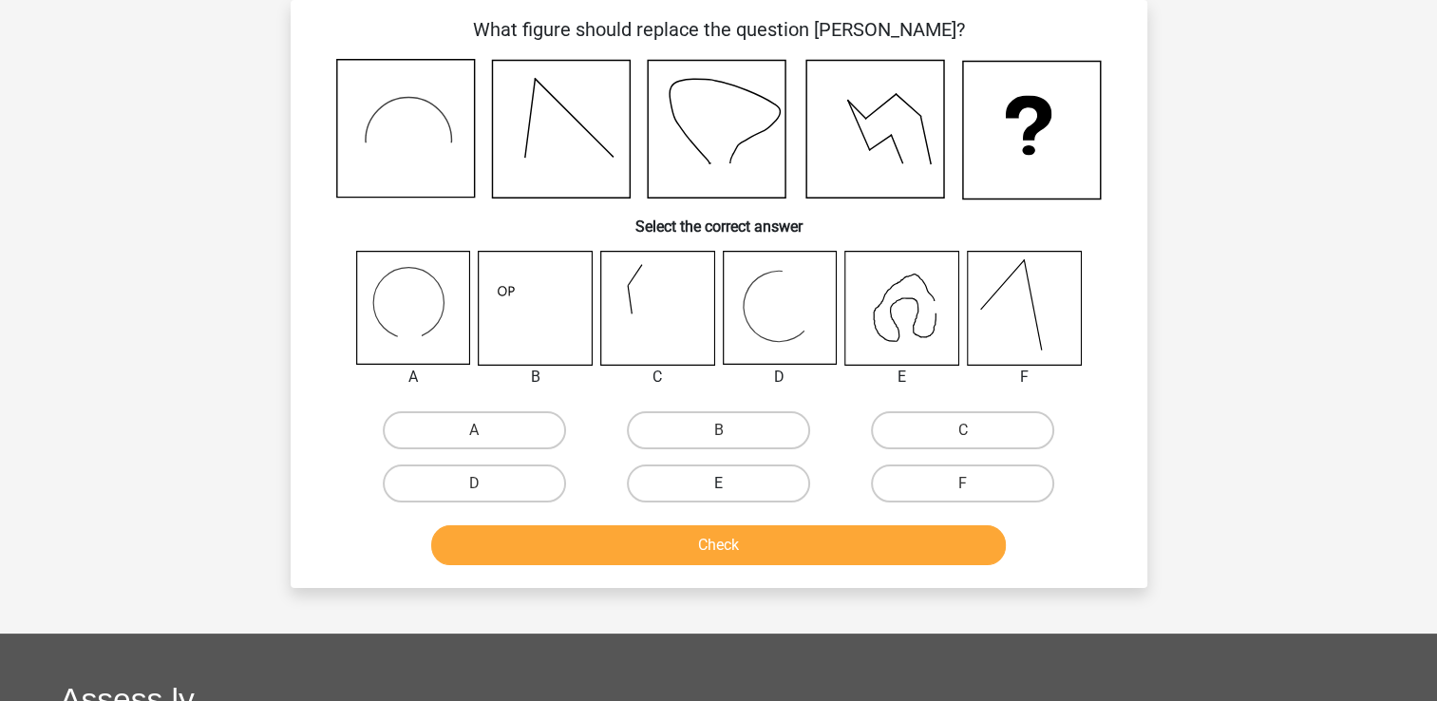
click at [740, 484] on label "E" at bounding box center [718, 484] width 183 height 38
click at [731, 484] on input "E" at bounding box center [724, 490] width 12 height 12
radio input "true"
click at [798, 549] on button "Check" at bounding box center [718, 545] width 575 height 40
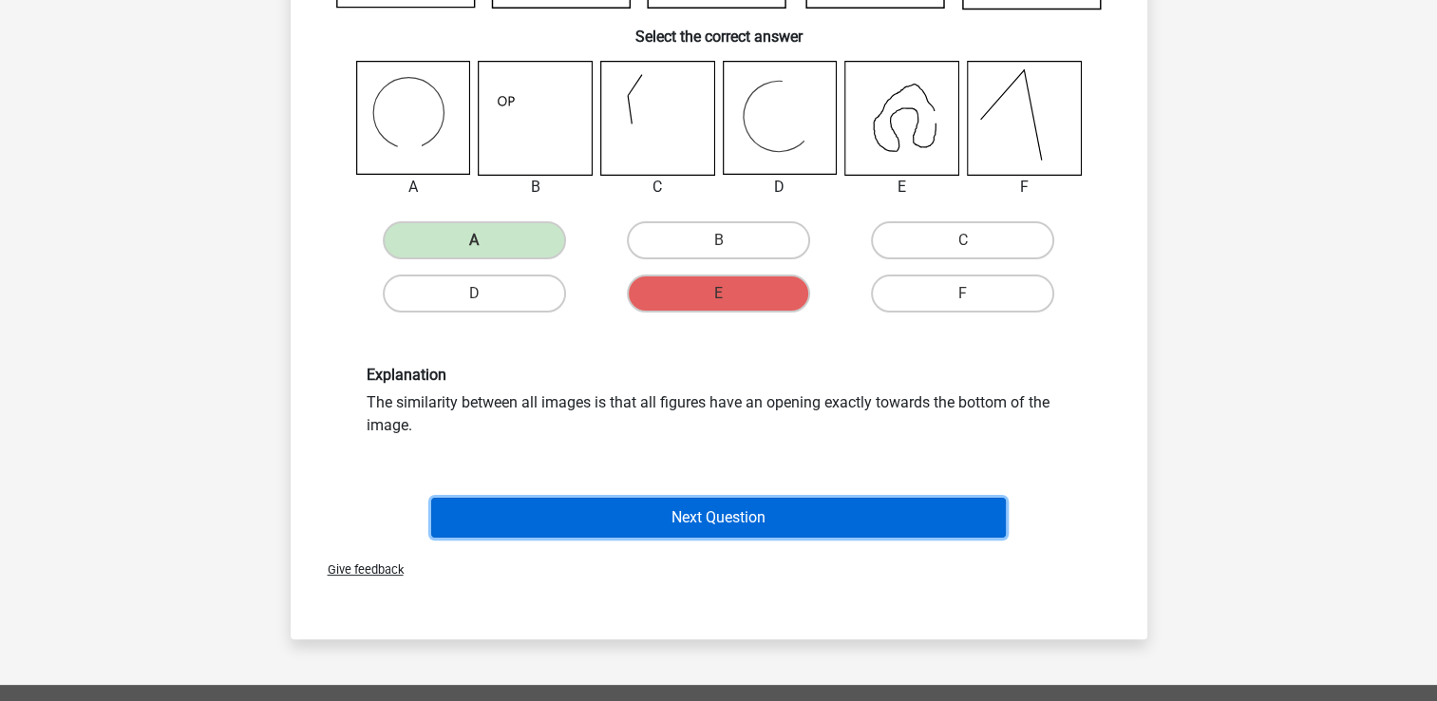
click at [722, 500] on button "Next Question" at bounding box center [718, 518] width 575 height 40
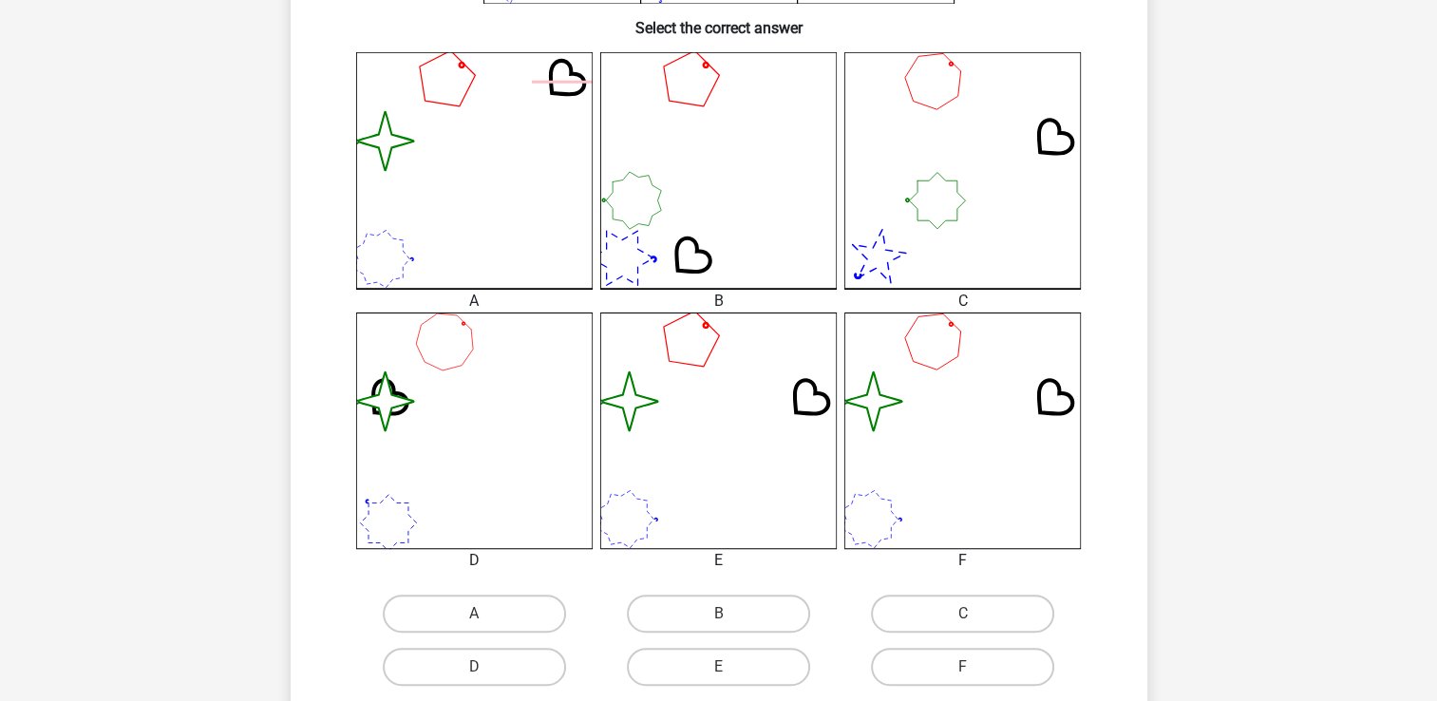
scroll to position [570, 0]
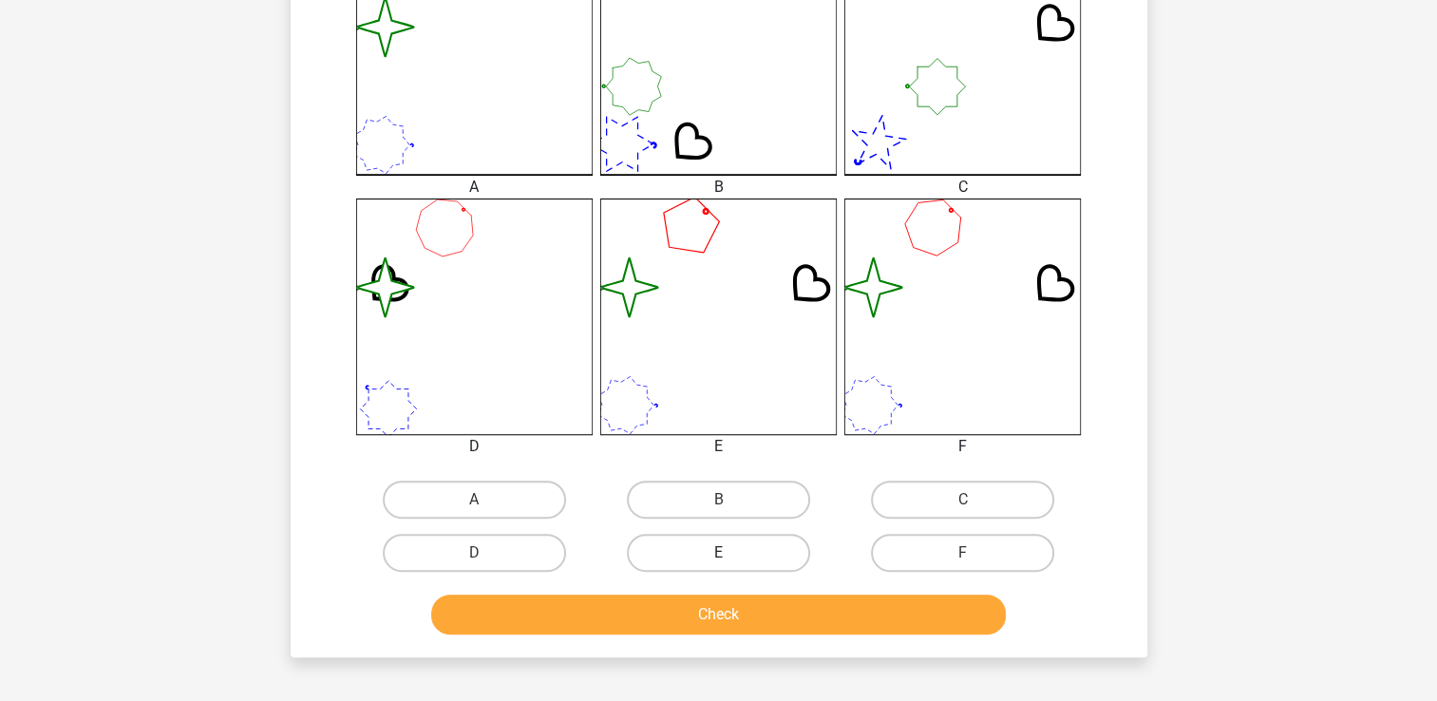
click at [678, 546] on label "E" at bounding box center [718, 553] width 183 height 38
click at [718, 553] on input "E" at bounding box center [724, 559] width 12 height 12
radio input "true"
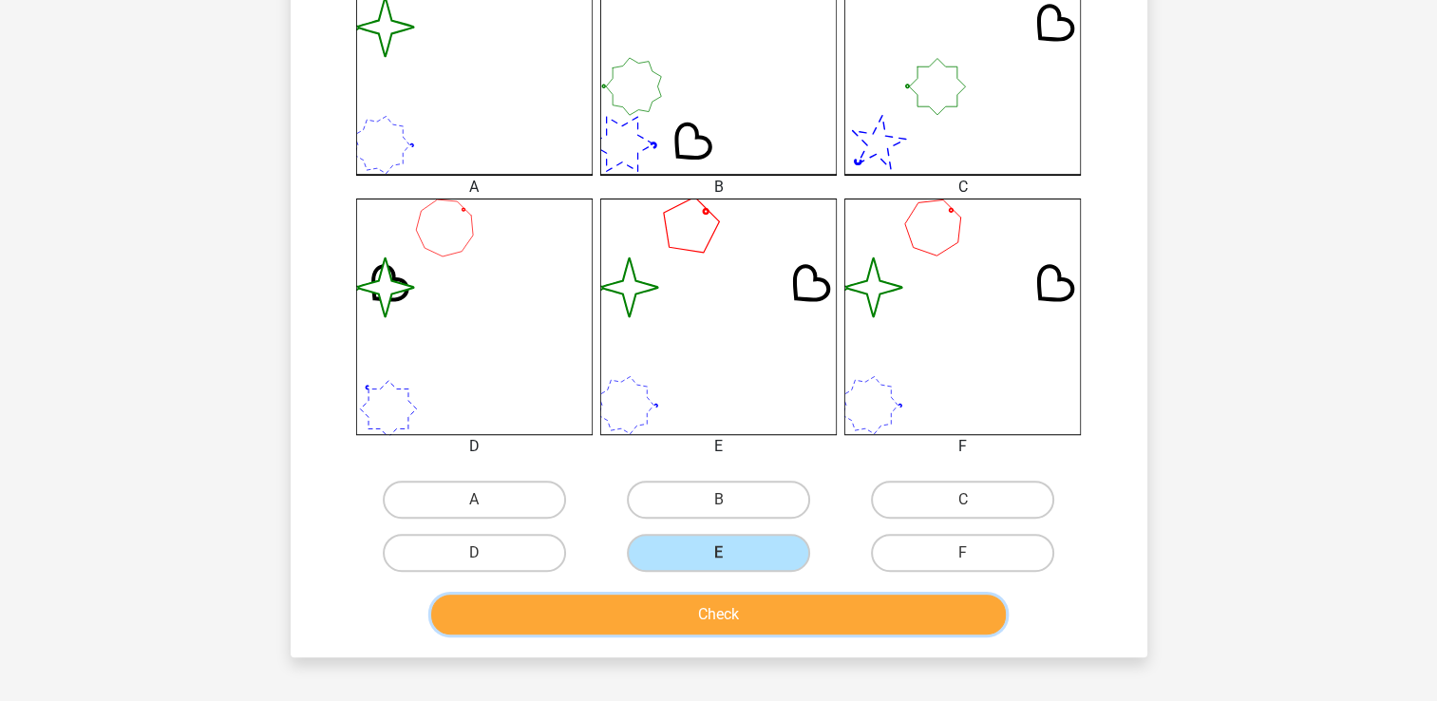
click at [730, 612] on button "Check" at bounding box center [718, 615] width 575 height 40
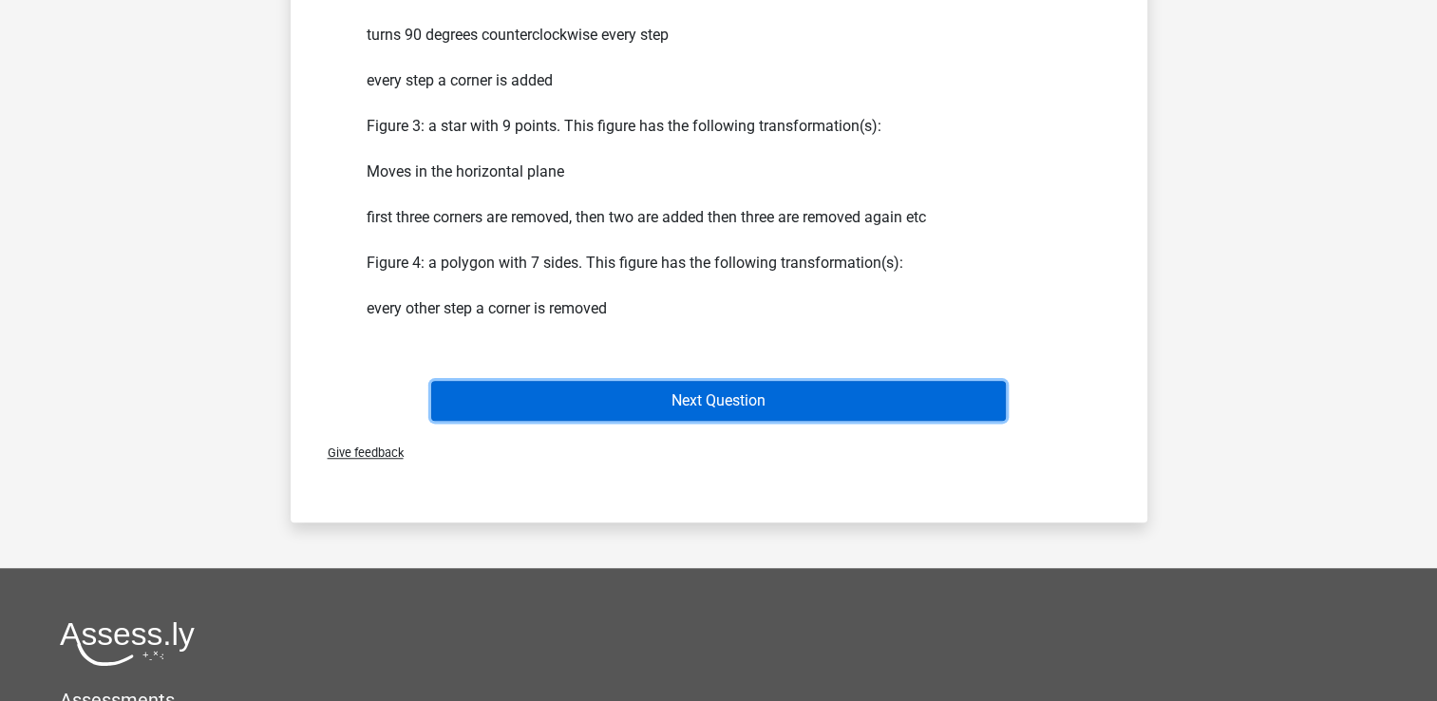
click at [718, 394] on button "Next Question" at bounding box center [718, 401] width 575 height 40
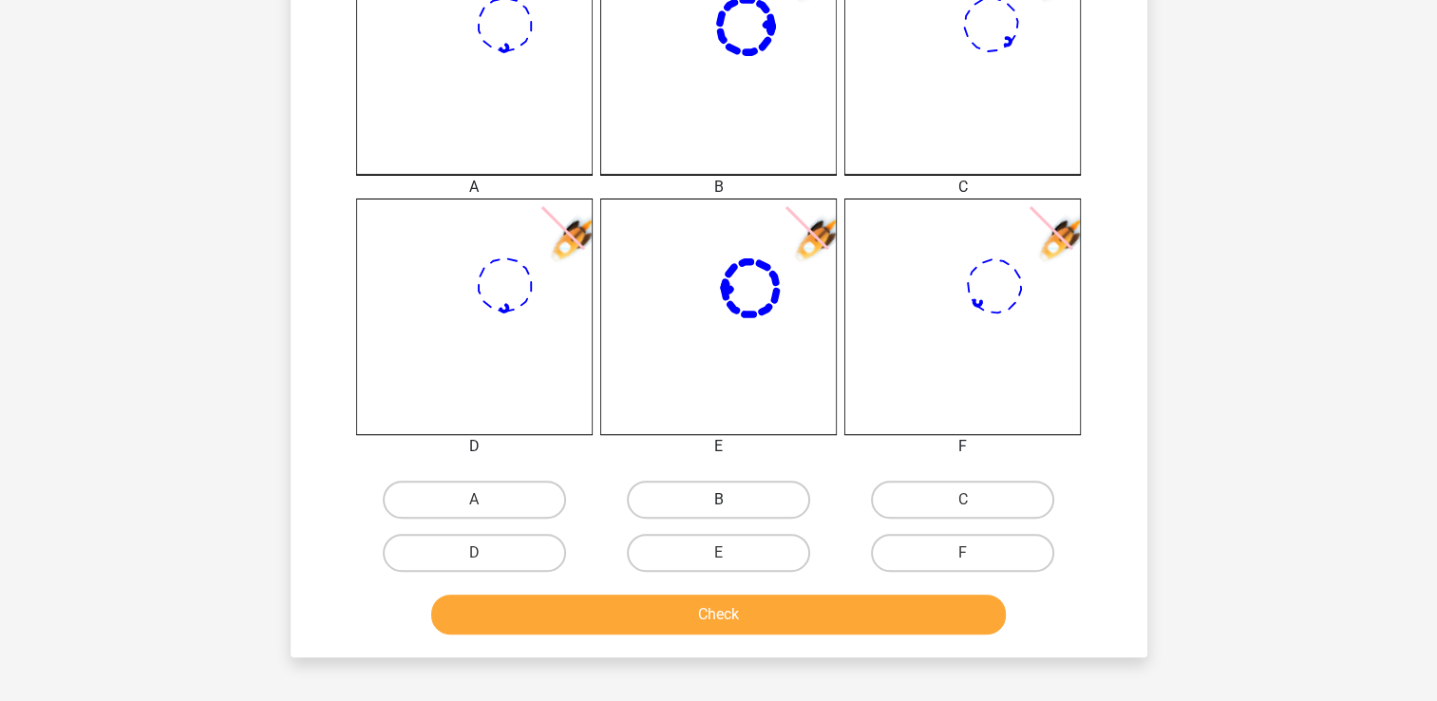
click at [667, 496] on label "B" at bounding box center [718, 500] width 183 height 38
click at [718, 500] on input "B" at bounding box center [724, 506] width 12 height 12
radio input "true"
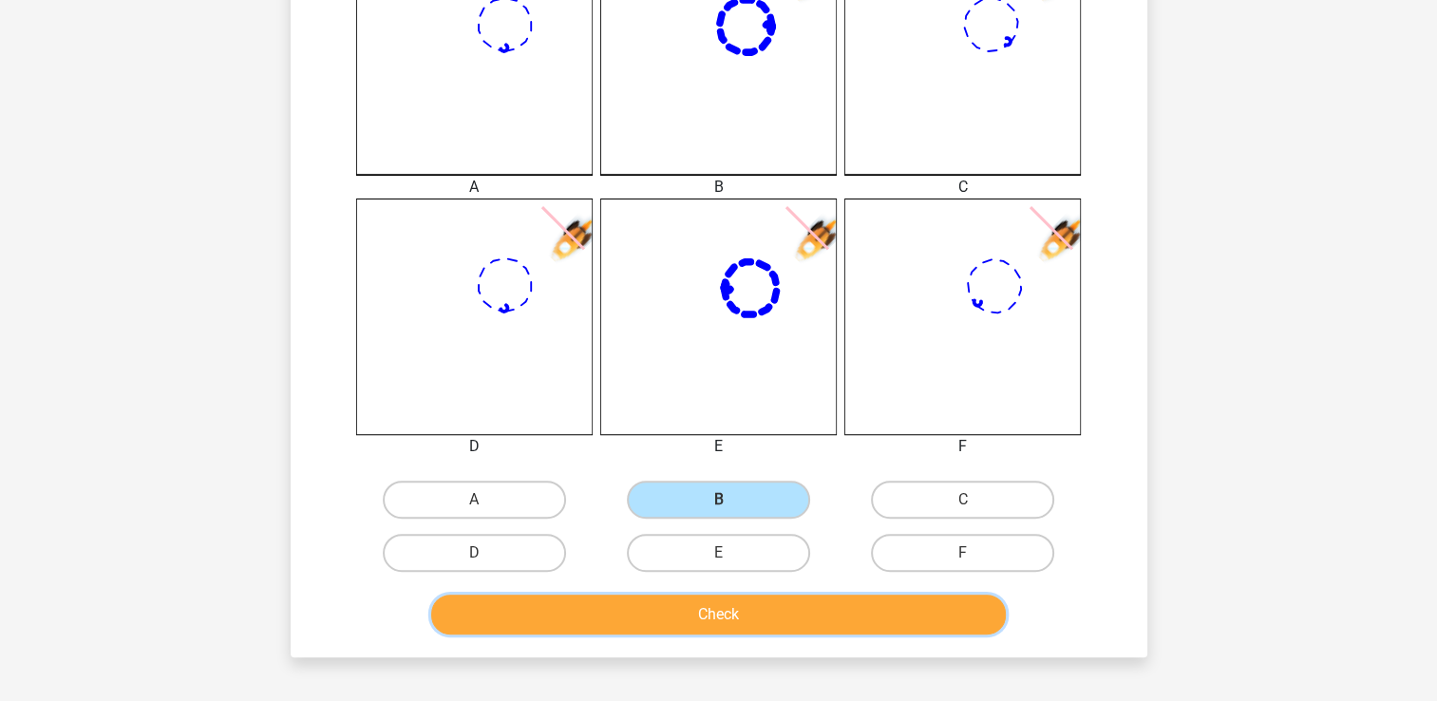
click at [739, 615] on button "Check" at bounding box center [718, 615] width 575 height 40
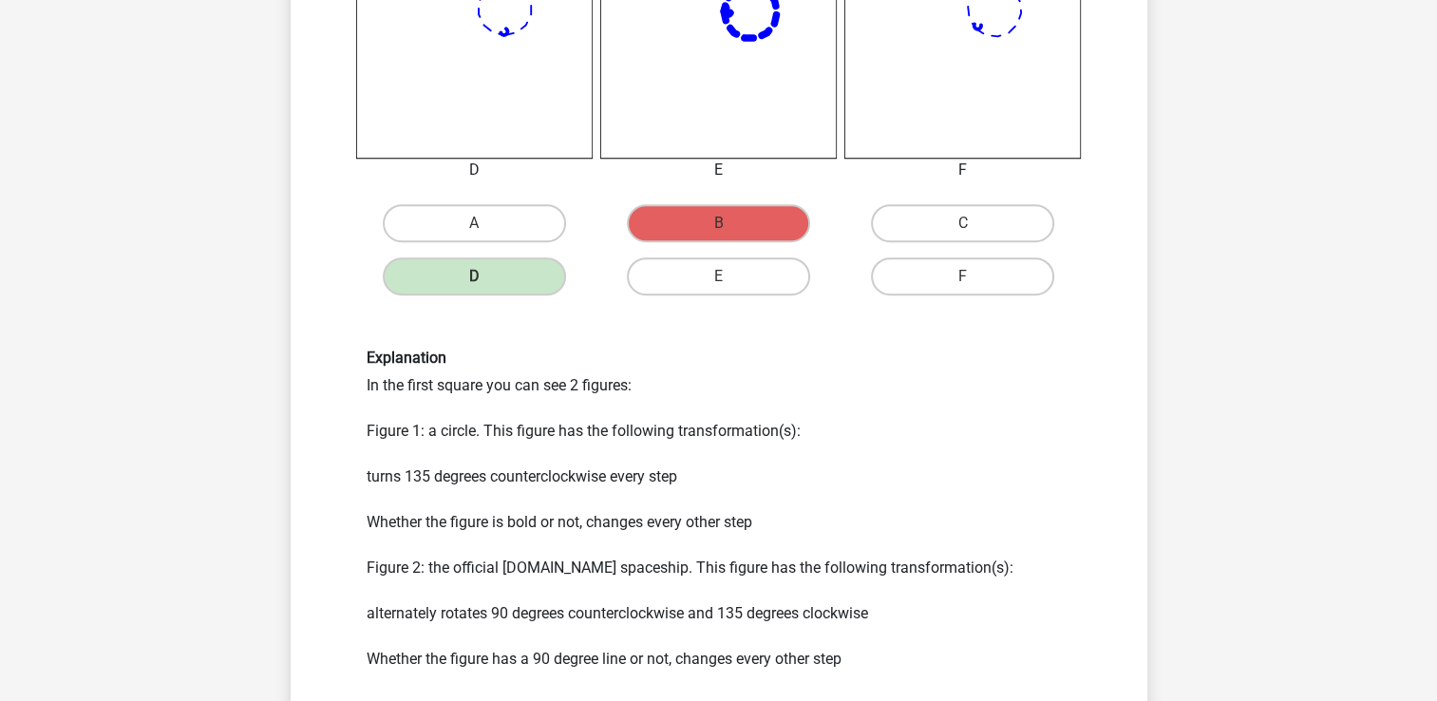
scroll to position [855, 0]
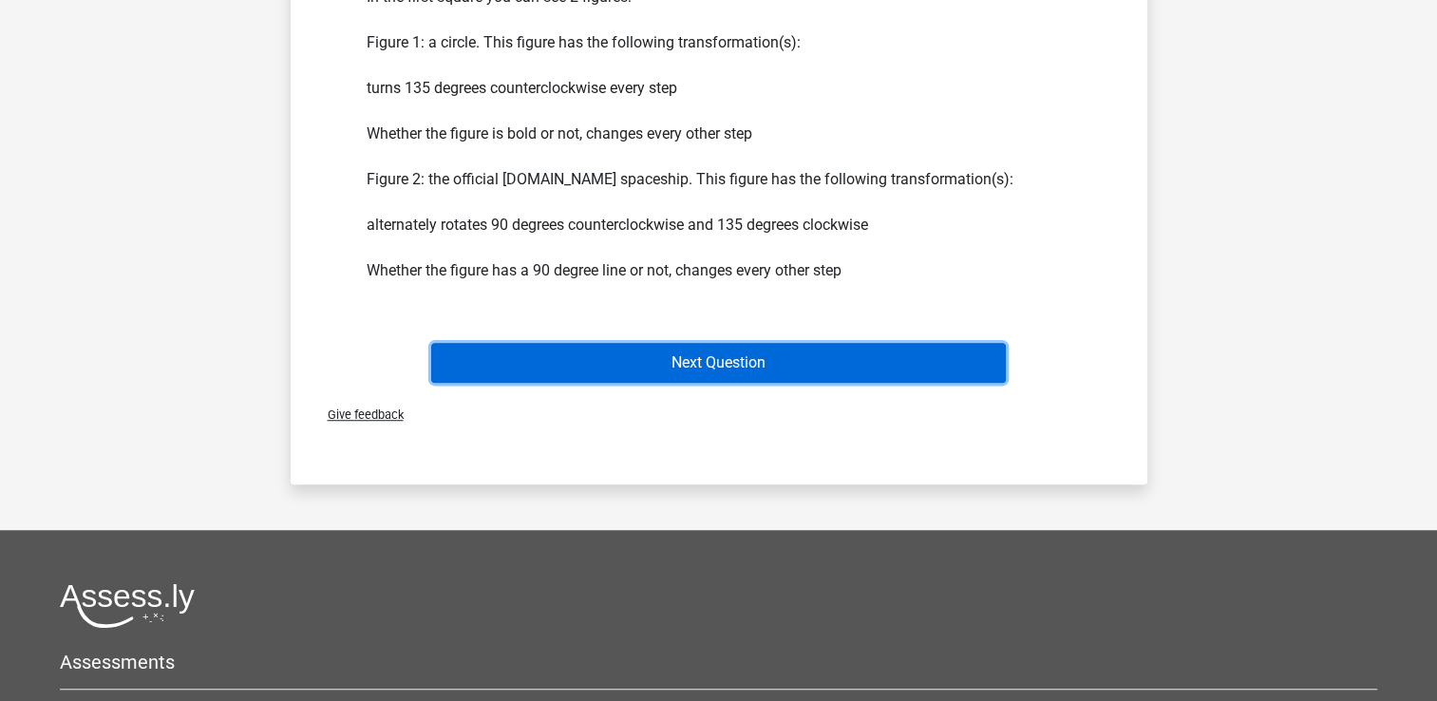
click at [782, 352] on button "Next Question" at bounding box center [718, 363] width 575 height 40
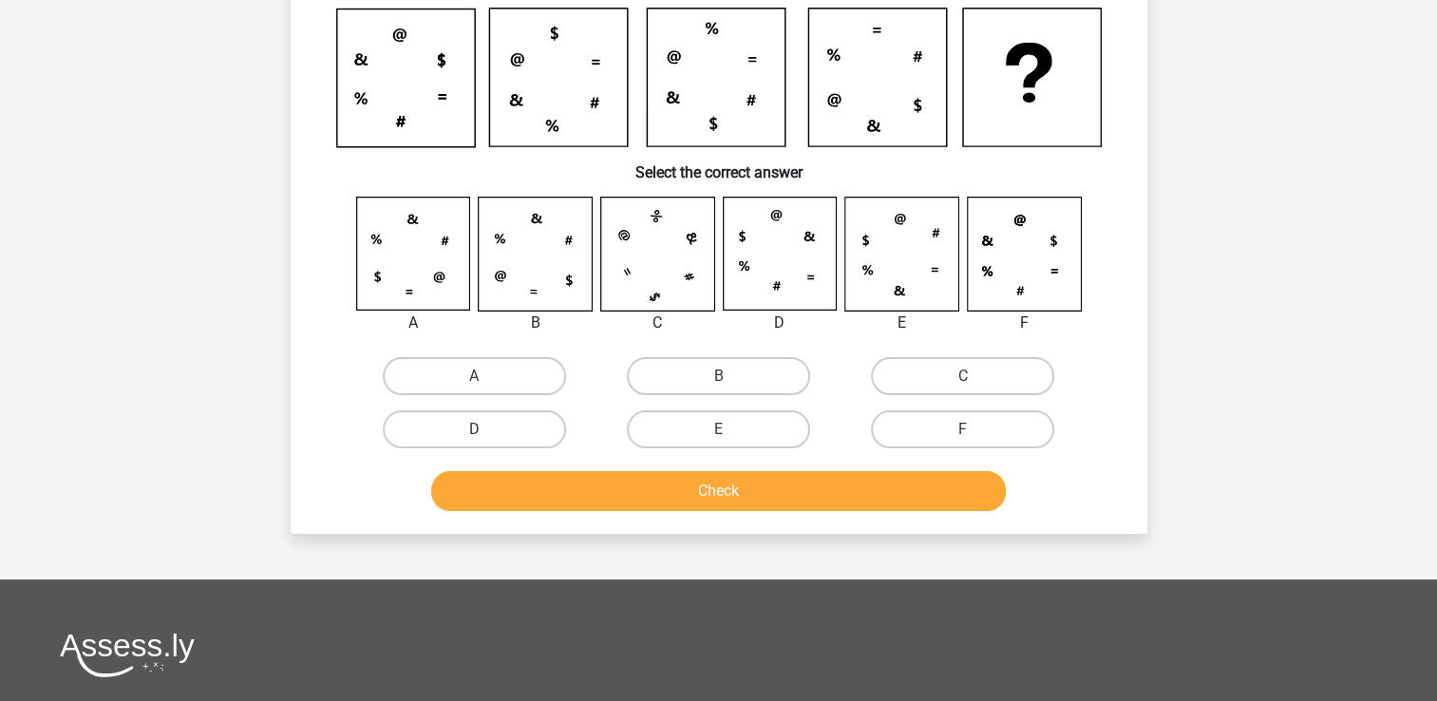
scroll to position [87, 0]
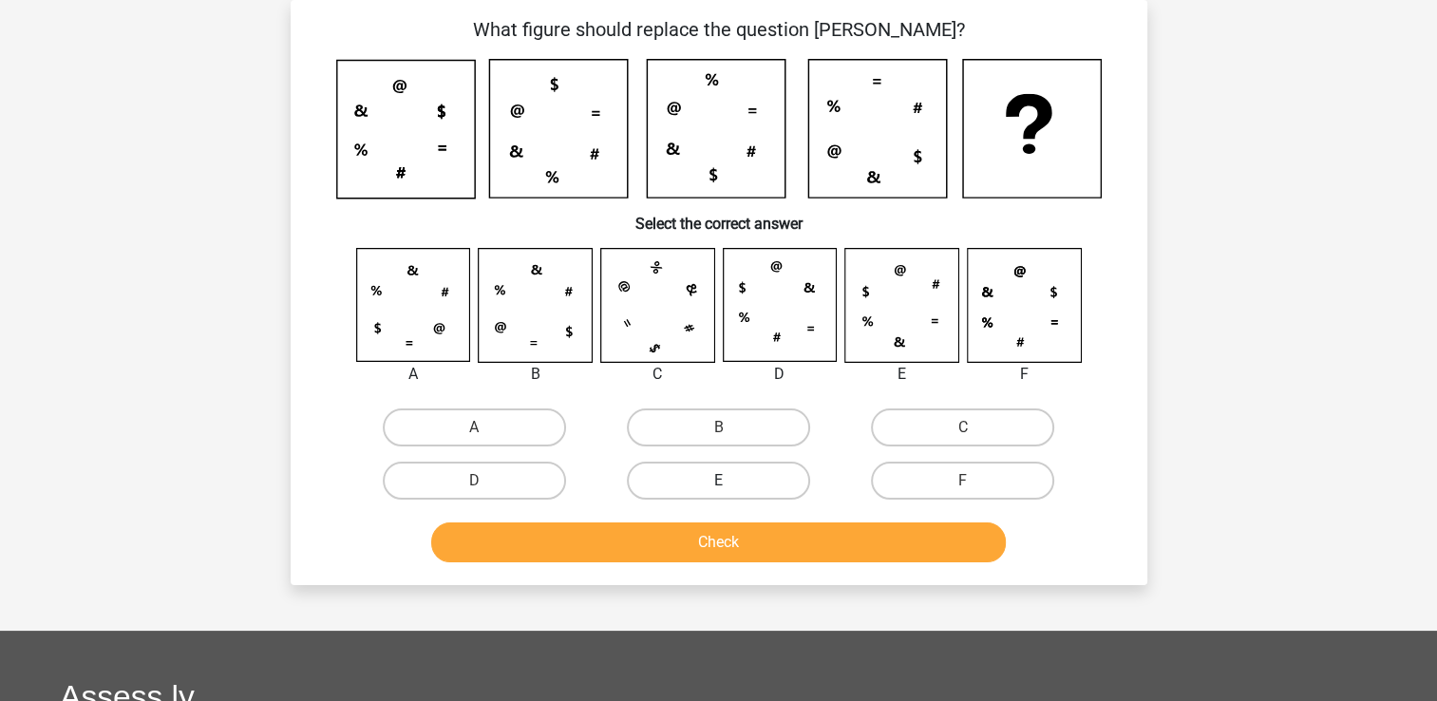
click at [731, 478] on label "E" at bounding box center [718, 481] width 183 height 38
click at [731, 481] on input "E" at bounding box center [724, 487] width 12 height 12
radio input "true"
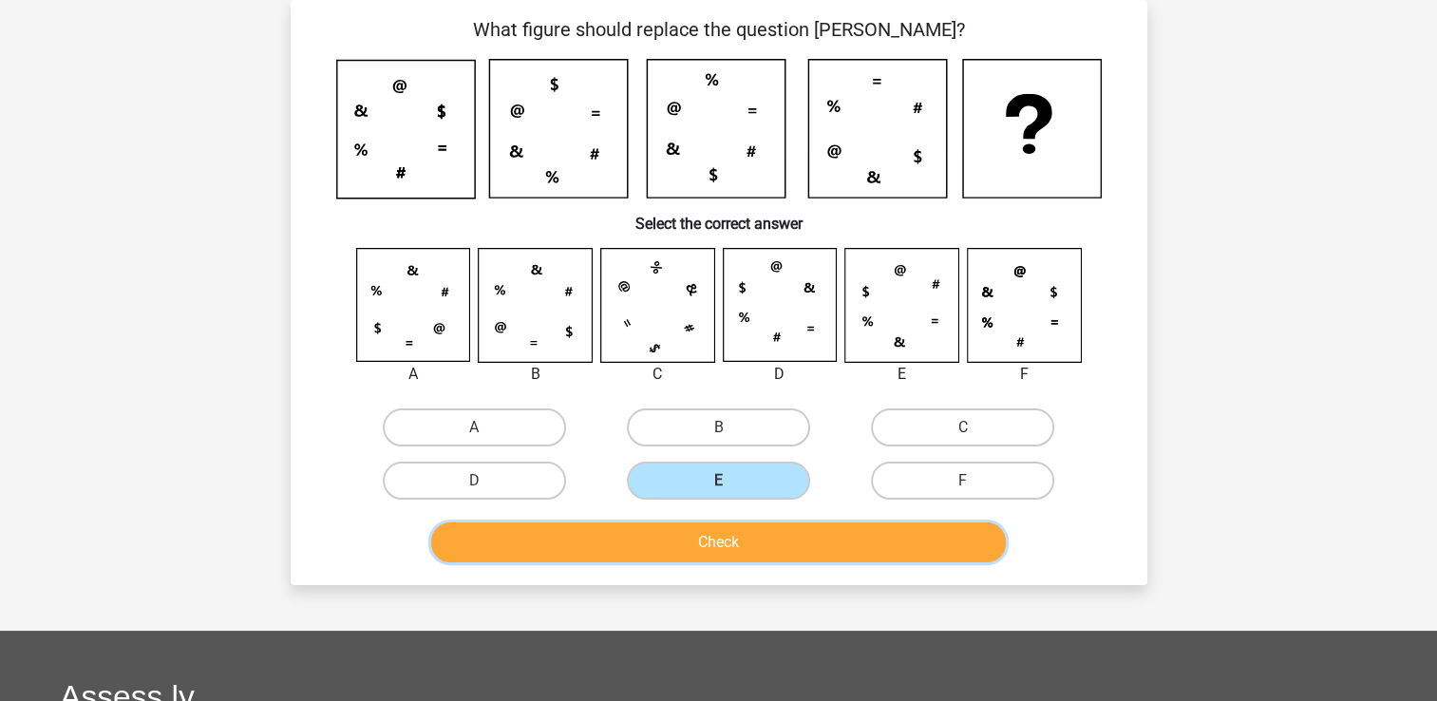
click at [745, 542] on button "Check" at bounding box center [718, 542] width 575 height 40
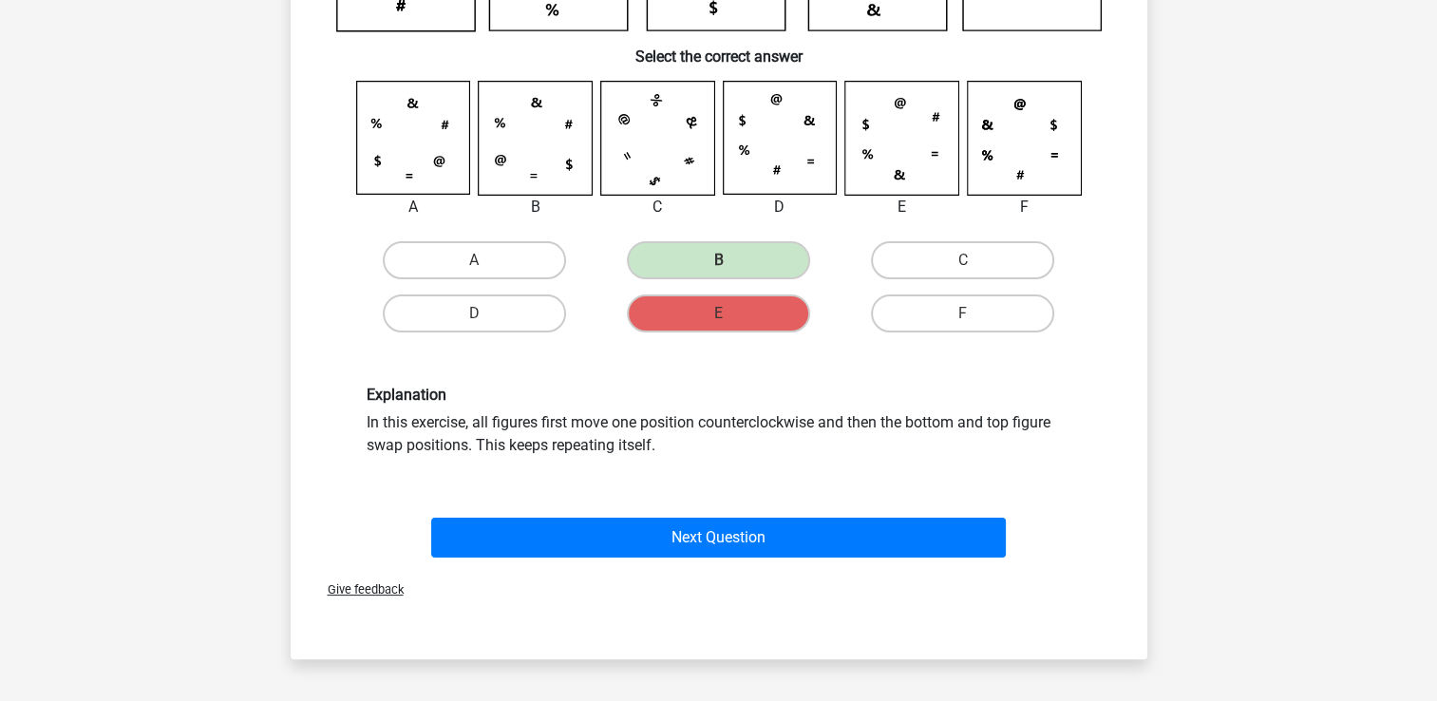
scroll to position [467, 0]
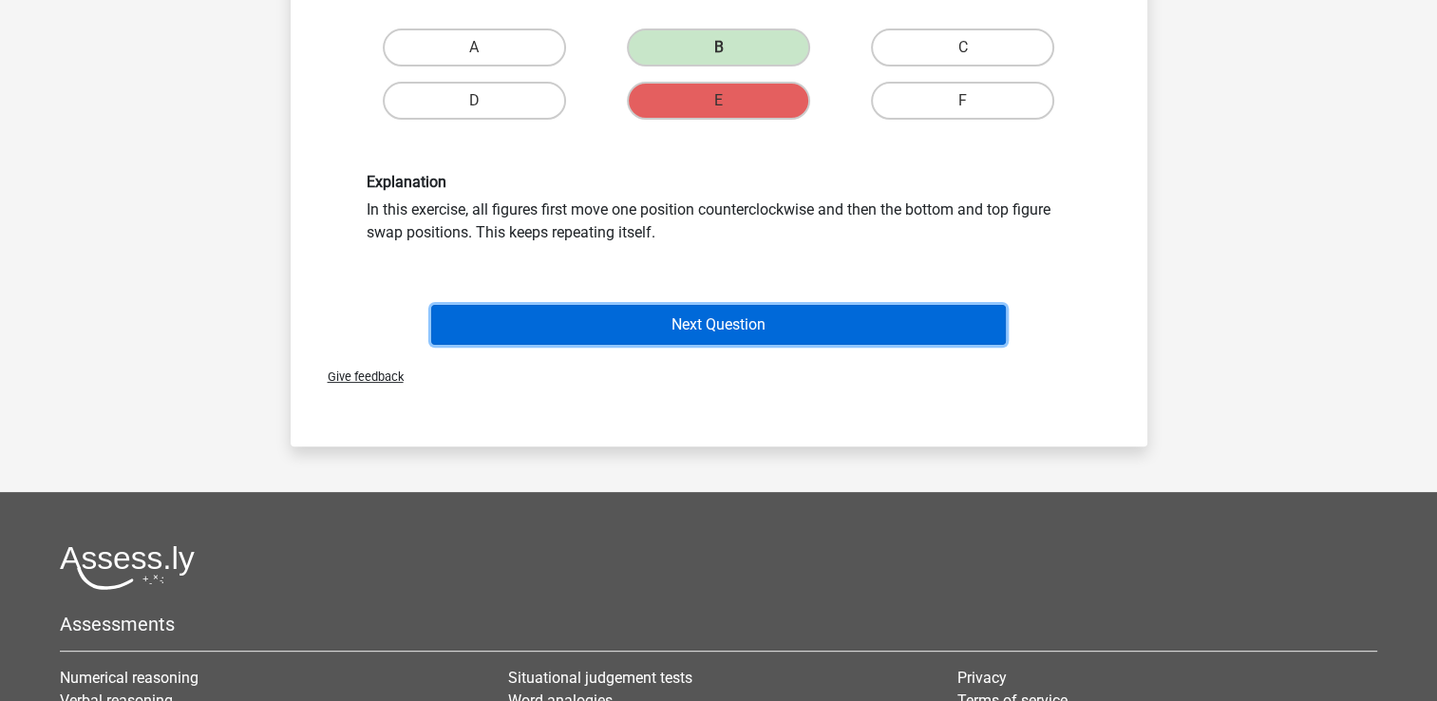
click at [730, 317] on button "Next Question" at bounding box center [718, 325] width 575 height 40
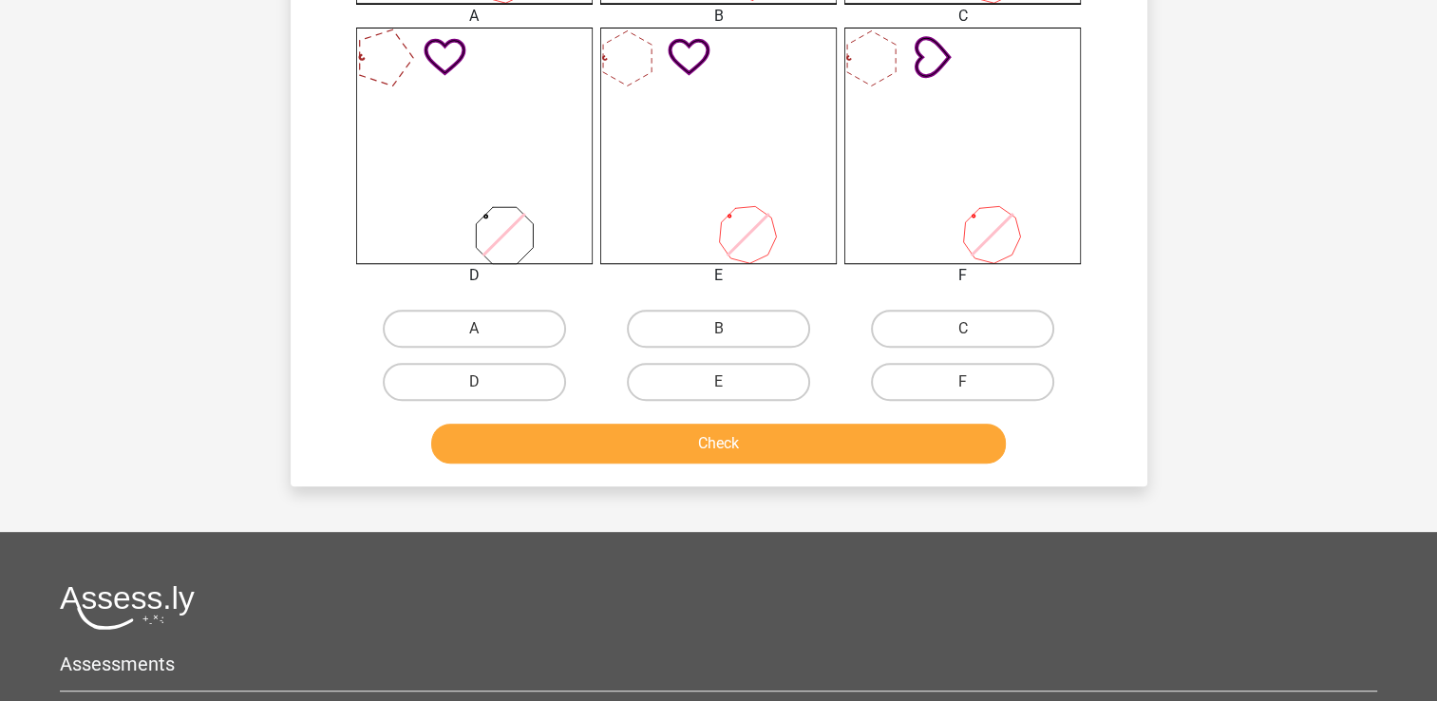
scroll to position [760, 0]
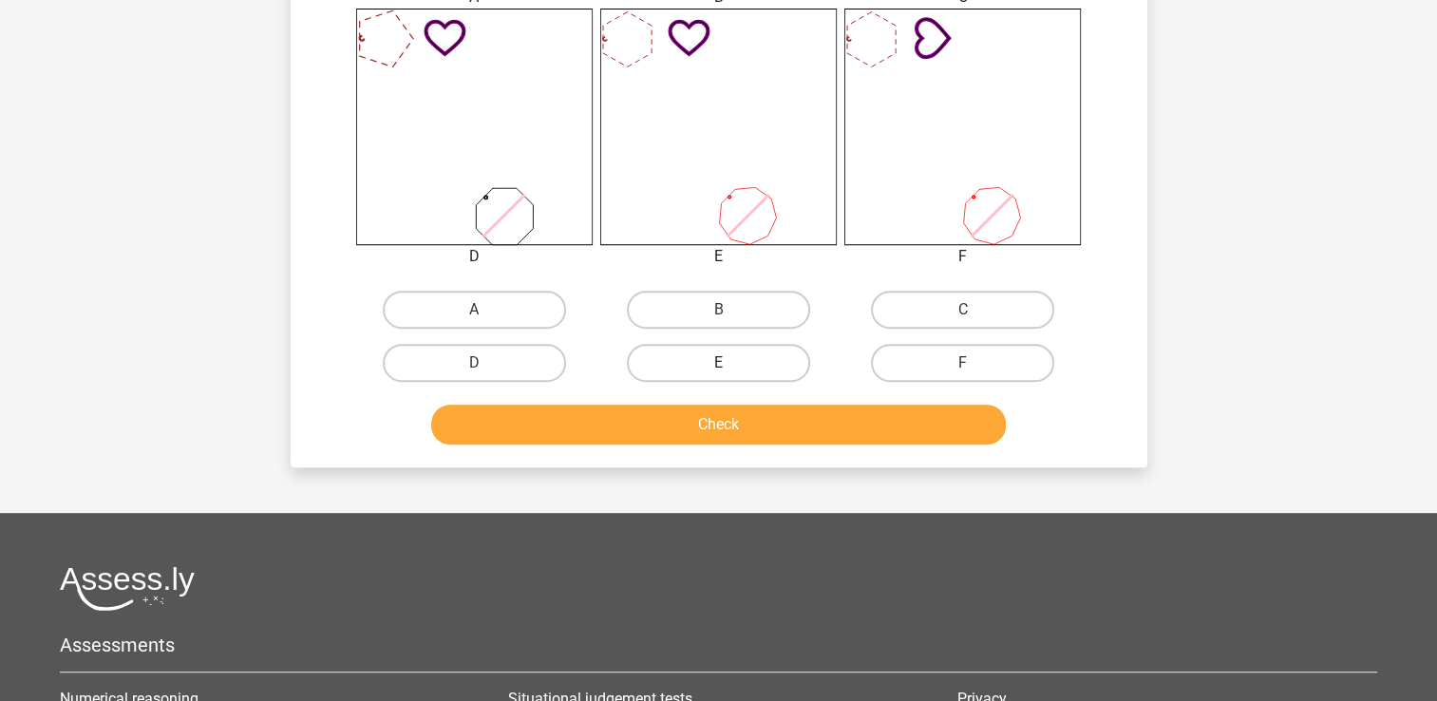
click at [740, 363] on label "E" at bounding box center [718, 363] width 183 height 38
click at [731, 363] on input "E" at bounding box center [724, 369] width 12 height 12
radio input "true"
click at [750, 426] on button "Check" at bounding box center [718, 425] width 575 height 40
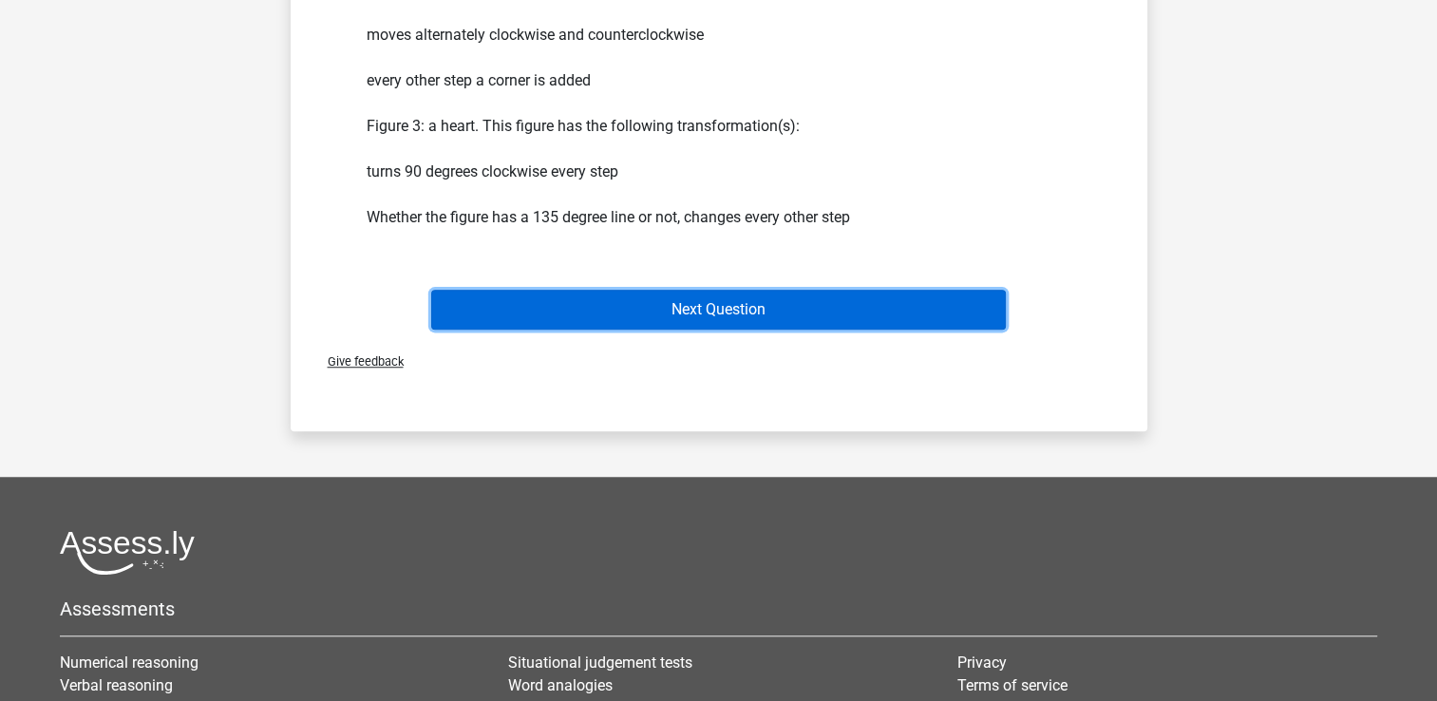
click at [741, 308] on button "Next Question" at bounding box center [718, 310] width 575 height 40
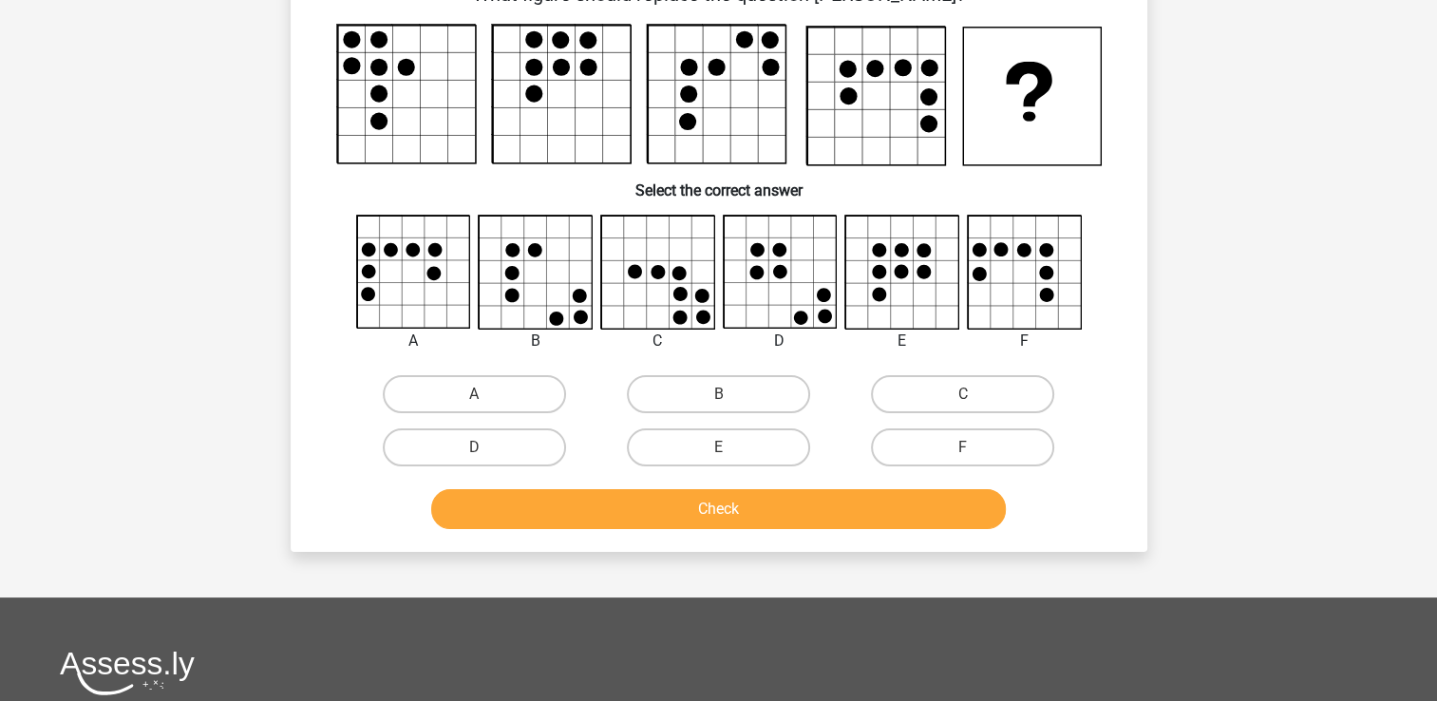
scroll to position [87, 0]
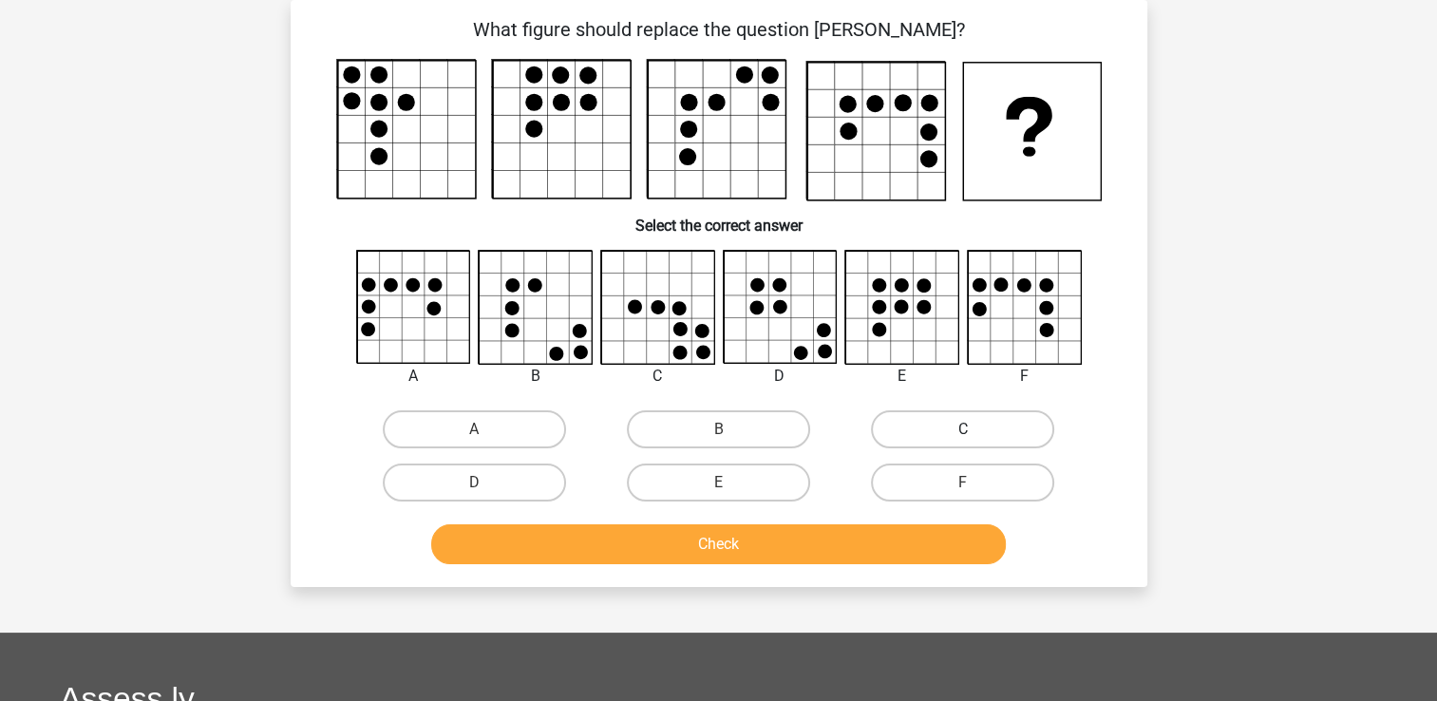
click at [921, 421] on label "C" at bounding box center [962, 429] width 183 height 38
click at [963, 429] on input "C" at bounding box center [969, 435] width 12 height 12
radio input "true"
click at [844, 541] on button "Check" at bounding box center [718, 544] width 575 height 40
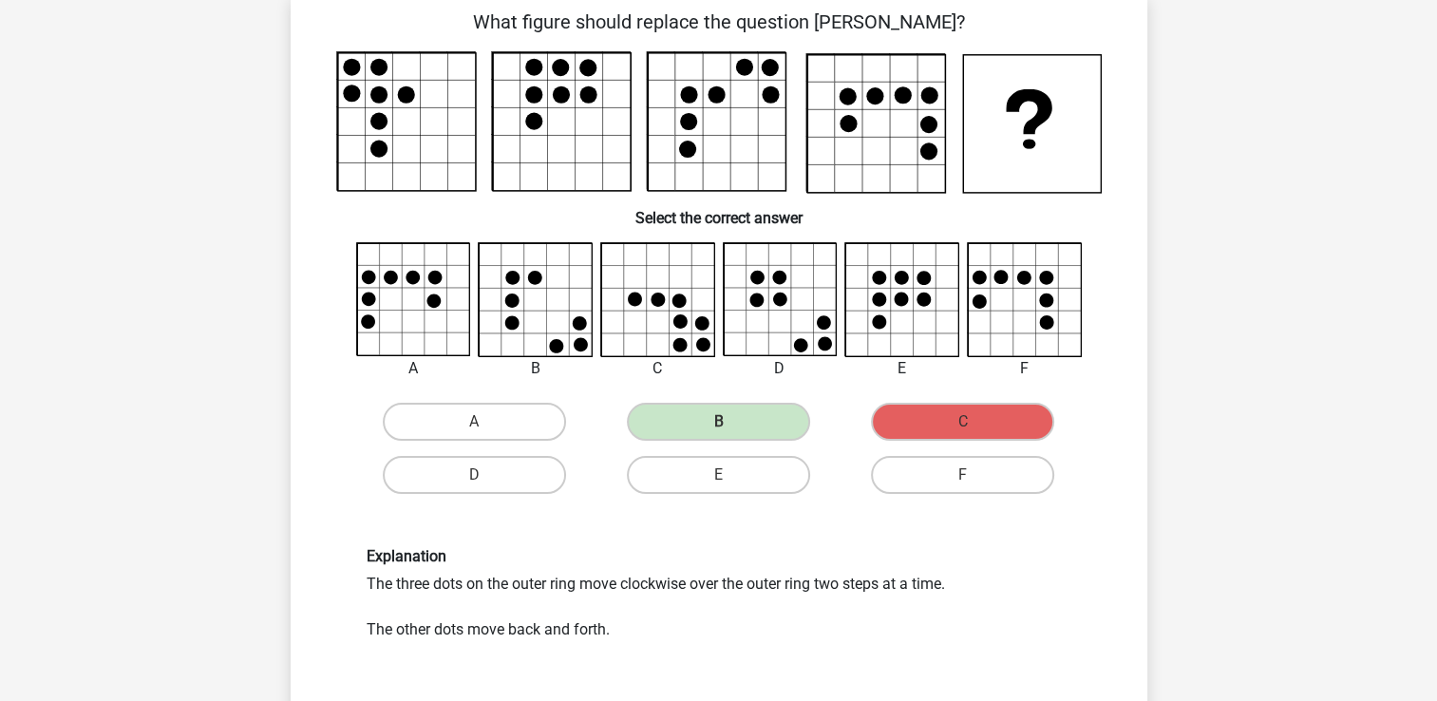
scroll to position [380, 0]
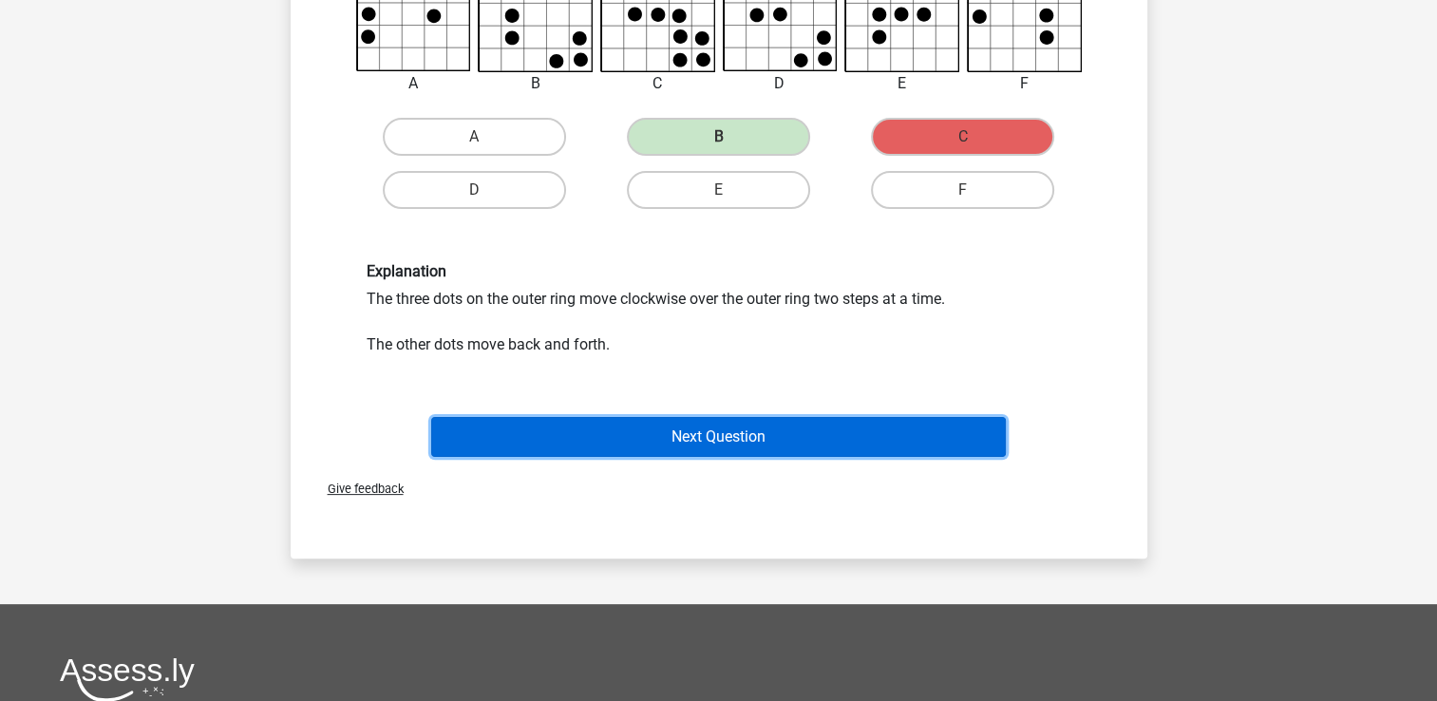
click at [676, 439] on button "Next Question" at bounding box center [718, 437] width 575 height 40
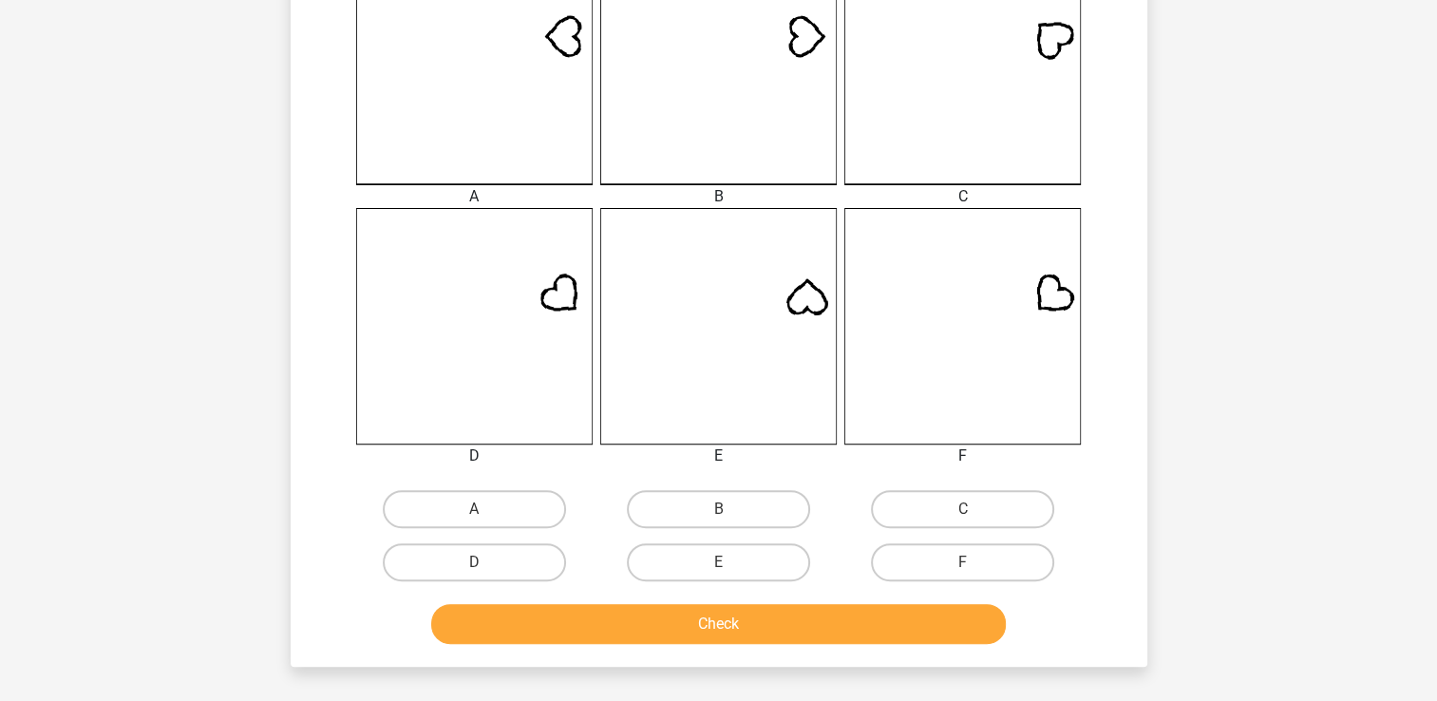
scroll to position [760, 0]
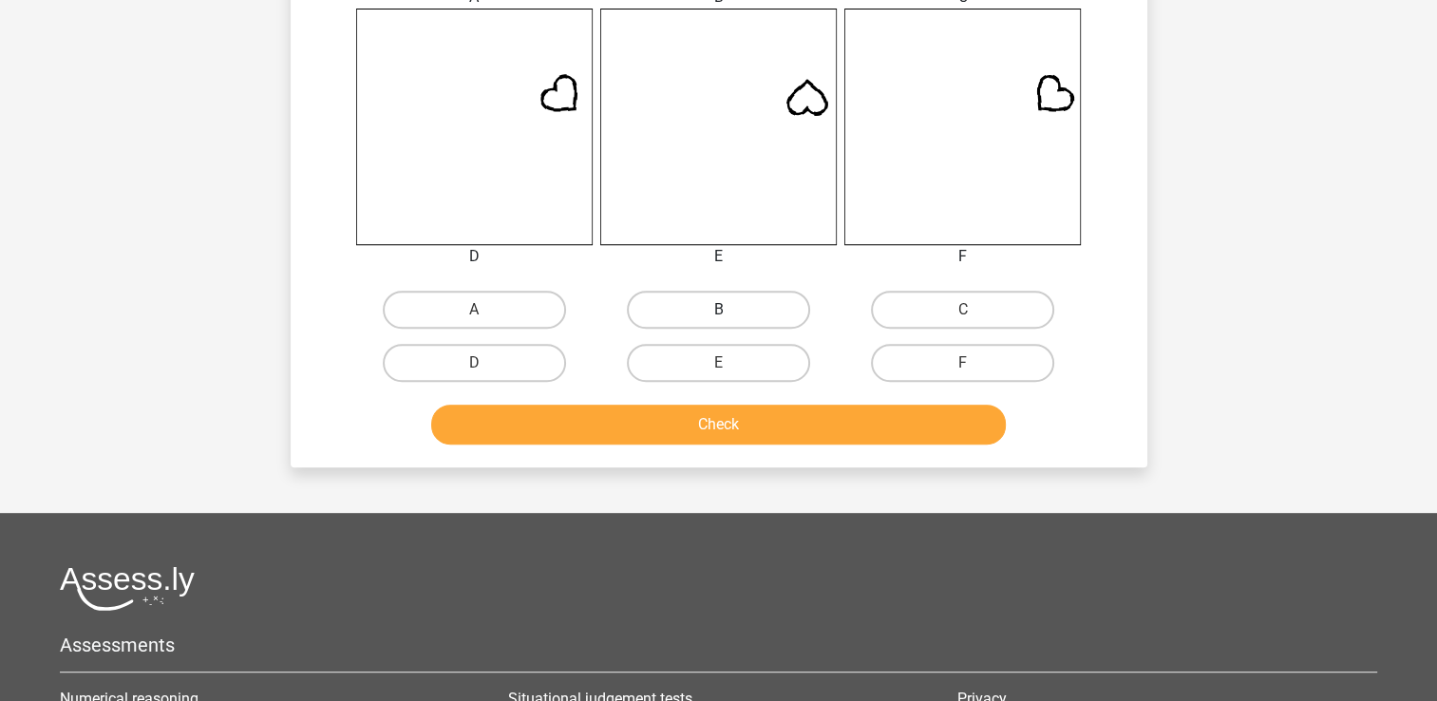
drag, startPoint x: 773, startPoint y: 309, endPoint x: 771, endPoint y: 339, distance: 30.5
click at [772, 309] on label "B" at bounding box center [718, 310] width 183 height 38
click at [731, 310] on input "B" at bounding box center [724, 316] width 12 height 12
radio input "true"
click at [787, 421] on button "Check" at bounding box center [718, 425] width 575 height 40
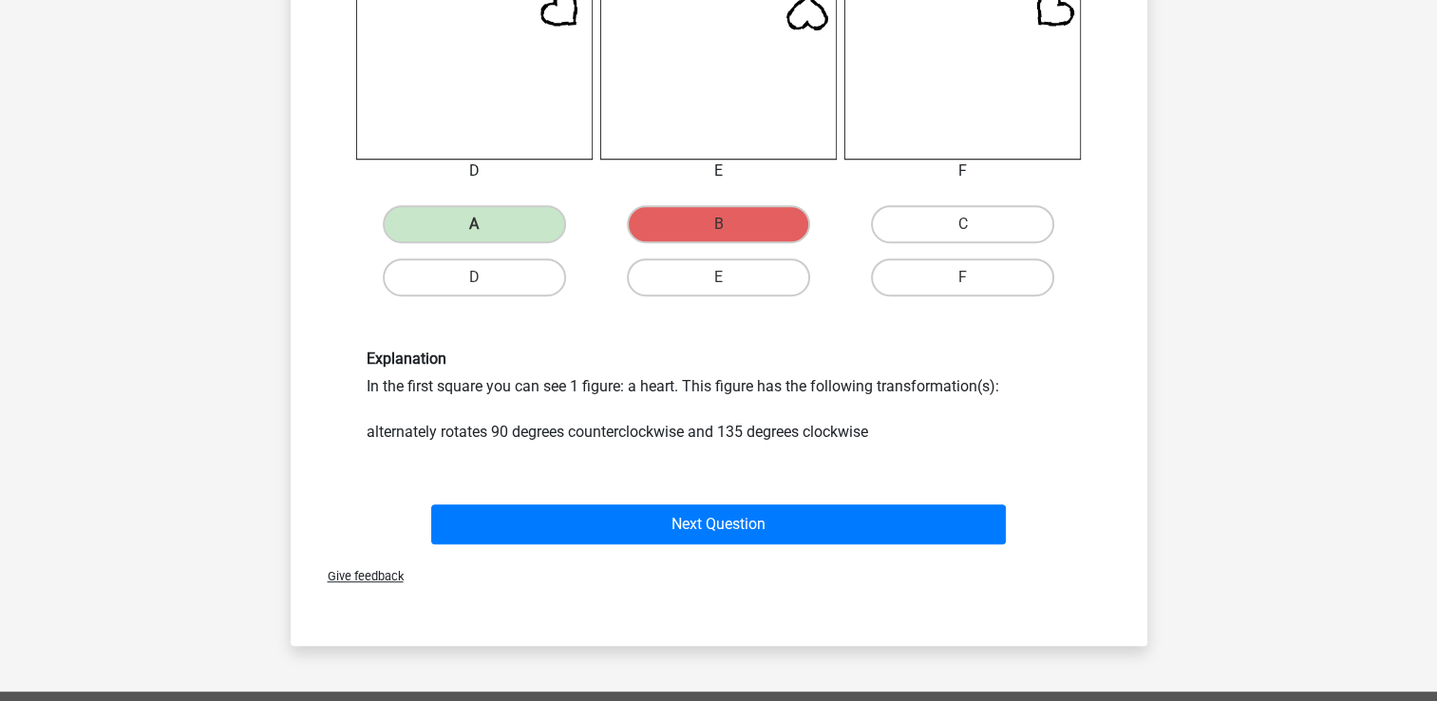
scroll to position [950, 0]
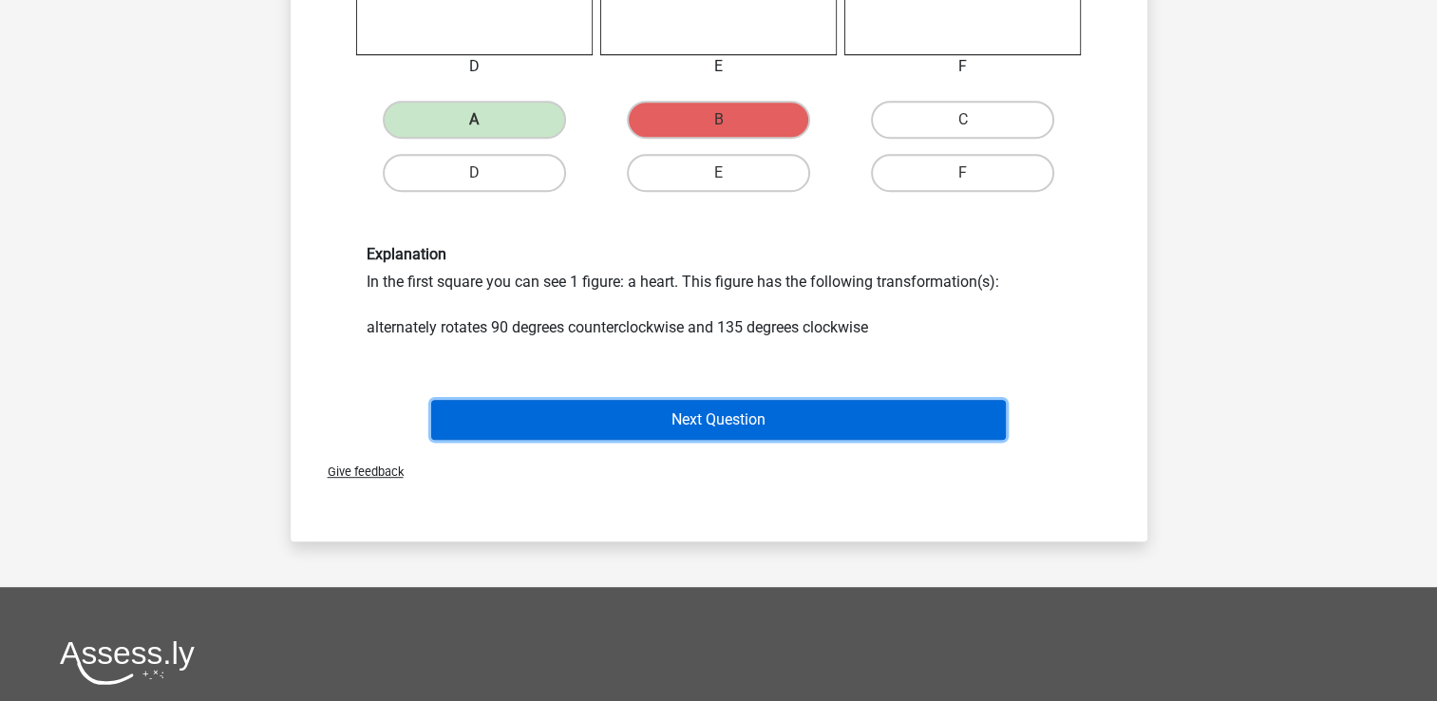
click at [752, 412] on button "Next Question" at bounding box center [718, 420] width 575 height 40
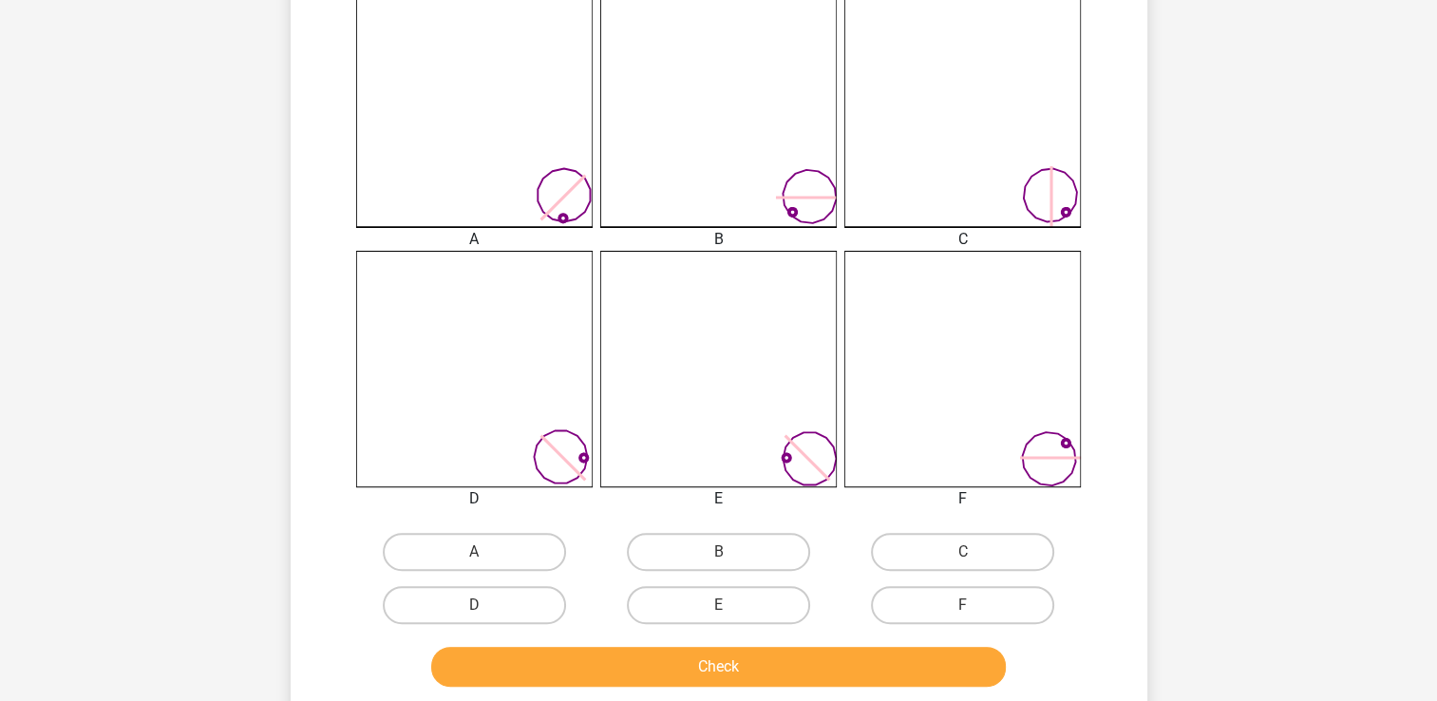
scroll to position [562, 0]
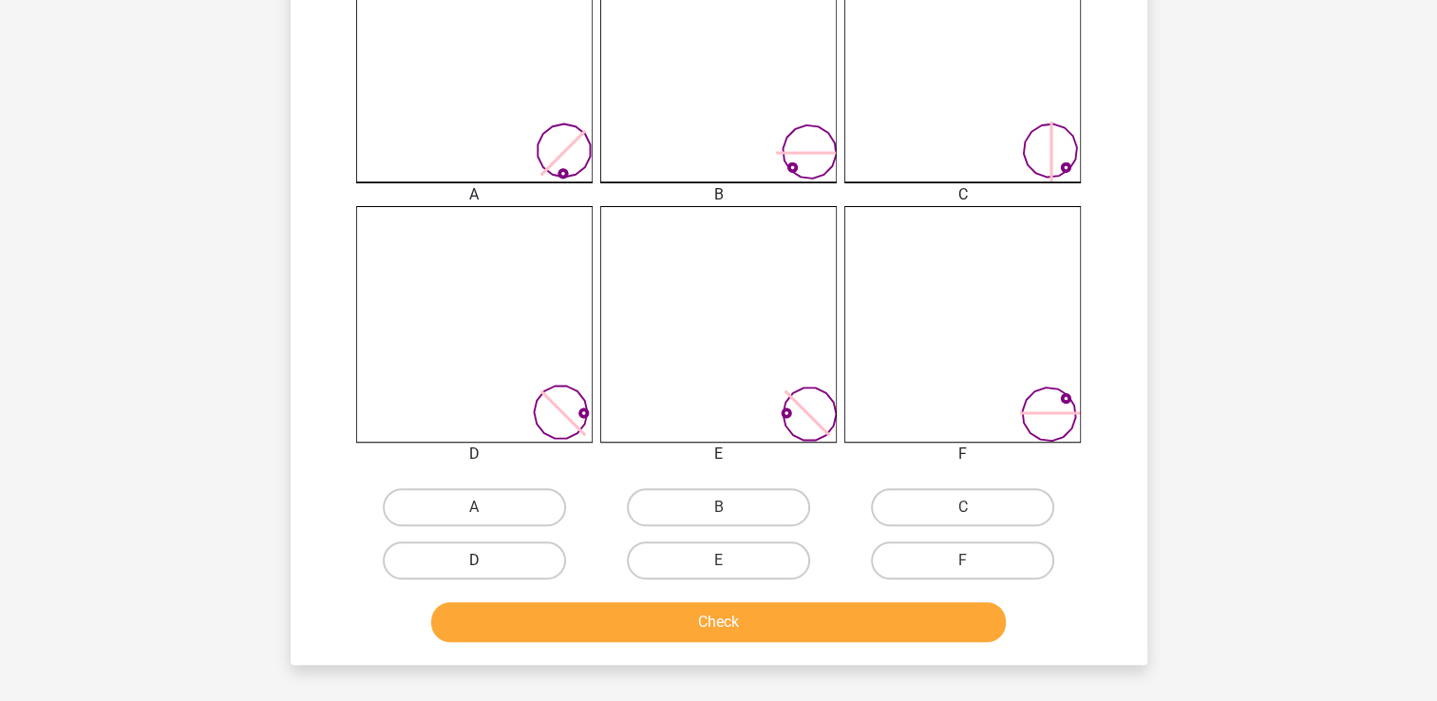
click at [532, 557] on label "D" at bounding box center [474, 560] width 183 height 38
click at [486, 560] on input "D" at bounding box center [480, 566] width 12 height 12
radio input "true"
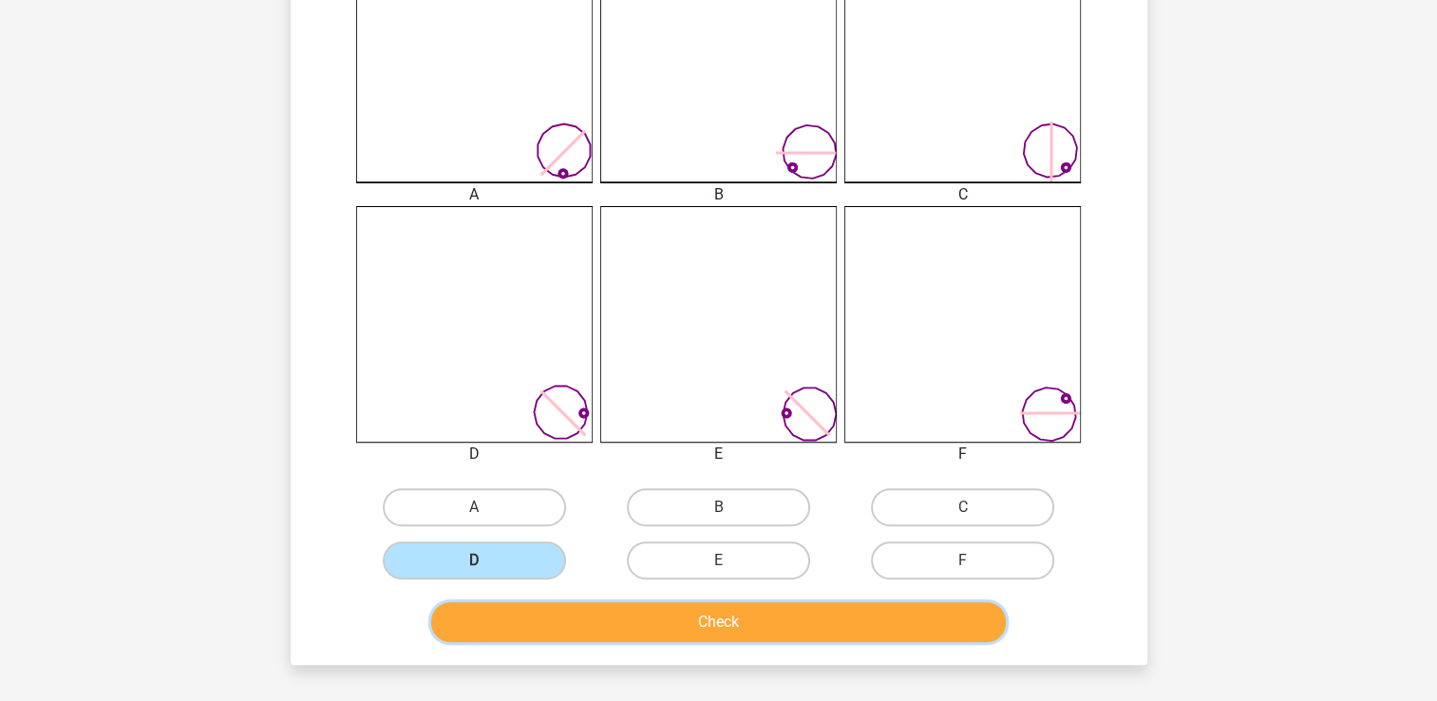
click at [706, 620] on button "Check" at bounding box center [718, 622] width 575 height 40
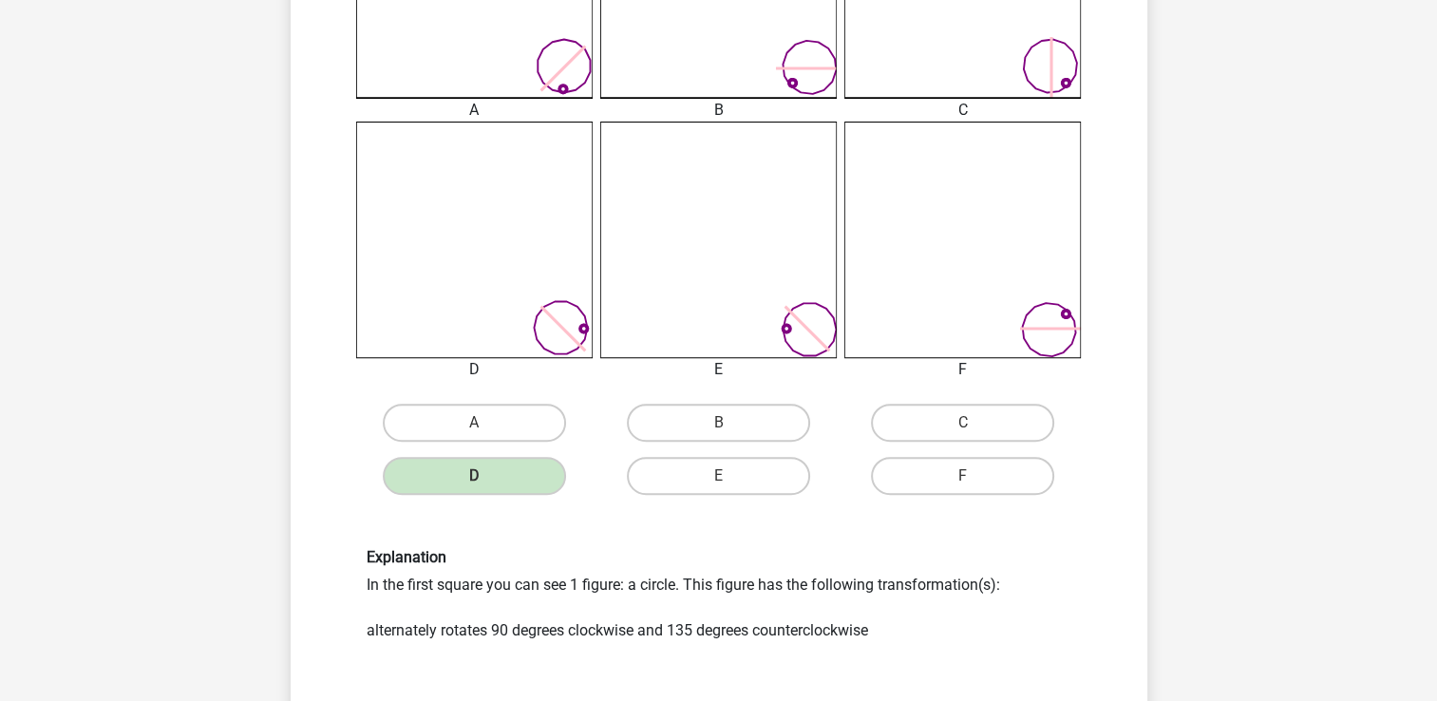
scroll to position [847, 0]
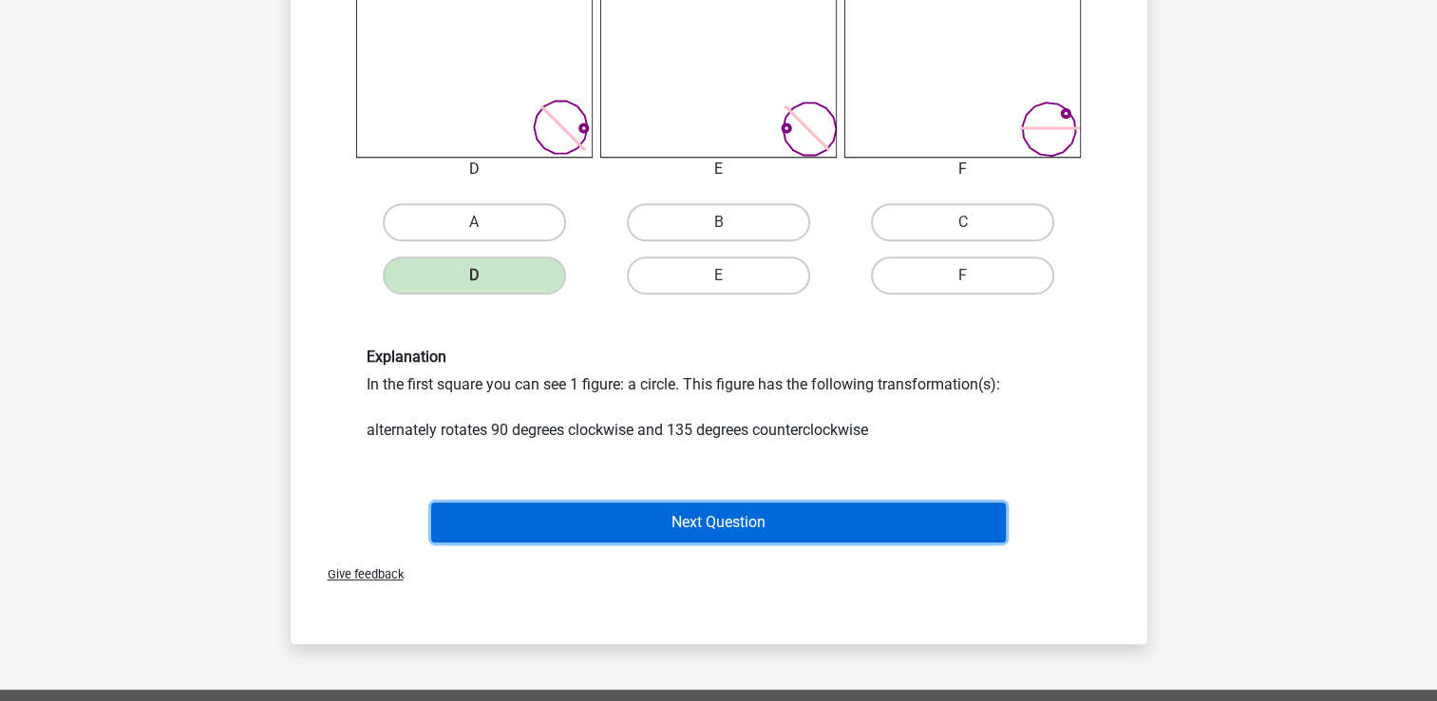
click at [719, 531] on button "Next Question" at bounding box center [718, 523] width 575 height 40
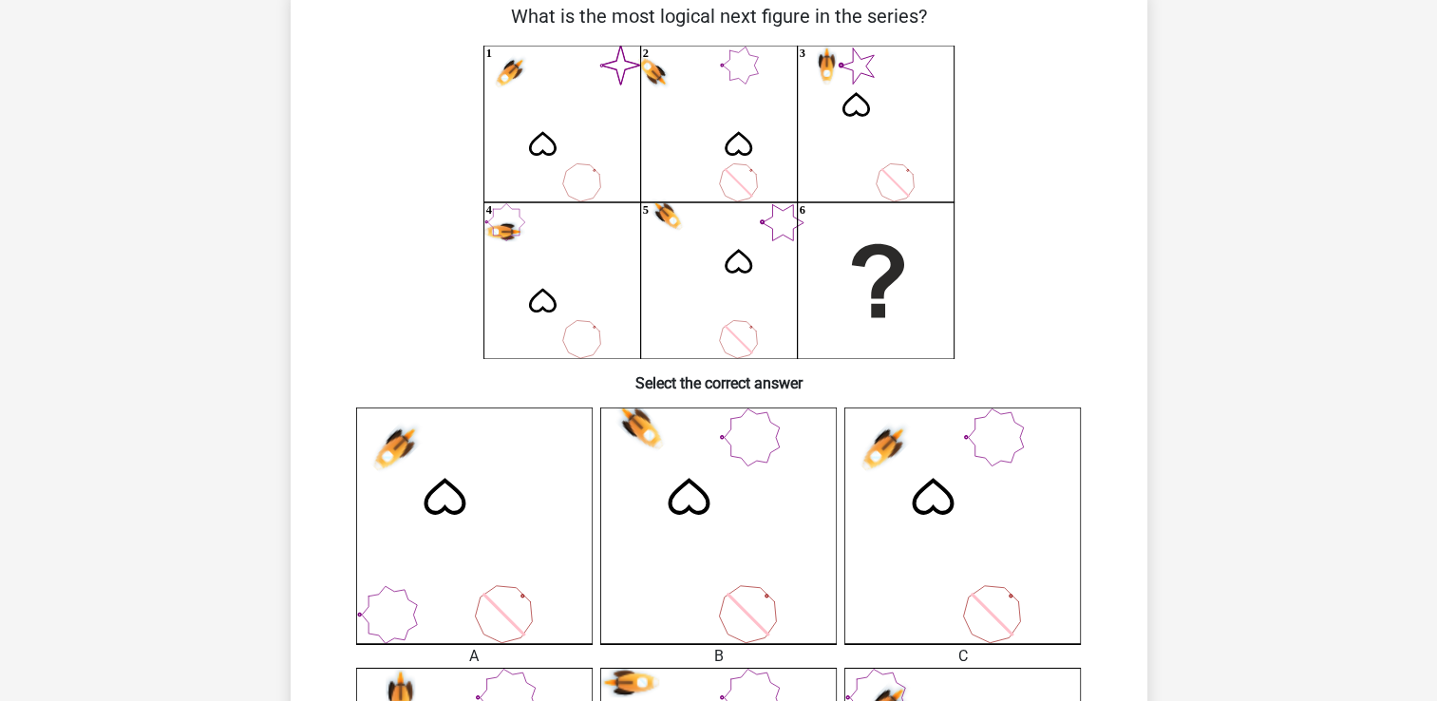
scroll to position [0, 0]
